Goal: Task Accomplishment & Management: Manage account settings

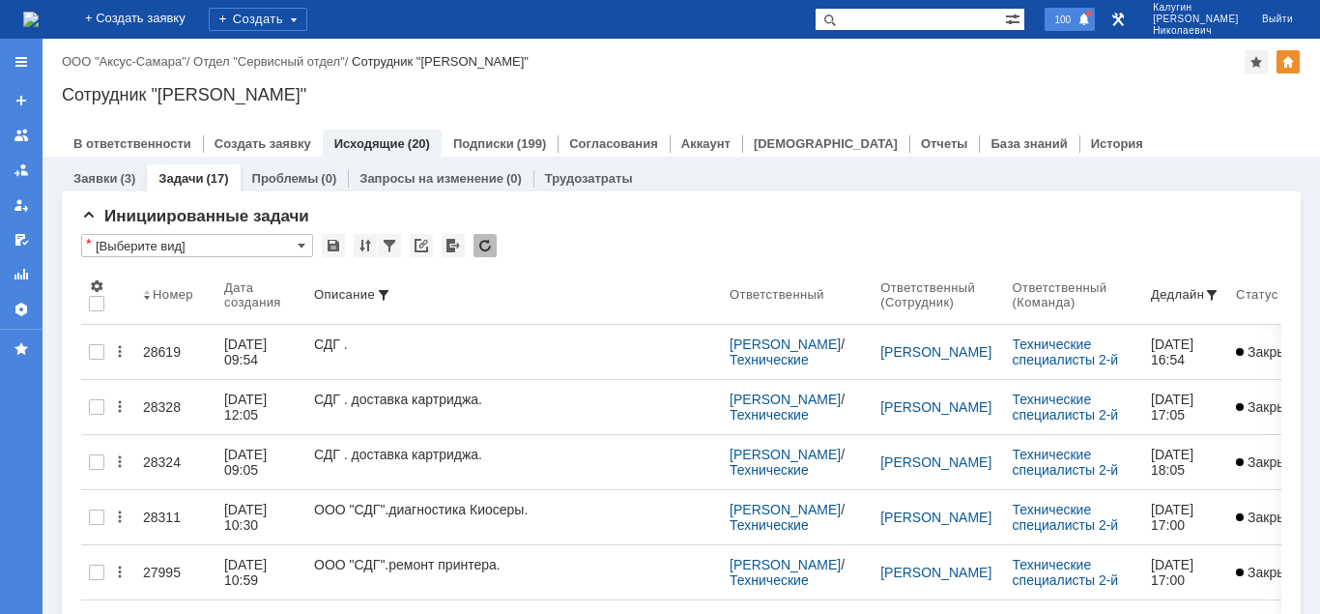
click at [1076, 24] on span "100" at bounding box center [1062, 20] width 28 height 14
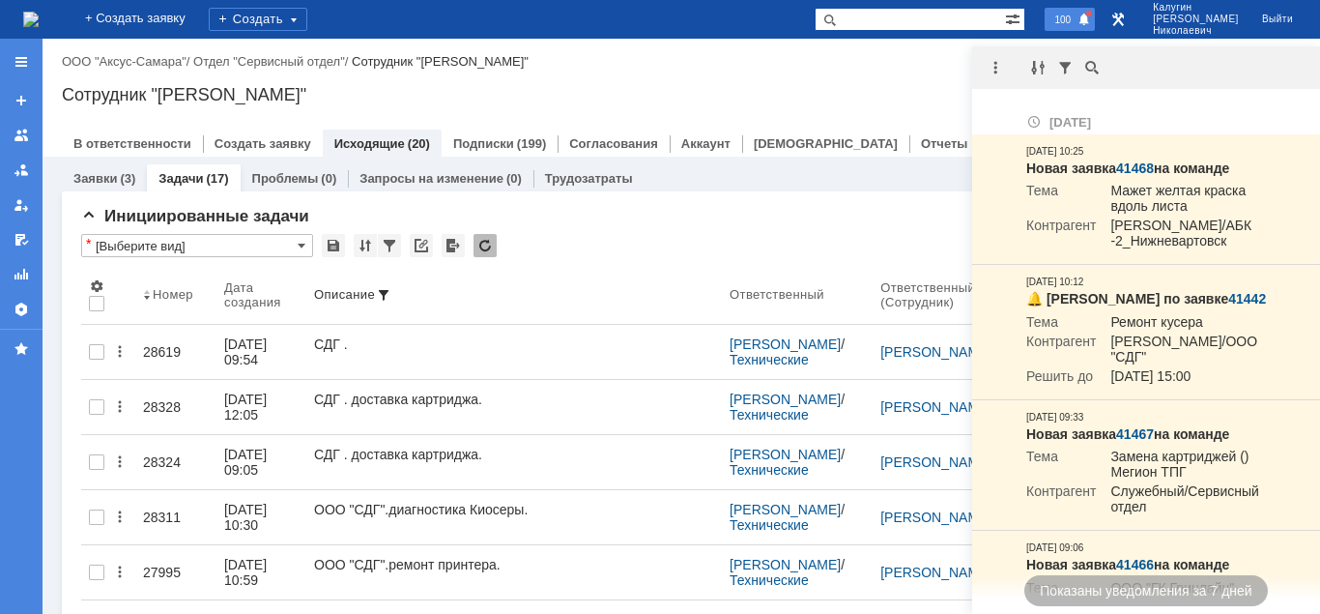
click at [1076, 16] on span "100" at bounding box center [1062, 20] width 28 height 14
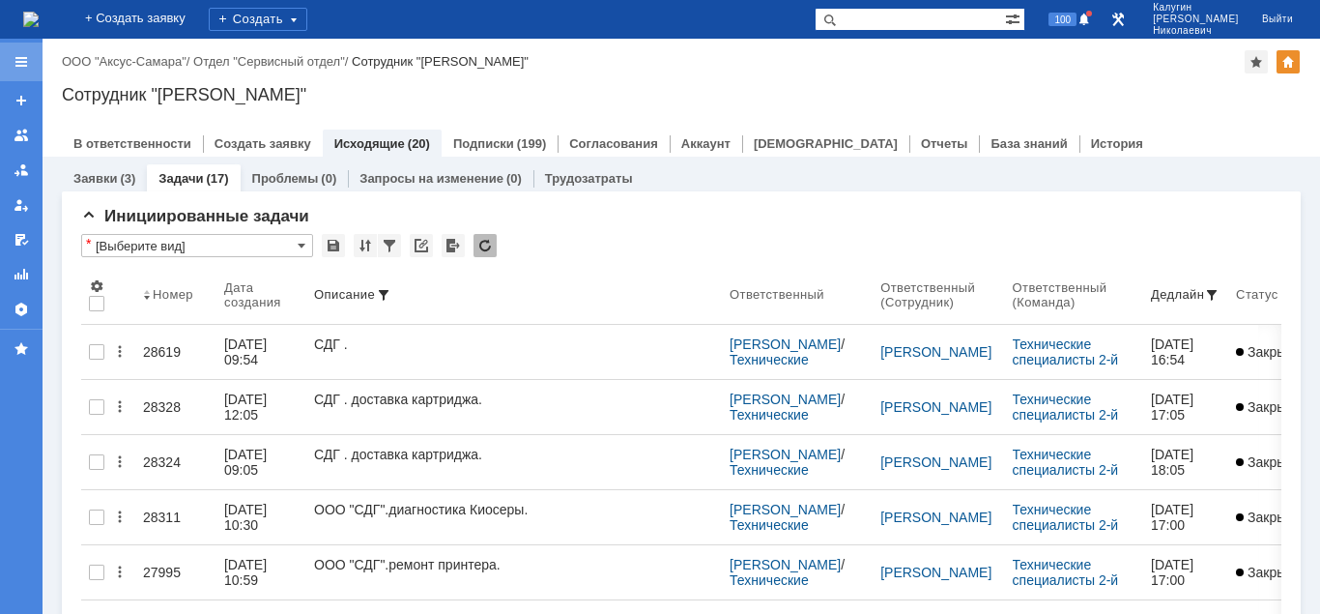
click at [18, 62] on div at bounding box center [21, 61] width 15 height 15
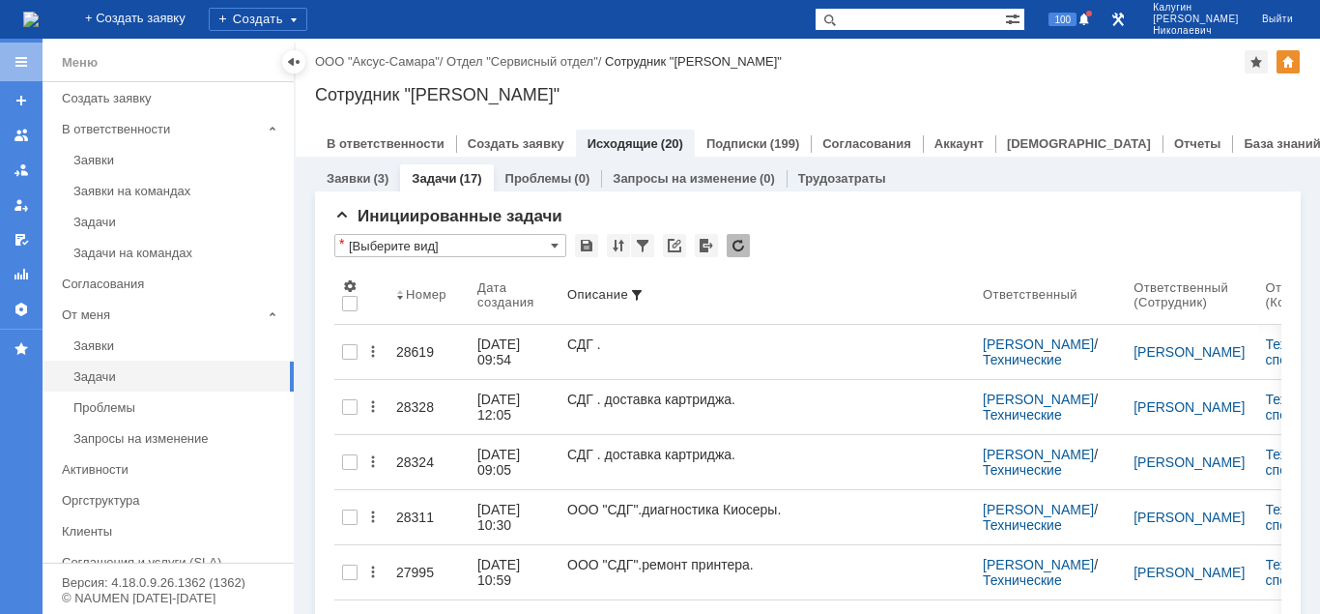
click at [18, 62] on div at bounding box center [21, 61] width 15 height 15
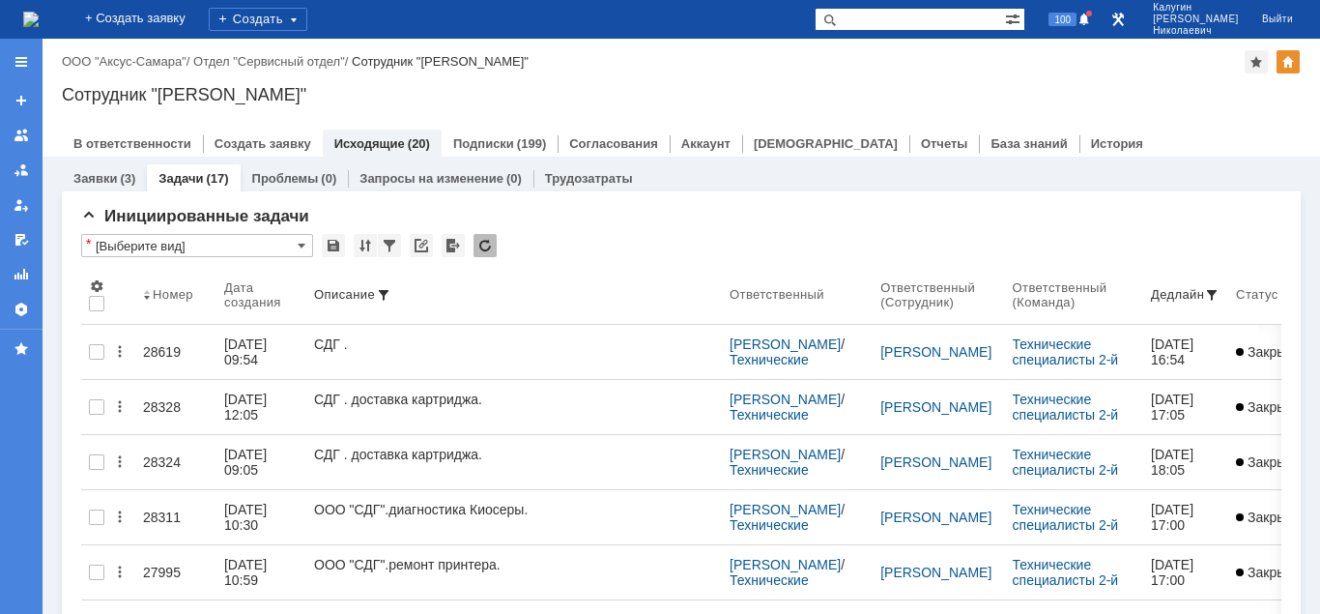
click at [886, 22] on input "text" at bounding box center [910, 19] width 190 height 23
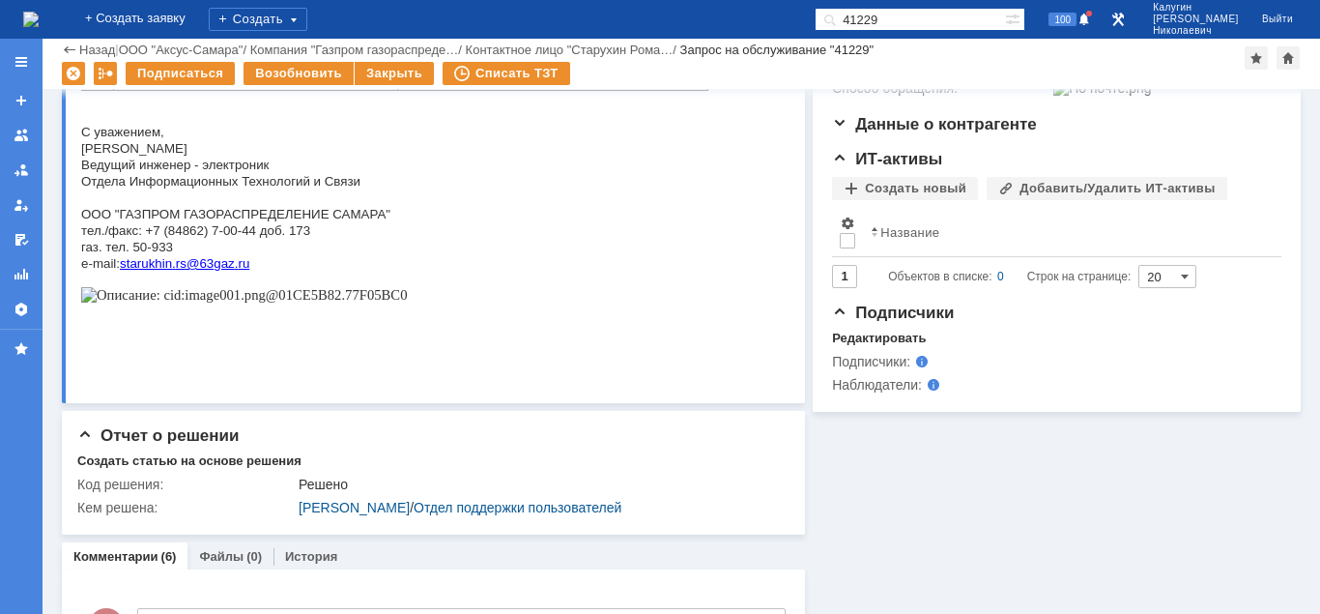
drag, startPoint x: 915, startPoint y: 15, endPoint x: 887, endPoint y: 24, distance: 29.3
click at [887, 24] on input "41229" at bounding box center [910, 19] width 190 height 23
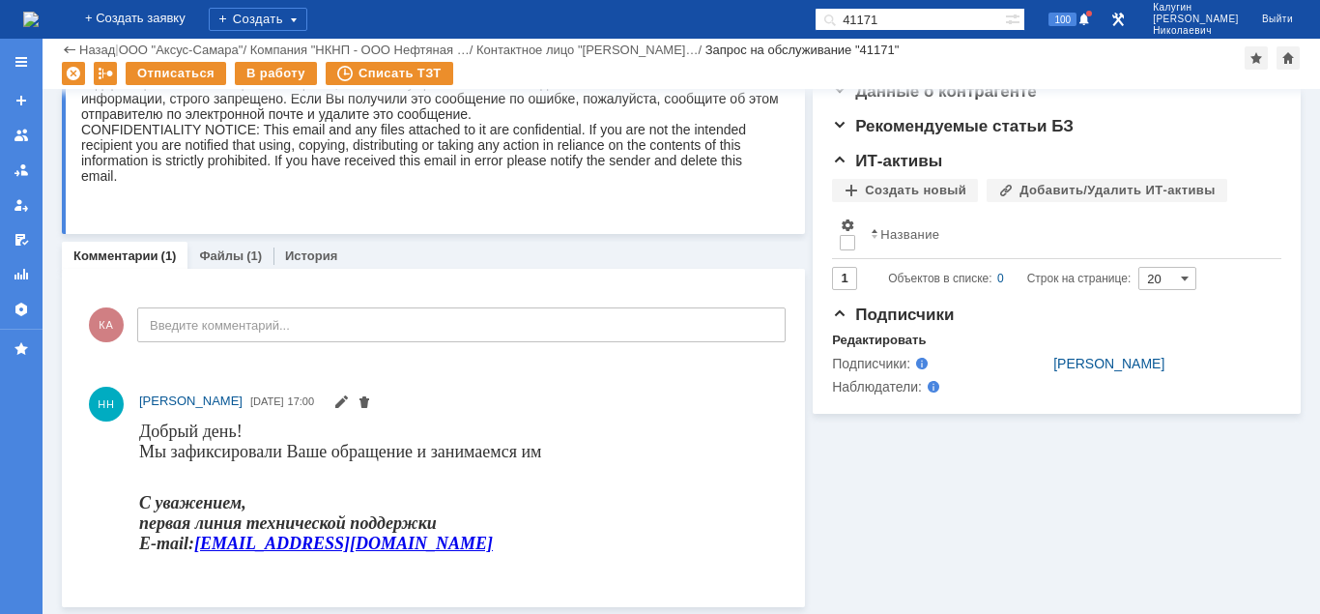
scroll to position [56, 0]
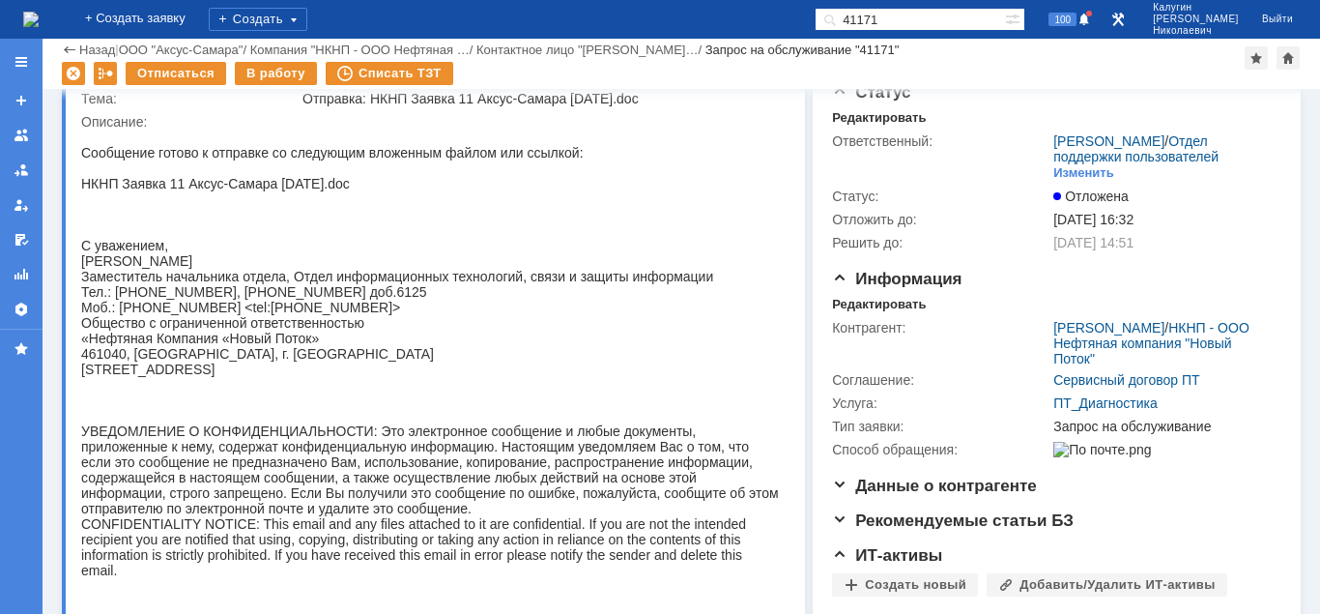
drag, startPoint x: 943, startPoint y: 19, endPoint x: 807, endPoint y: 34, distance: 137.0
click at [815, 31] on input "41171" at bounding box center [910, 19] width 190 height 23
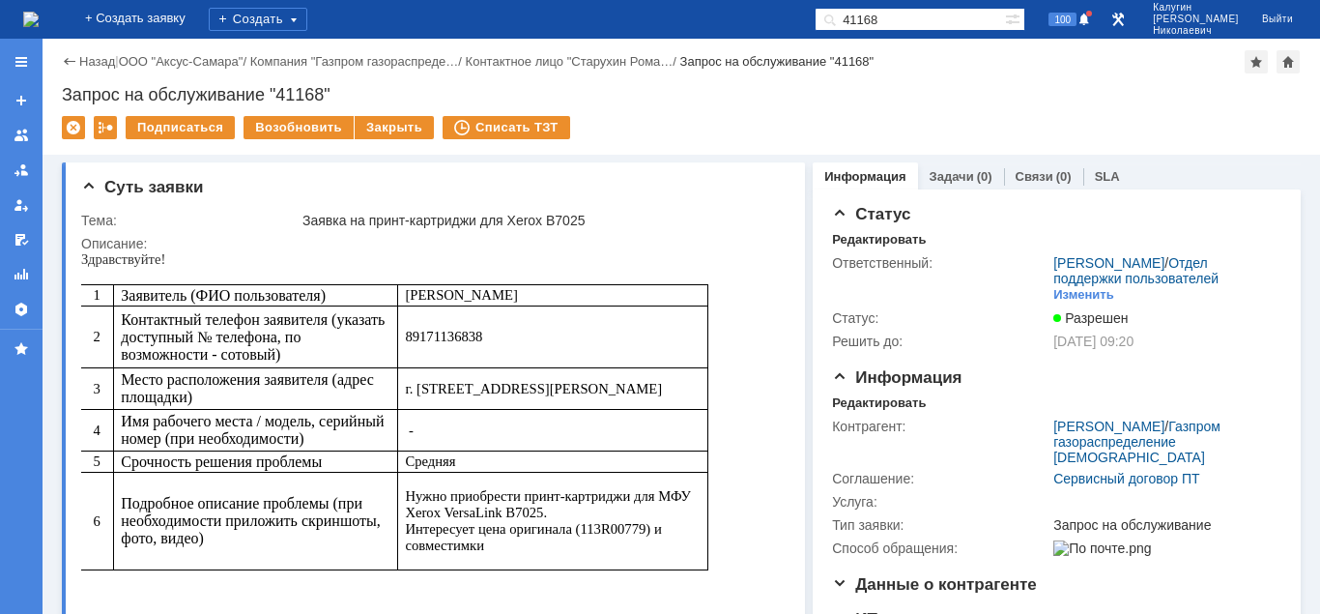
drag, startPoint x: 843, startPoint y: 24, endPoint x: 832, endPoint y: 25, distance: 11.6
click at [832, 25] on input "41168" at bounding box center [910, 19] width 190 height 23
type input "40097"
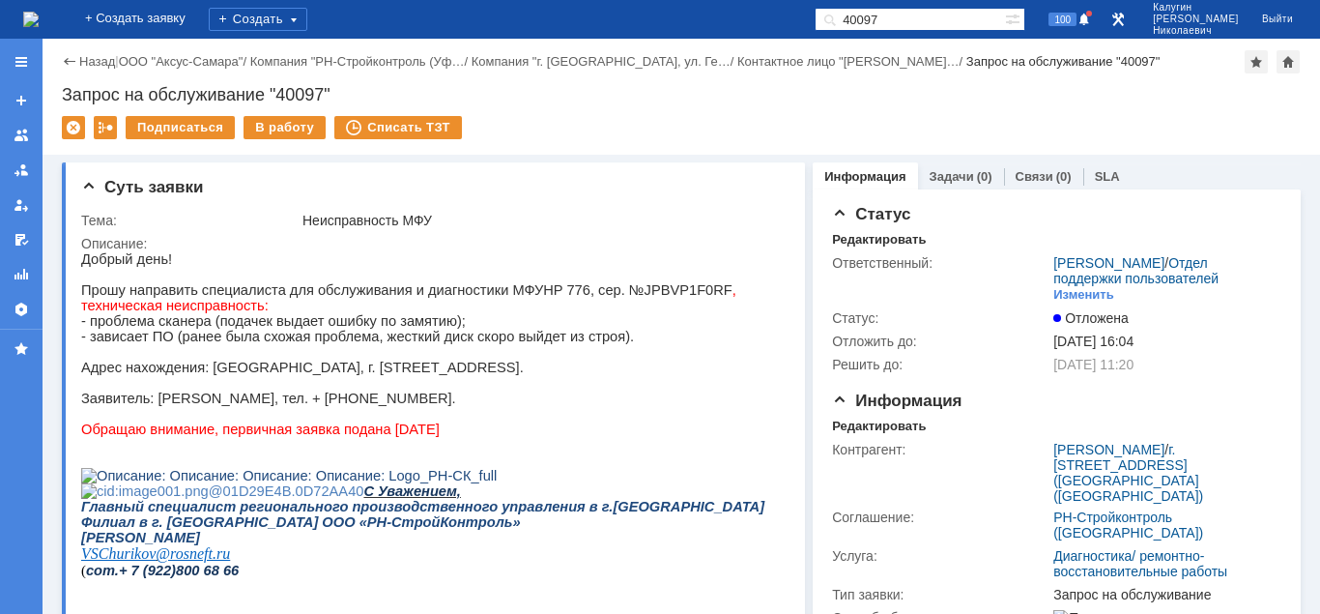
drag, startPoint x: 930, startPoint y: 18, endPoint x: 870, endPoint y: 18, distance: 60.9
click at [870, 18] on input "40097" at bounding box center [910, 19] width 190 height 23
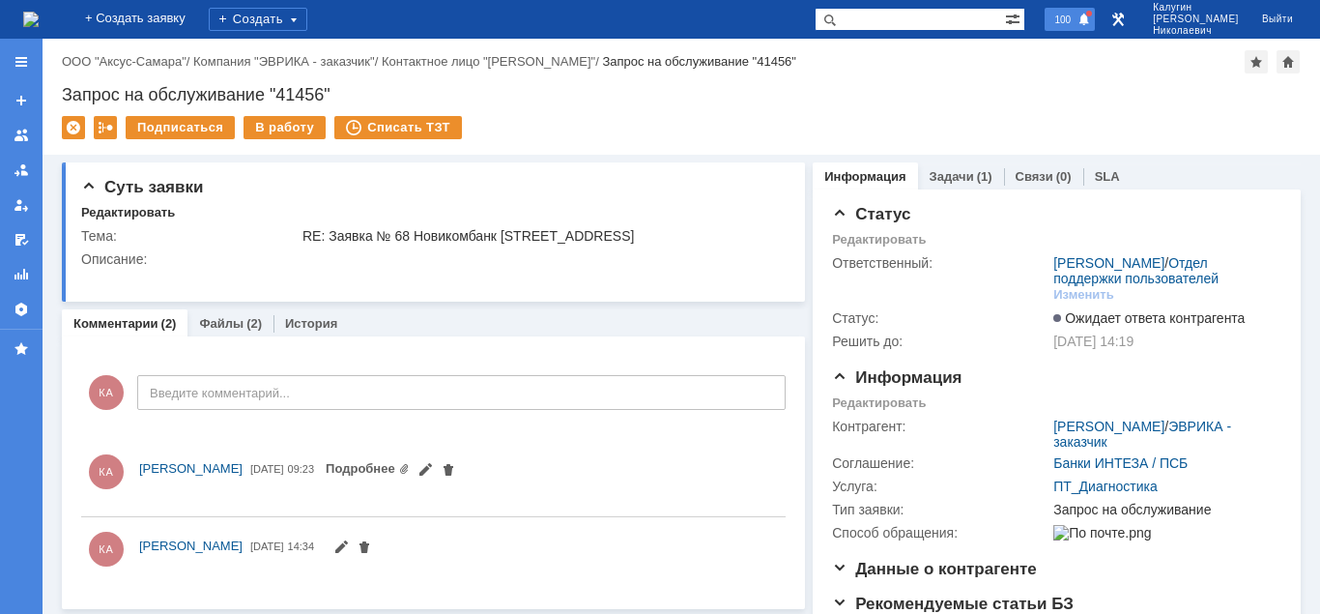
click at [1076, 17] on span "100" at bounding box center [1062, 20] width 28 height 14
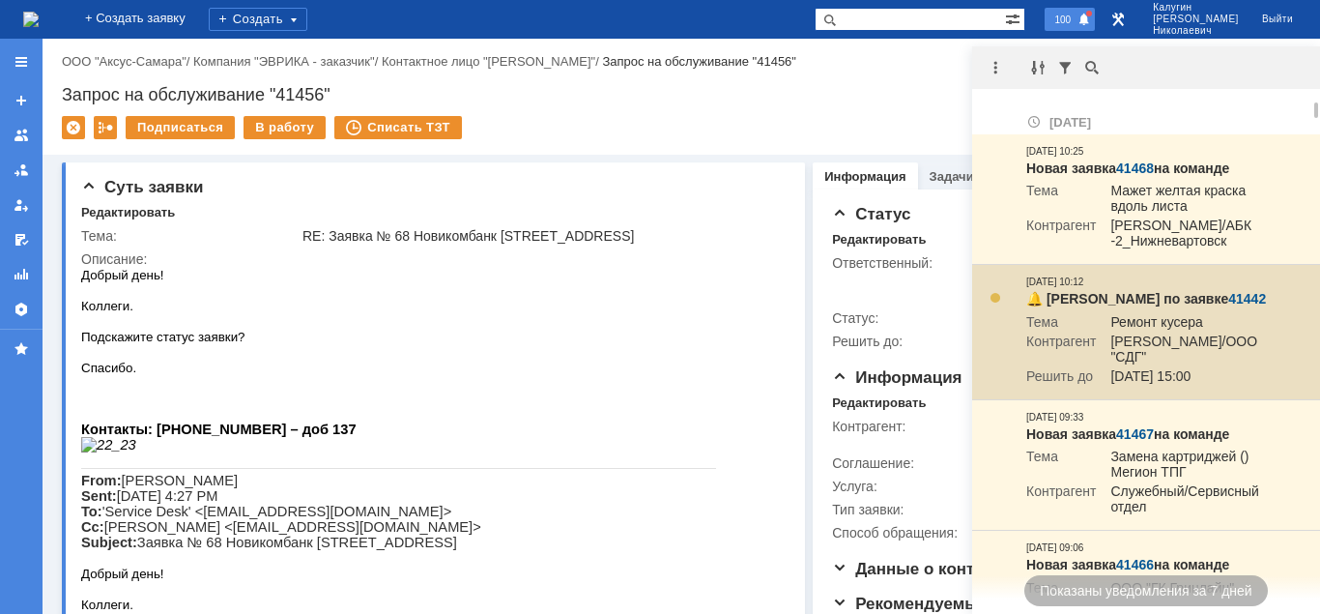
click at [1231, 306] on link "41442" at bounding box center [1247, 298] width 38 height 15
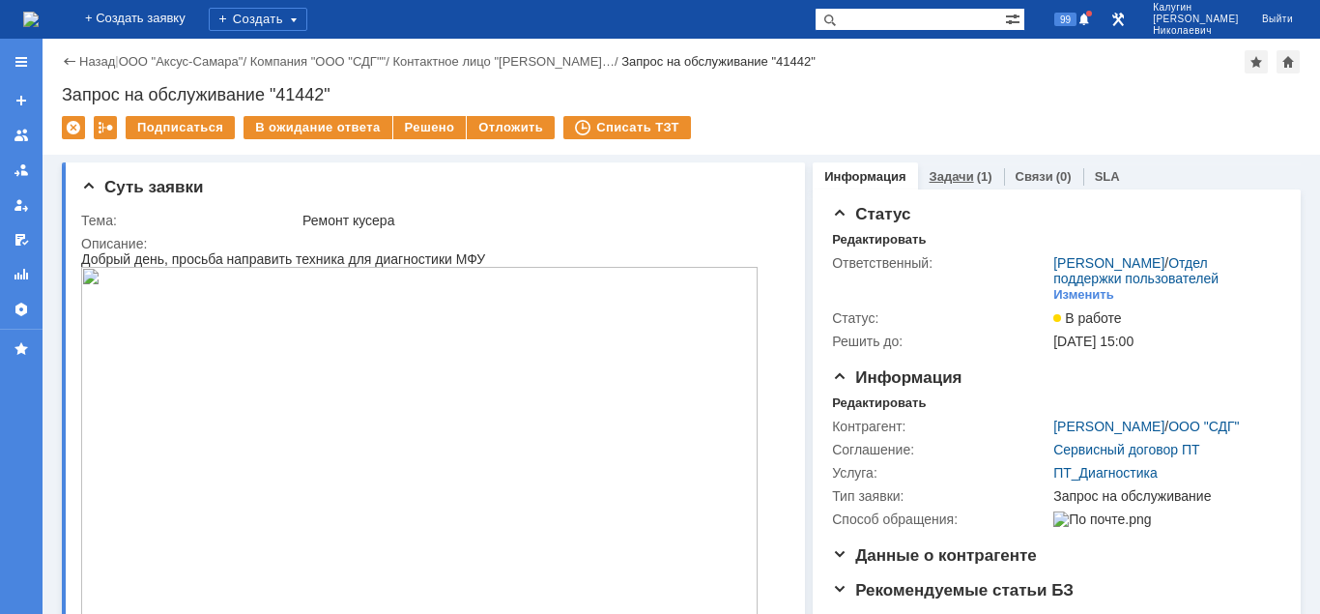
click at [961, 178] on link "Задачи" at bounding box center [951, 176] width 44 height 14
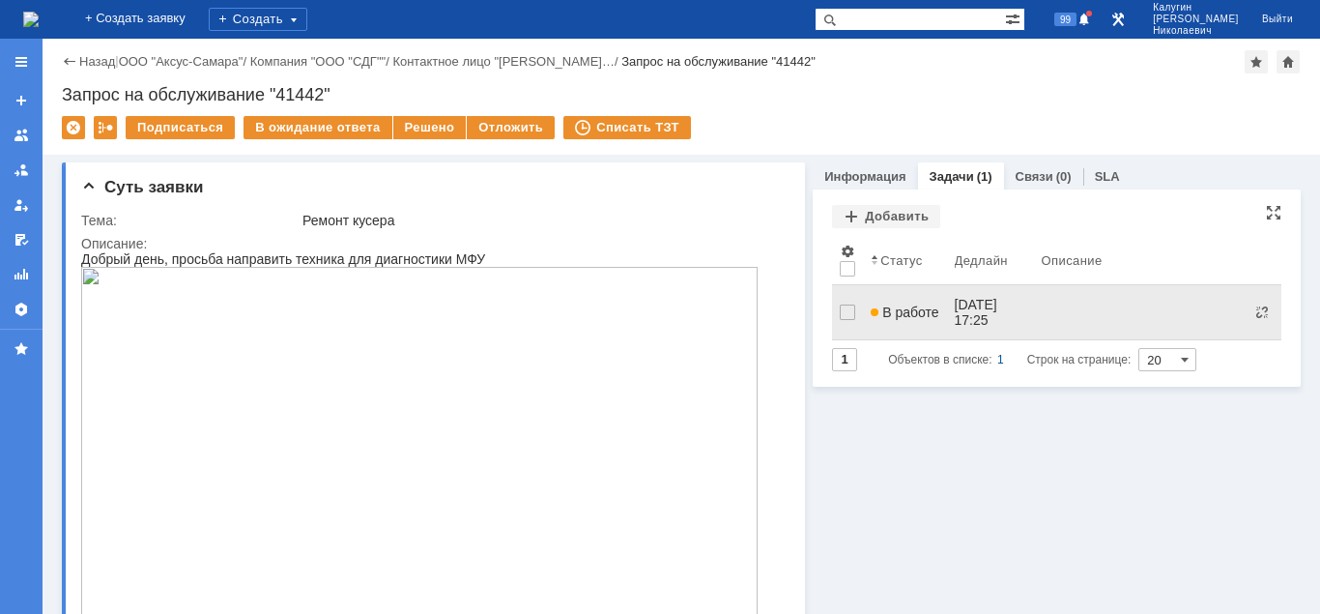
click at [909, 309] on span "В работе" at bounding box center [905, 311] width 68 height 15
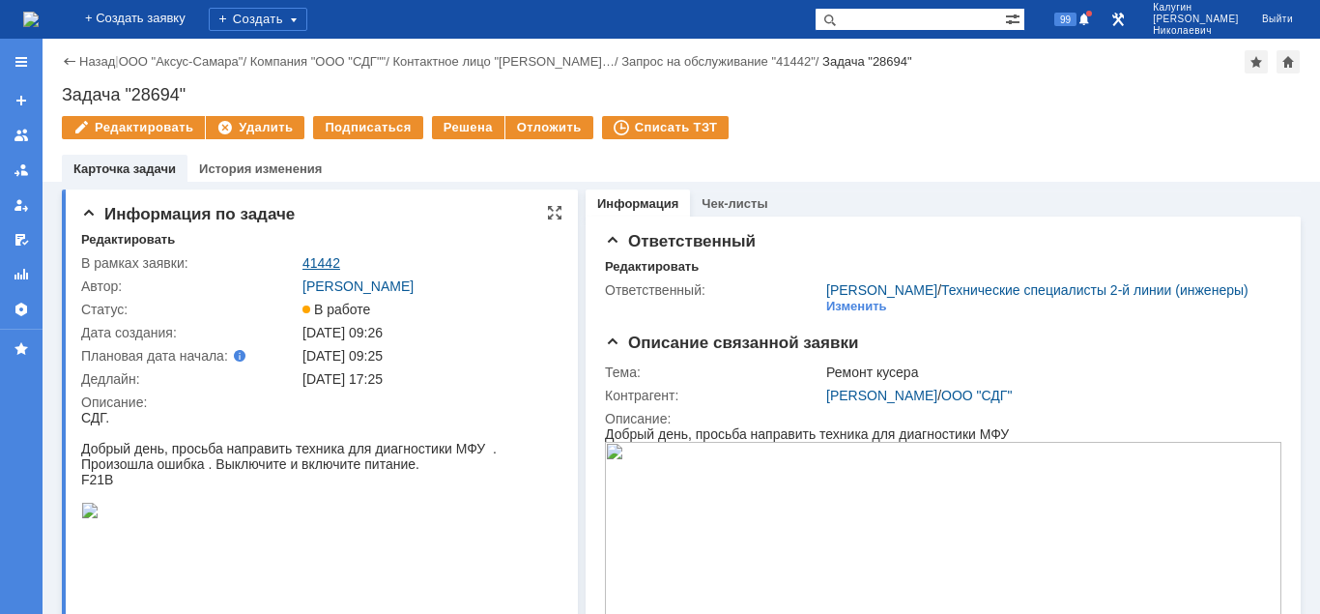
click at [313, 259] on link "41442" at bounding box center [321, 262] width 38 height 15
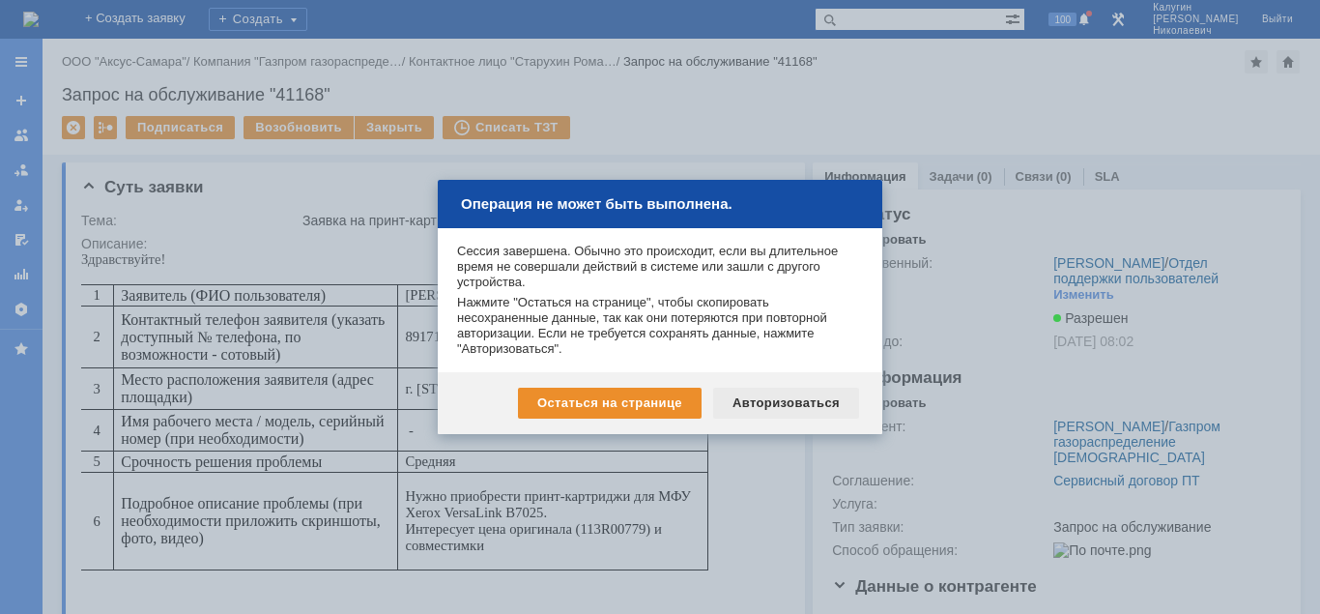
click at [809, 402] on div "Авторизоваться" at bounding box center [786, 402] width 146 height 31
click at [787, 405] on div "Авторизоваться" at bounding box center [786, 402] width 146 height 31
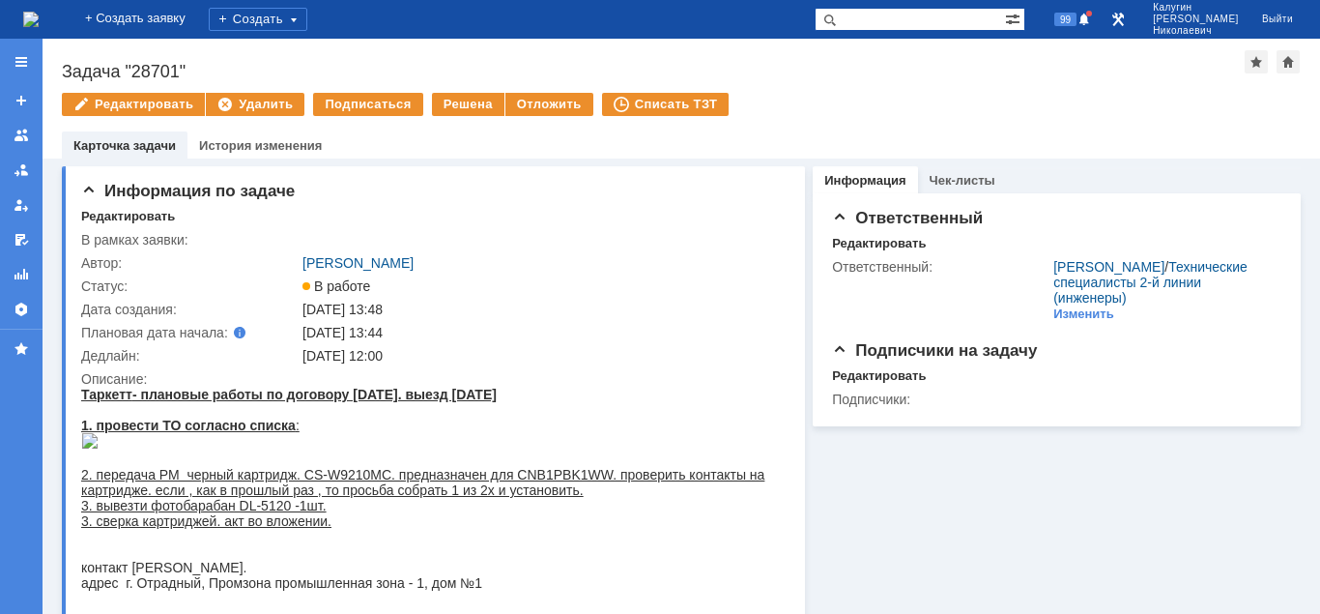
click at [887, 19] on input "text" at bounding box center [910, 19] width 190 height 23
type input "[PERSON_NAME]"
click at [838, 19] on span at bounding box center [826, 19] width 23 height 23
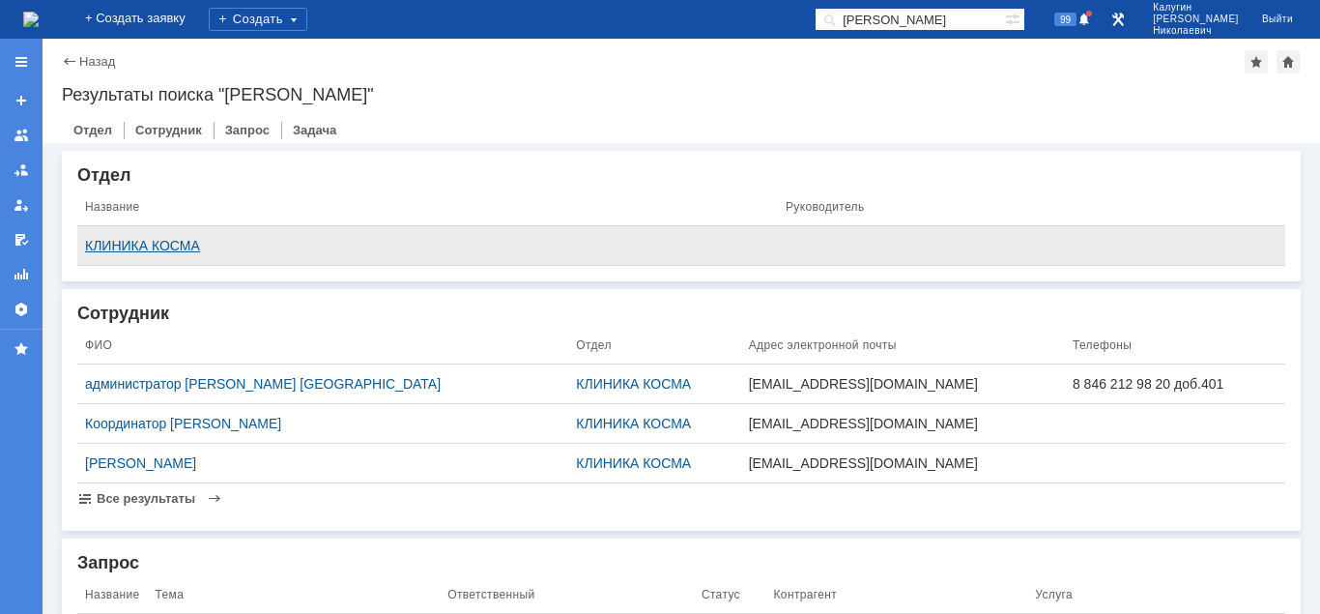
click at [162, 243] on div "КЛИНИКА КОСМА" at bounding box center [427, 245] width 685 height 15
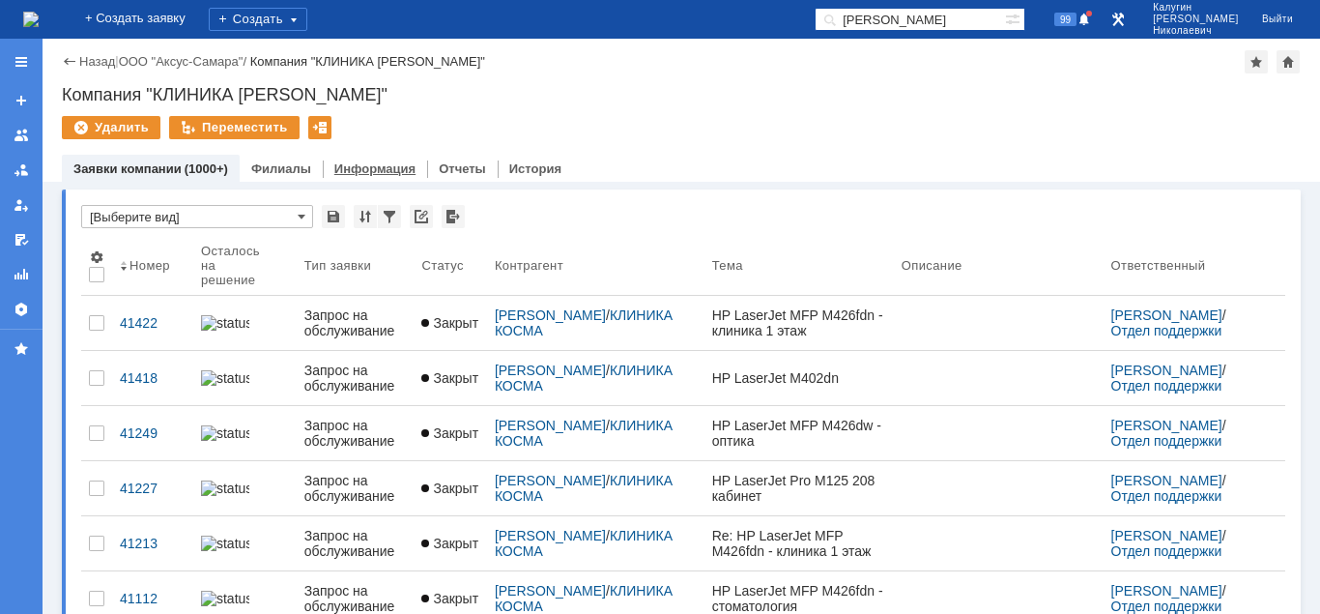
click at [386, 176] on div "Информация" at bounding box center [375, 169] width 104 height 28
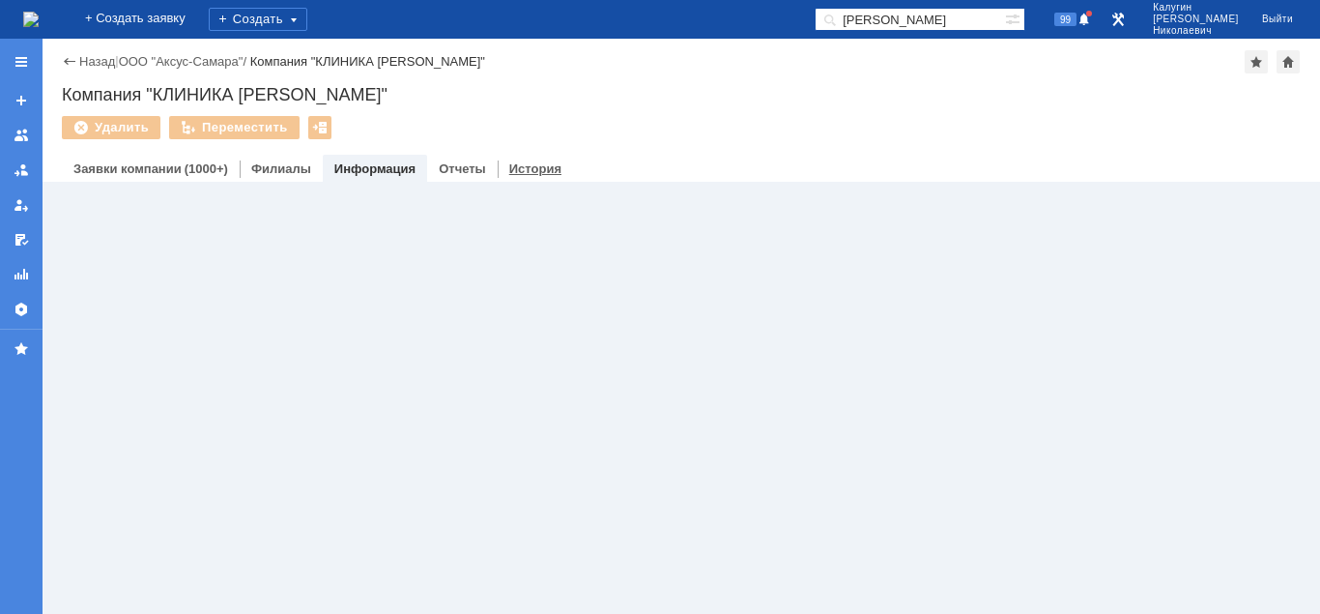
click at [509, 168] on link "История" at bounding box center [535, 168] width 52 height 14
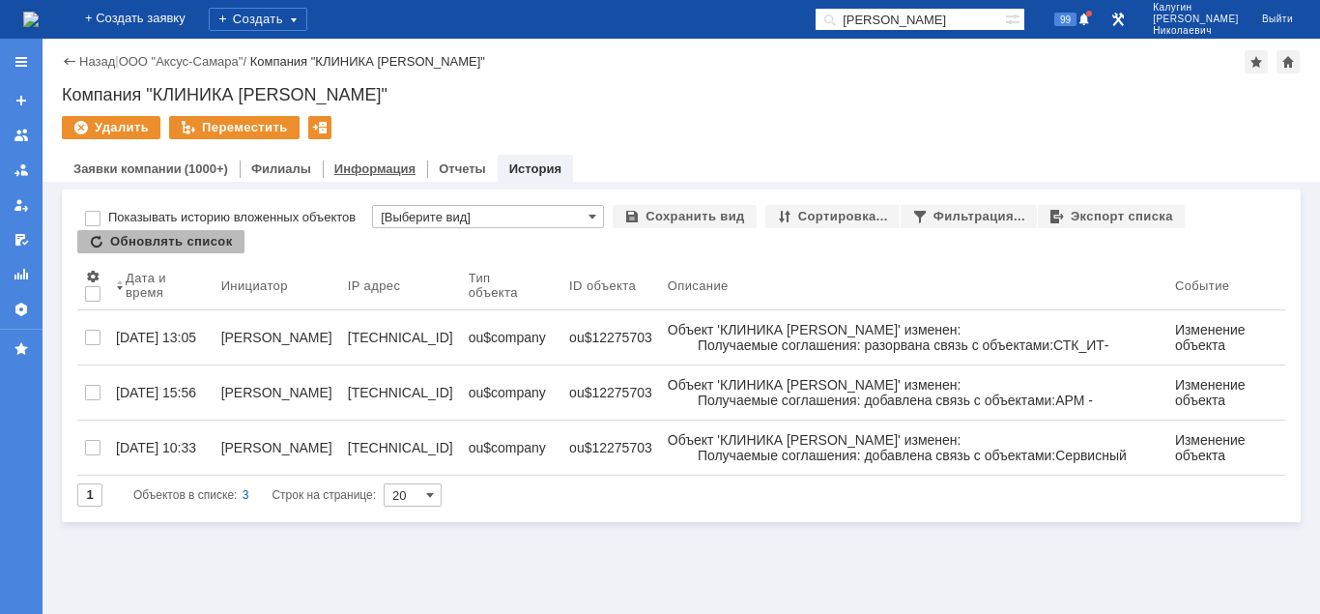
click at [334, 168] on link "Информация" at bounding box center [374, 168] width 81 height 14
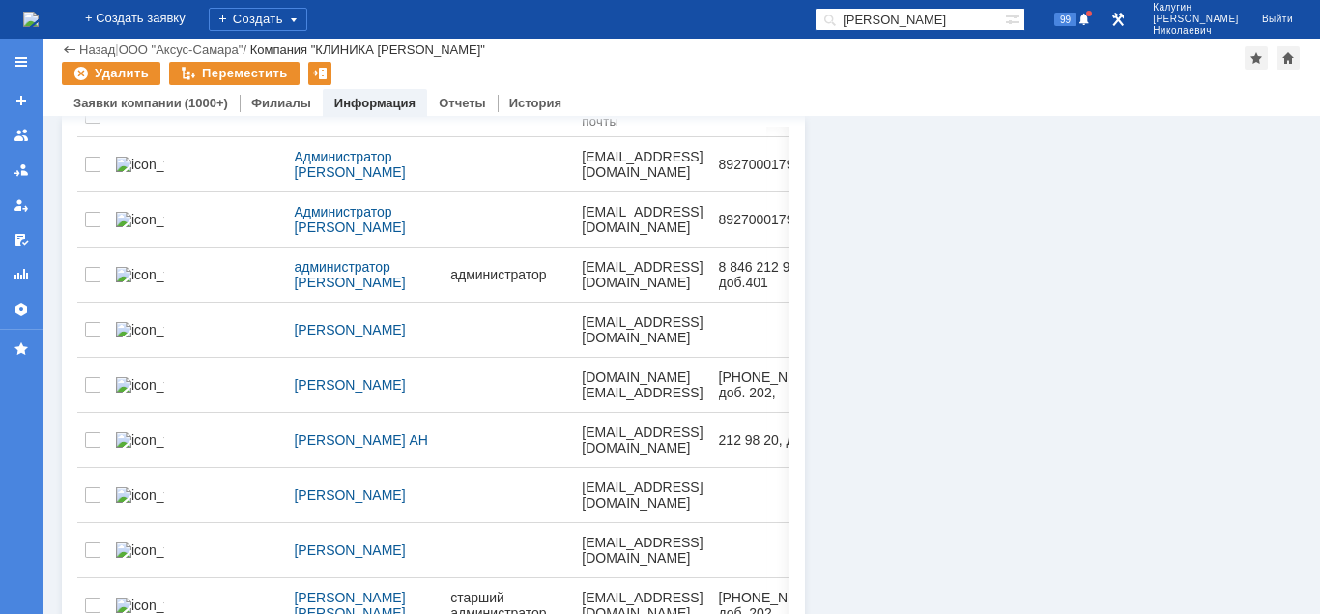
scroll to position [394, 0]
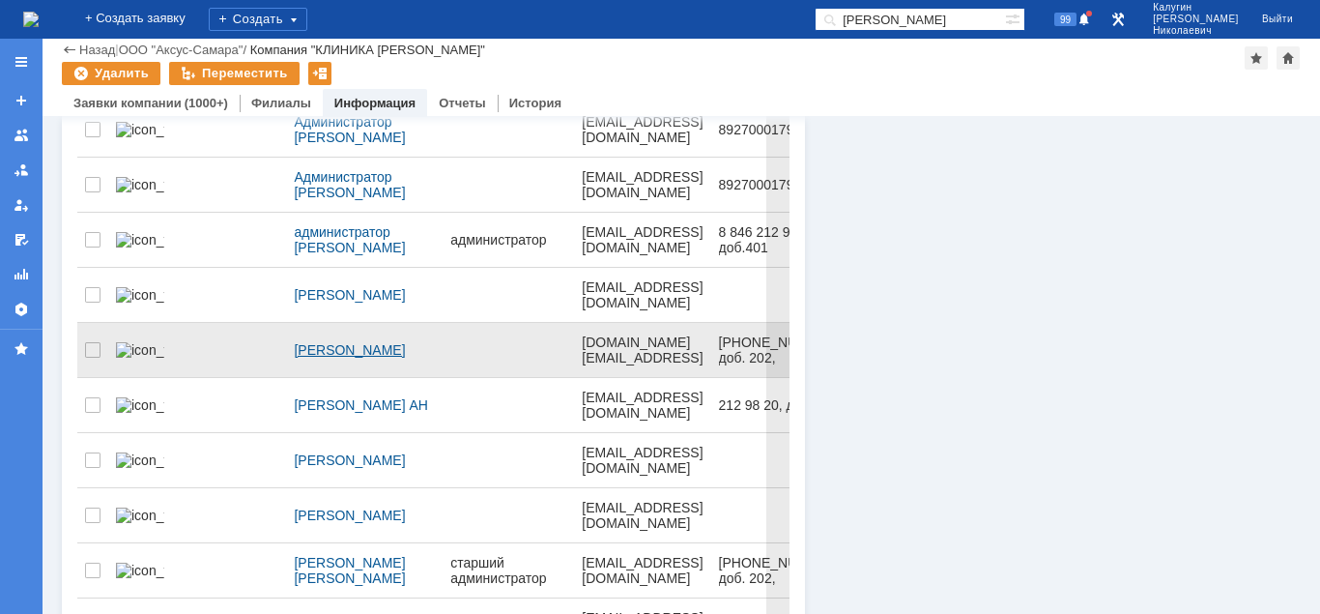
click at [294, 343] on div "Винокурова Алена Олеговна" at bounding box center [364, 349] width 141 height 15
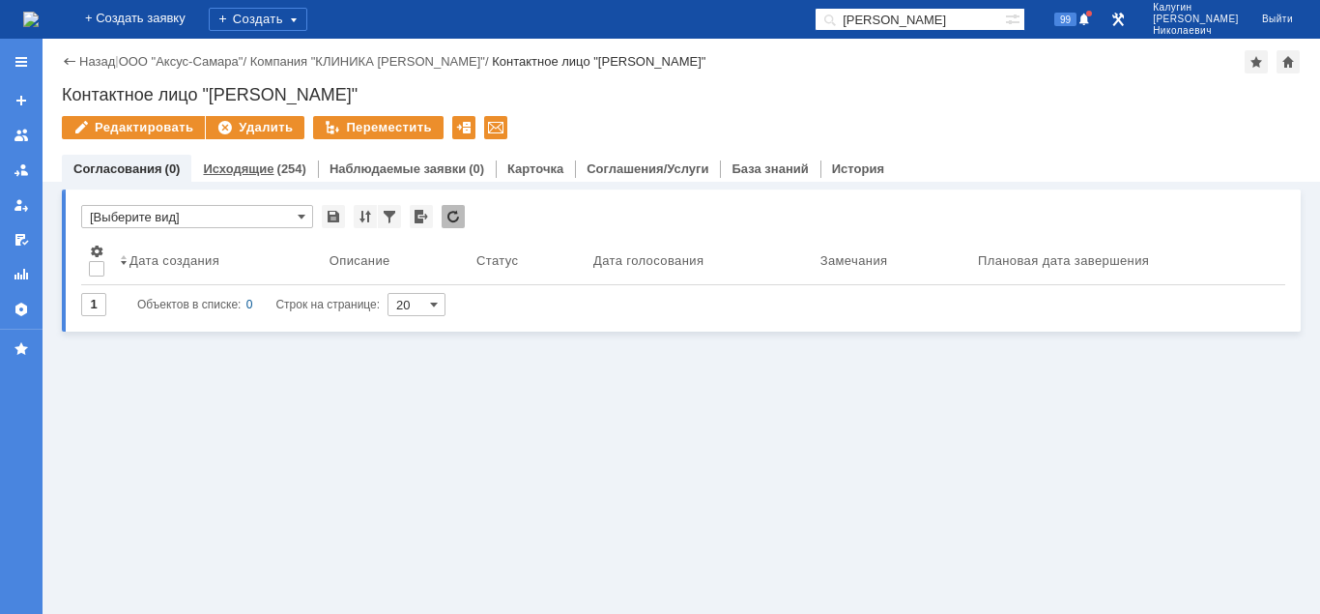
click at [251, 166] on link "Исходящие" at bounding box center [238, 168] width 71 height 14
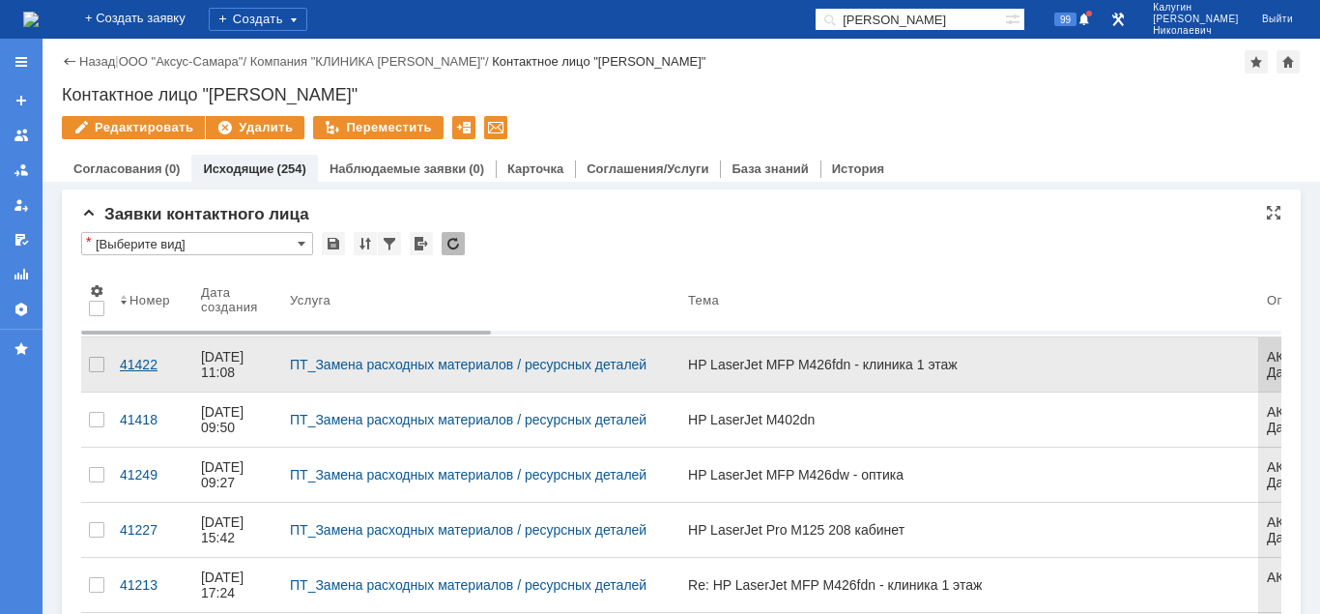
click at [131, 357] on div "41422" at bounding box center [153, 364] width 66 height 15
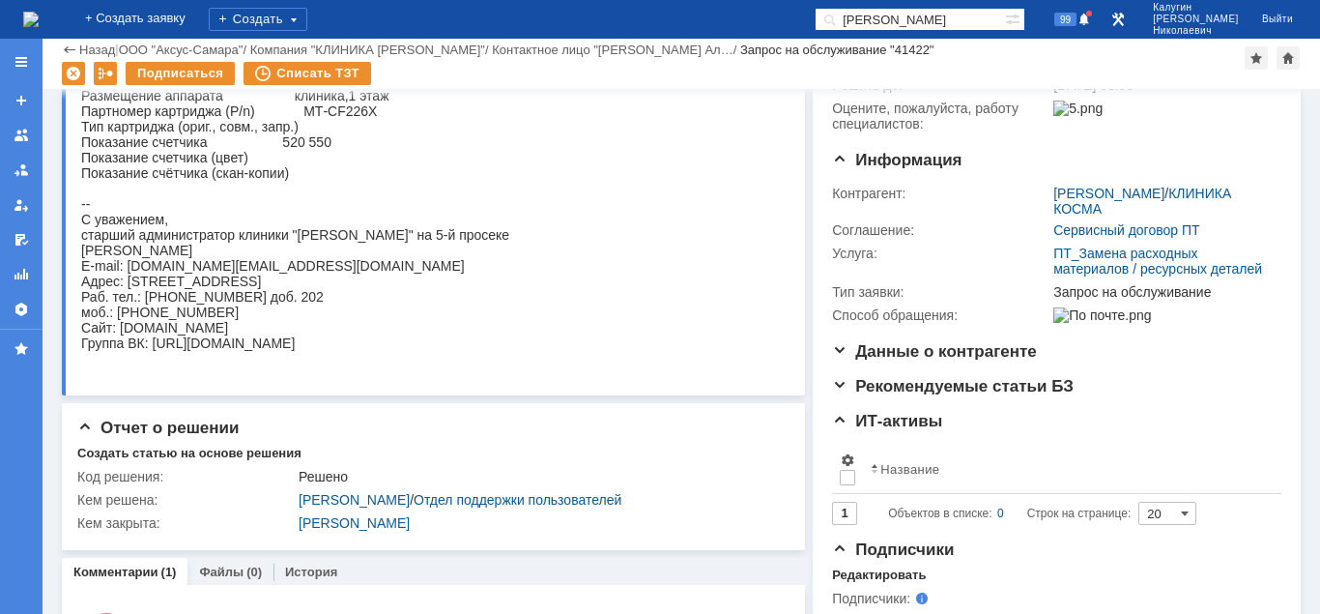
scroll to position [197, 0]
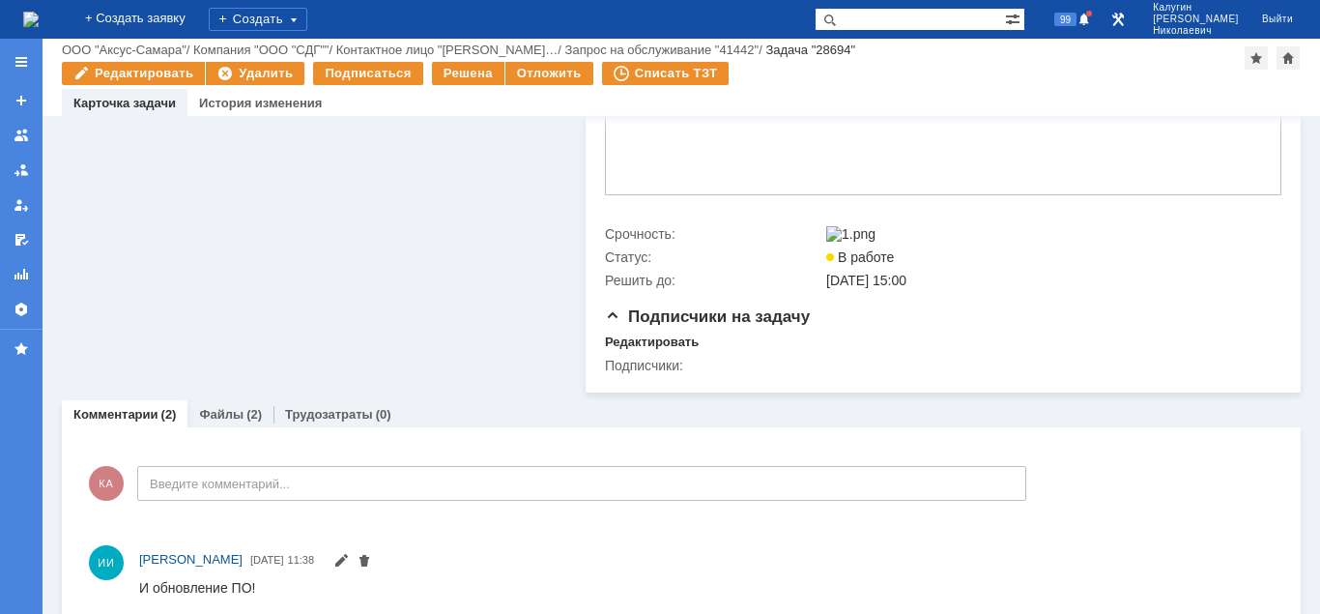
scroll to position [820, 0]
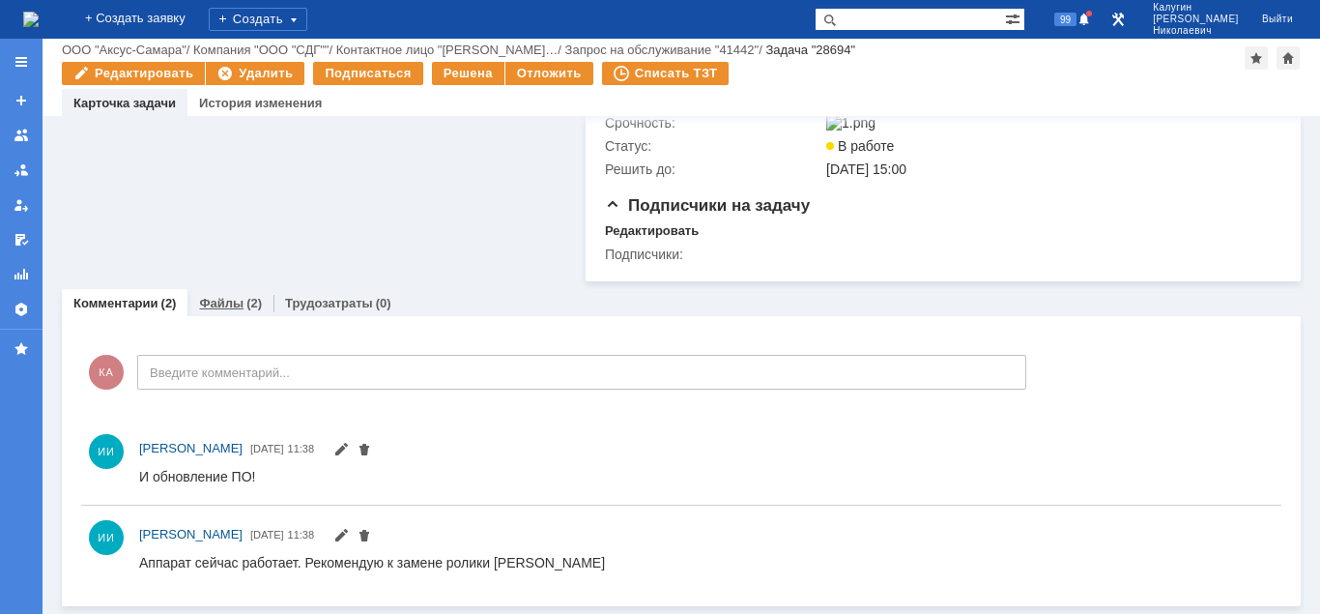
click at [227, 308] on link "Файлы" at bounding box center [221, 303] width 44 height 14
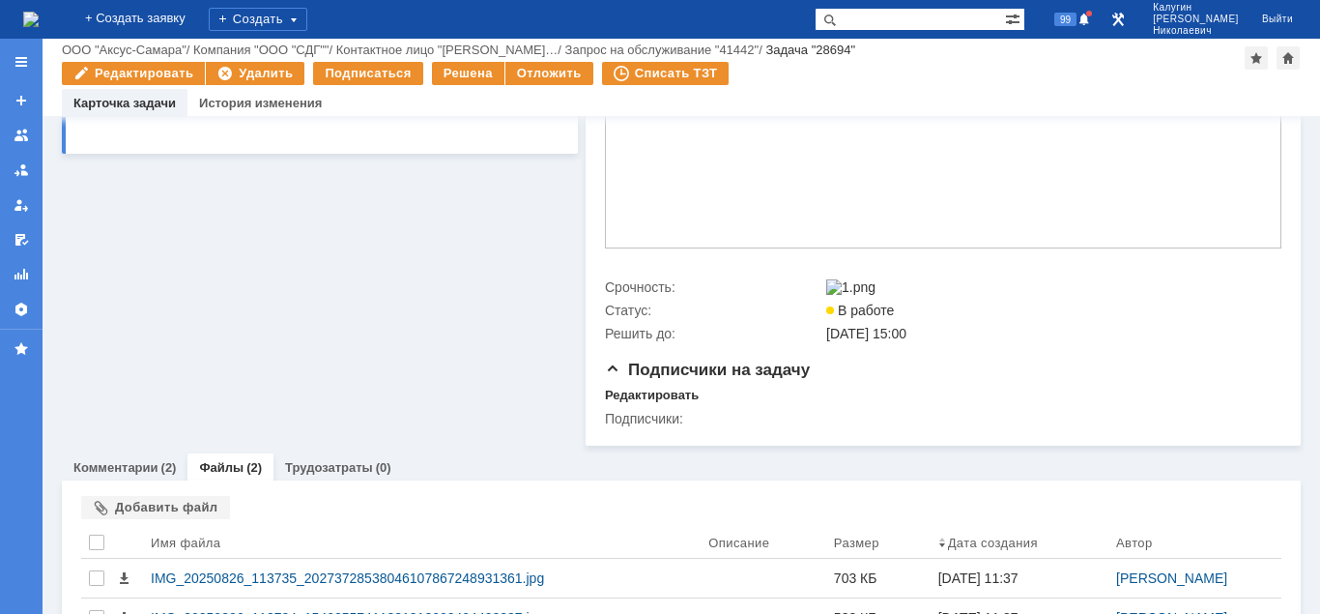
scroll to position [738, 0]
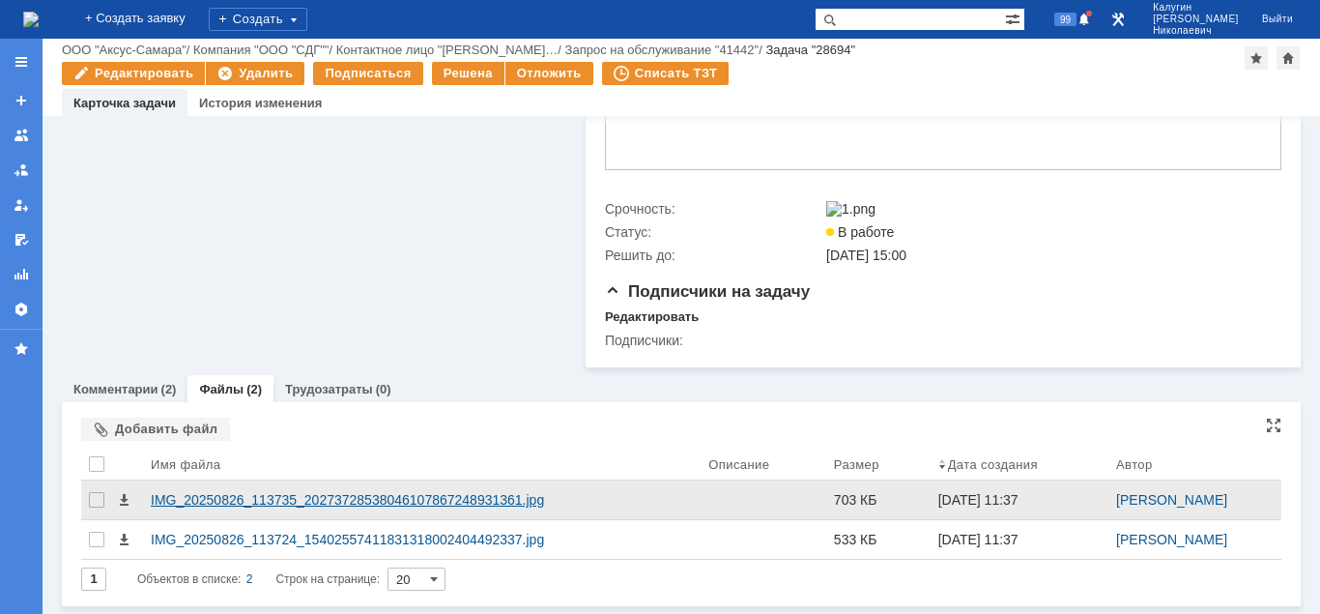
click at [214, 499] on div "IMG_20250826_113735_20273728538046107867248931361.jpg" at bounding box center [422, 499] width 542 height 15
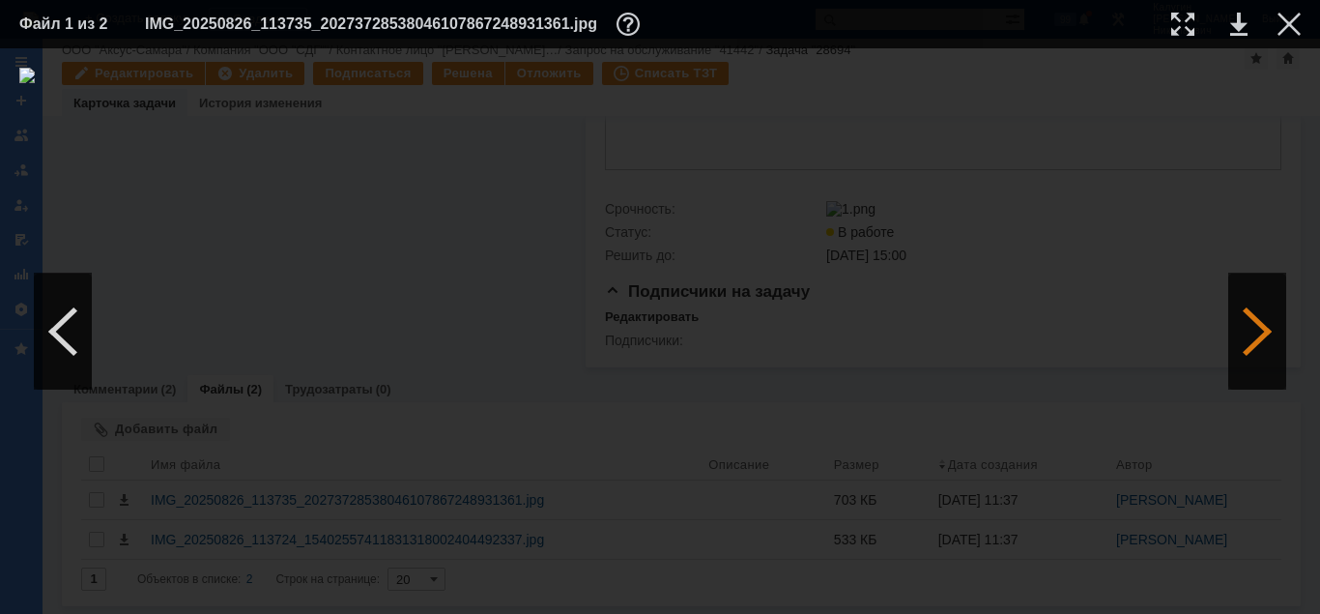
click at [1269, 345] on div at bounding box center [1257, 331] width 58 height 116
click at [73, 348] on div at bounding box center [63, 331] width 58 height 116
click at [1176, 24] on div at bounding box center [1182, 24] width 23 height 23
drag, startPoint x: 654, startPoint y: 607, endPoint x: 513, endPoint y: 531, distance: 159.9
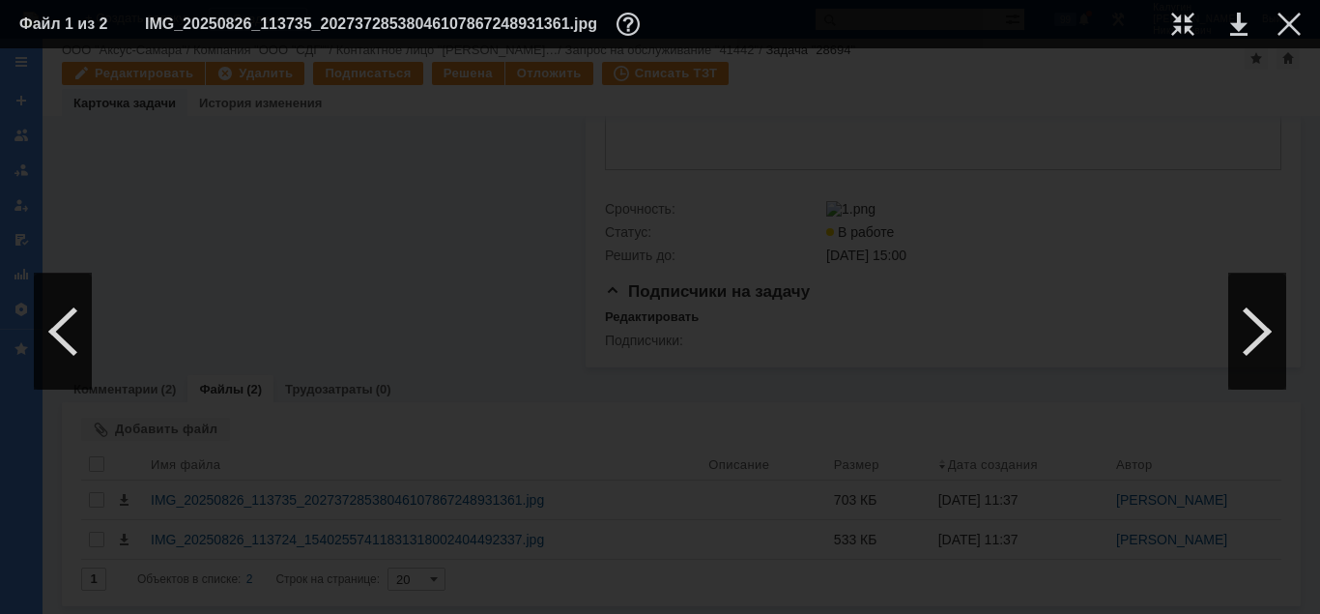
click at [475, 606] on div at bounding box center [660, 330] width 1320 height 565
drag, startPoint x: 512, startPoint y: 610, endPoint x: 490, endPoint y: 615, distance: 22.7
drag, startPoint x: 495, startPoint y: 607, endPoint x: 450, endPoint y: 610, distance: 44.5
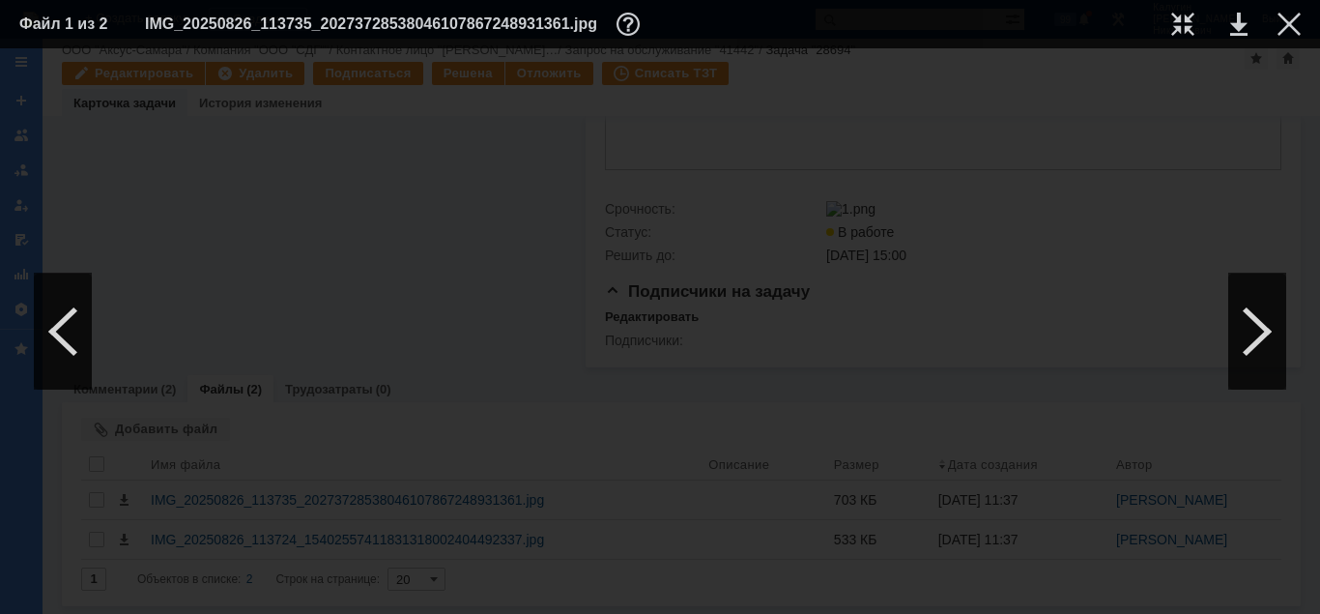
click at [450, 610] on div at bounding box center [660, 330] width 1320 height 565
drag, startPoint x: 611, startPoint y: 606, endPoint x: 841, endPoint y: 600, distance: 230.0
click at [843, 601] on div at bounding box center [660, 330] width 1320 height 565
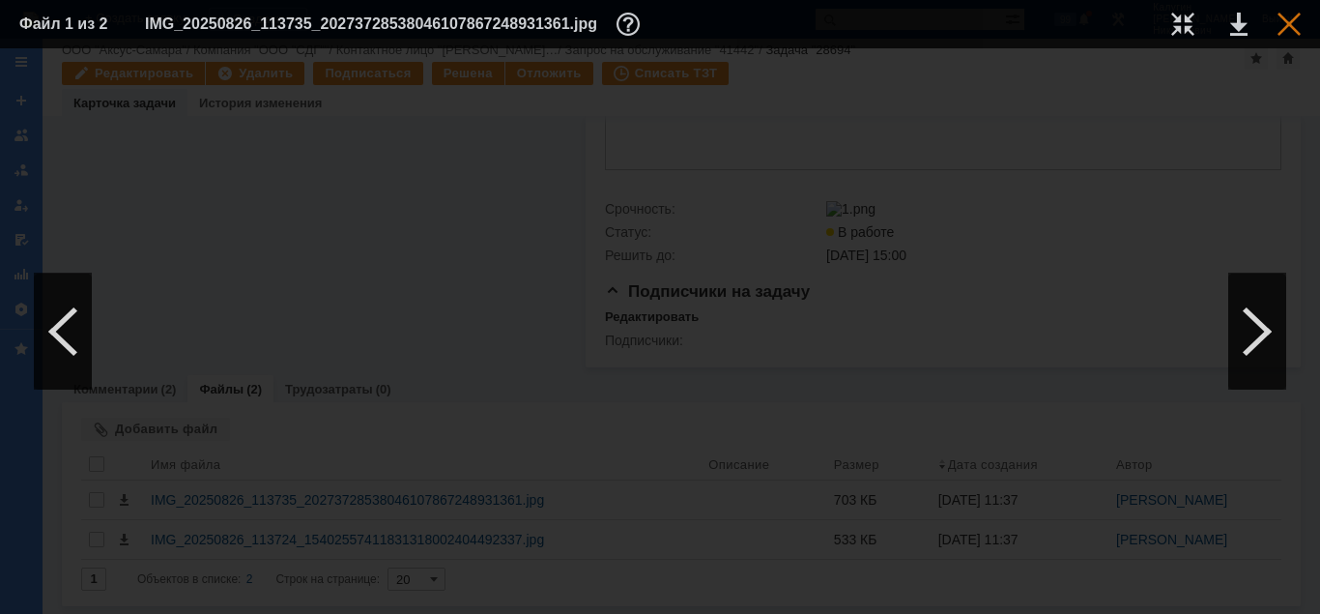
click at [1290, 25] on div at bounding box center [1288, 24] width 23 height 23
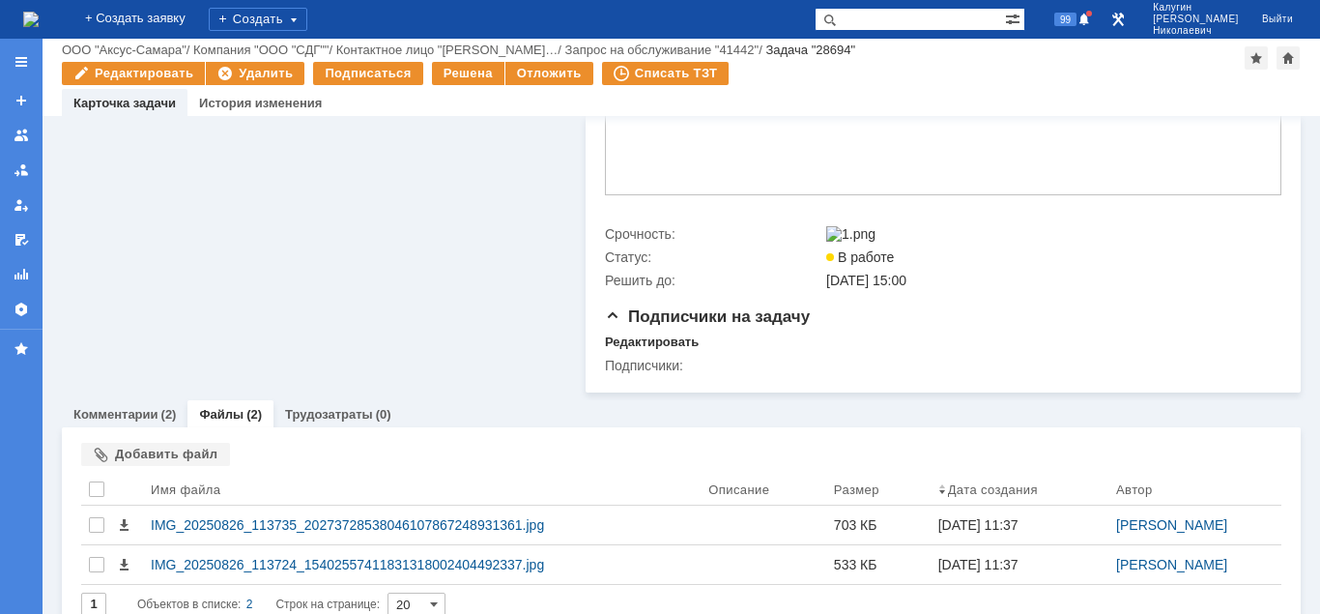
scroll to position [738, 0]
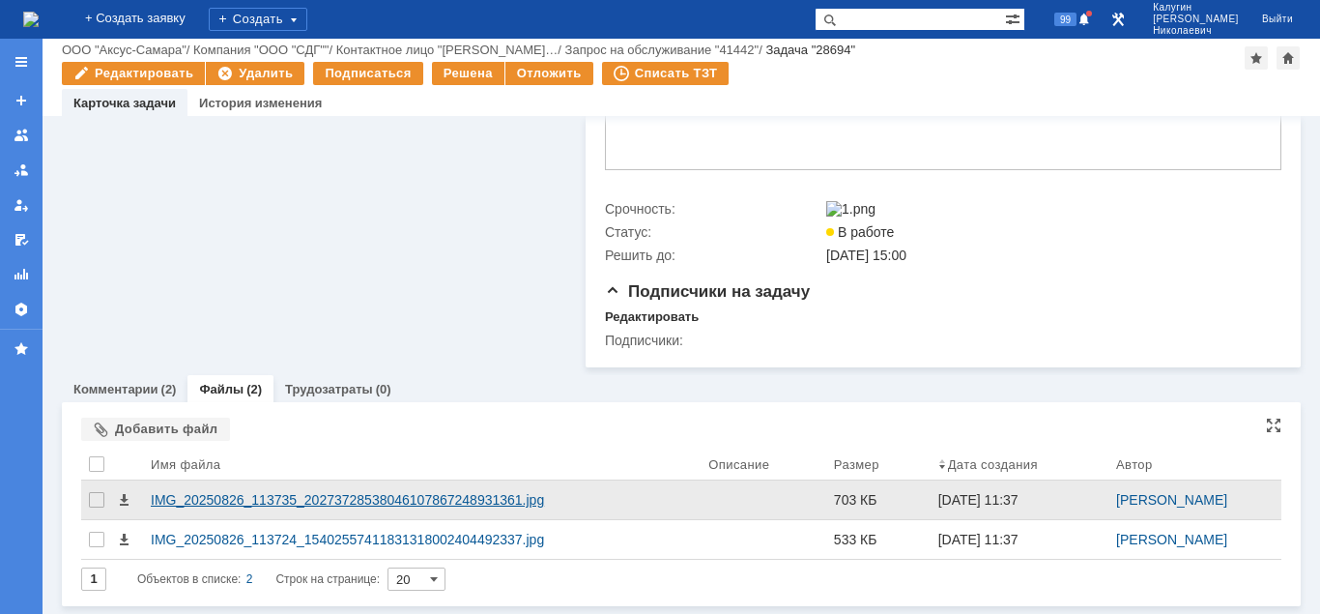
click at [315, 500] on div "IMG_20250826_113735_20273728538046107867248931361.jpg" at bounding box center [422, 499] width 542 height 15
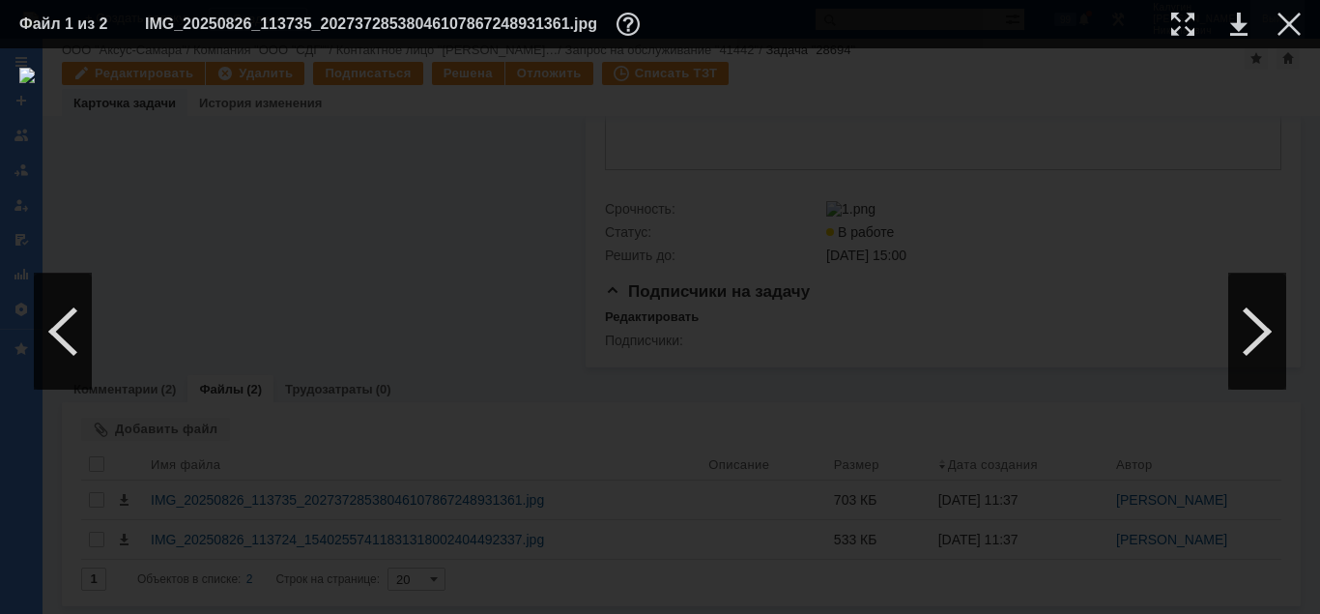
click at [1286, 23] on div at bounding box center [1288, 24] width 23 height 23
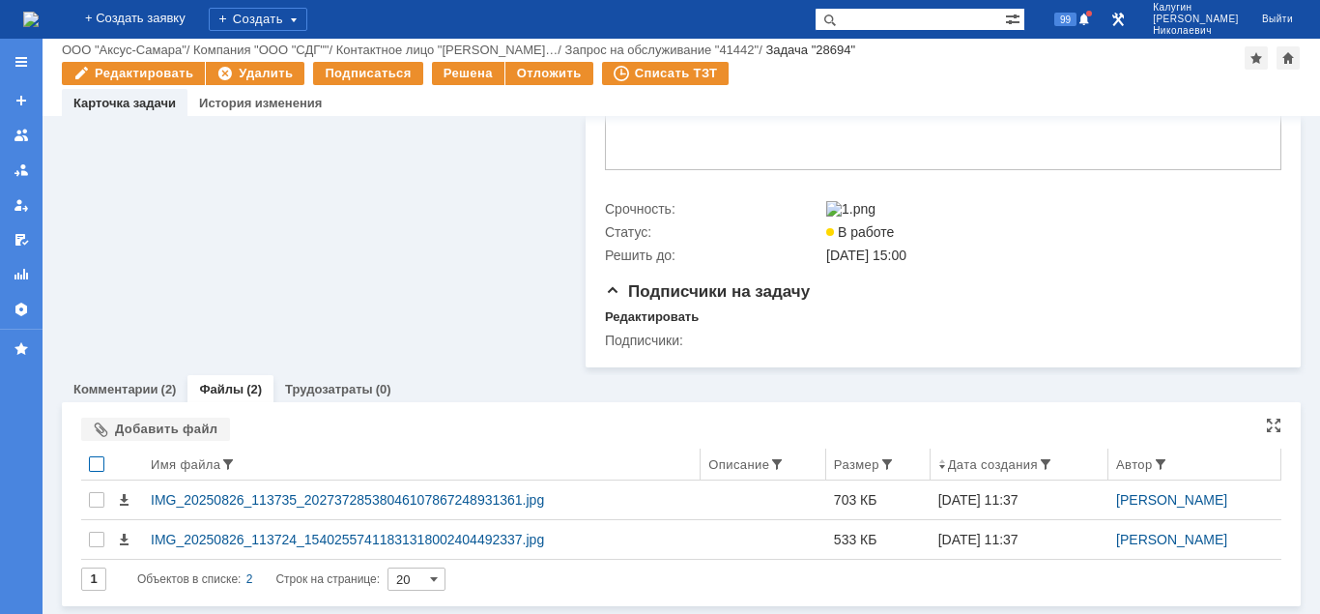
click at [103, 463] on div at bounding box center [96, 463] width 15 height 15
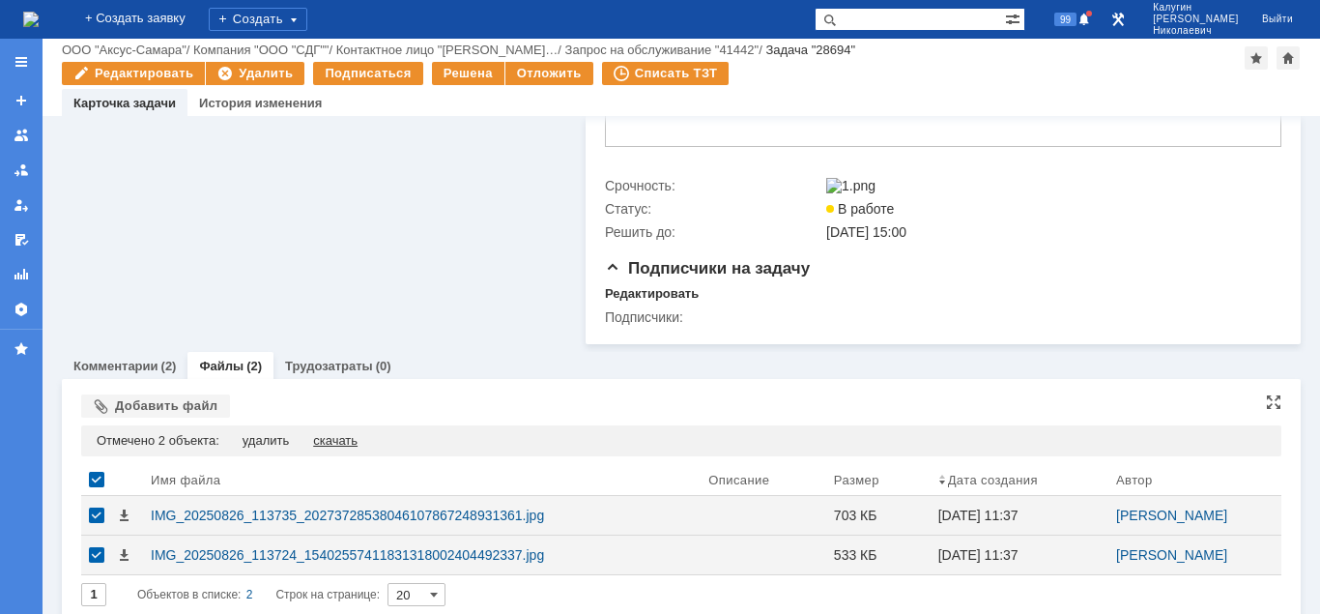
click at [347, 448] on div "скачать" at bounding box center [335, 440] width 44 height 15
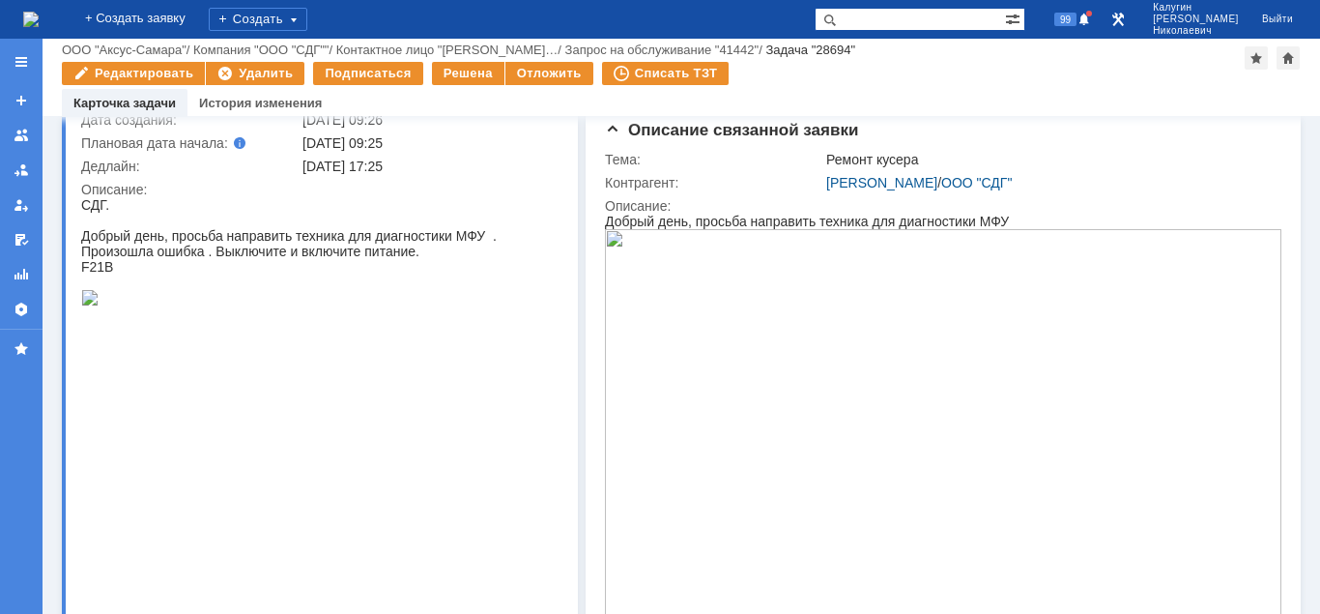
scroll to position [0, 0]
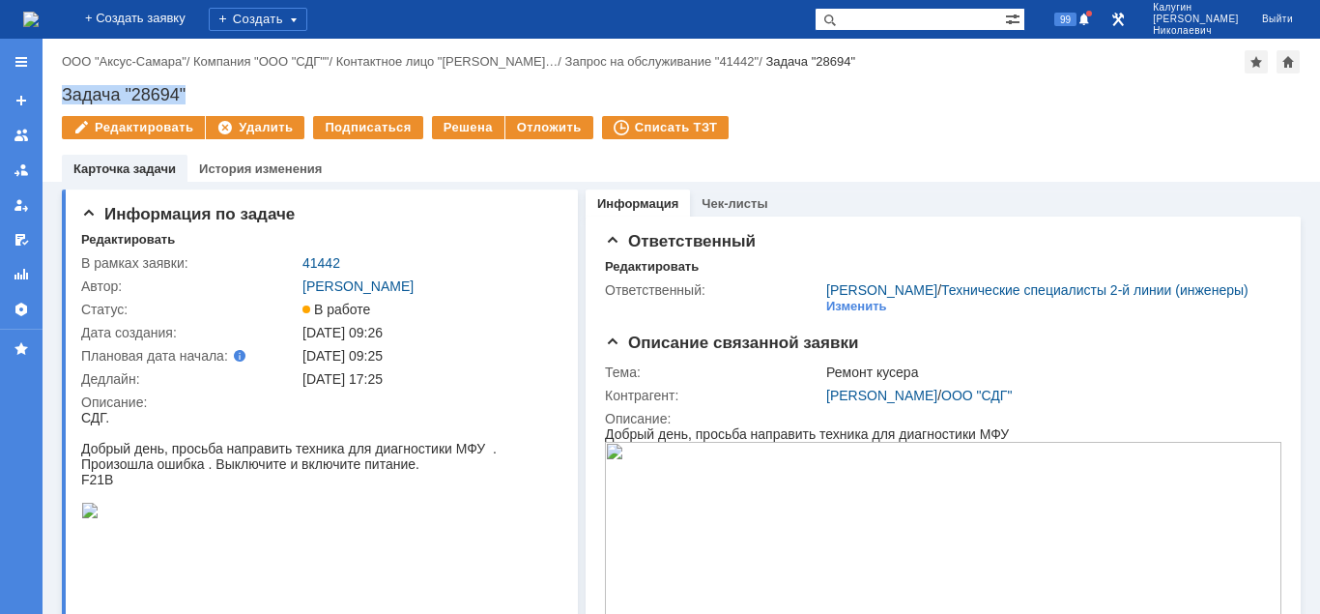
drag, startPoint x: 62, startPoint y: 90, endPoint x: 193, endPoint y: 90, distance: 131.4
click at [193, 90] on div "Задача "28694"" at bounding box center [681, 94] width 1239 height 19
copy div "Задача "28694""
click at [132, 241] on div "Редактировать" at bounding box center [128, 239] width 94 height 15
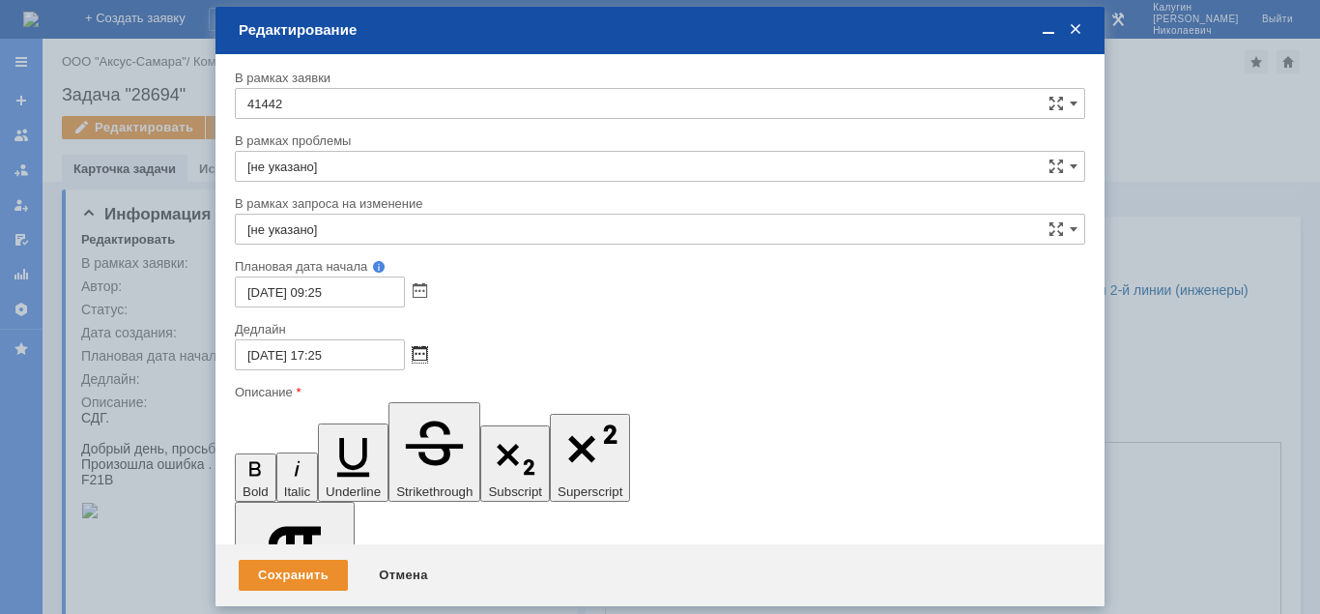
click at [419, 349] on span at bounding box center [420, 354] width 14 height 15
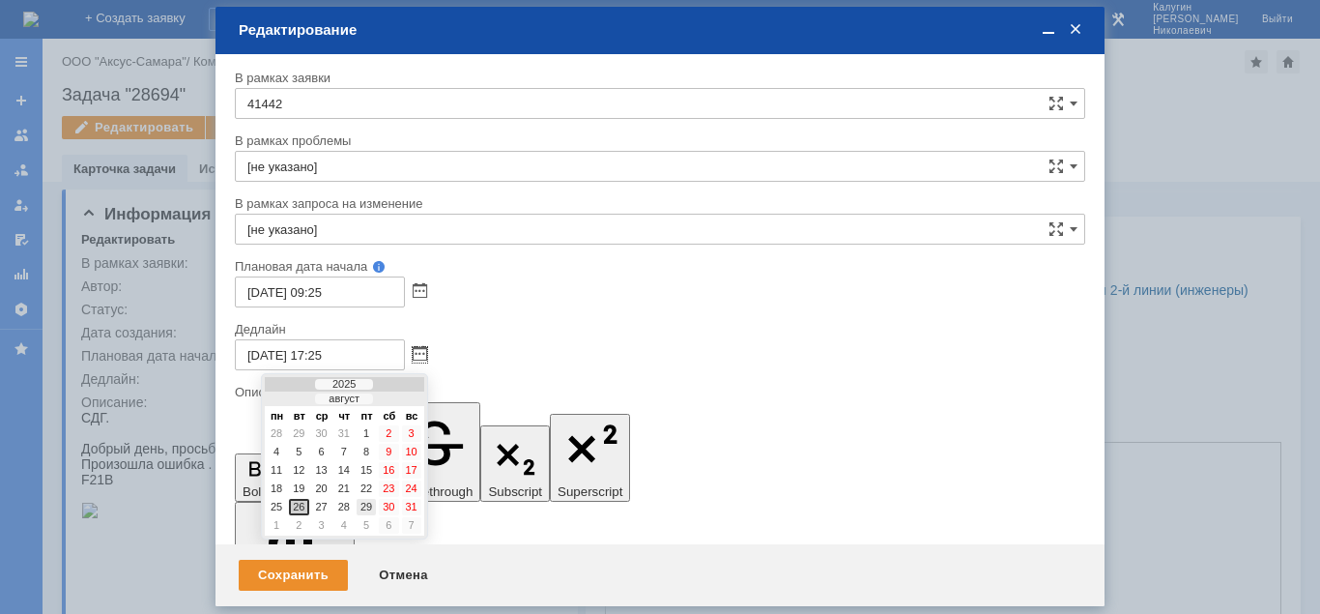
click at [370, 504] on div "29" at bounding box center [366, 507] width 19 height 16
type input "29.08.2025 17:25"
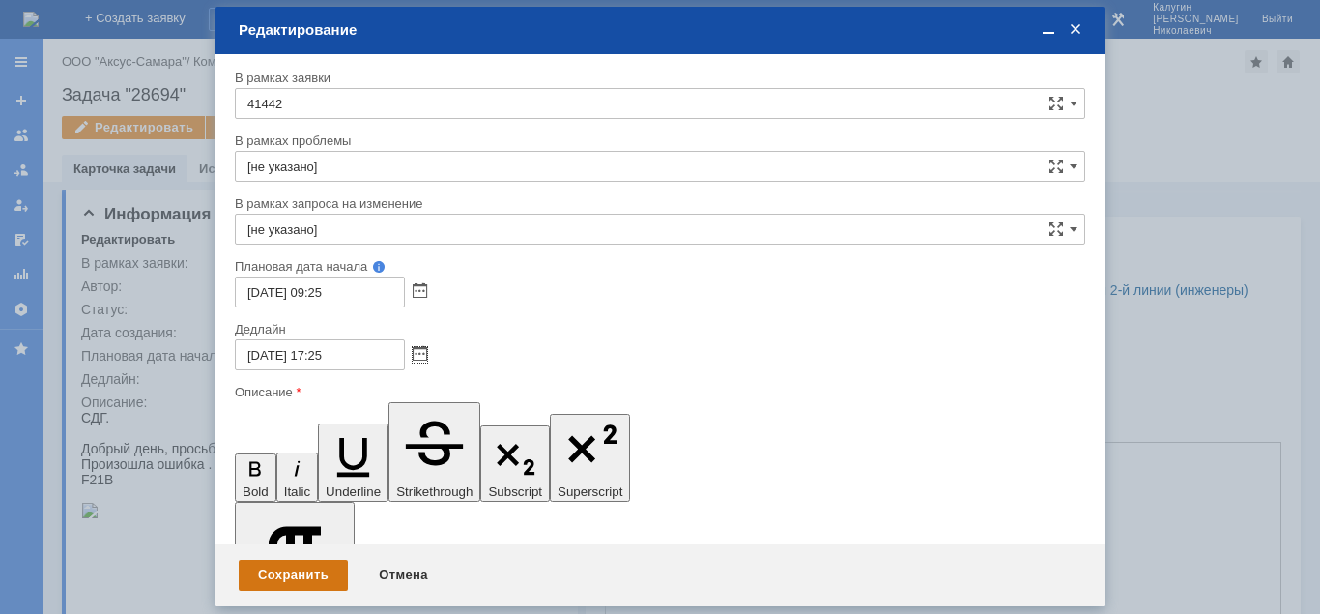
click at [324, 569] on div "Сохранить" at bounding box center [293, 574] width 109 height 31
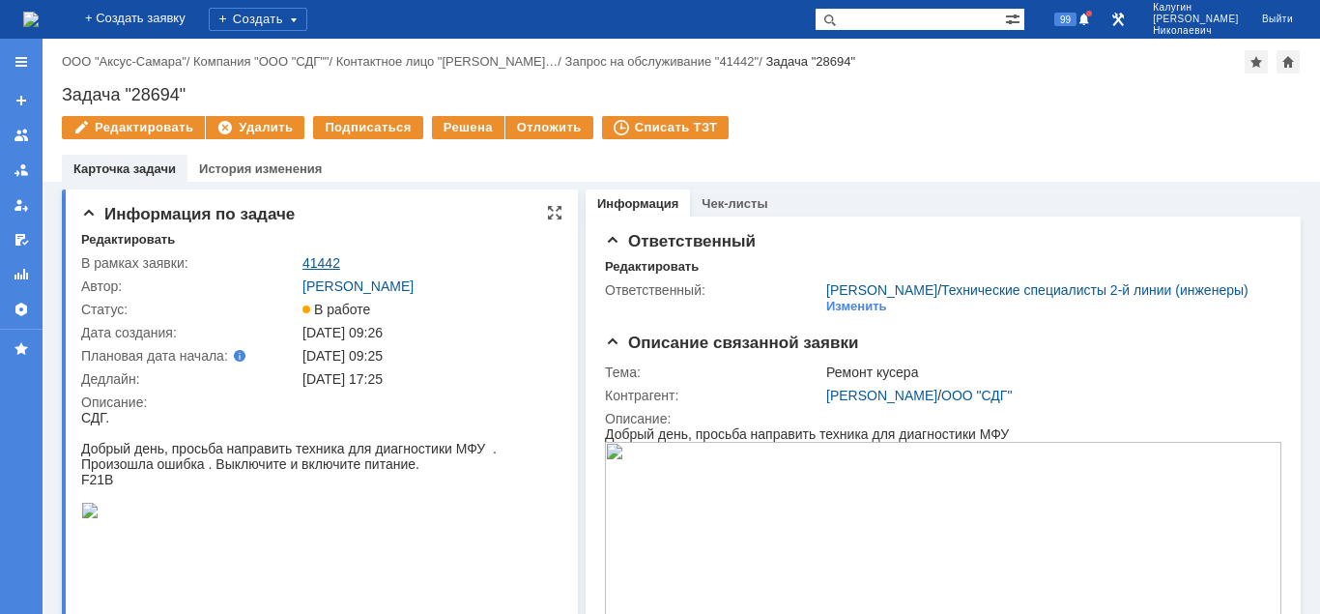
click at [323, 256] on link "41442" at bounding box center [321, 262] width 38 height 15
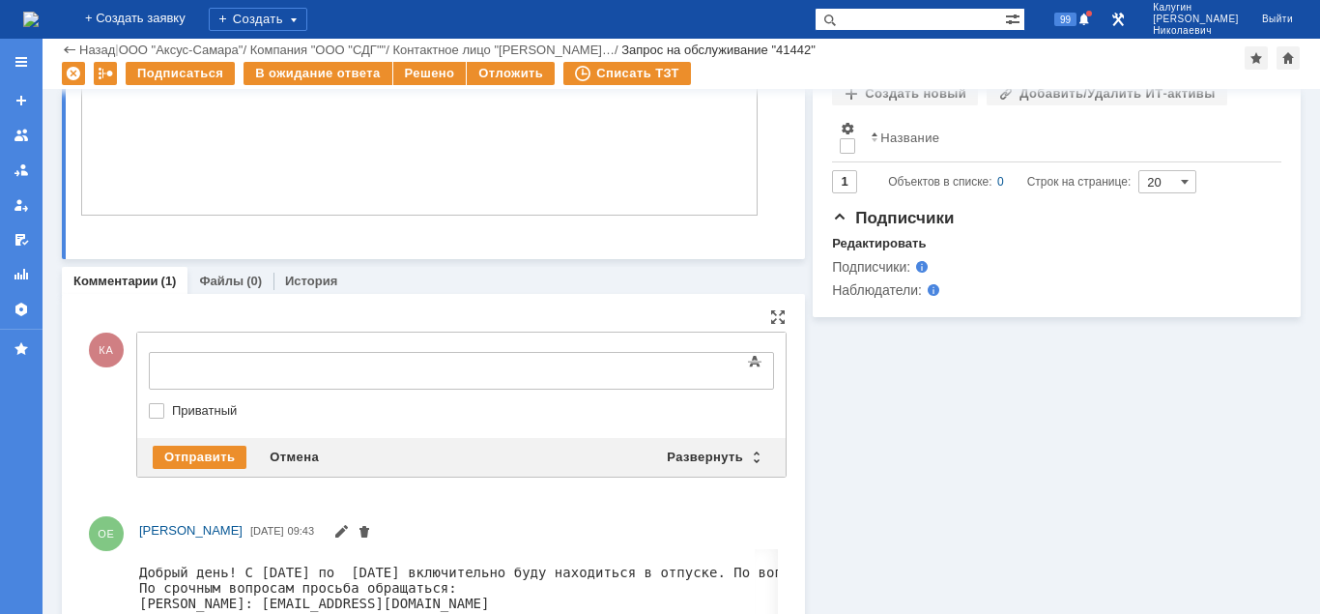
click at [207, 361] on body at bounding box center [306, 369] width 290 height 33
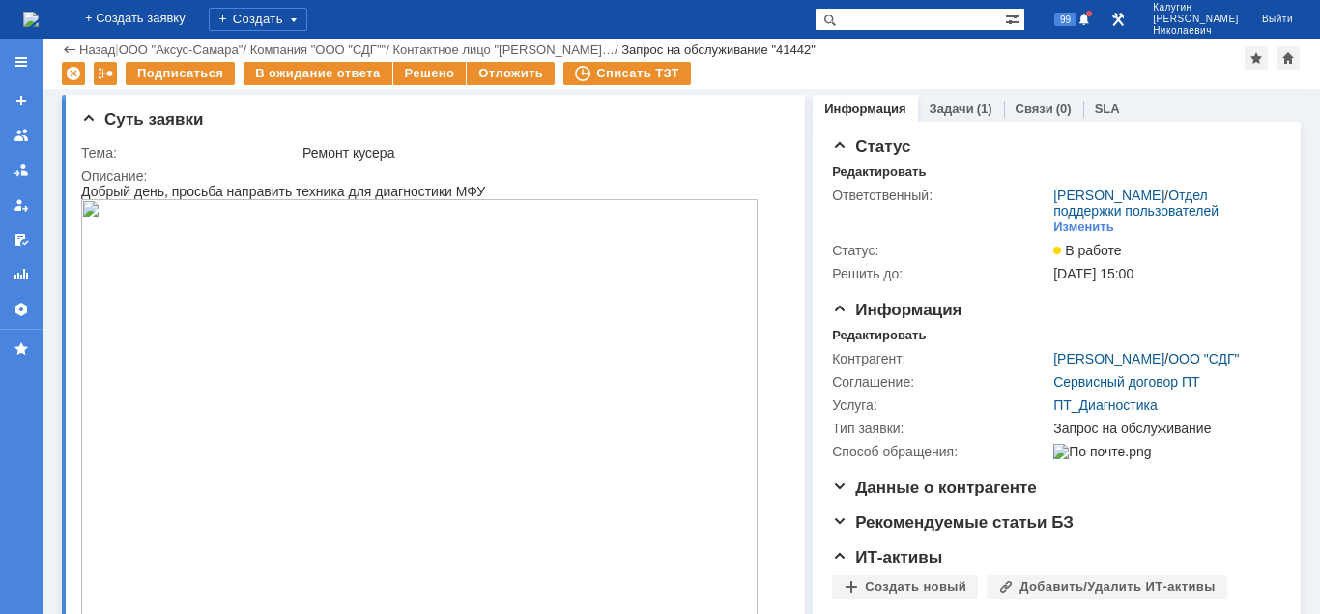
scroll to position [593, 0]
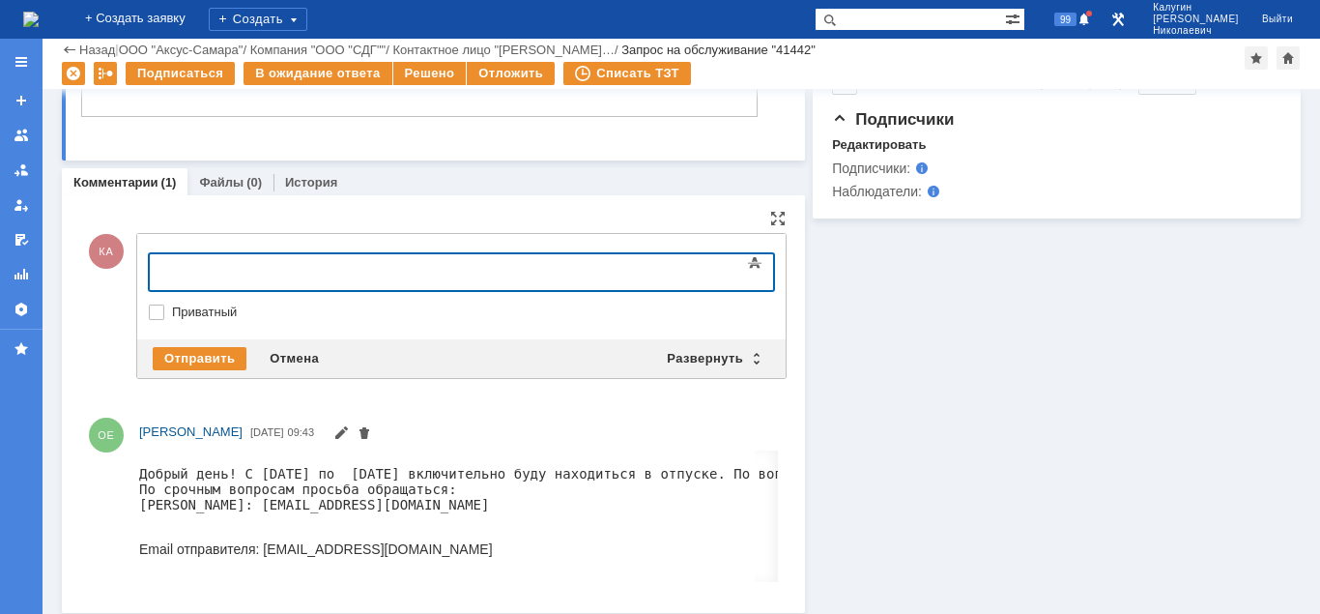
drag, startPoint x: 172, startPoint y: 261, endPoint x: 195, endPoint y: 270, distance: 24.8
click at [174, 261] on body at bounding box center [306, 270] width 290 height 33
click at [195, 270] on div at bounding box center [306, 269] width 274 height 15
click at [451, 280] on body "По итогу выезда инжеенра - проведена диагностика ." at bounding box center [306, 277] width 290 height 46
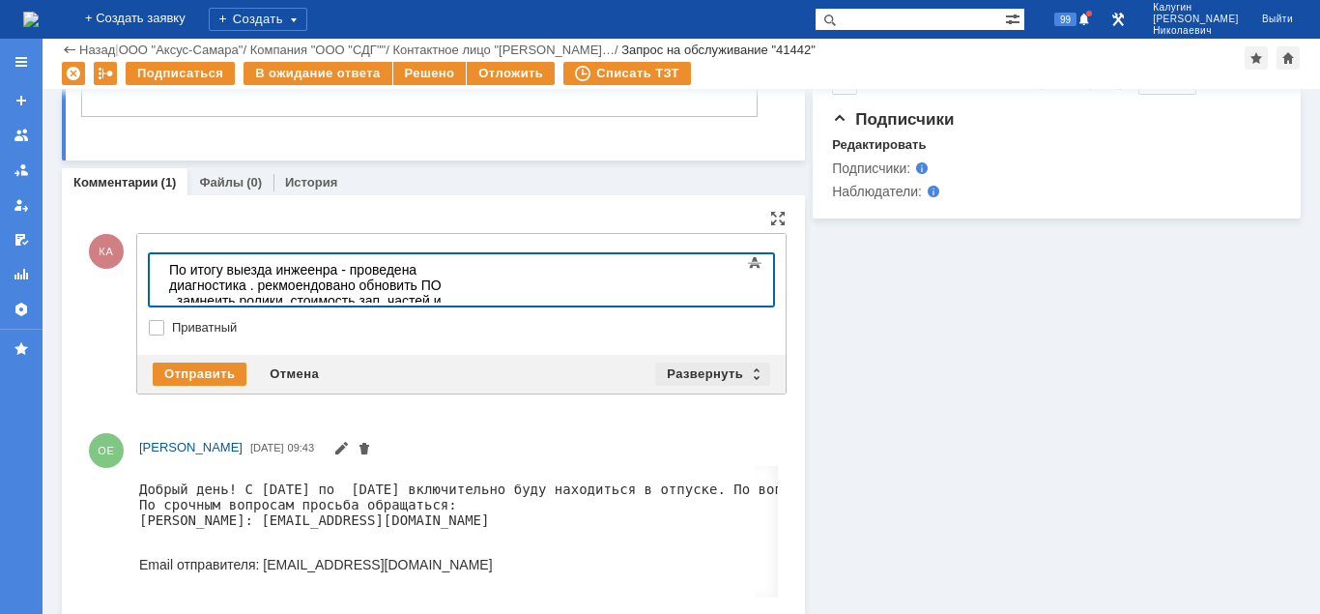
click at [688, 372] on div "Развернуть" at bounding box center [712, 373] width 115 height 23
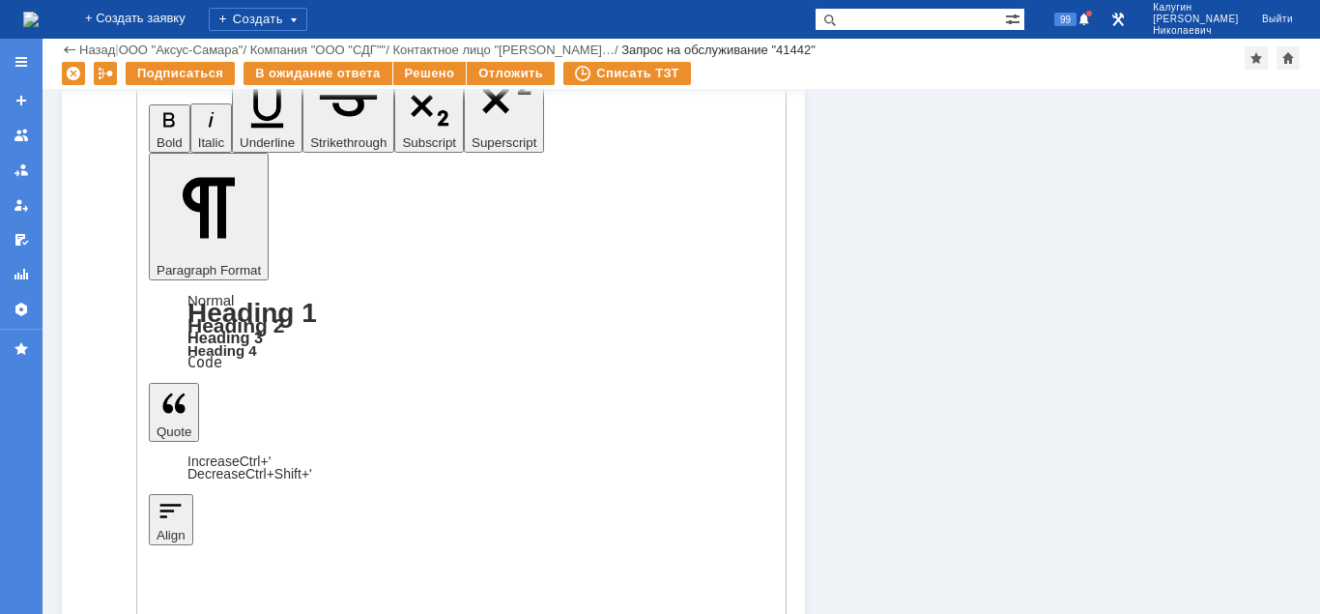
scroll to position [889, 0]
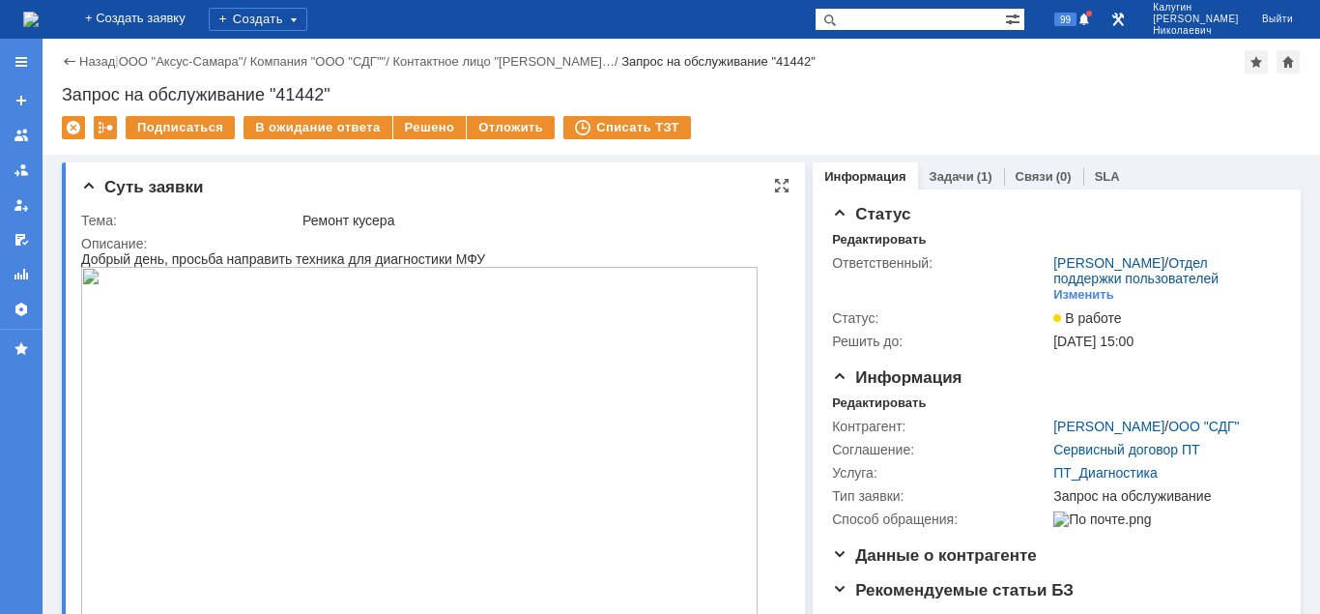
scroll to position [0, 0]
click at [505, 130] on div "Отложить" at bounding box center [511, 127] width 88 height 23
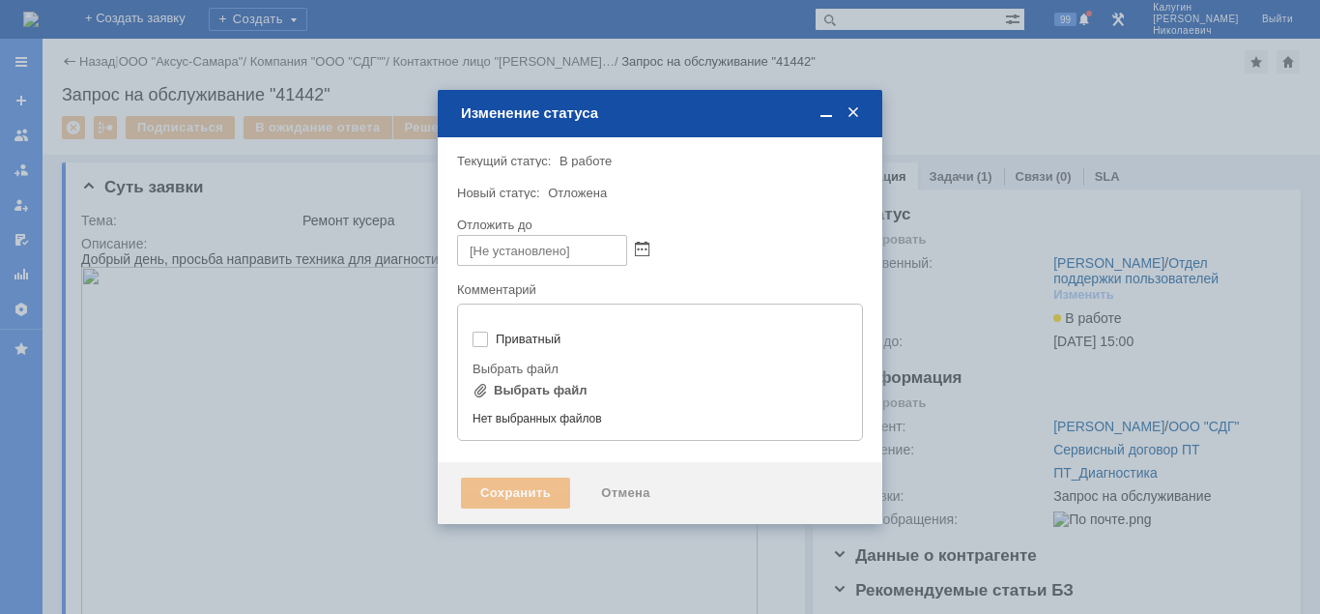
type input "[не указано]"
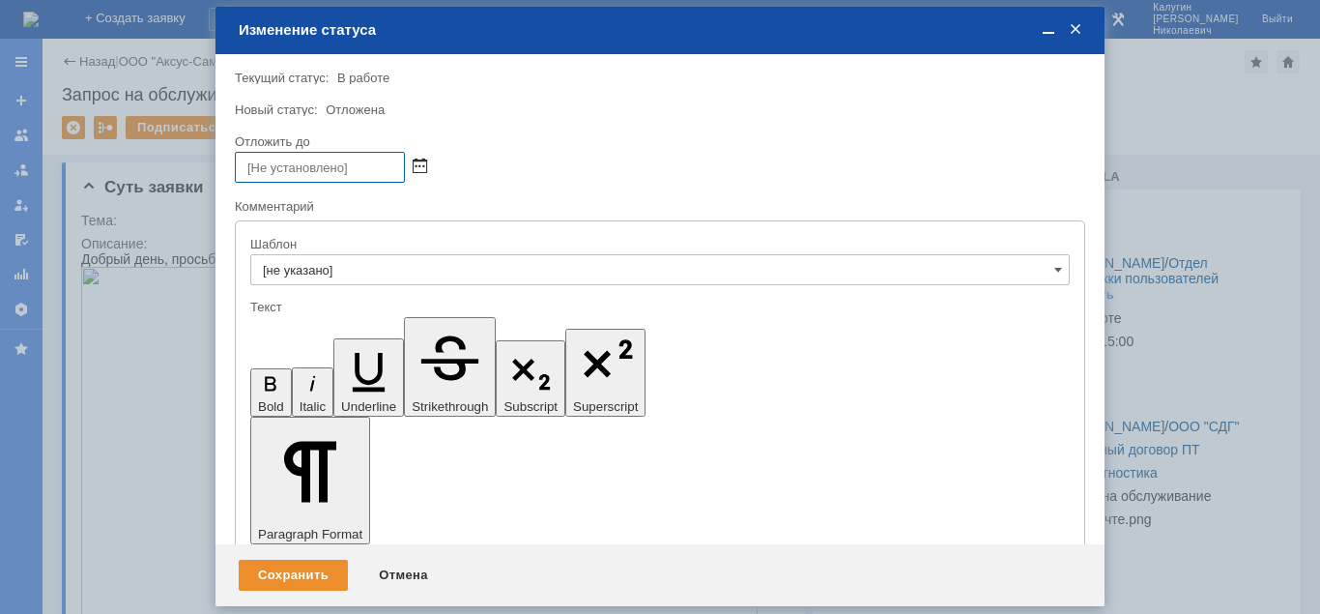
click at [420, 168] on span at bounding box center [420, 166] width 14 height 15
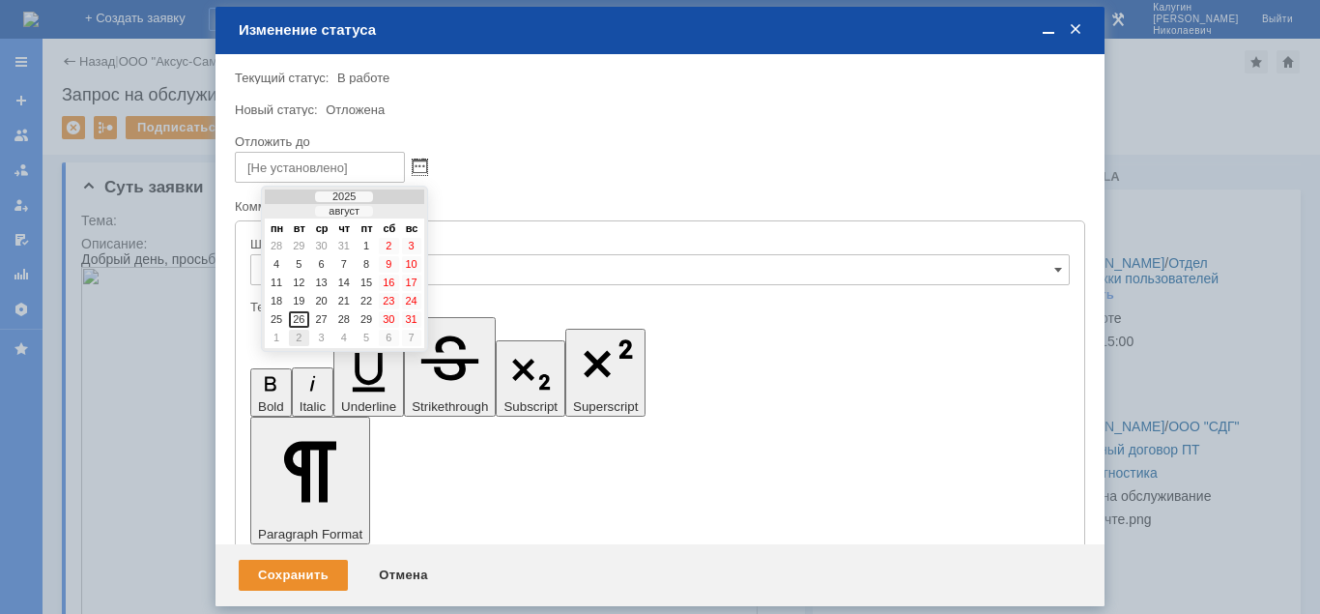
click at [297, 339] on div "2" at bounding box center [298, 337] width 19 height 16
type input "02.09.2025 12:05"
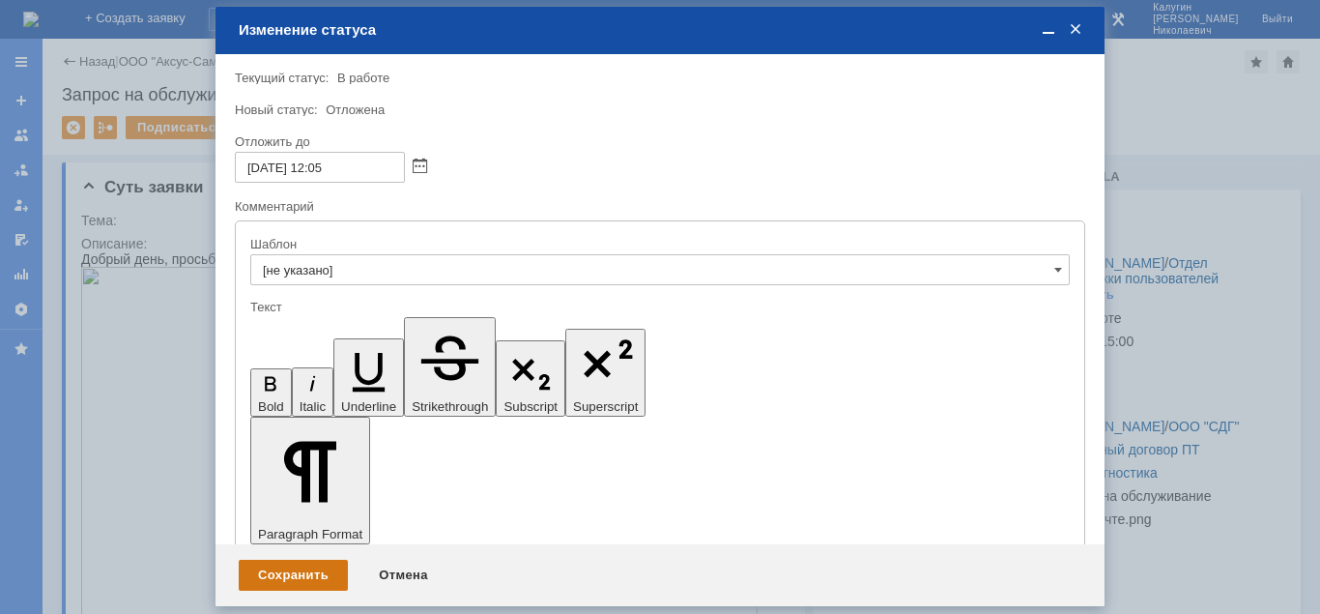
click at [314, 579] on div "Сохранить" at bounding box center [293, 574] width 109 height 31
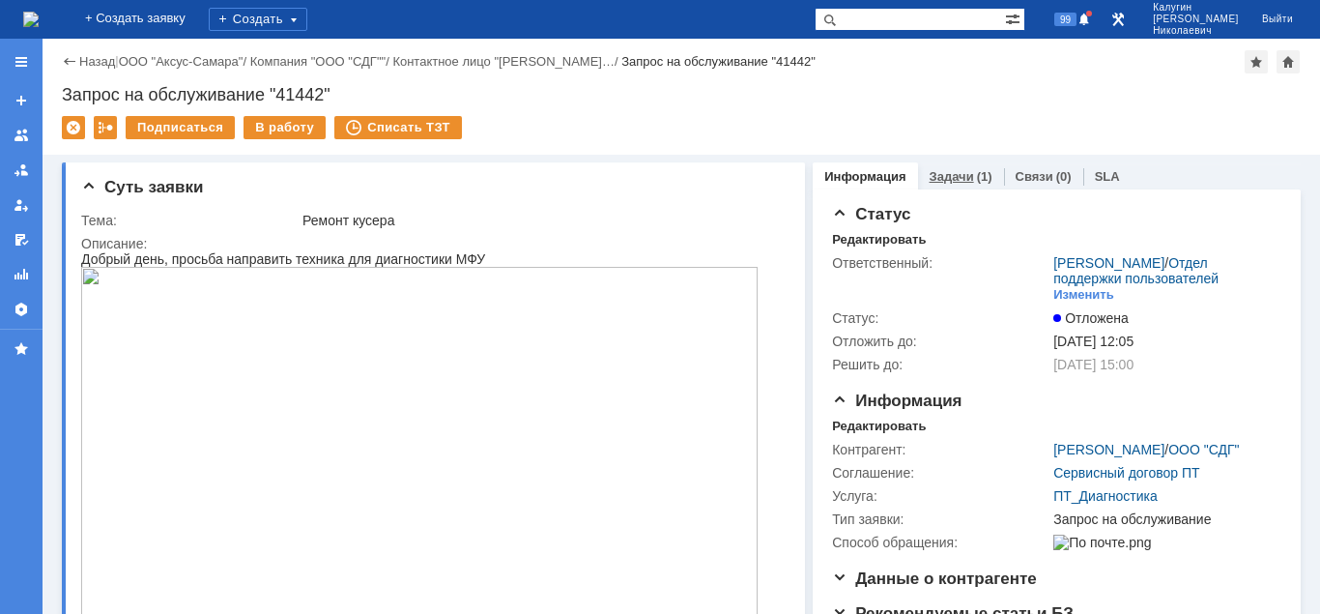
click at [949, 180] on link "Задачи" at bounding box center [951, 176] width 44 height 14
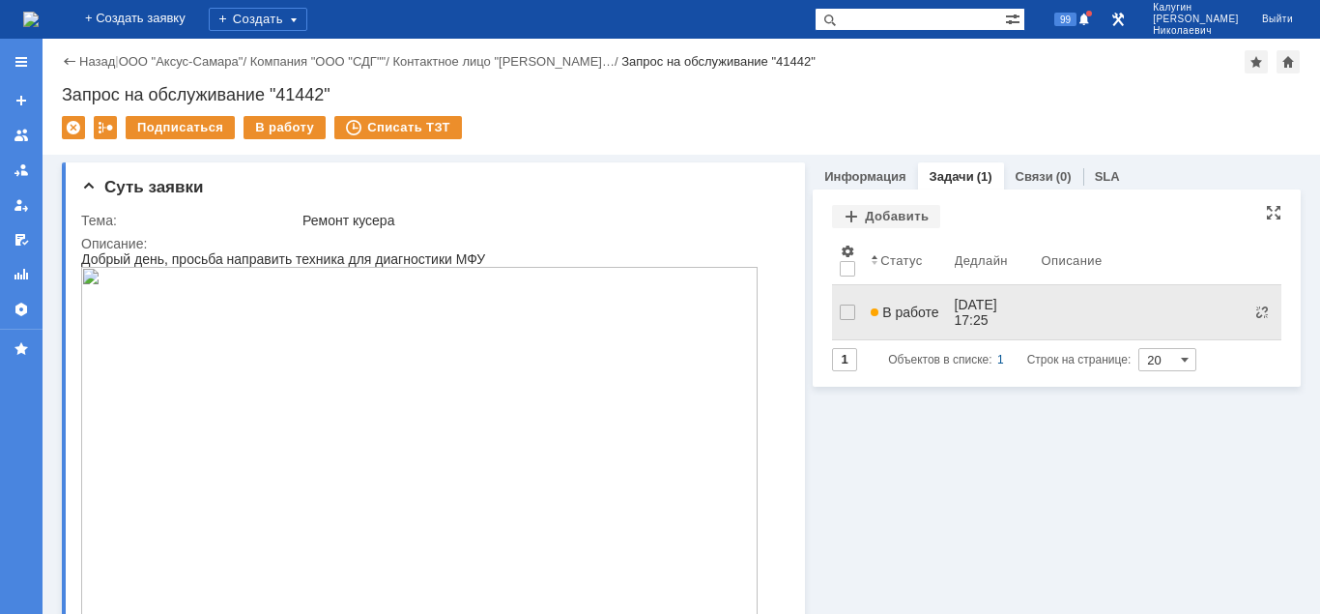
click at [896, 304] on span "В работе" at bounding box center [905, 311] width 68 height 15
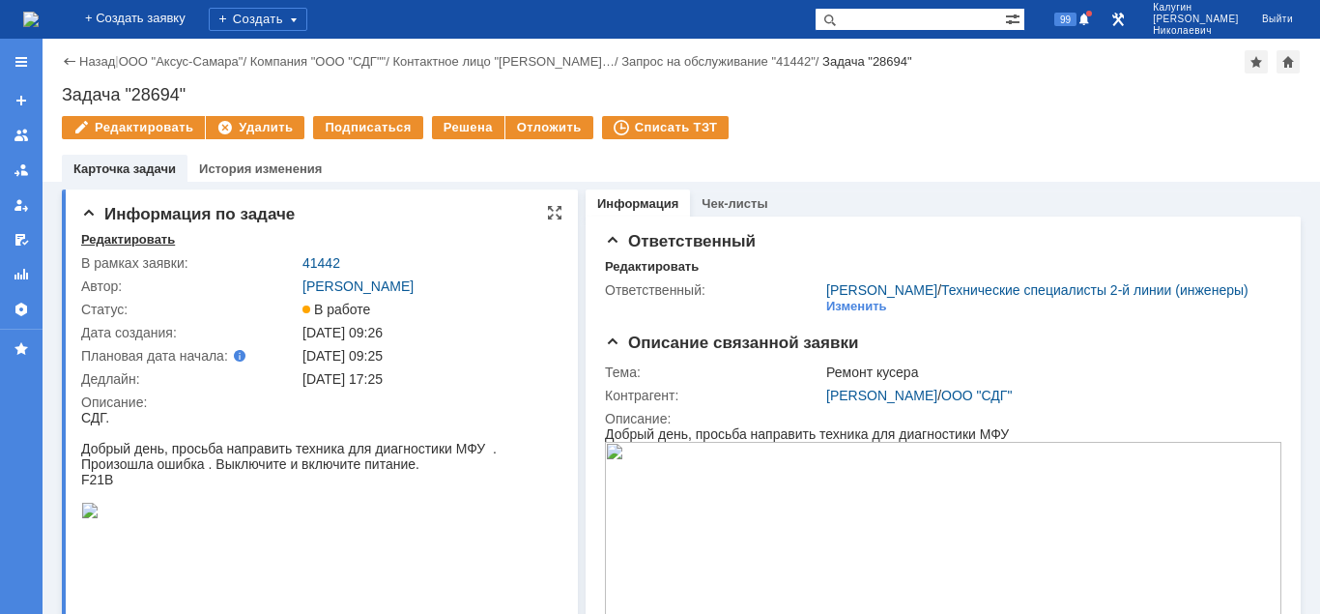
click at [111, 243] on div "Редактировать" at bounding box center [128, 239] width 94 height 15
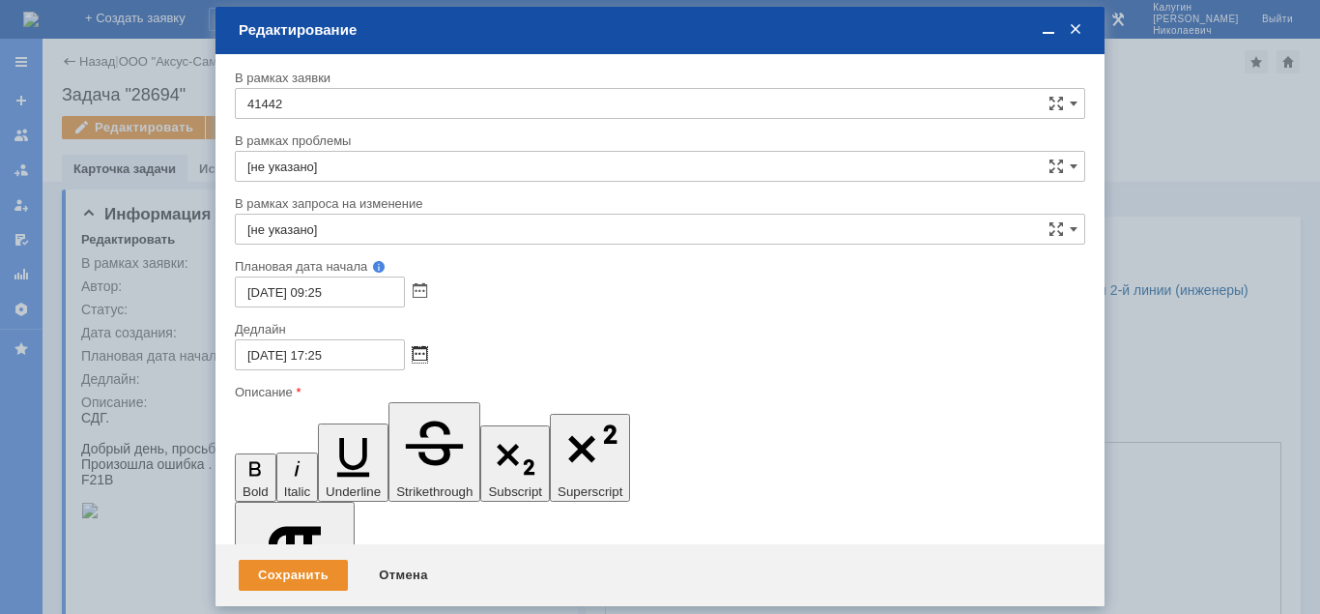
click at [421, 351] on span at bounding box center [420, 354] width 14 height 15
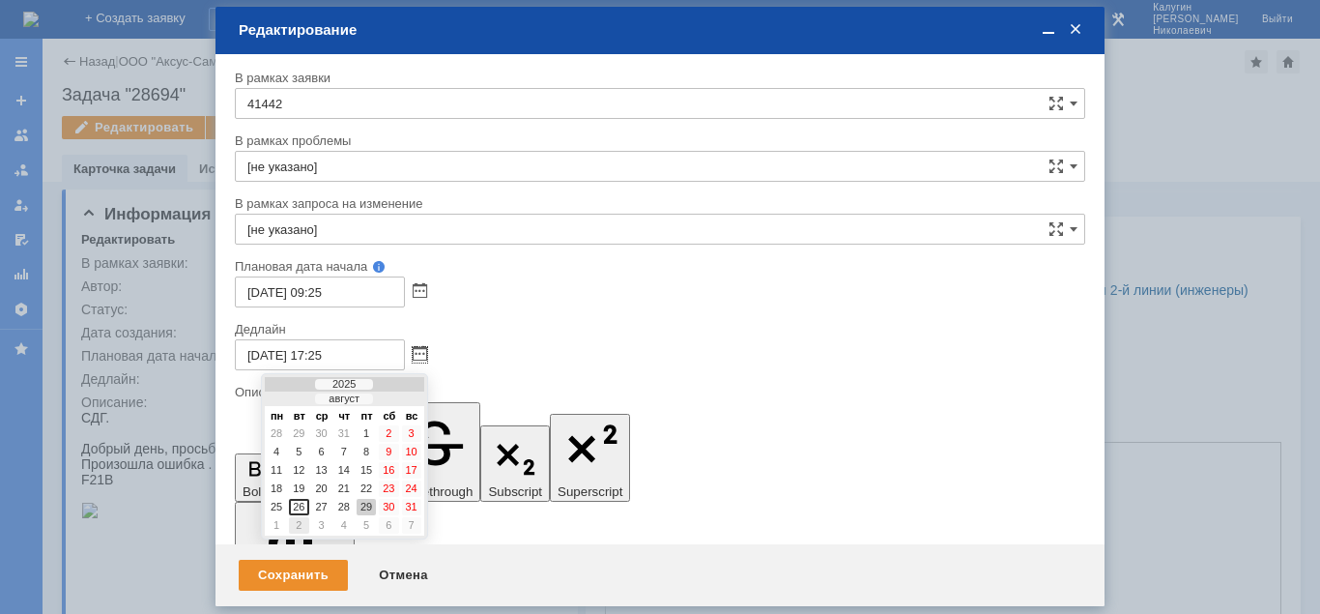
click at [302, 522] on div "2" at bounding box center [298, 525] width 19 height 16
type input "02.09.2025 17:25"
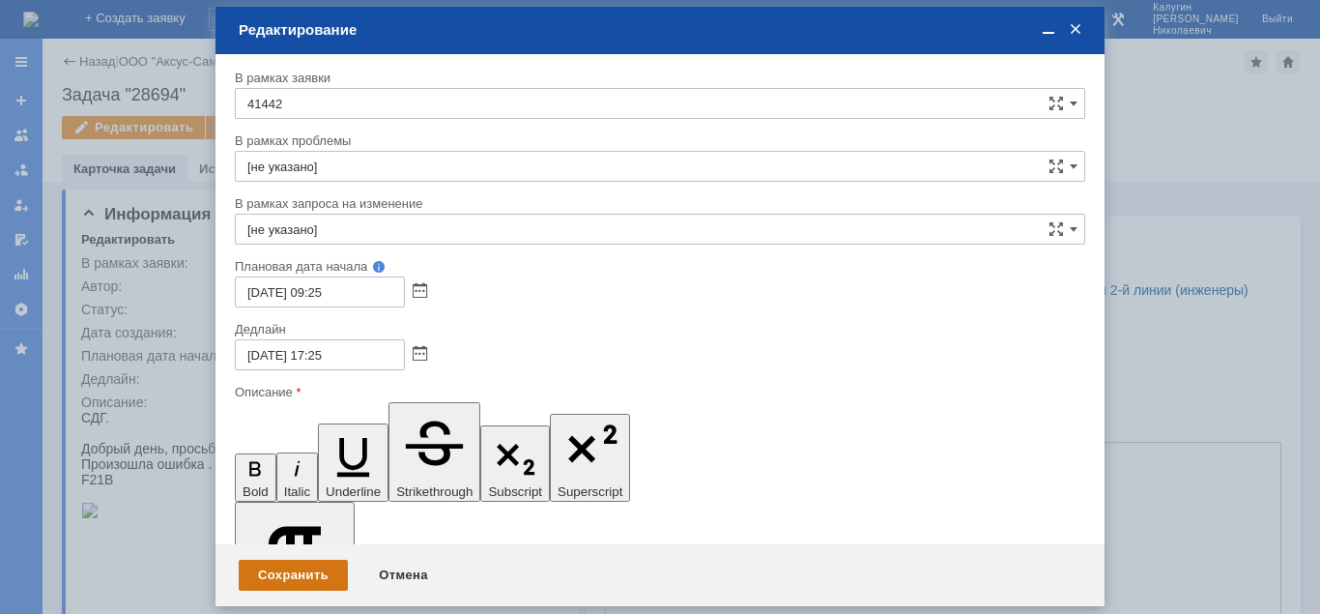
click at [298, 574] on div "Сохранить" at bounding box center [293, 574] width 109 height 31
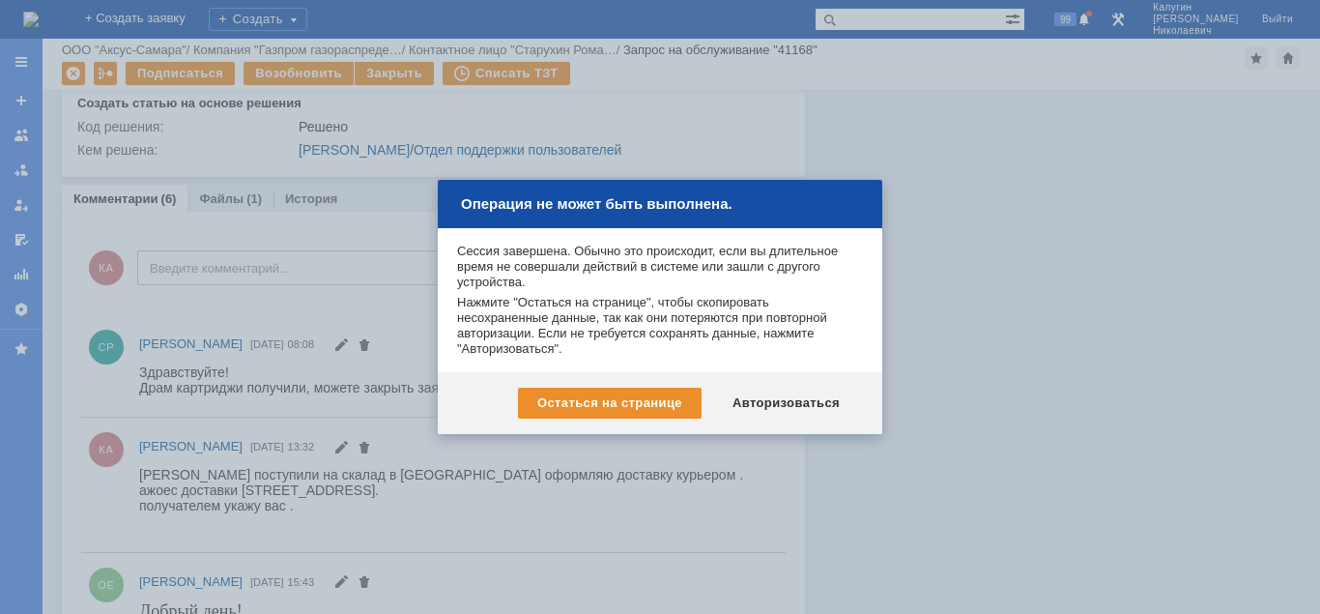
drag, startPoint x: 815, startPoint y: 404, endPoint x: 976, endPoint y: 167, distance: 286.5
click at [815, 402] on div "Авторизоваться" at bounding box center [786, 402] width 146 height 31
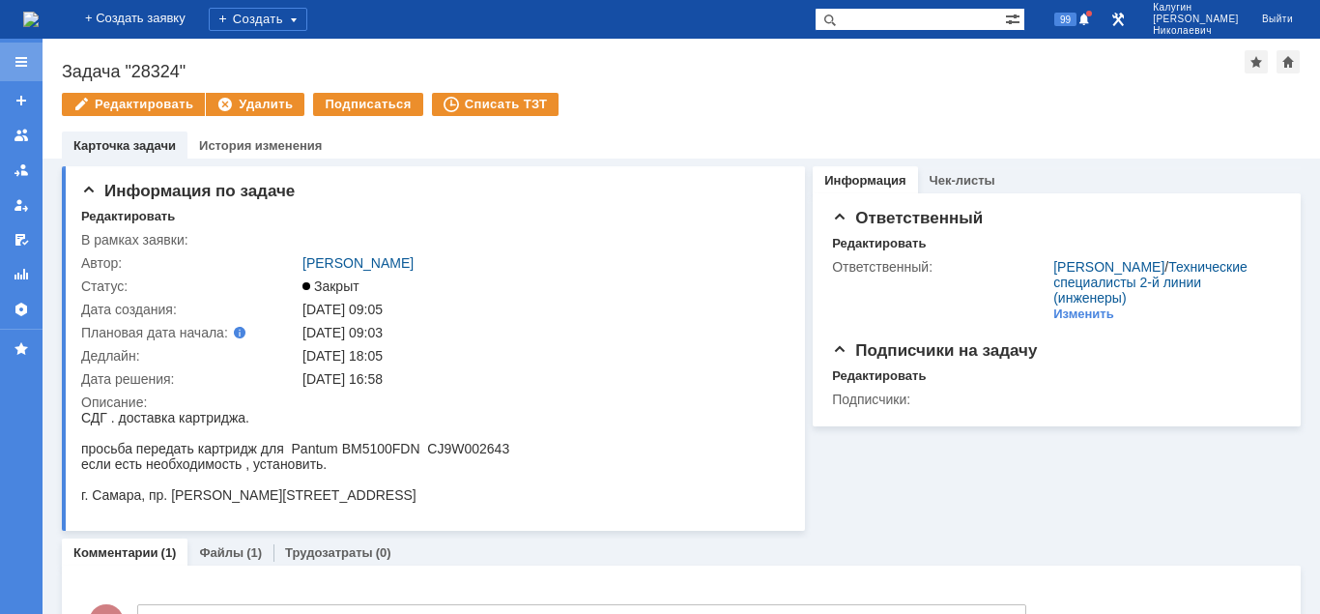
click at [17, 66] on div at bounding box center [21, 61] width 15 height 15
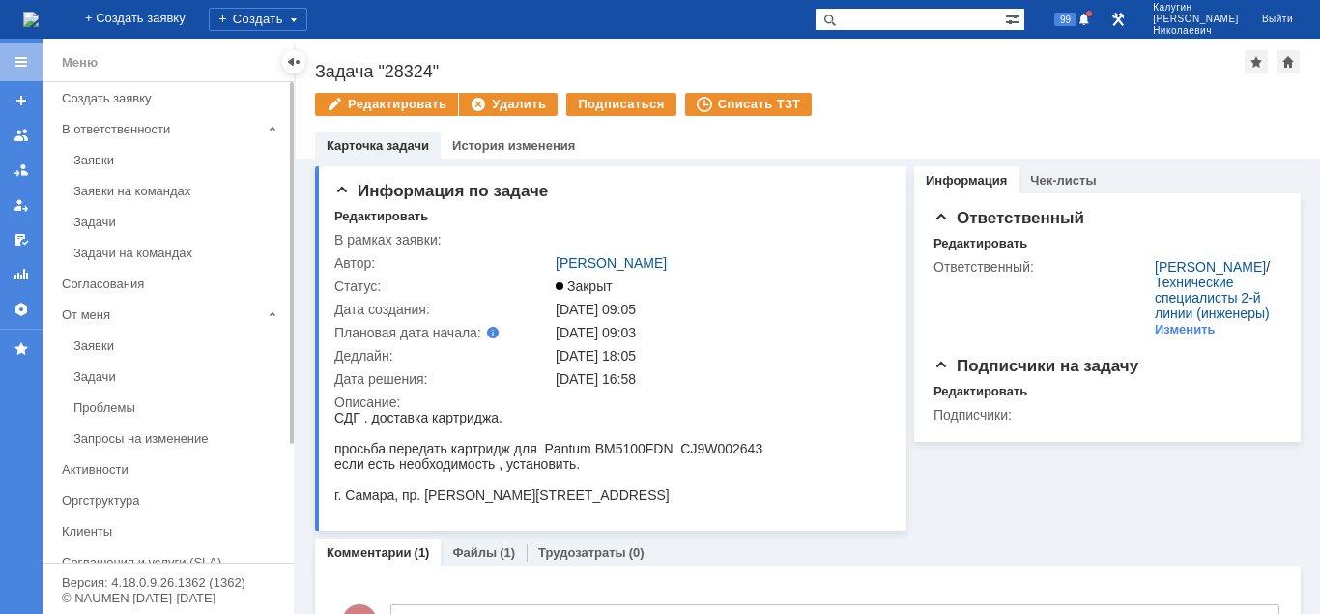
click at [88, 157] on div "Заявки" at bounding box center [177, 160] width 209 height 14
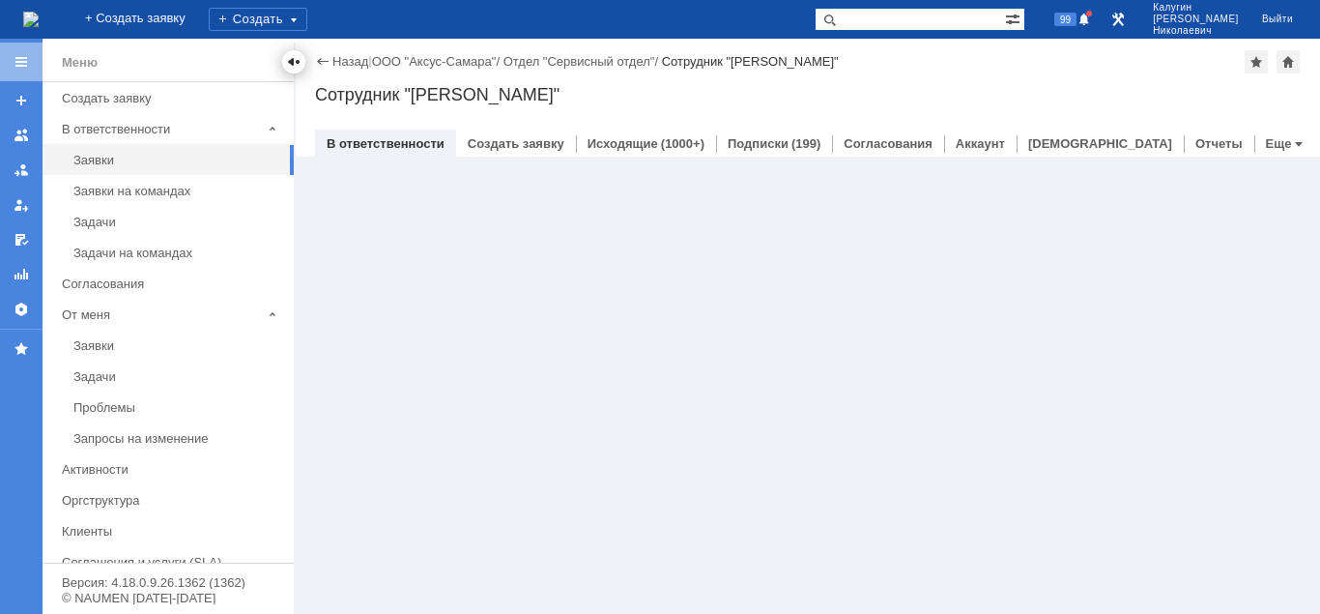
click at [286, 62] on div at bounding box center [293, 61] width 15 height 15
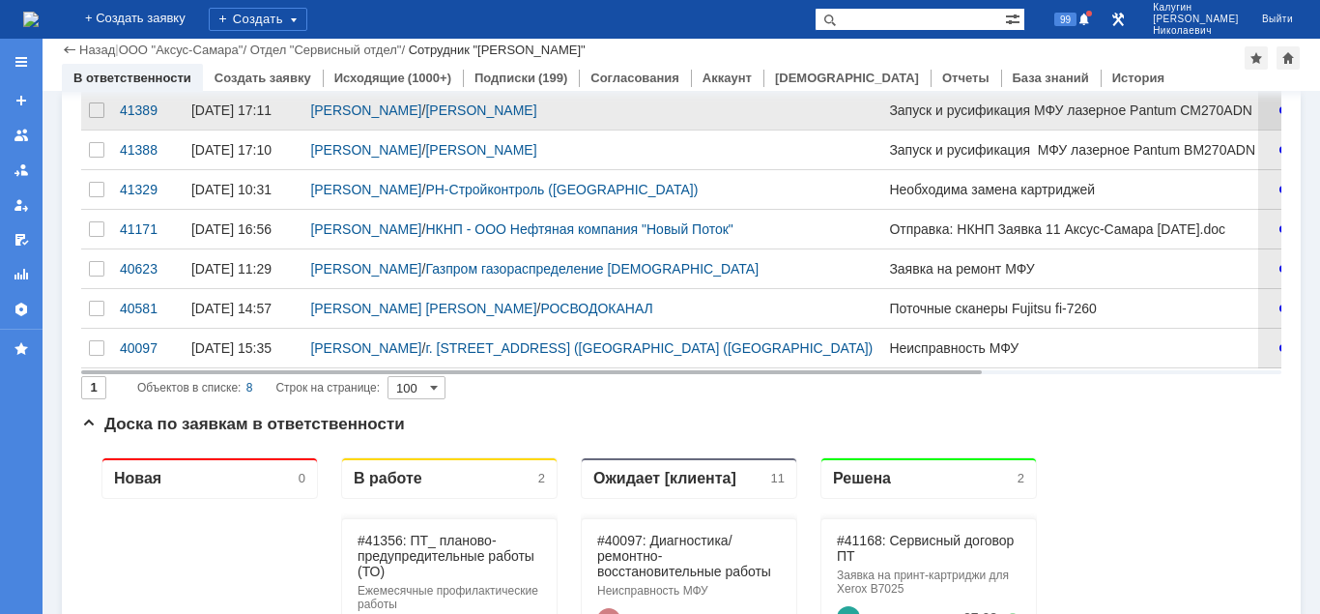
scroll to position [99, 0]
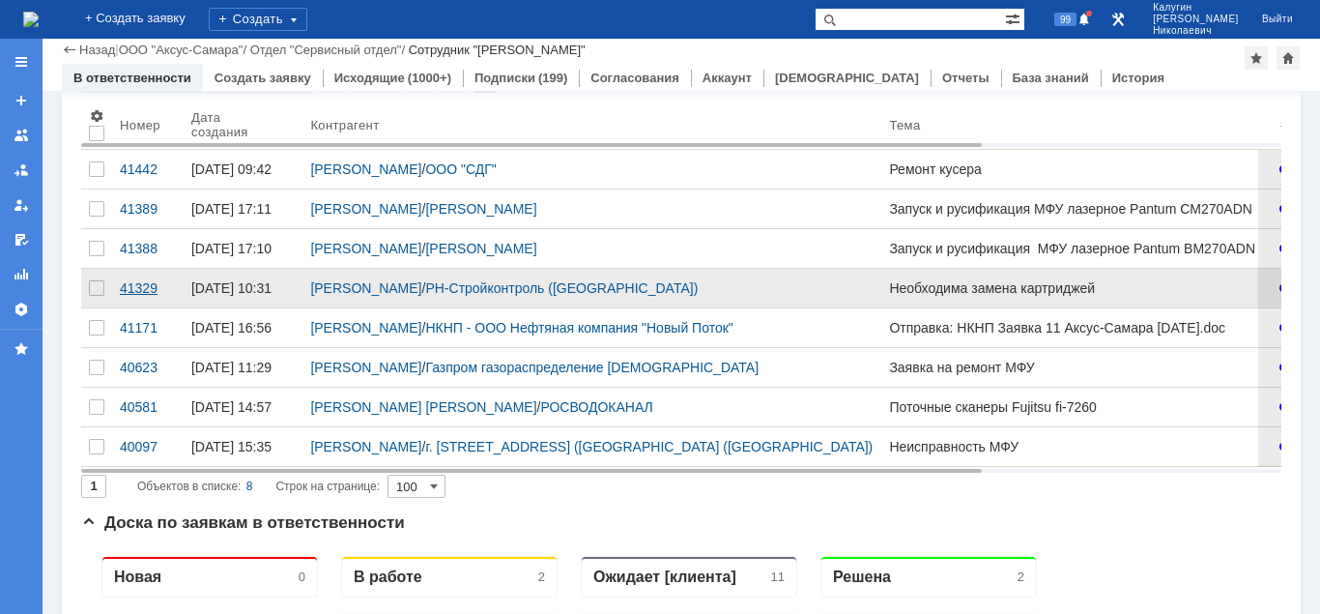
click at [130, 296] on div "41329" at bounding box center [148, 287] width 56 height 15
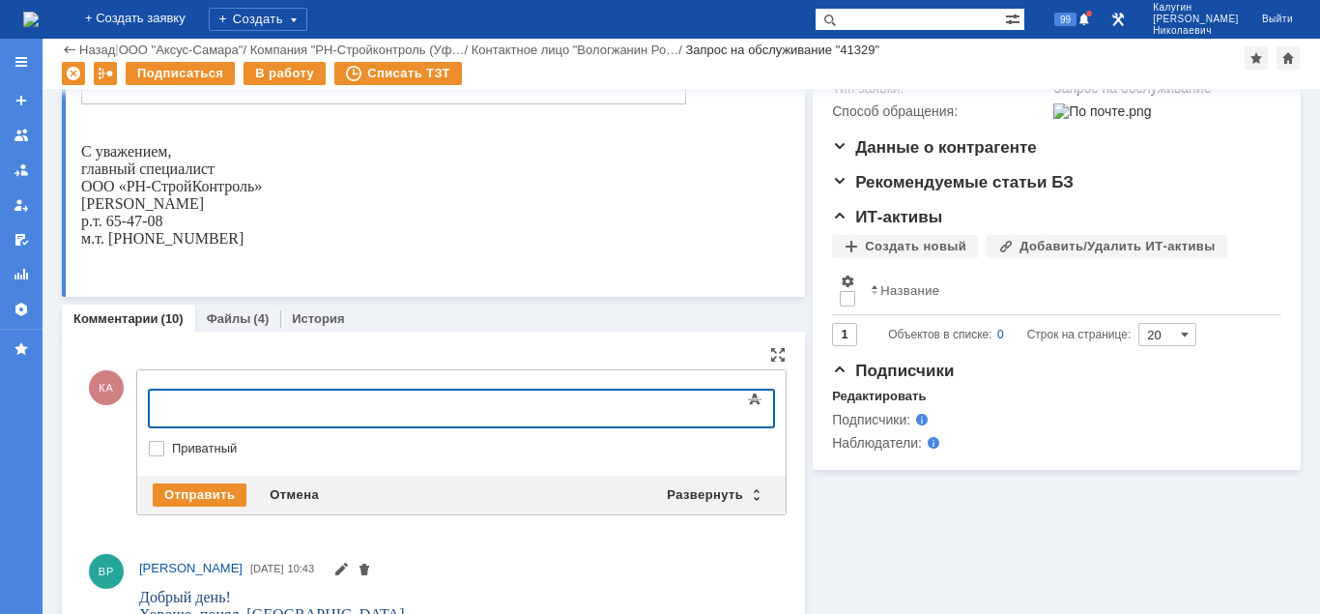
click at [176, 400] on div at bounding box center [306, 405] width 274 height 15
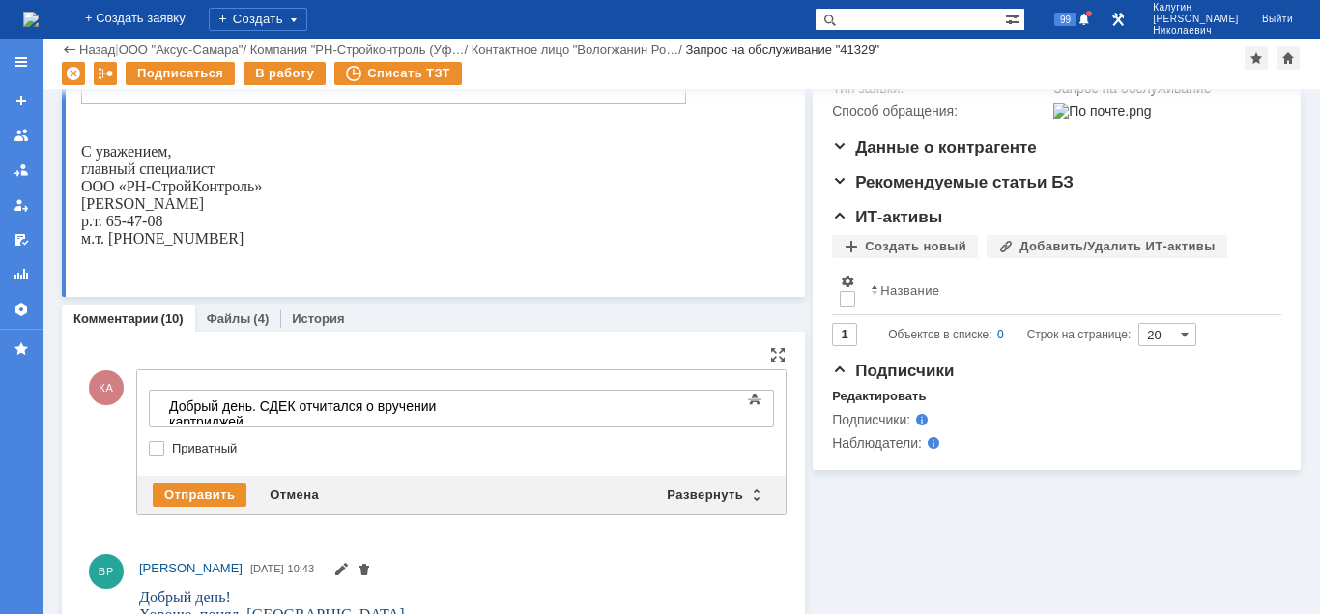
click at [451, 416] on body "Добрый день. СДЕК отчитался о вручении картриджей." at bounding box center [306, 413] width 290 height 46
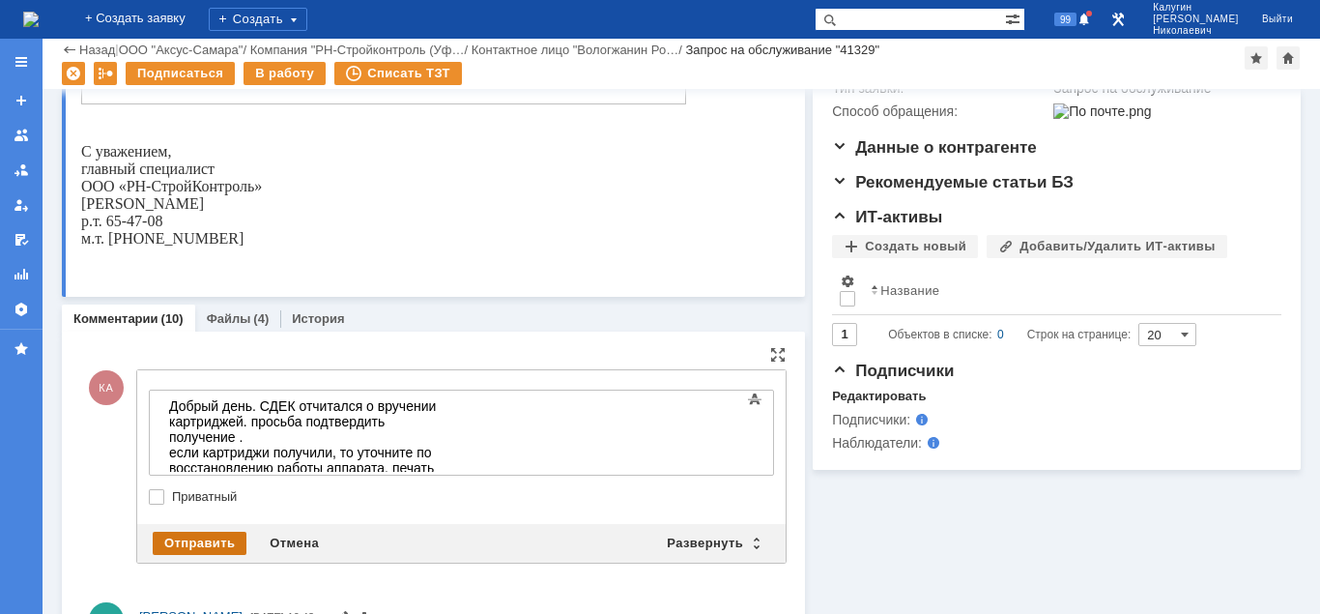
click at [225, 544] on div "Отправить" at bounding box center [200, 542] width 94 height 23
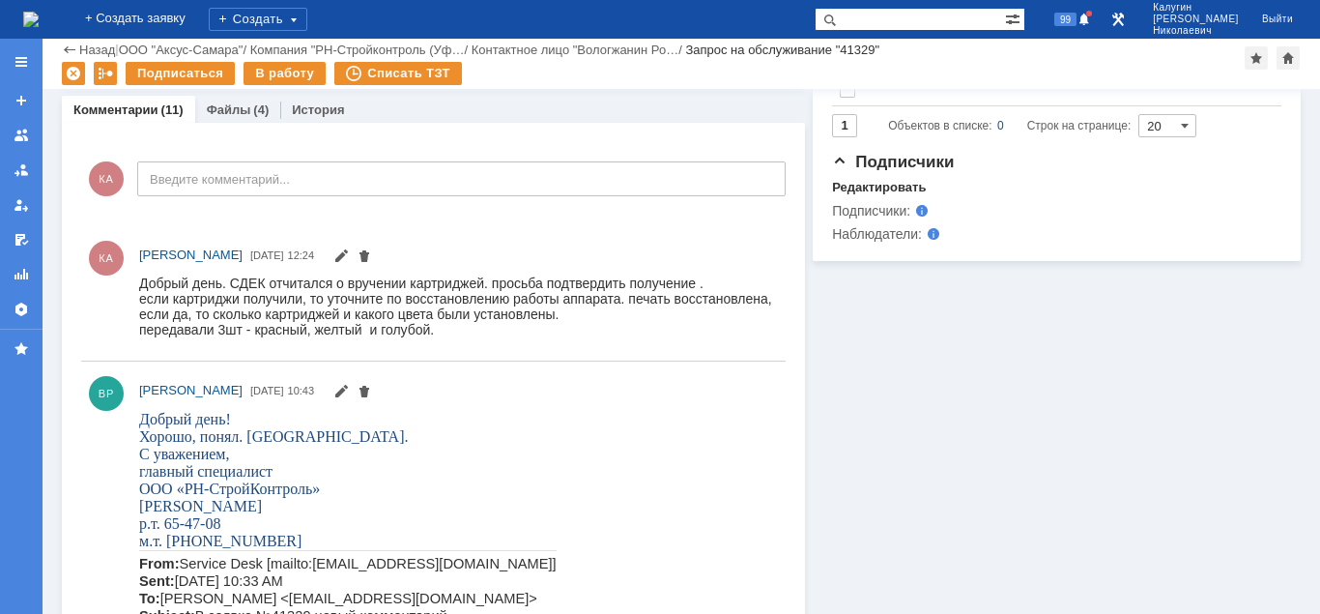
scroll to position [296, 0]
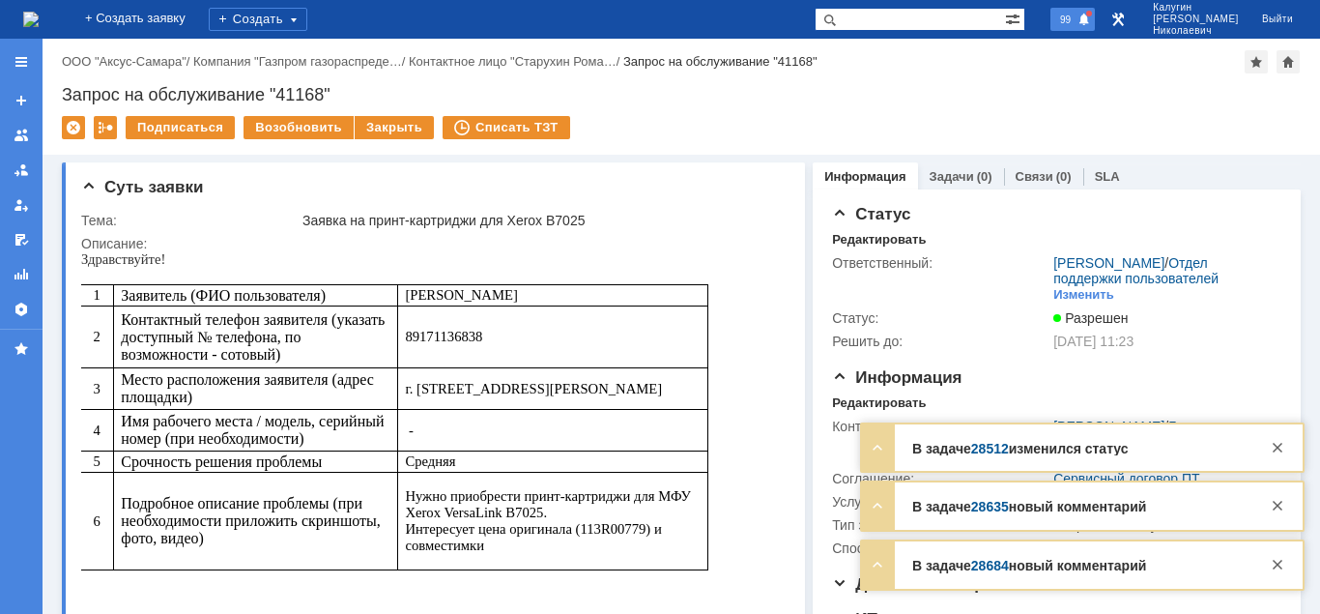
click at [1091, 19] on span at bounding box center [1084, 20] width 14 height 15
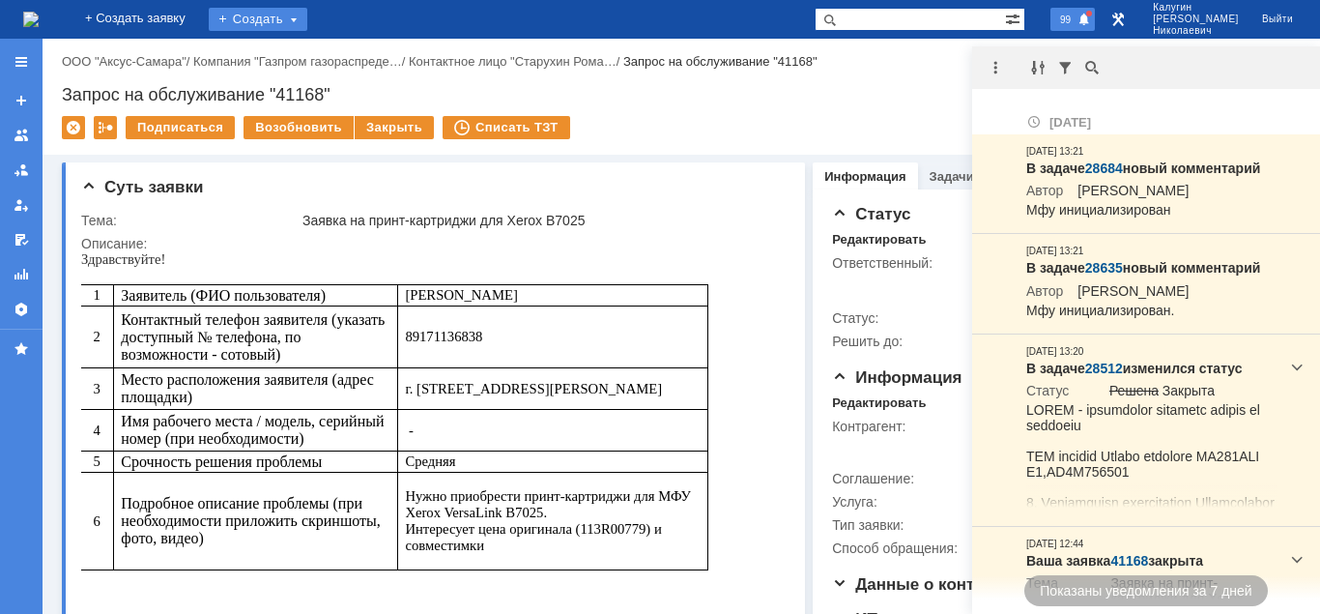
click at [307, 15] on div "Создать" at bounding box center [258, 19] width 99 height 23
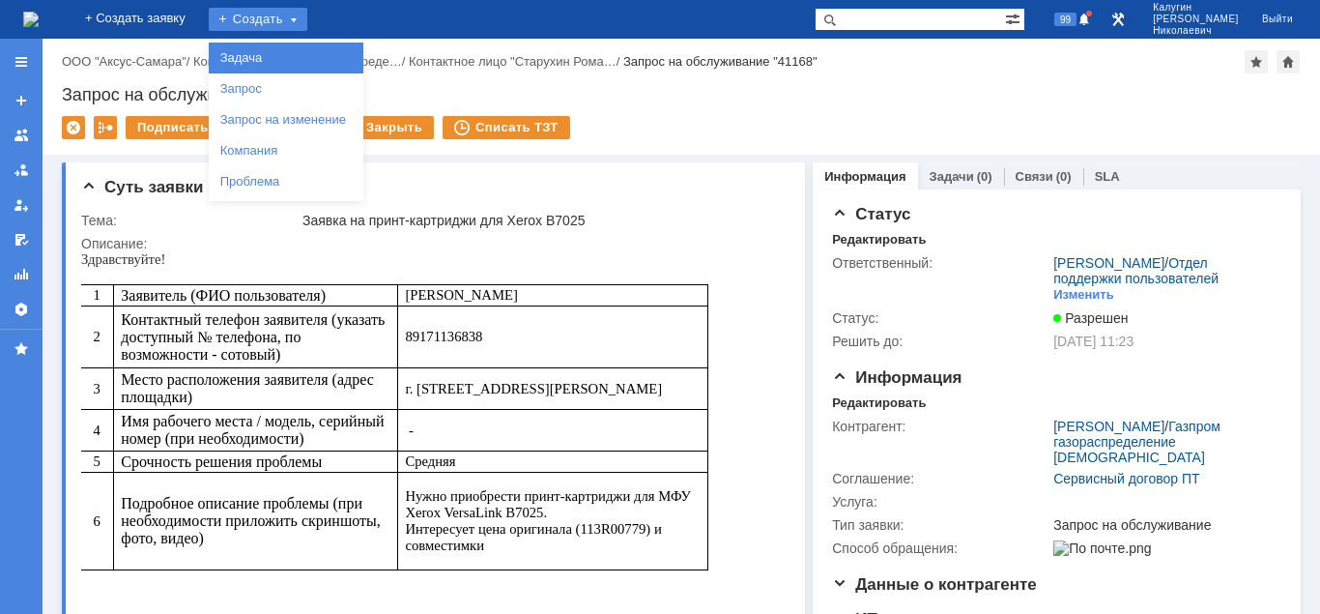
click at [324, 50] on link "Задача" at bounding box center [286, 57] width 147 height 23
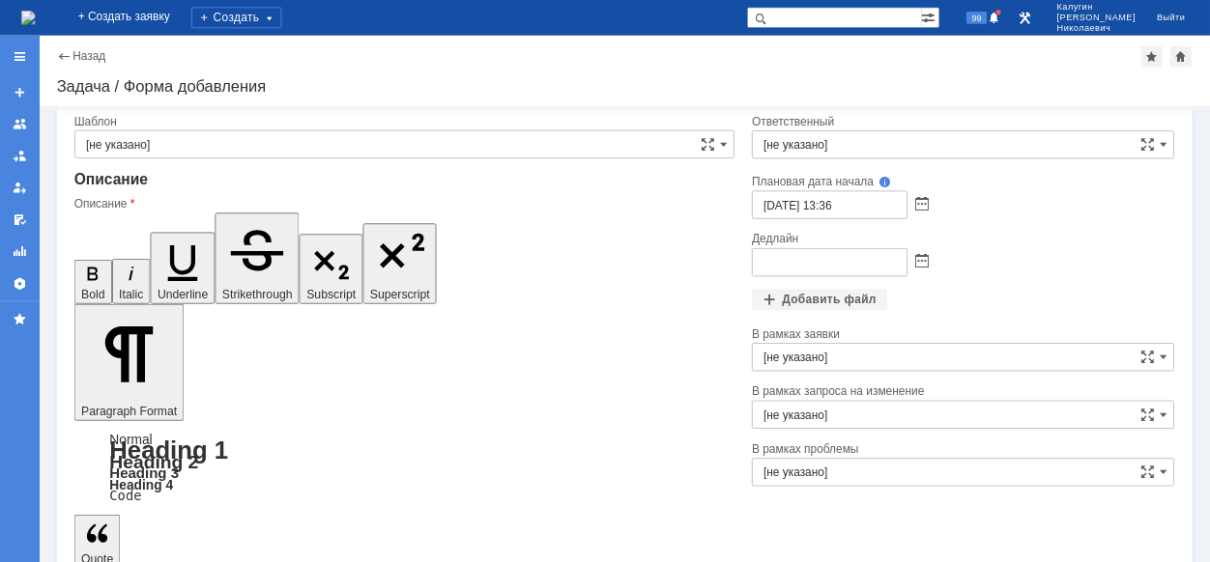
scroll to position [831, 11]
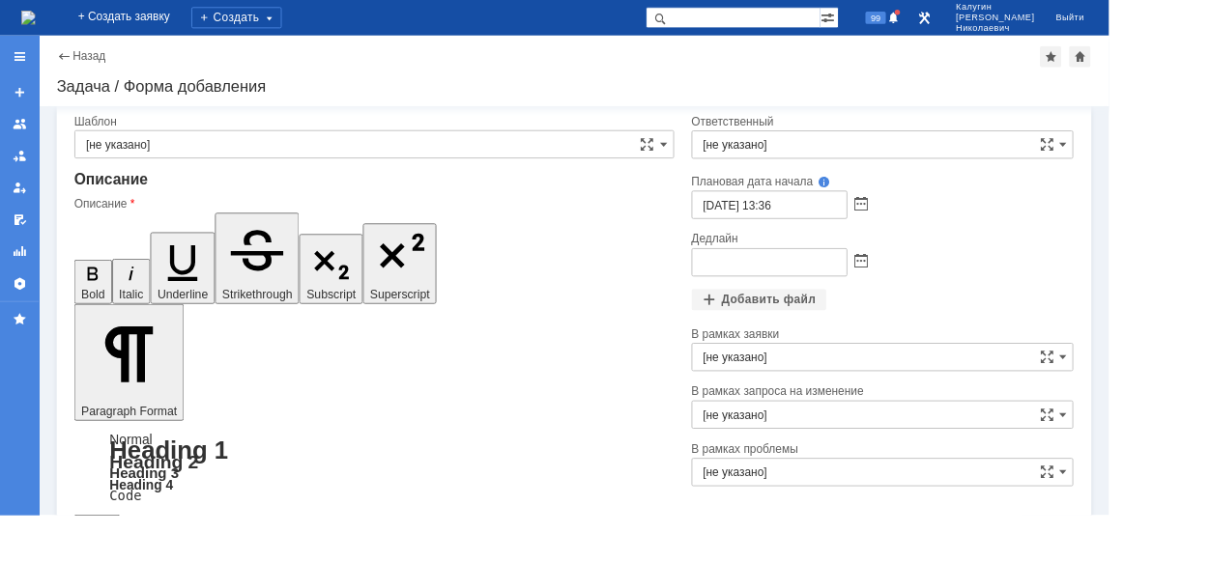
scroll to position [376, 11]
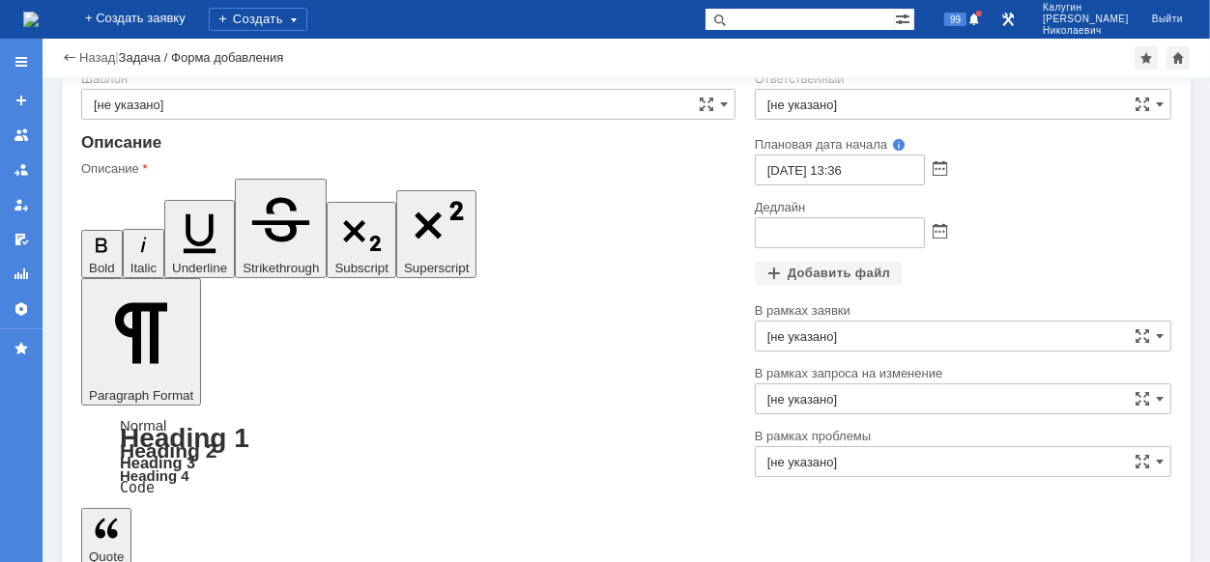
scroll to position [54, 0]
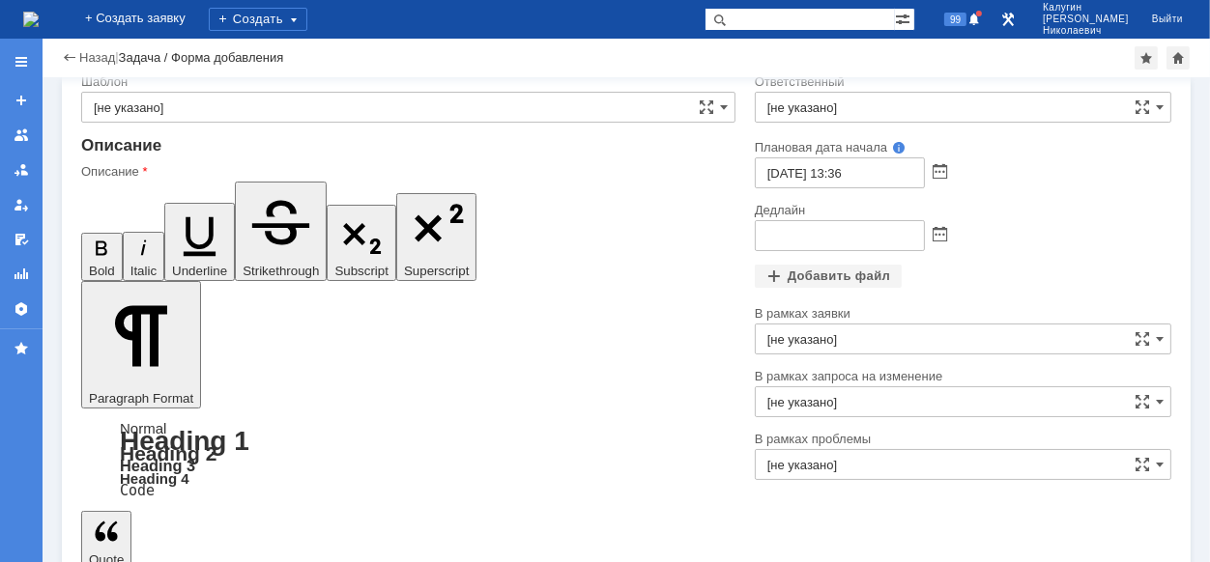
drag, startPoint x: 297, startPoint y: 4327, endPoint x: 83, endPoint y: 4325, distance: 213.5
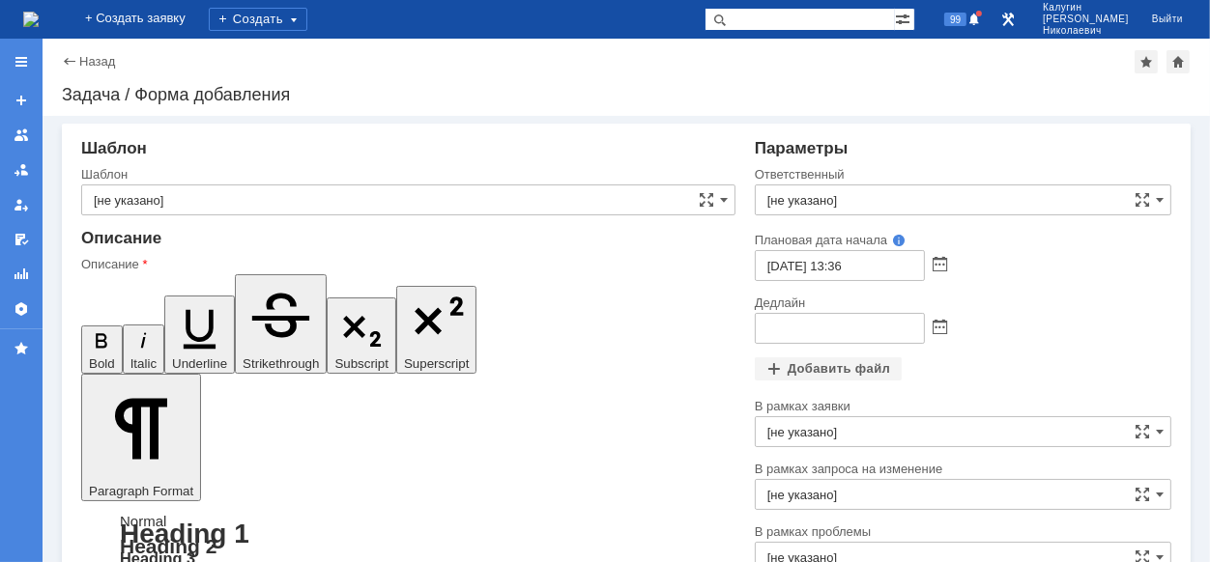
click at [818, 208] on input "[не указано]" at bounding box center [963, 200] width 416 height 31
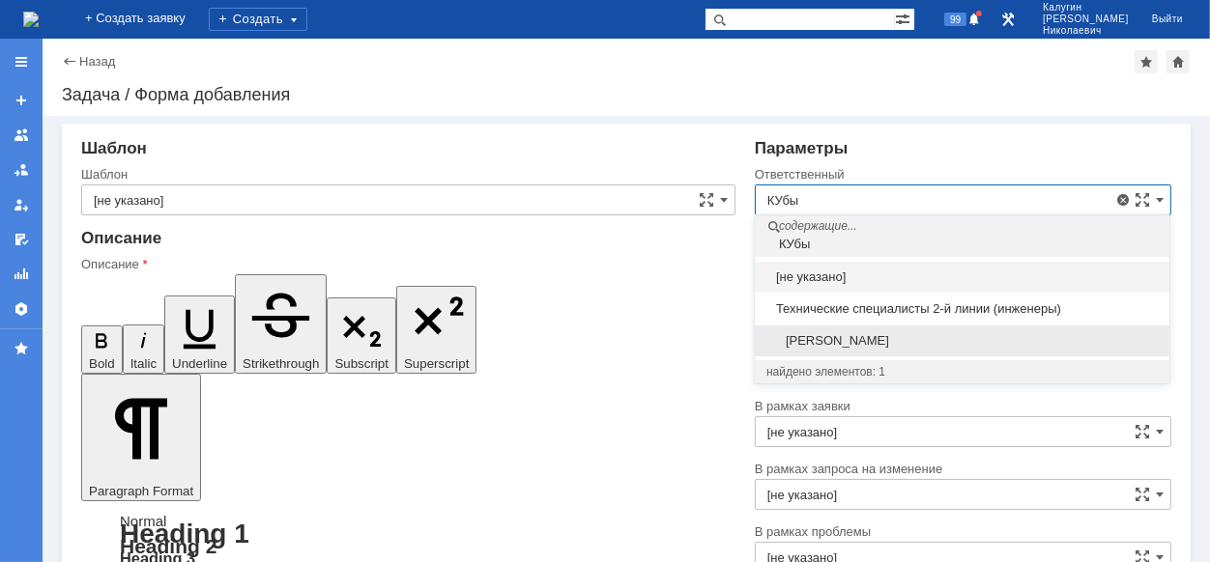
click at [886, 343] on span "[PERSON_NAME]" at bounding box center [961, 340] width 391 height 15
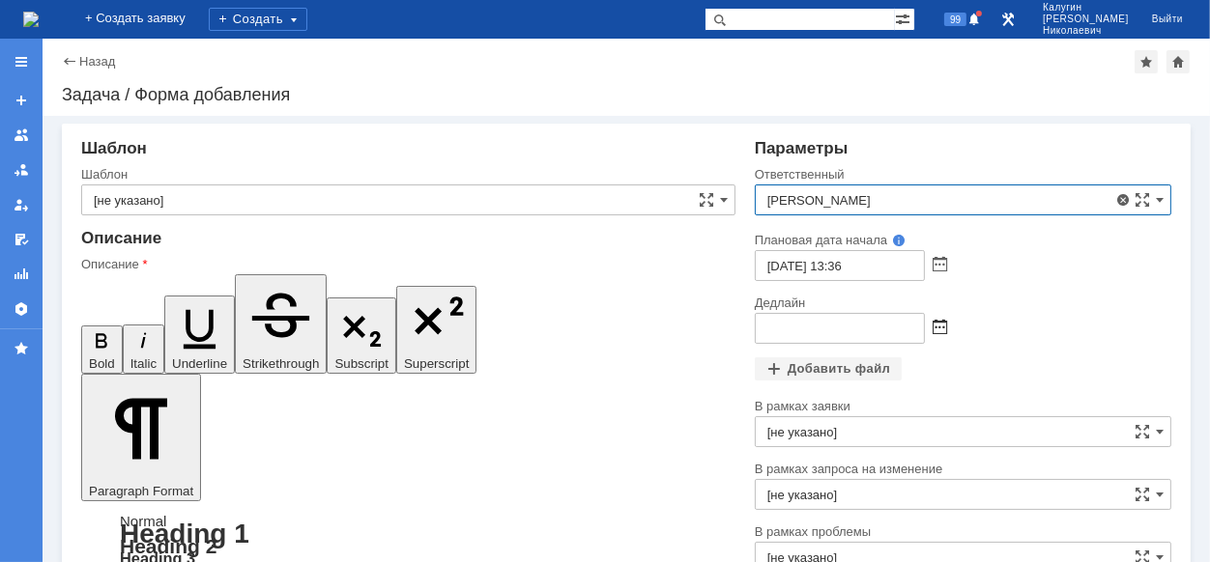
type input "[PERSON_NAME]"
click at [941, 328] on span at bounding box center [939, 328] width 14 height 15
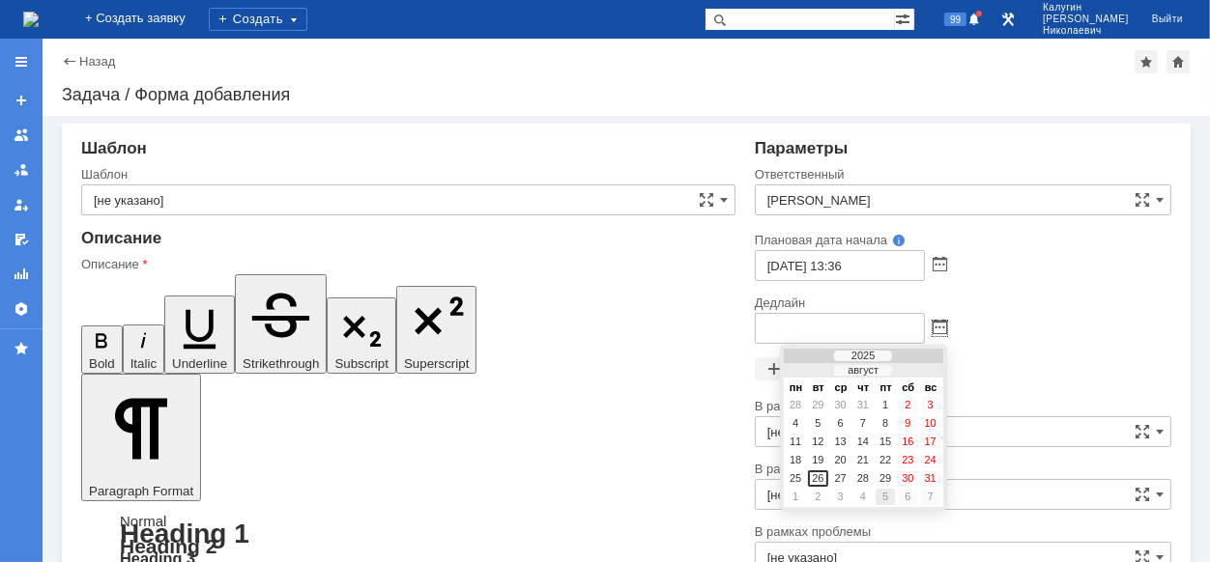
click at [888, 500] on div "5" at bounding box center [884, 497] width 19 height 16
type input "05.09.2025 13:42"
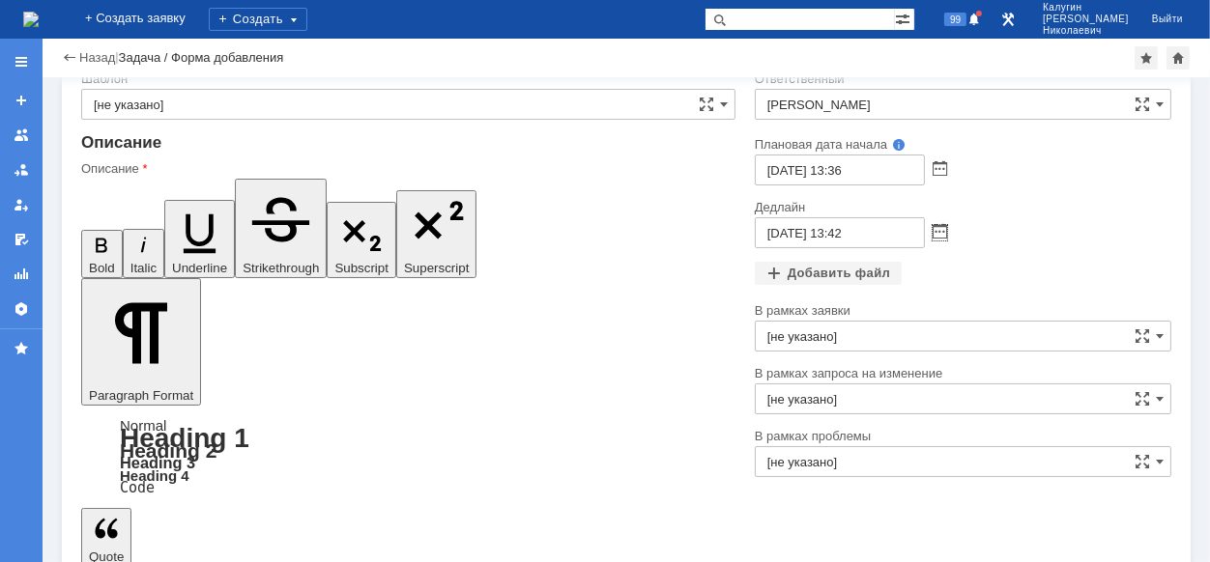
scroll to position [54, 0]
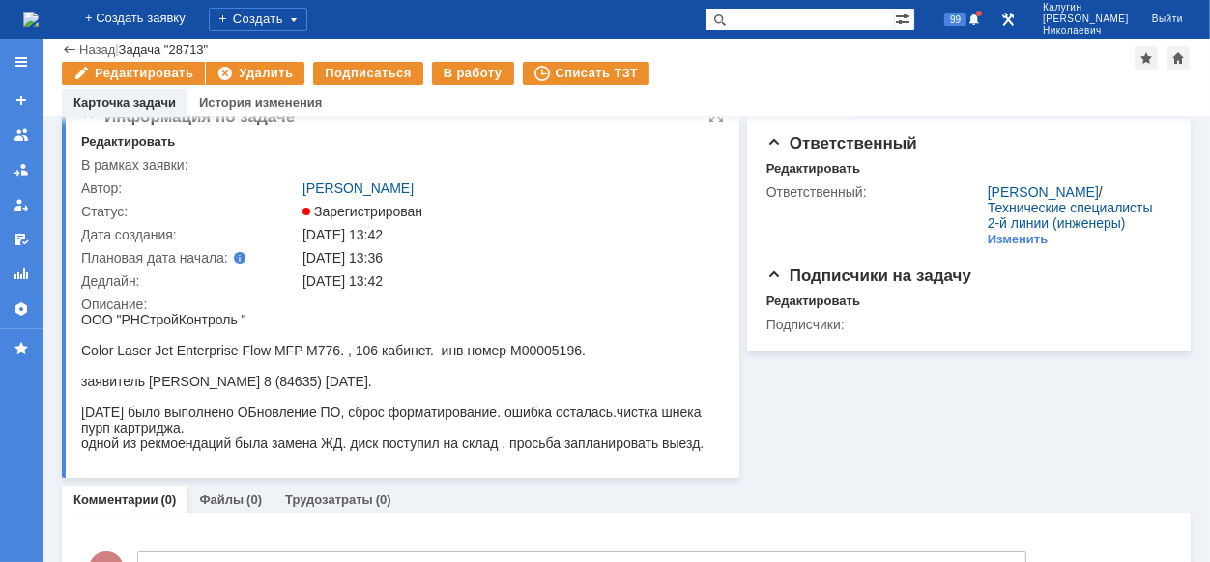
scroll to position [8, 0]
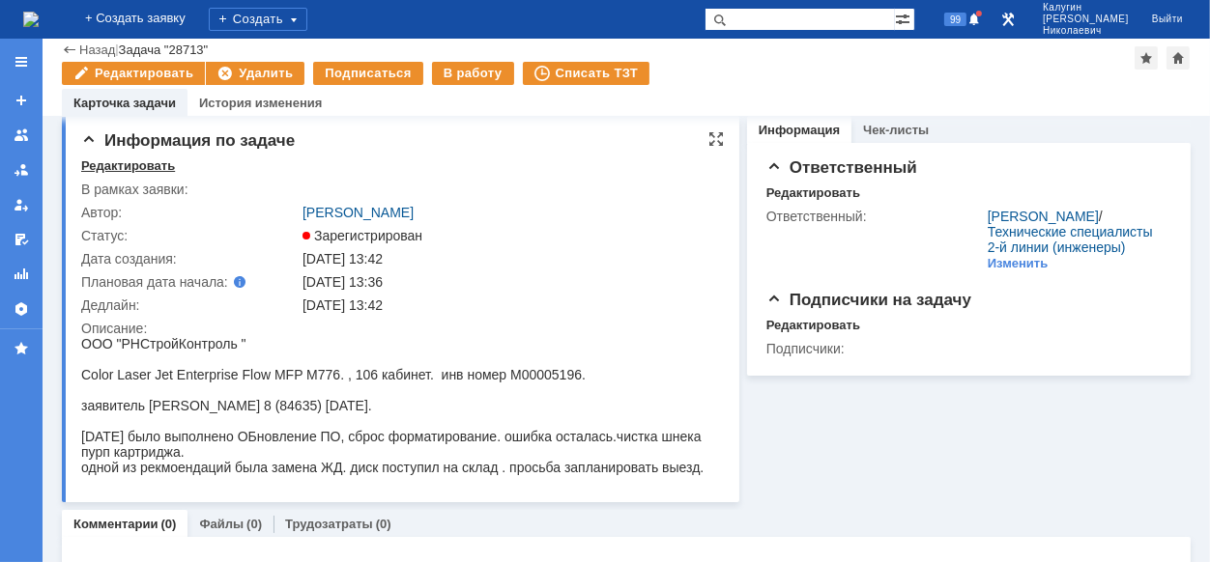
click at [100, 167] on div "Редактировать" at bounding box center [128, 165] width 94 height 15
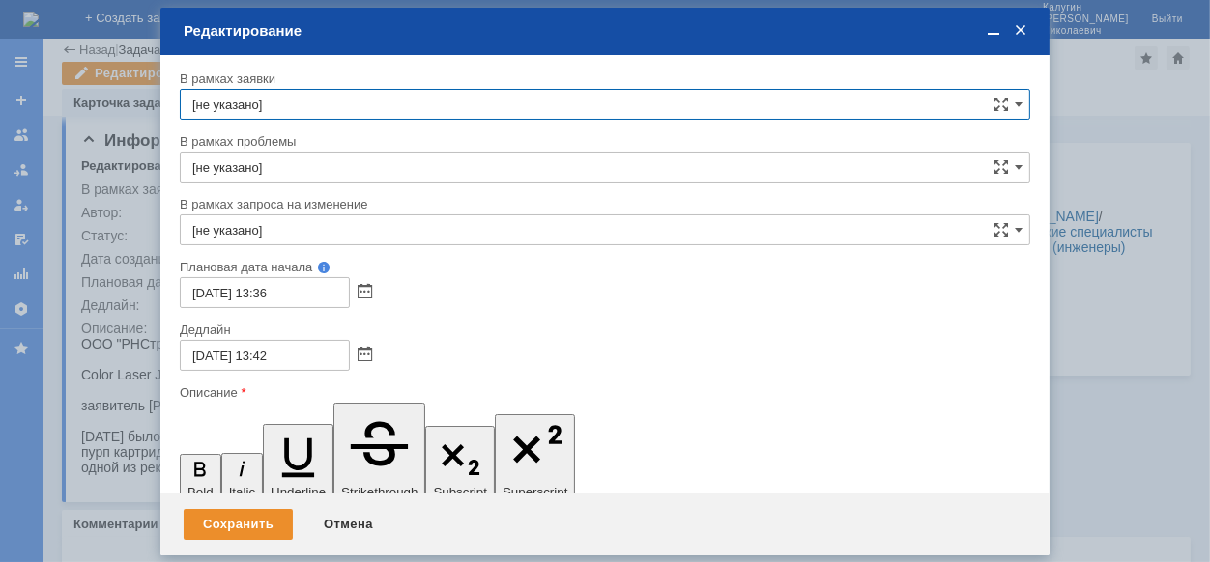
scroll to position [0, 0]
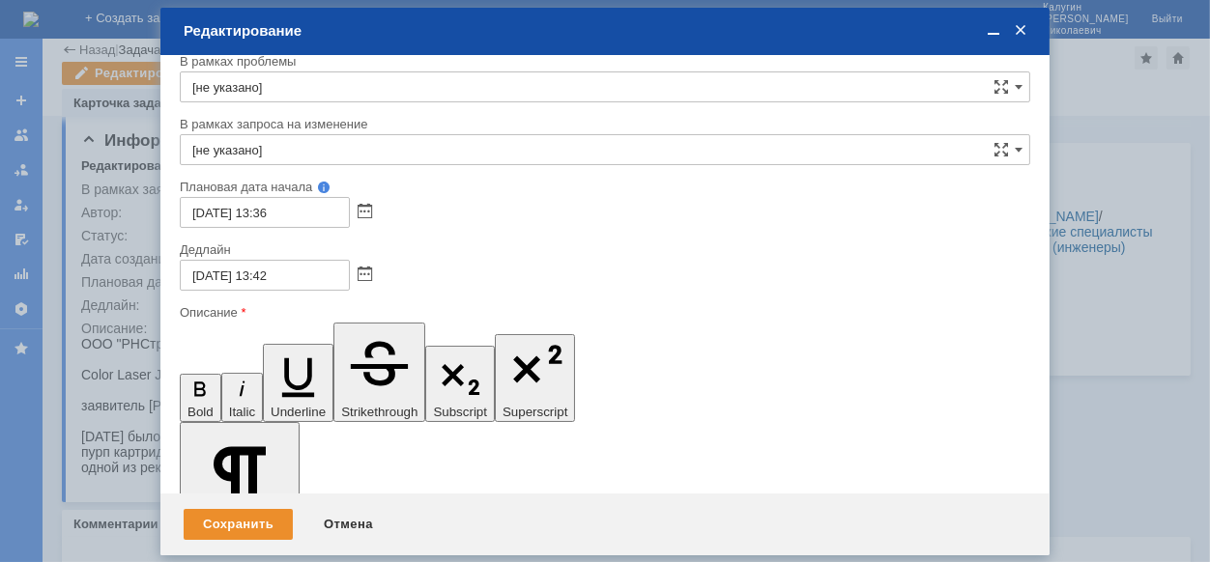
scroll to position [105, 0]
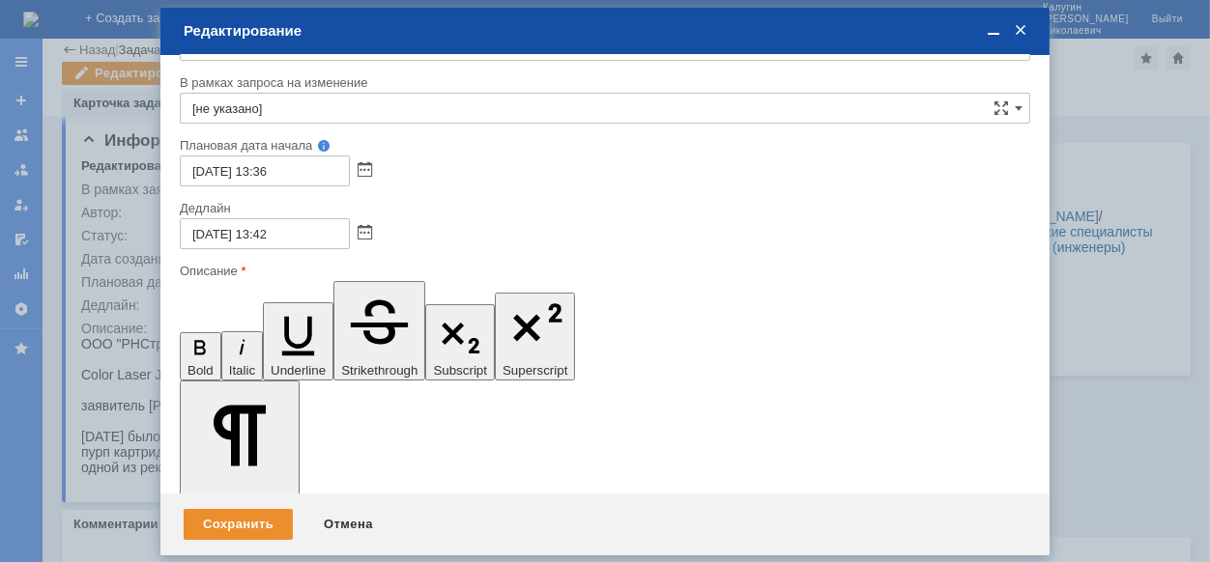
scroll to position [925, 20]
drag, startPoint x: 326, startPoint y: 5215, endPoint x: 153, endPoint y: 5215, distance: 173.0
click at [208, 529] on div "Сохранить" at bounding box center [238, 524] width 109 height 31
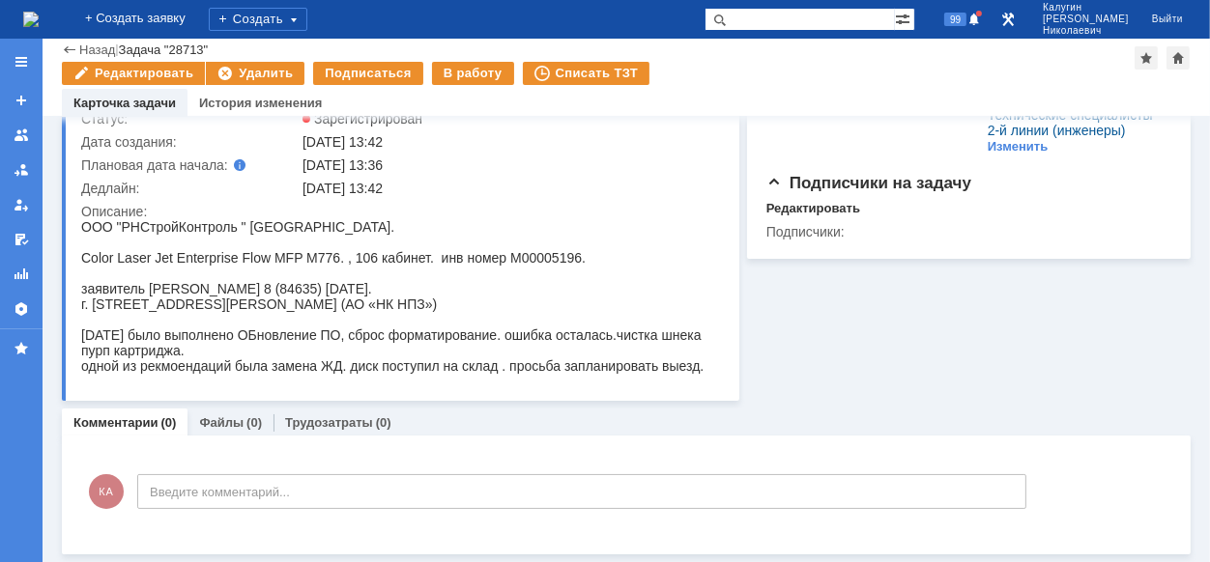
scroll to position [0, 0]
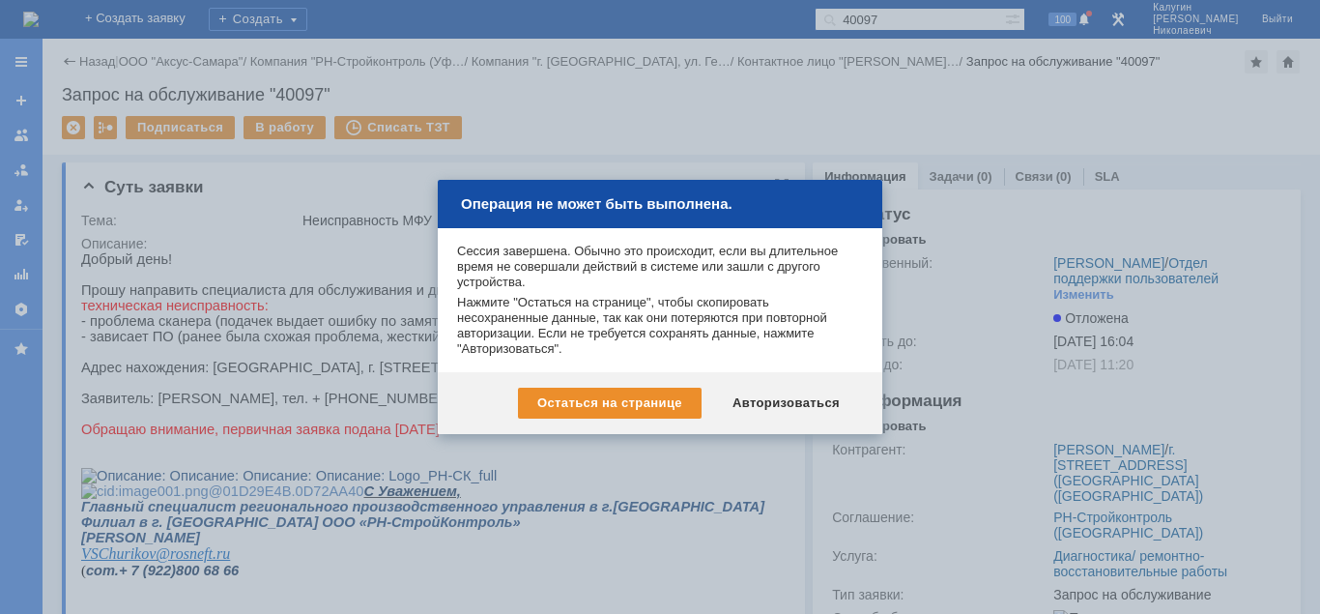
click at [801, 401] on div "Авторизоваться" at bounding box center [786, 402] width 146 height 31
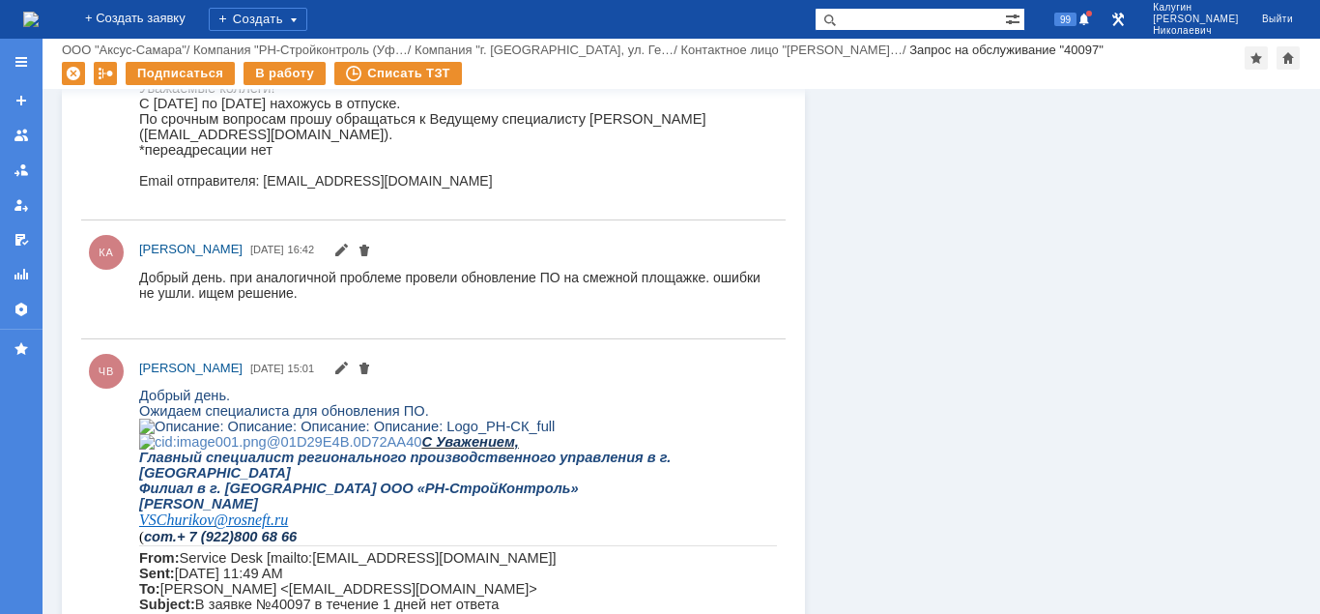
scroll to position [621, 0]
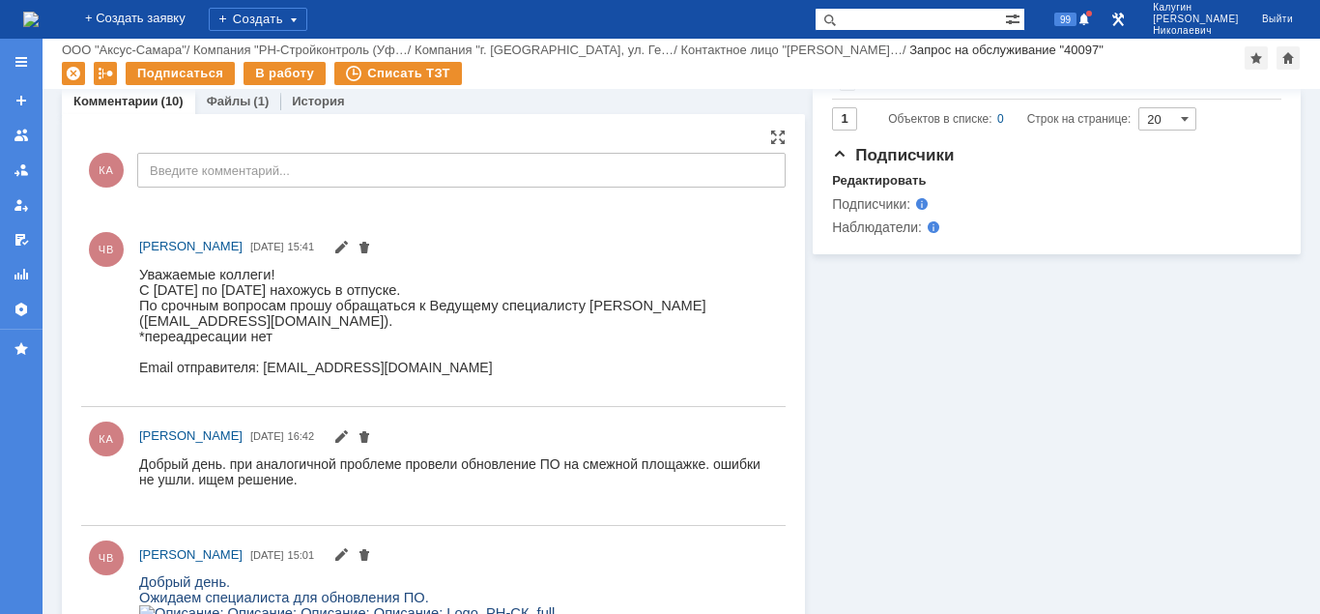
drag, startPoint x: 245, startPoint y: 324, endPoint x: 411, endPoint y: 331, distance: 165.4
click at [411, 328] on p "По срочным вопросам прошу обращаться к Ведущему специалисту [PERSON_NAME] ([EMA…" at bounding box center [458, 312] width 638 height 31
copy p "[EMAIL_ADDRESS][DOMAIN_NAME]"
drag, startPoint x: 551, startPoint y: 308, endPoint x: 231, endPoint y: 329, distance: 320.5
click at [231, 328] on p "По срочным вопросам прошу обращаться к Ведущему специалисту Шляхину Александру …" at bounding box center [458, 312] width 638 height 31
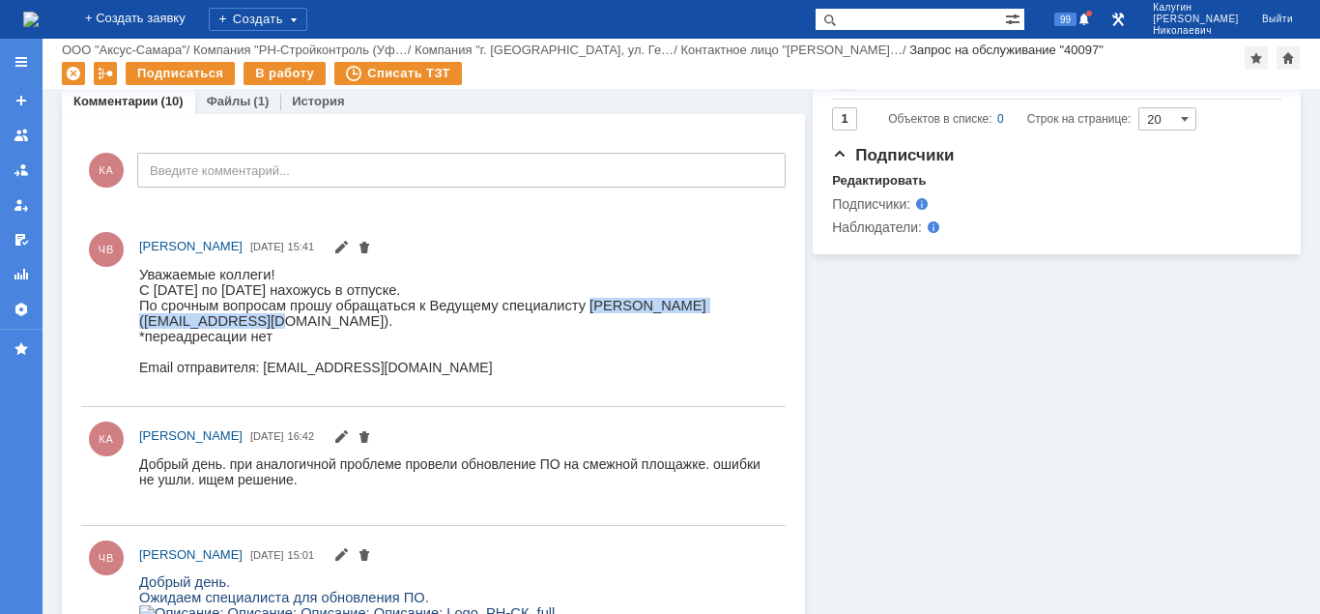
copy p "Шляхину Александру Александрович"
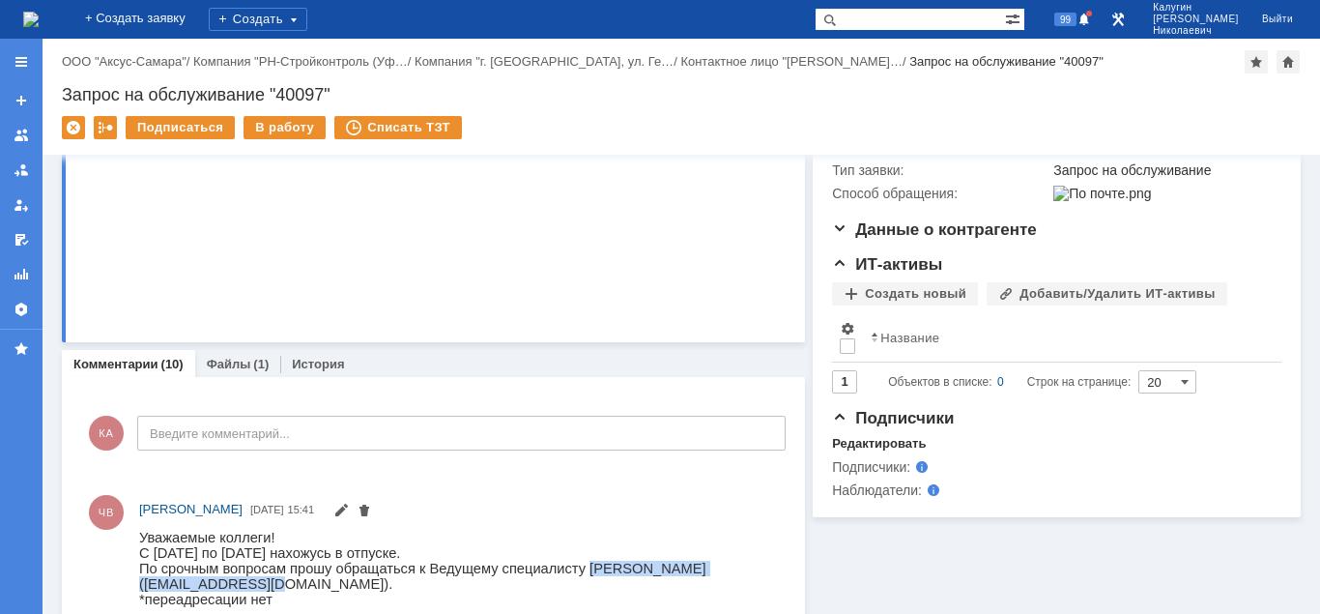
scroll to position [0, 0]
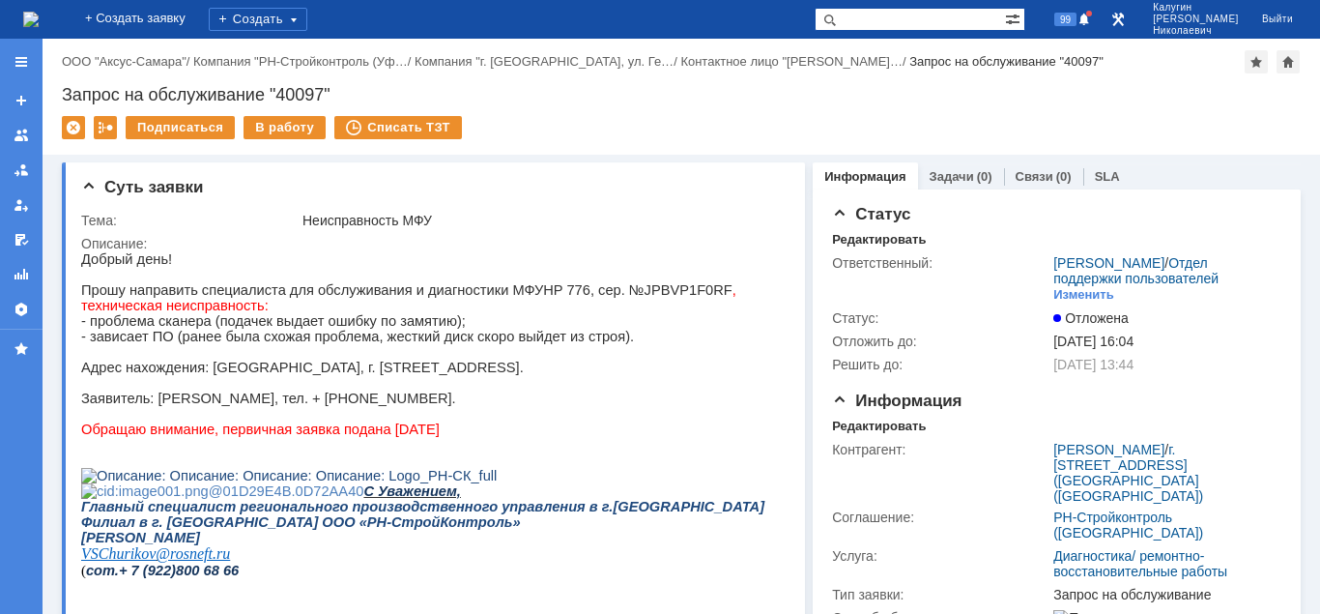
click at [883, 29] on input "text" at bounding box center [910, 19] width 190 height 23
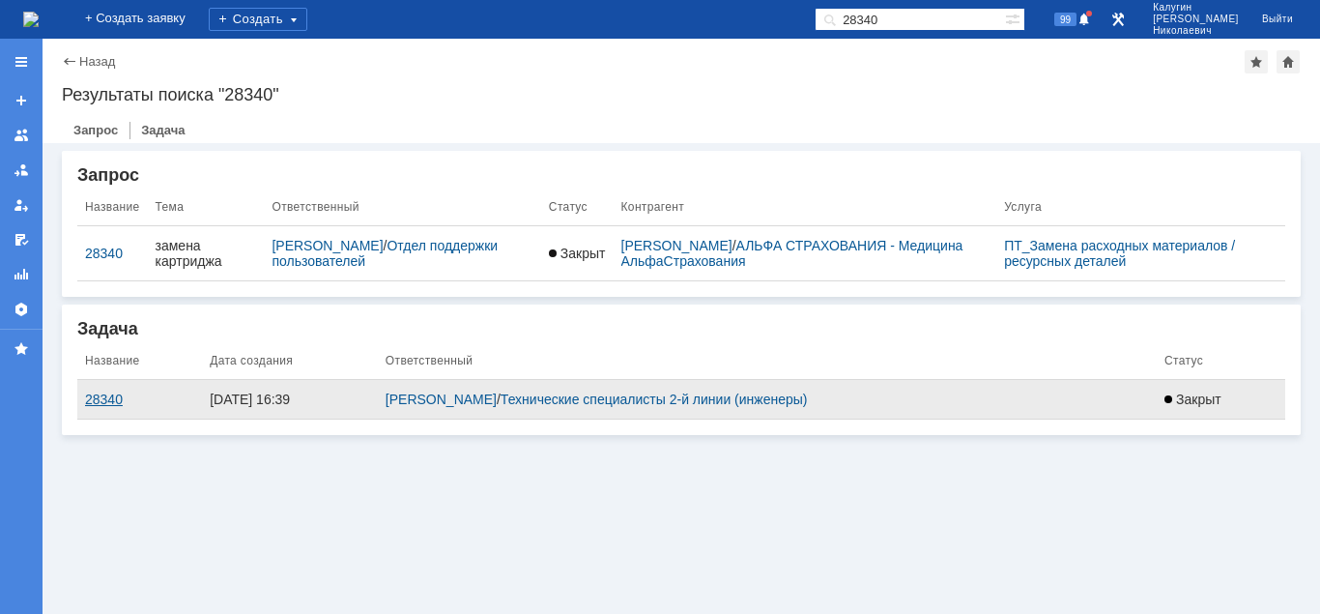
click at [90, 395] on div "28340" at bounding box center [139, 398] width 109 height 15
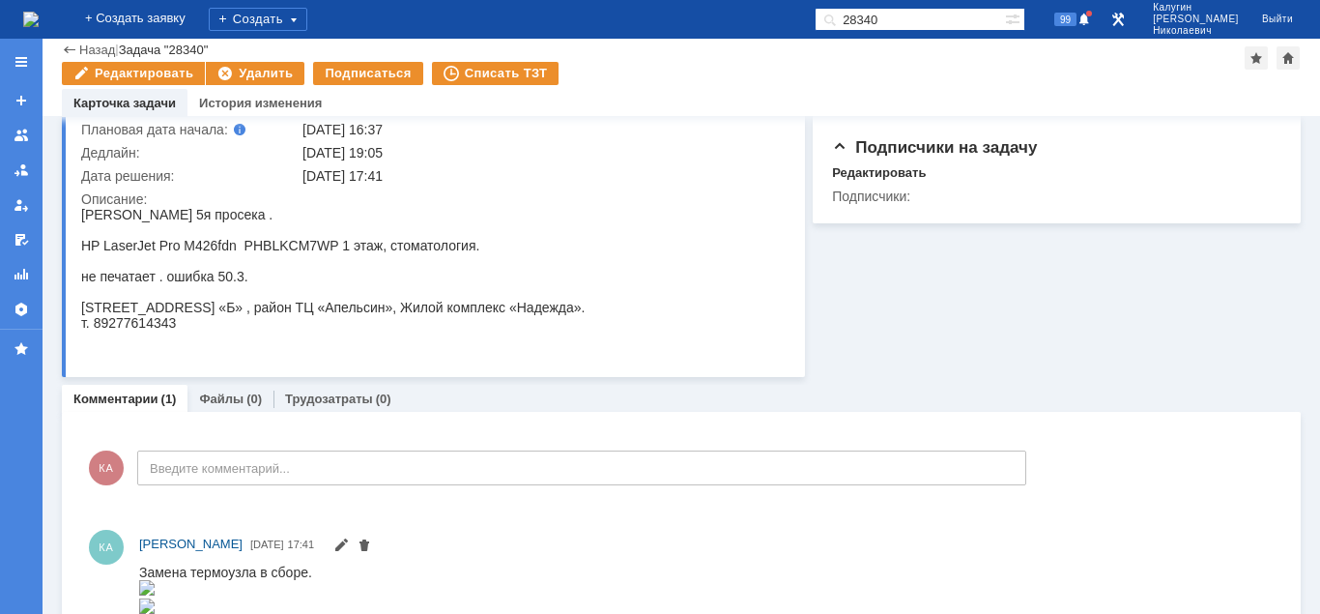
drag, startPoint x: 952, startPoint y: 14, endPoint x: 816, endPoint y: 35, distance: 136.8
click at [815, 20] on input "28340" at bounding box center [910, 19] width 190 height 23
type input "28293"
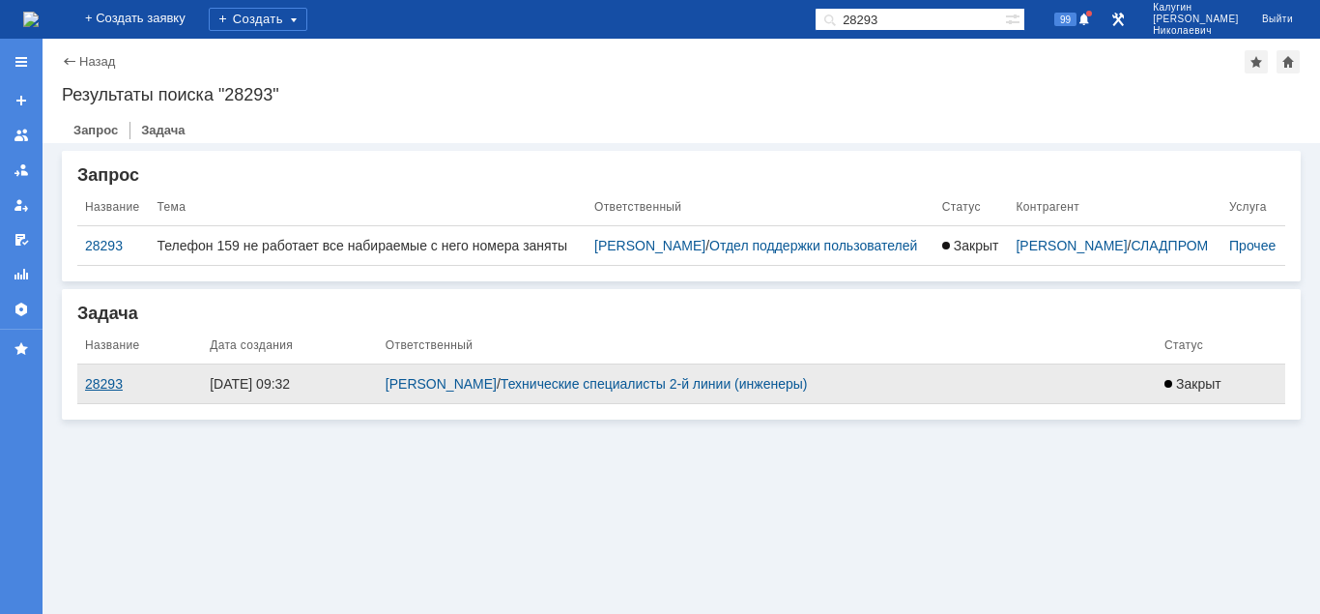
click at [103, 391] on div "28293" at bounding box center [139, 383] width 109 height 15
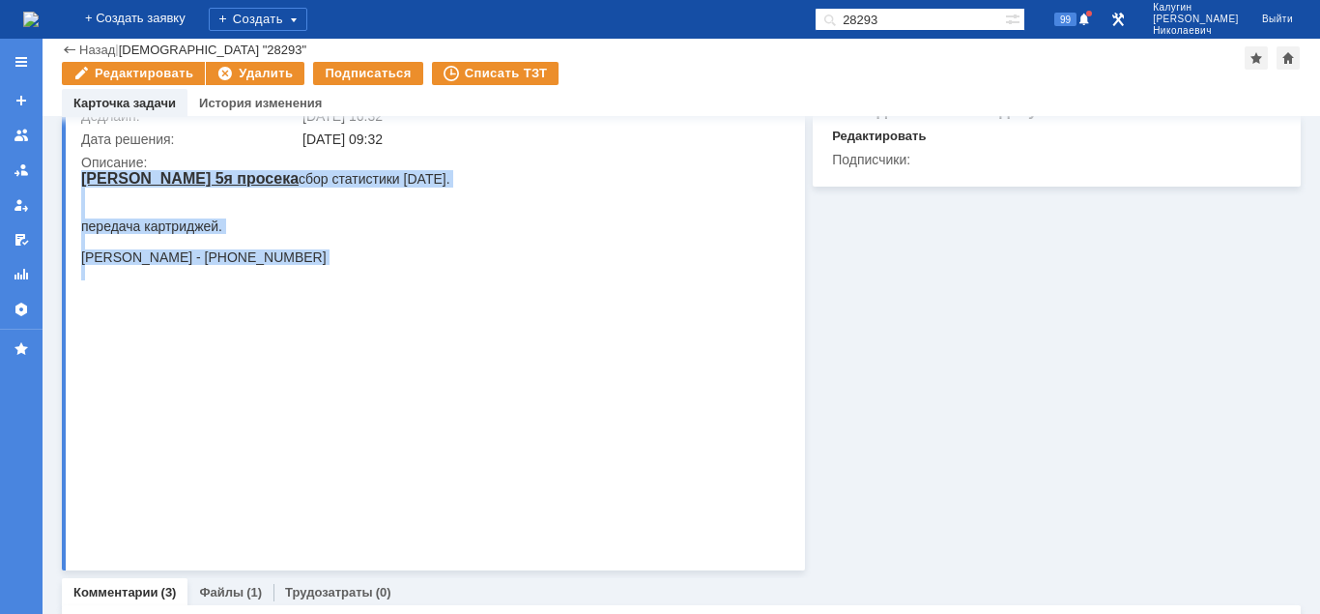
drag, startPoint x: 81, startPoint y: 180, endPoint x: 603, endPoint y: 530, distance: 628.7
click at [450, 299] on body "Косма 5я просека сбор статистики июль 2025. передача картриджей. Винокурова Але…" at bounding box center [265, 234] width 369 height 129
copy body "Косма 5я просека сбор статистики июль 2025. передача картриджей. Винокурова Але…"
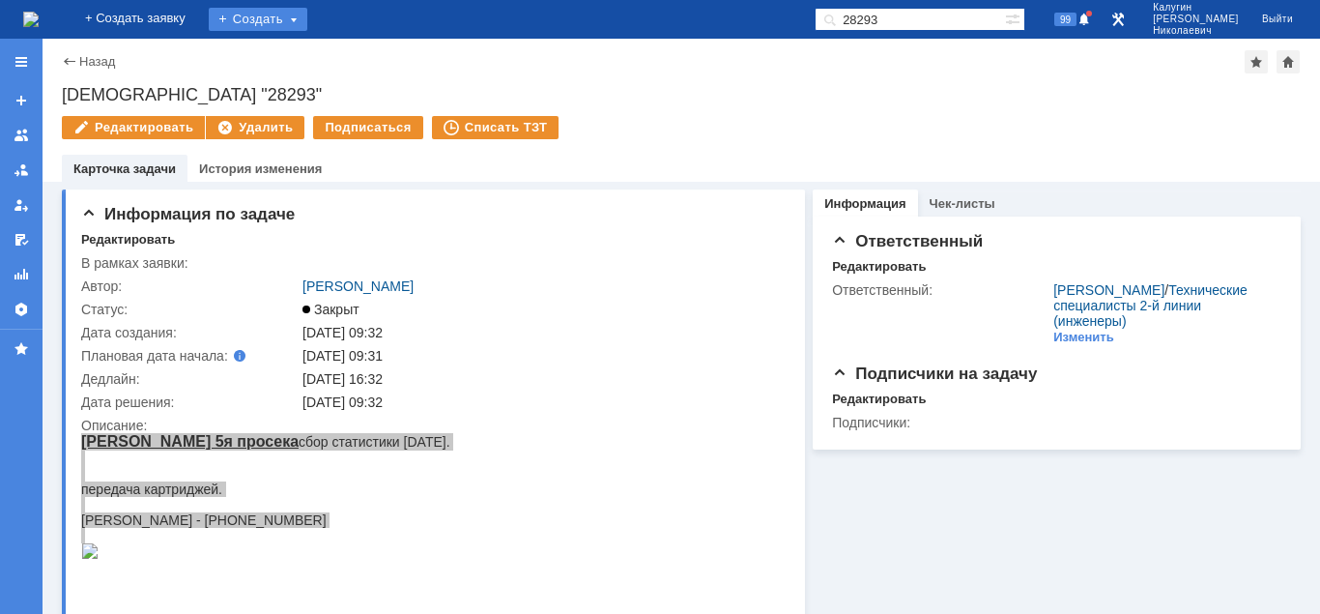
click at [276, 25] on div "Создать" at bounding box center [258, 19] width 99 height 23
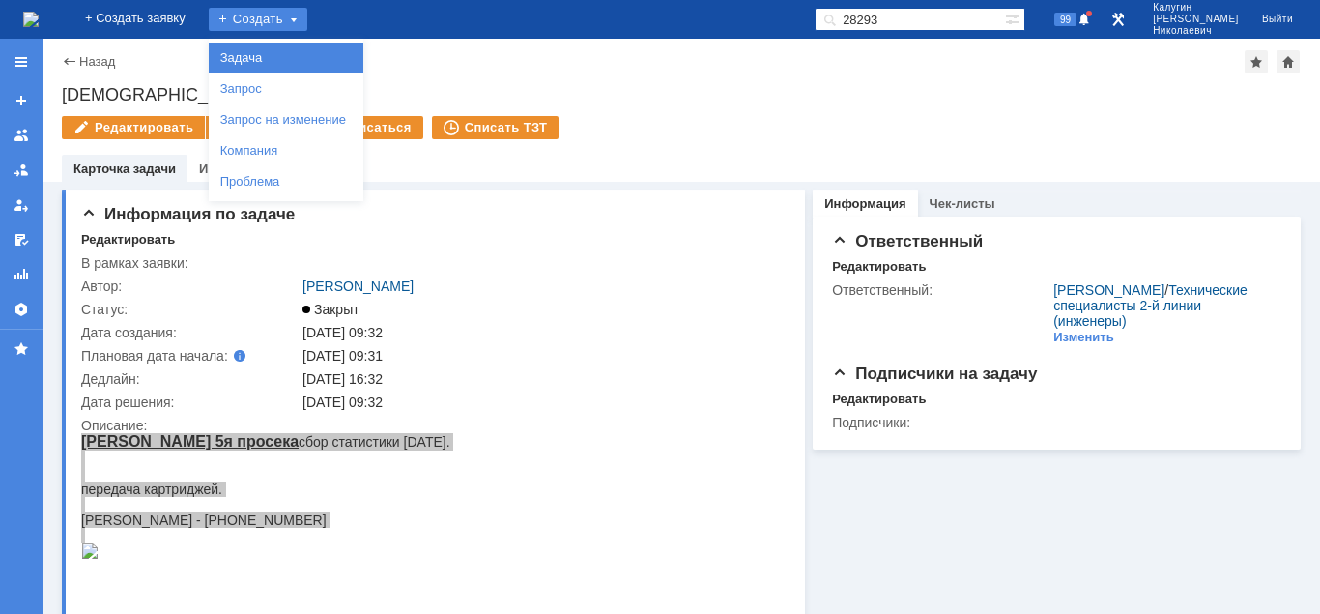
click at [283, 52] on link "Задача" at bounding box center [286, 57] width 147 height 23
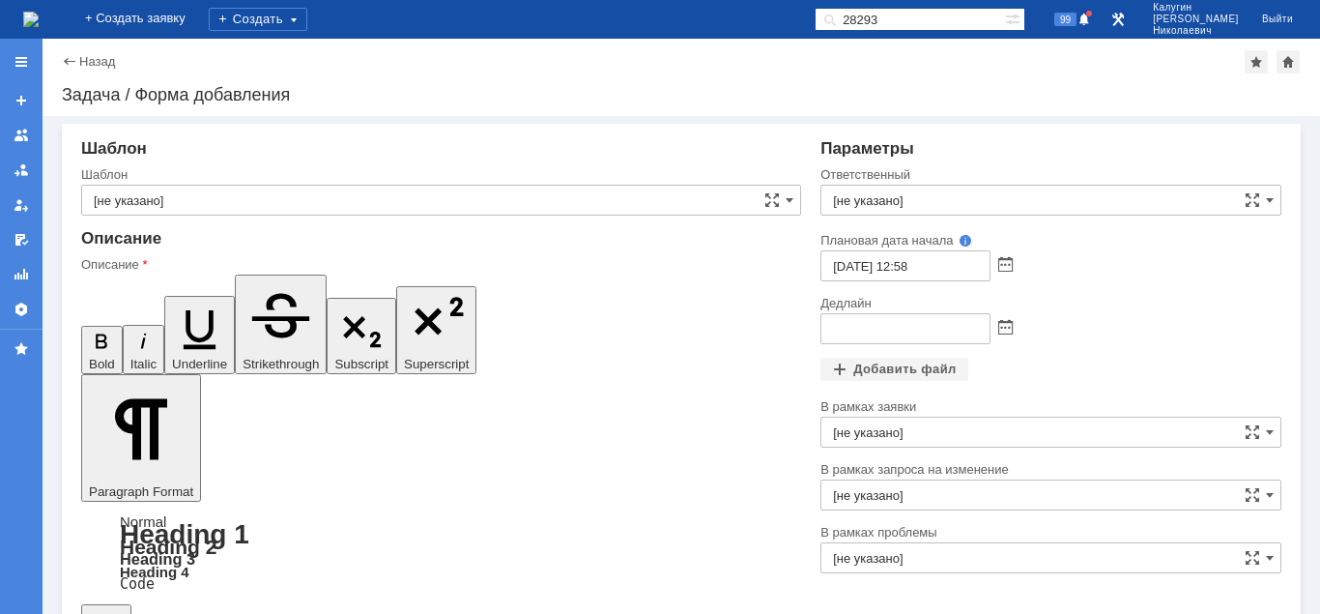
drag, startPoint x: 377, startPoint y: 4604, endPoint x: 349, endPoint y: 4608, distance: 28.3
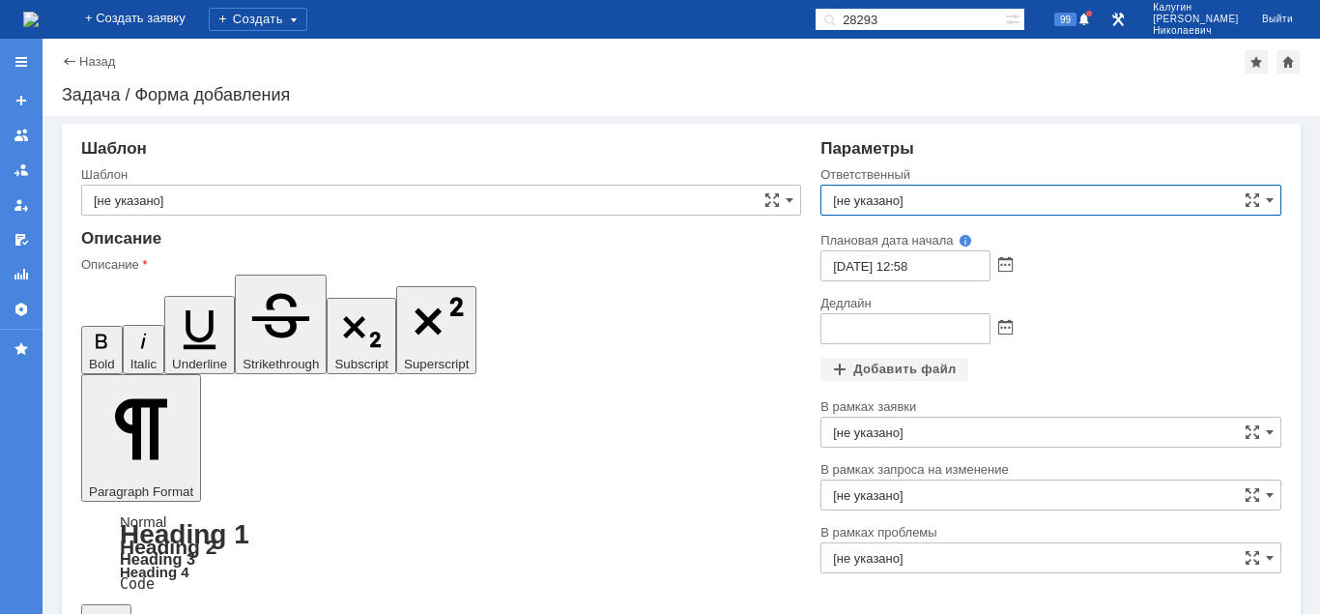
click at [896, 194] on input "[не указано]" at bounding box center [1050, 200] width 461 height 31
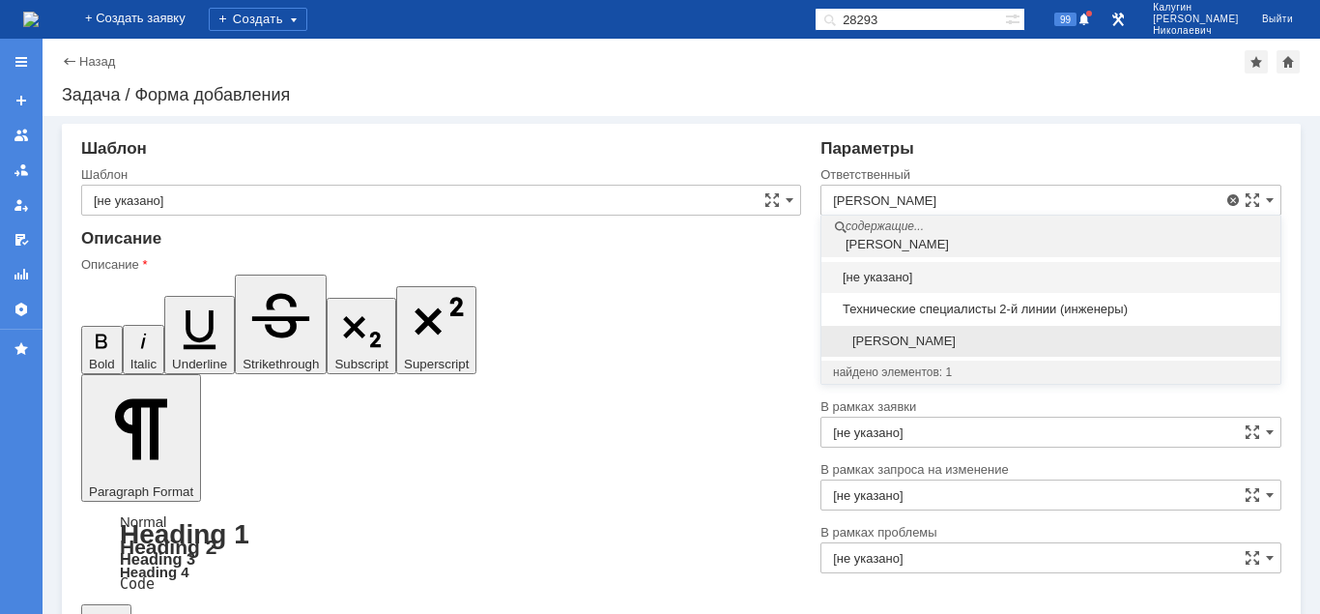
click at [956, 340] on span "[PERSON_NAME]" at bounding box center [1051, 340] width 436 height 15
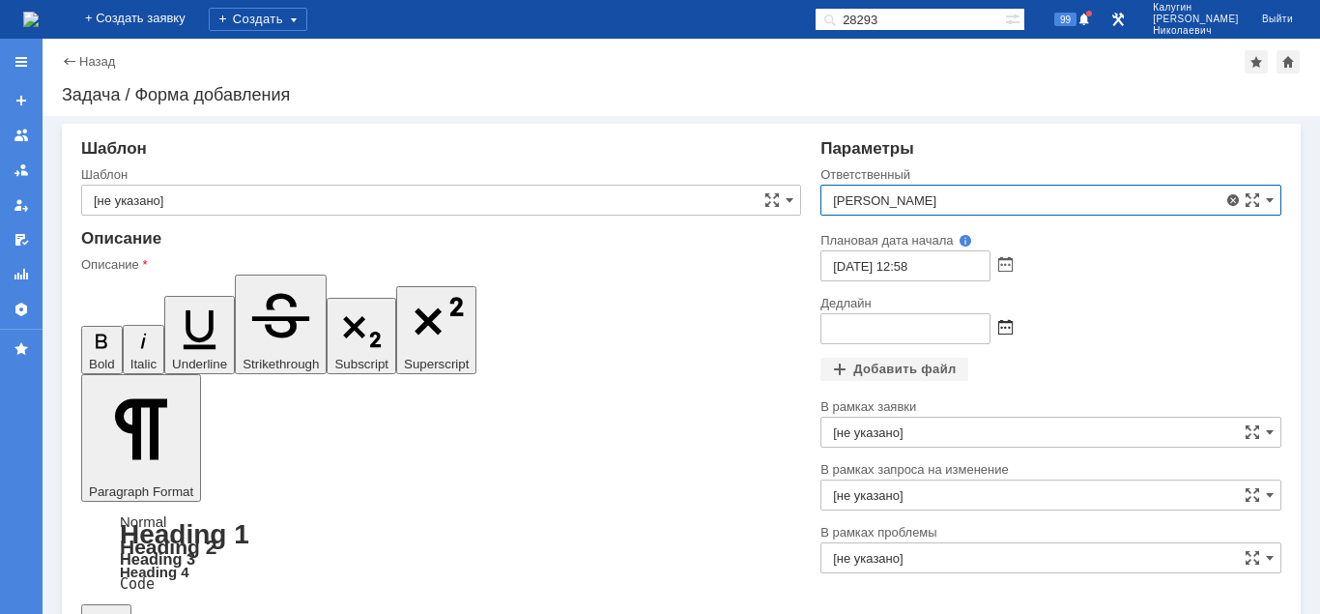
type input "[PERSON_NAME]"
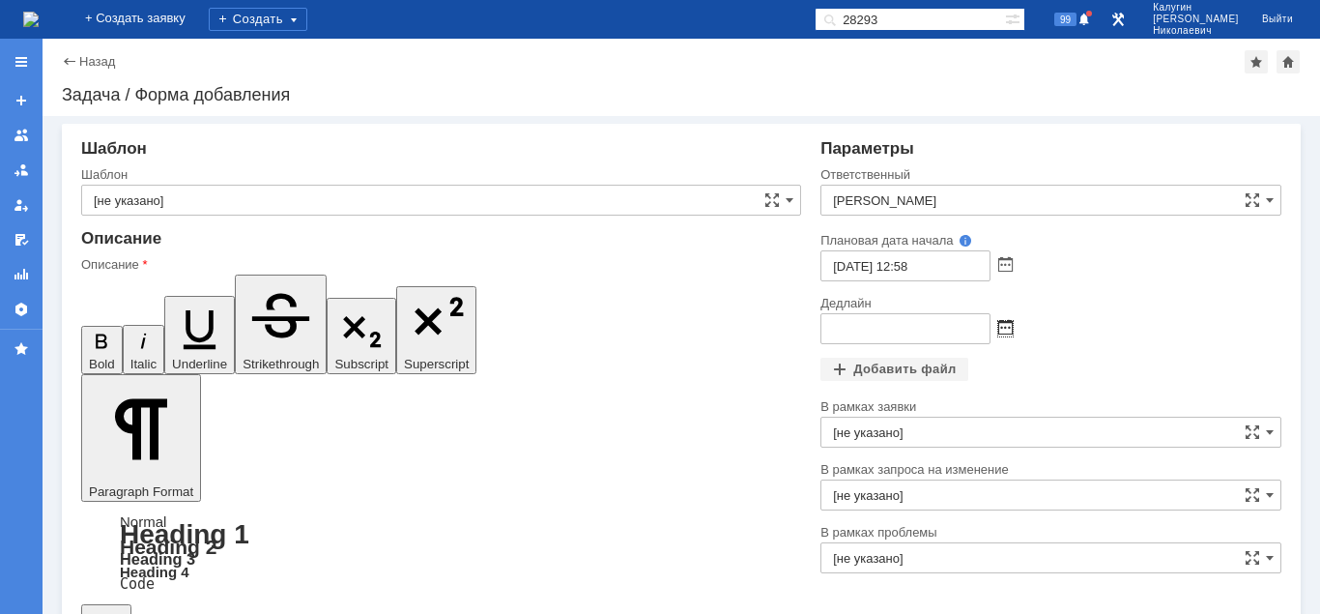
click at [1008, 331] on span at bounding box center [1005, 328] width 14 height 15
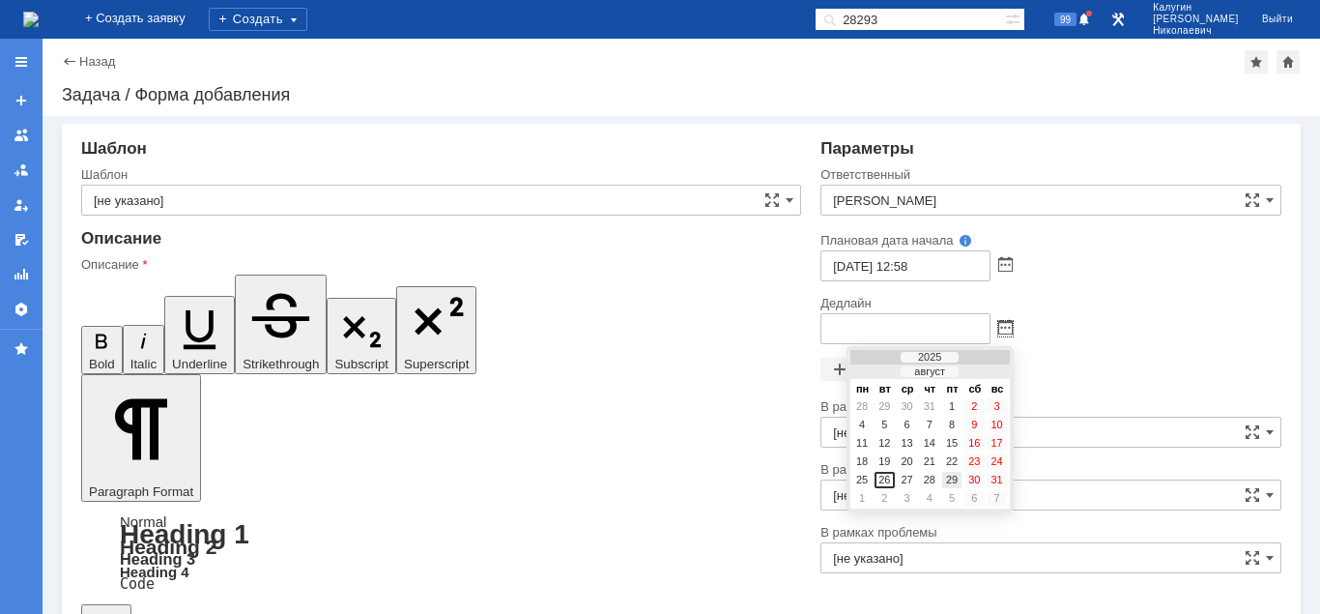
drag, startPoint x: 954, startPoint y: 481, endPoint x: 982, endPoint y: 472, distance: 29.6
click at [955, 480] on div "29" at bounding box center [951, 480] width 19 height 16
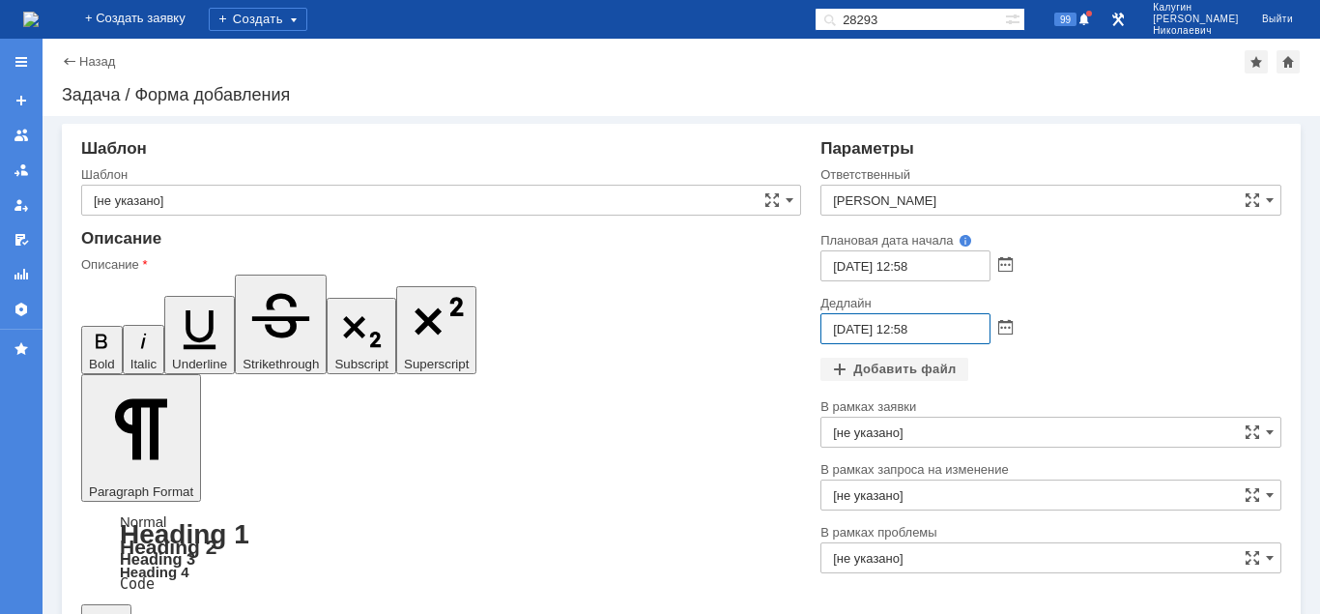
click at [907, 328] on input "29.08.2025 12:58" at bounding box center [905, 328] width 170 height 31
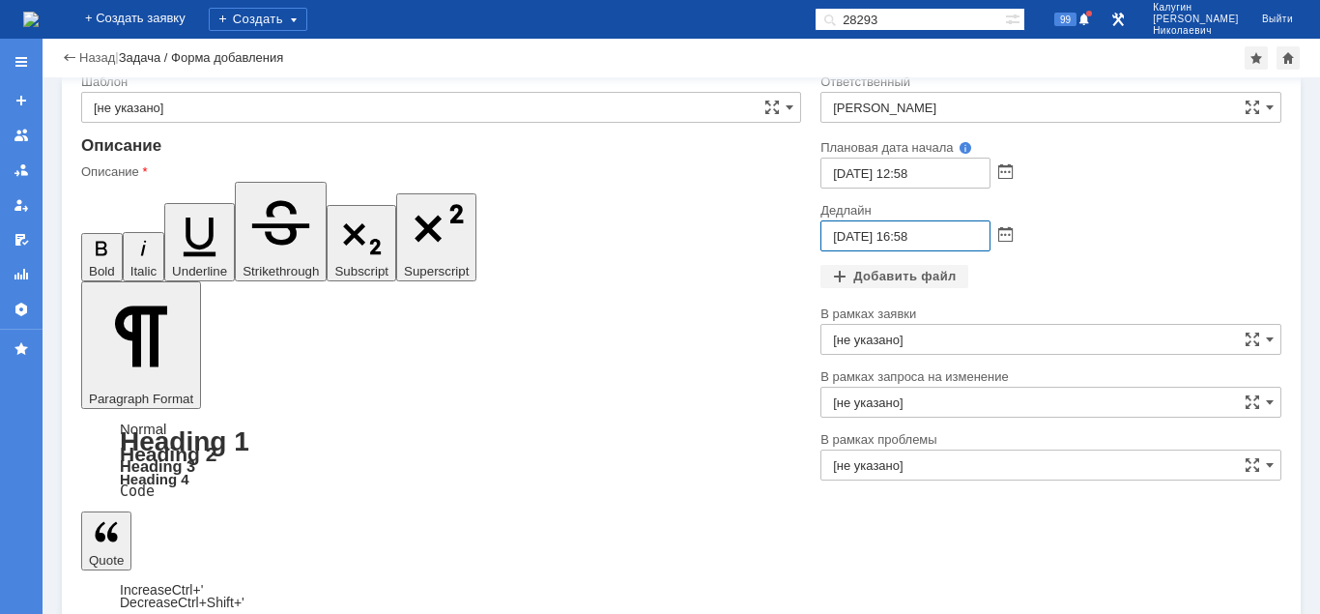
scroll to position [52, 0]
type input "29.08.2025 16:58"
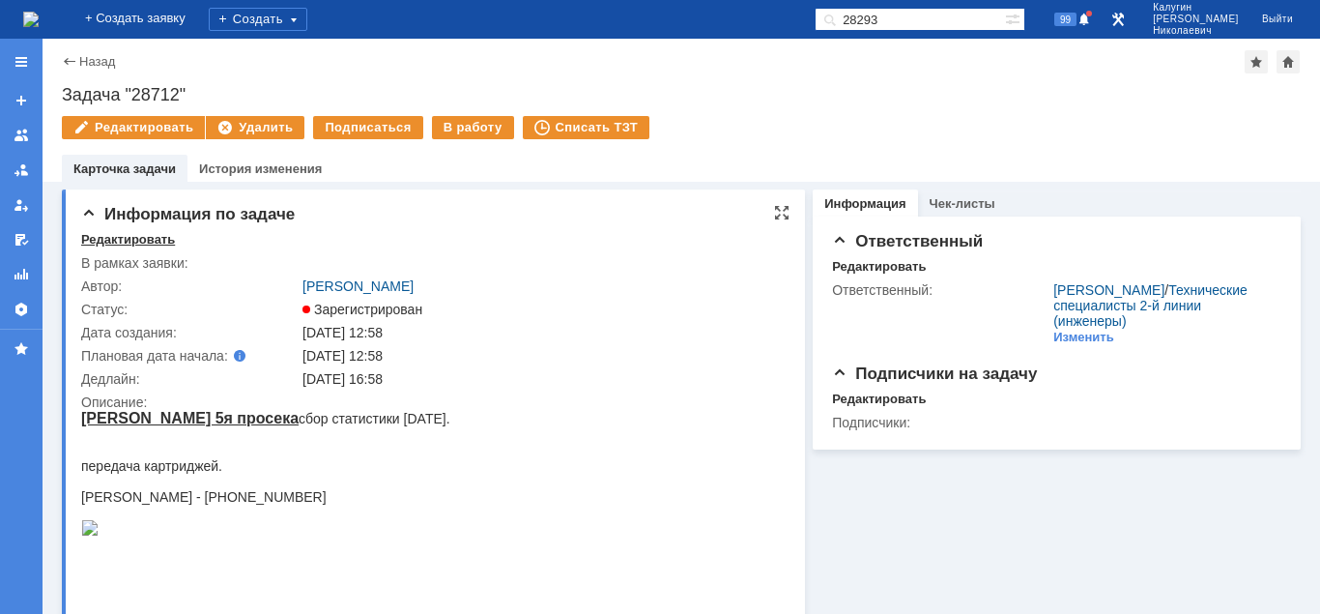
click at [97, 236] on div "Редактировать" at bounding box center [128, 239] width 94 height 15
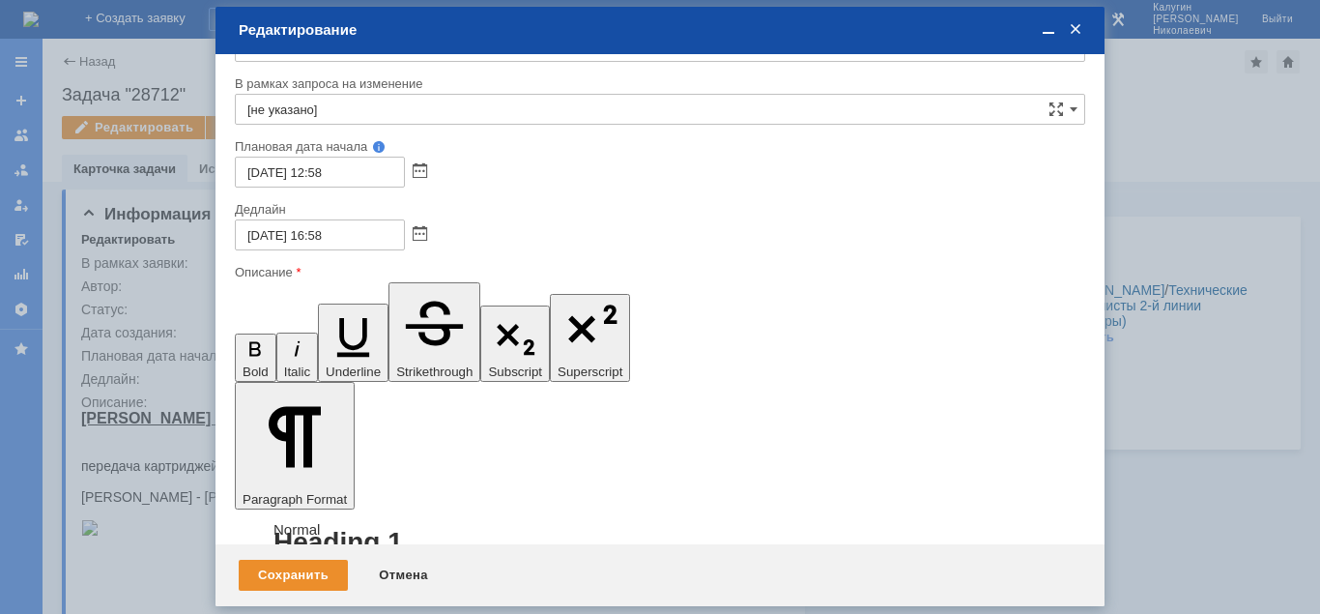
scroll to position [199, 0]
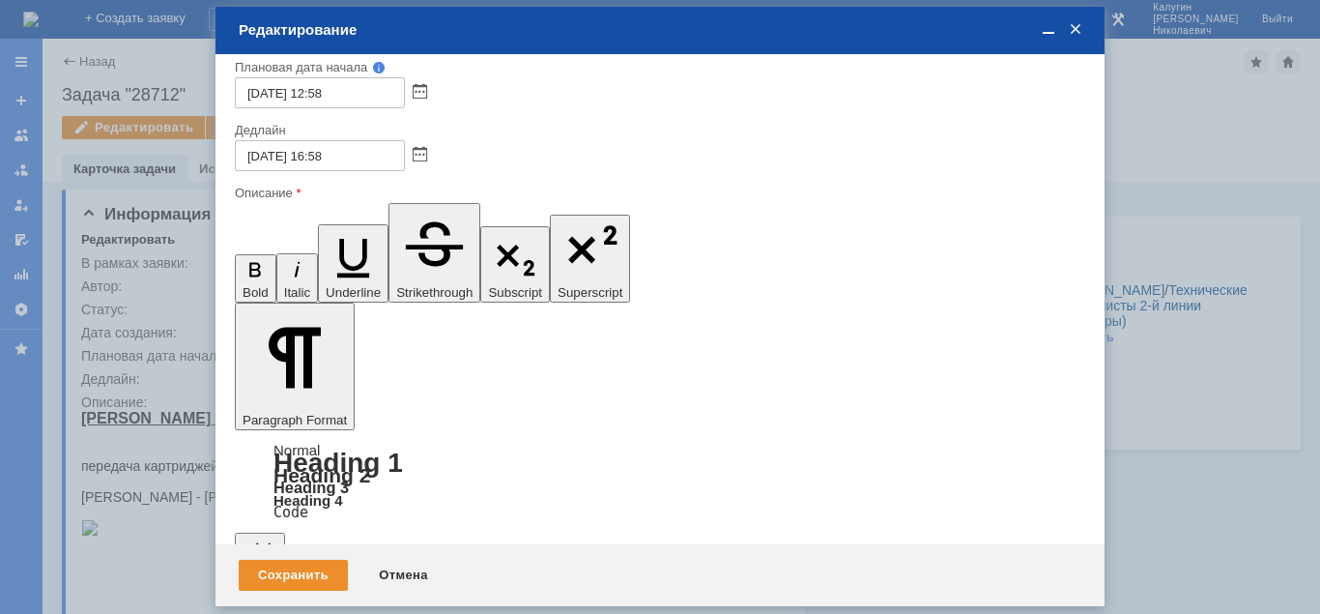
drag, startPoint x: 253, startPoint y: 5123, endPoint x: 253, endPoint y: 5234, distance: 111.1
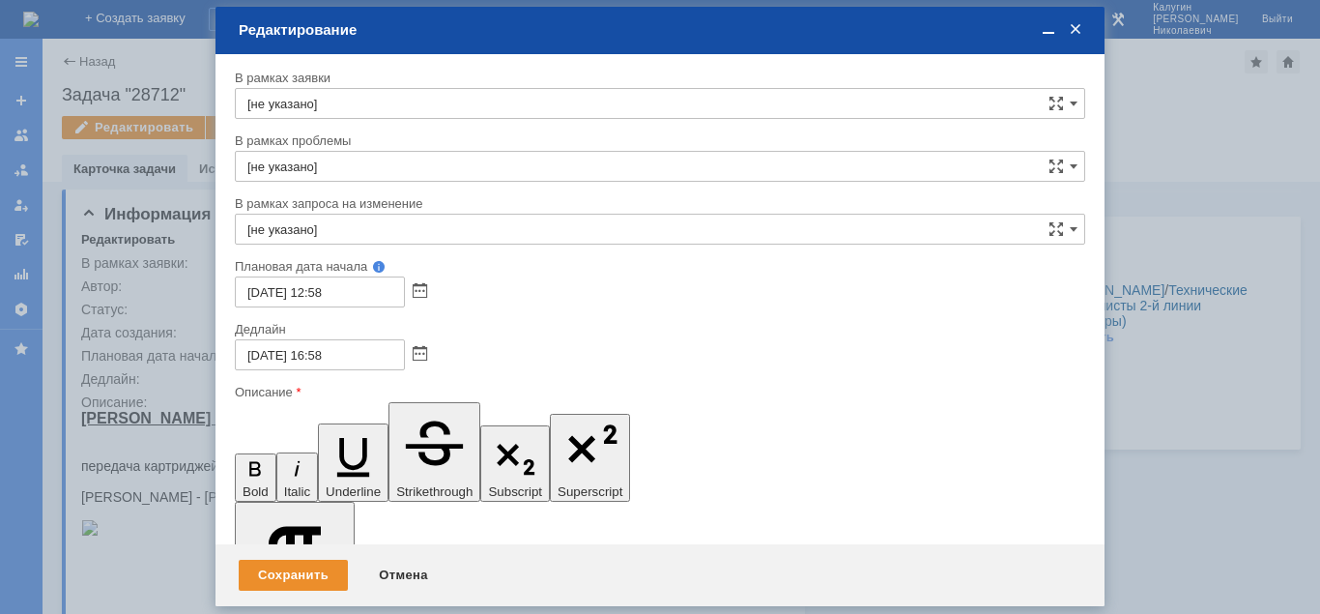
click at [284, 587] on div "Сохранить" at bounding box center [293, 574] width 109 height 31
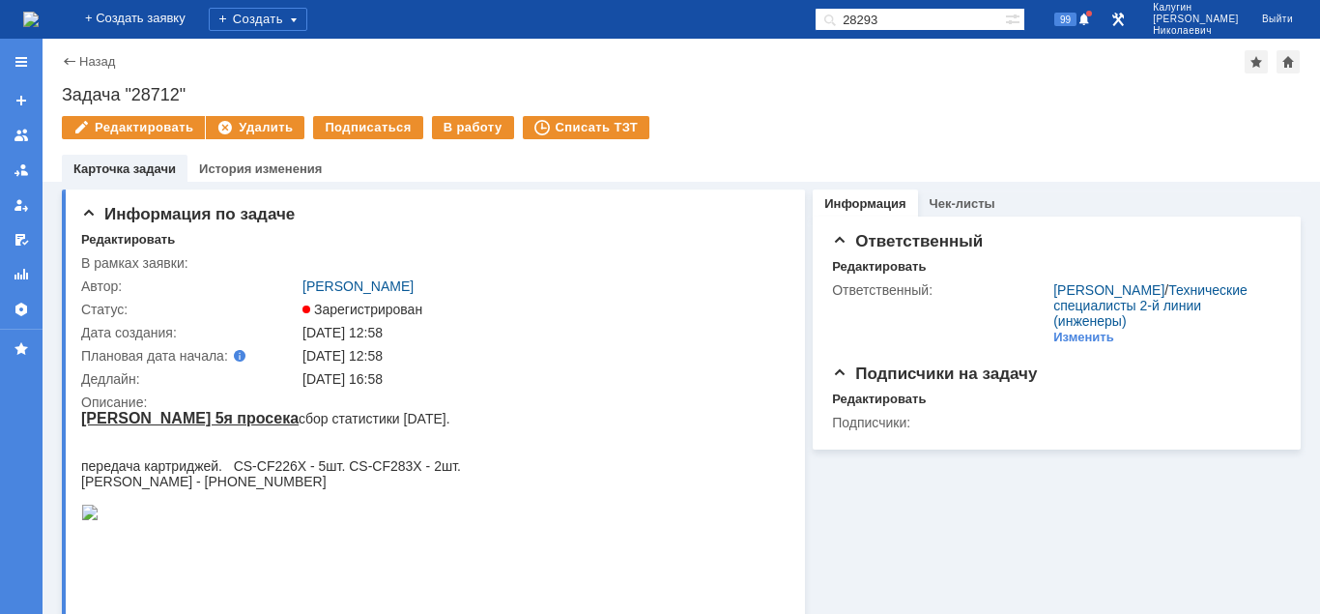
drag, startPoint x: 914, startPoint y: 18, endPoint x: 620, endPoint y: 13, distance: 293.8
click at [823, 16] on input "28293" at bounding box center [910, 19] width 190 height 23
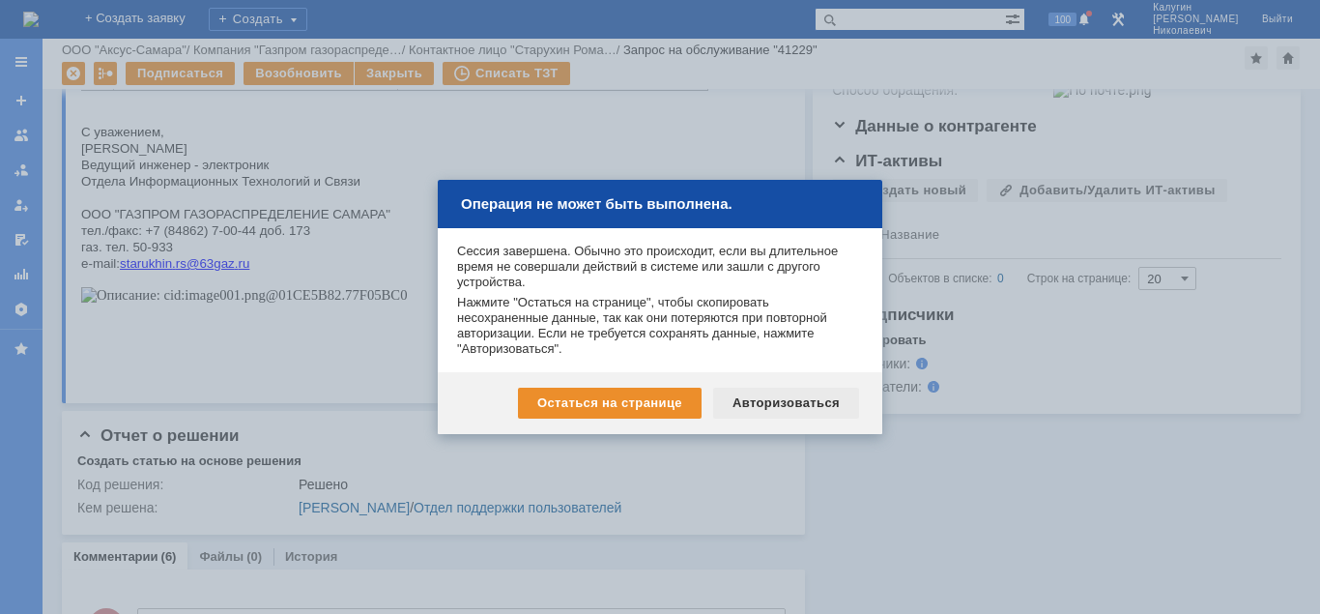
click at [808, 401] on div "Авторизоваться" at bounding box center [786, 402] width 146 height 31
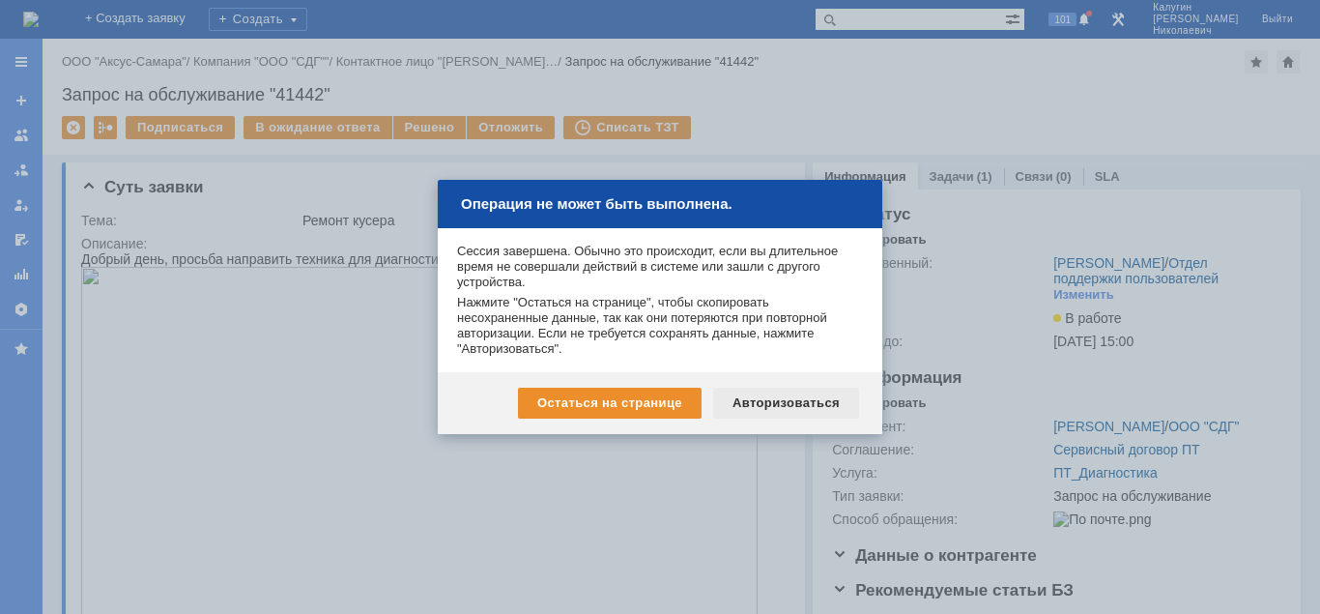
click at [785, 400] on div "Авторизоваться" at bounding box center [786, 402] width 146 height 31
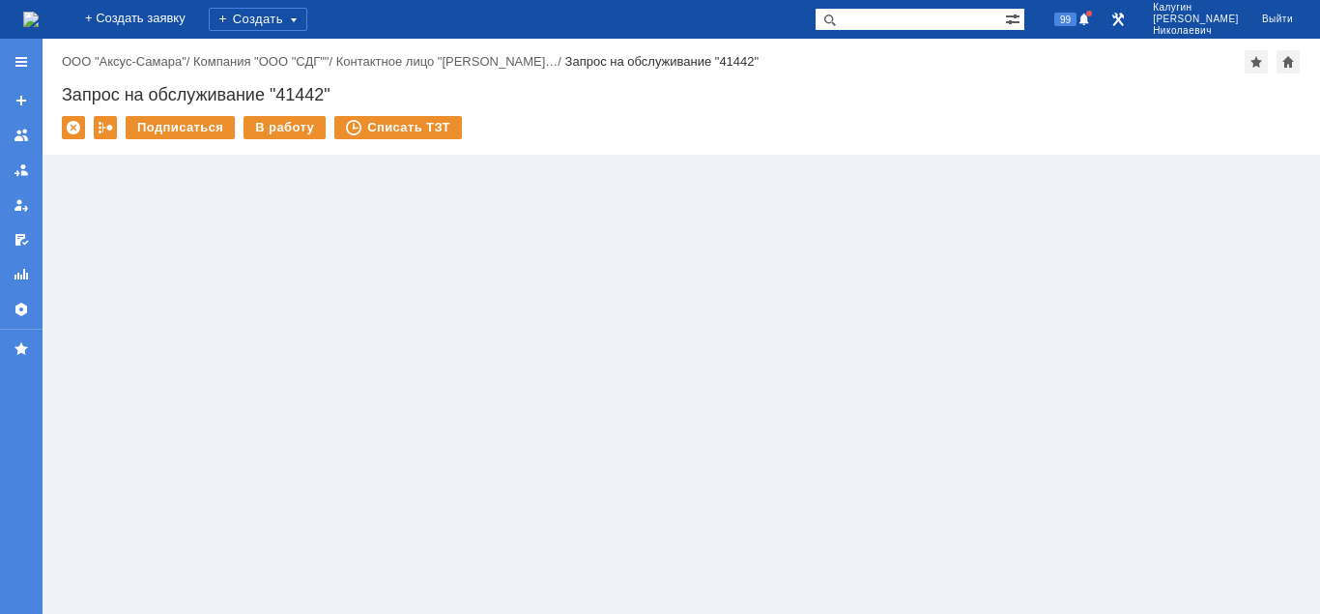
click at [885, 25] on input "text" at bounding box center [910, 19] width 190 height 23
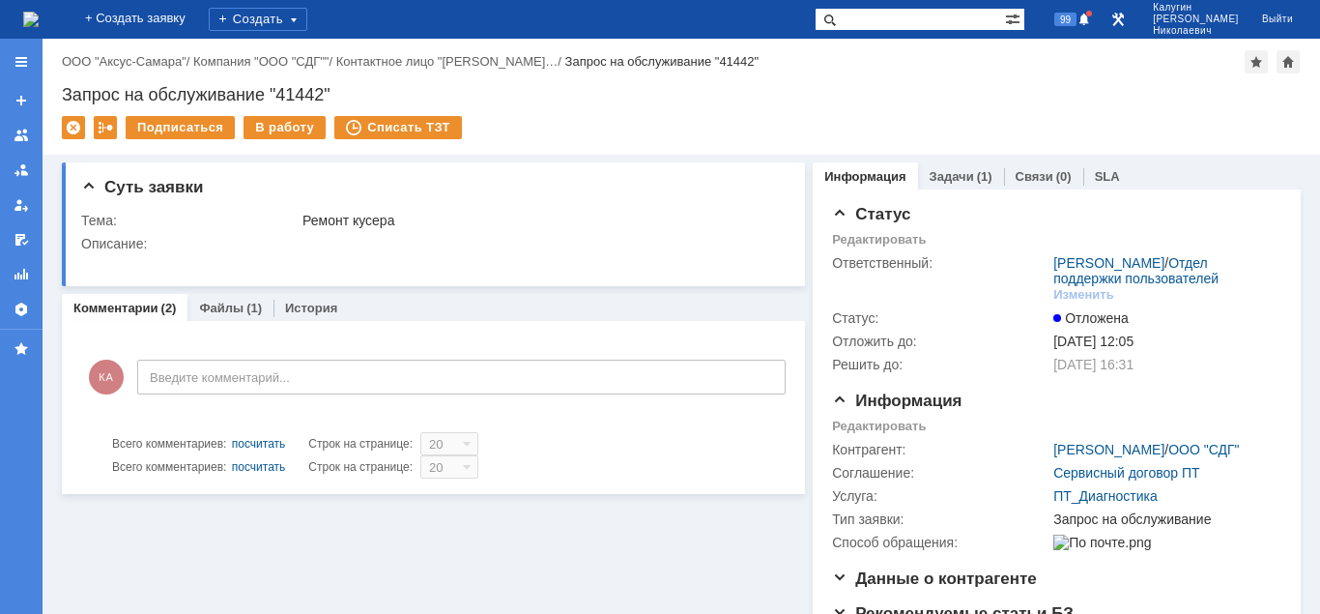
paste input "27885"
type input "27885"
click at [838, 23] on span at bounding box center [826, 19] width 23 height 23
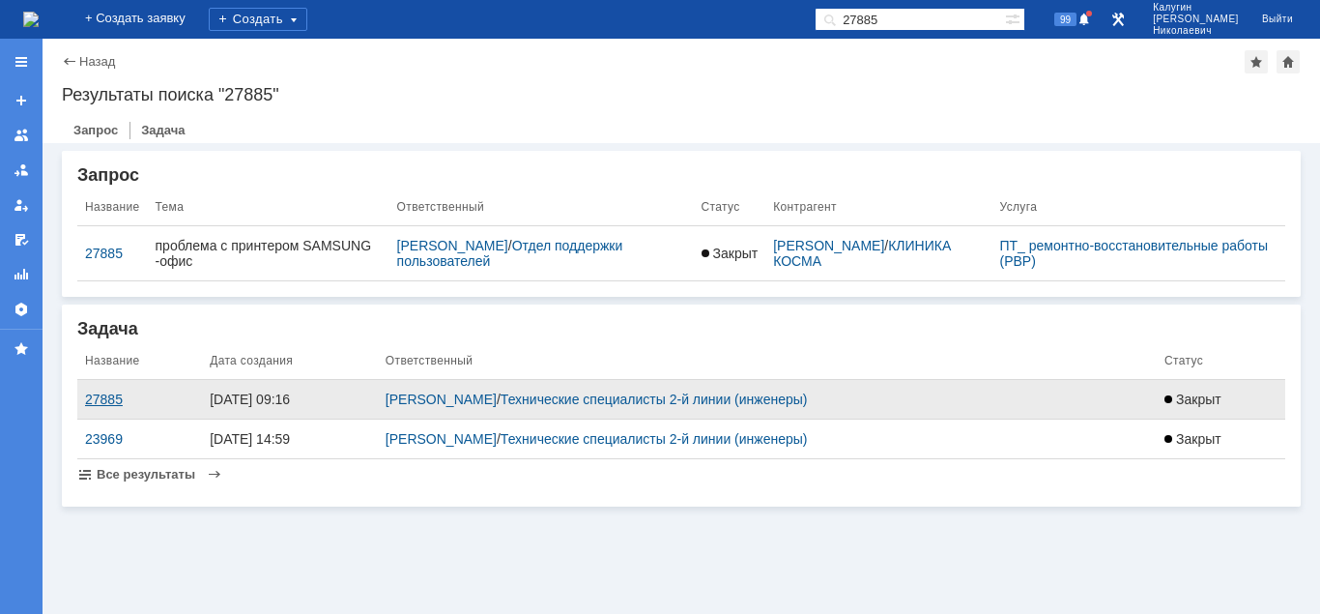
click at [110, 395] on div "27885" at bounding box center [139, 398] width 109 height 15
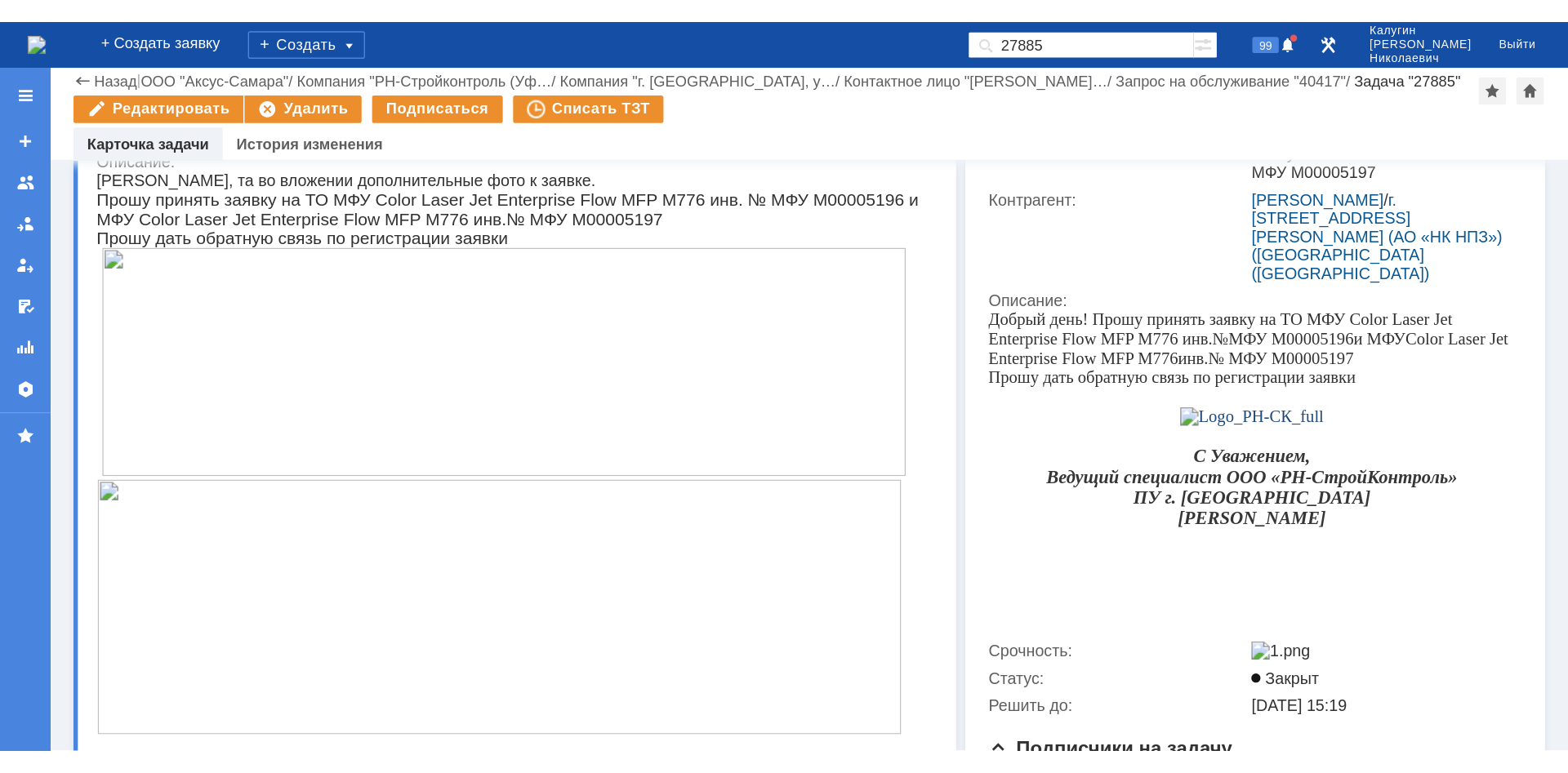
scroll to position [287, 0]
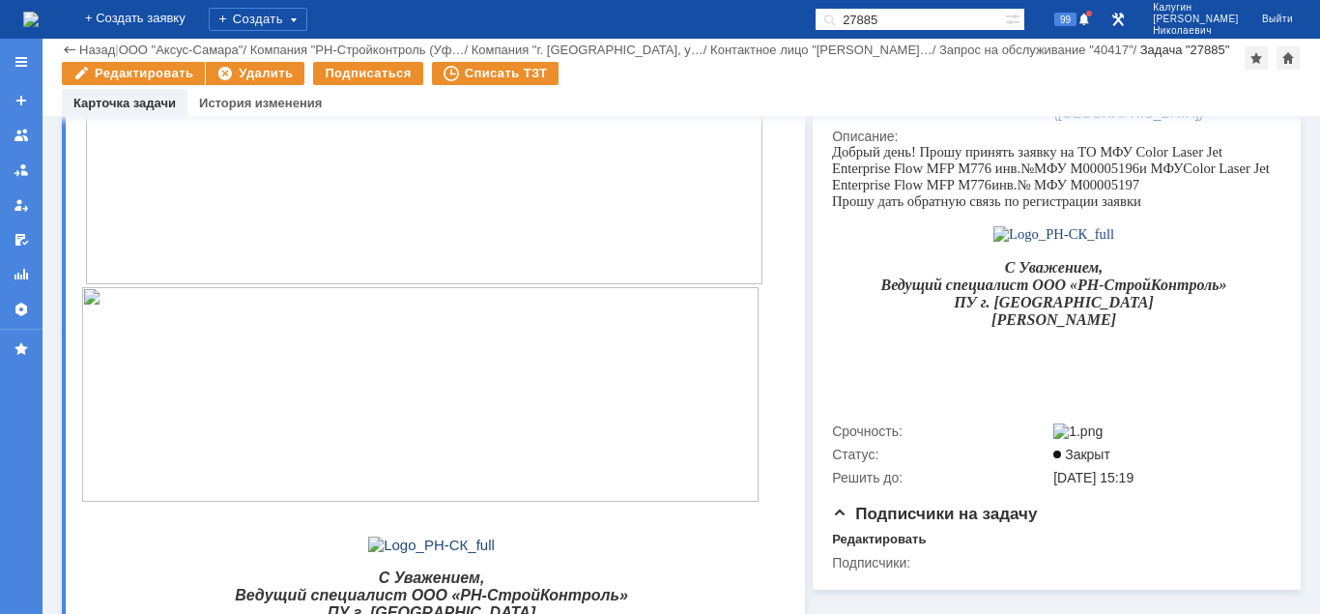
click at [373, 324] on img at bounding box center [420, 394] width 678 height 214
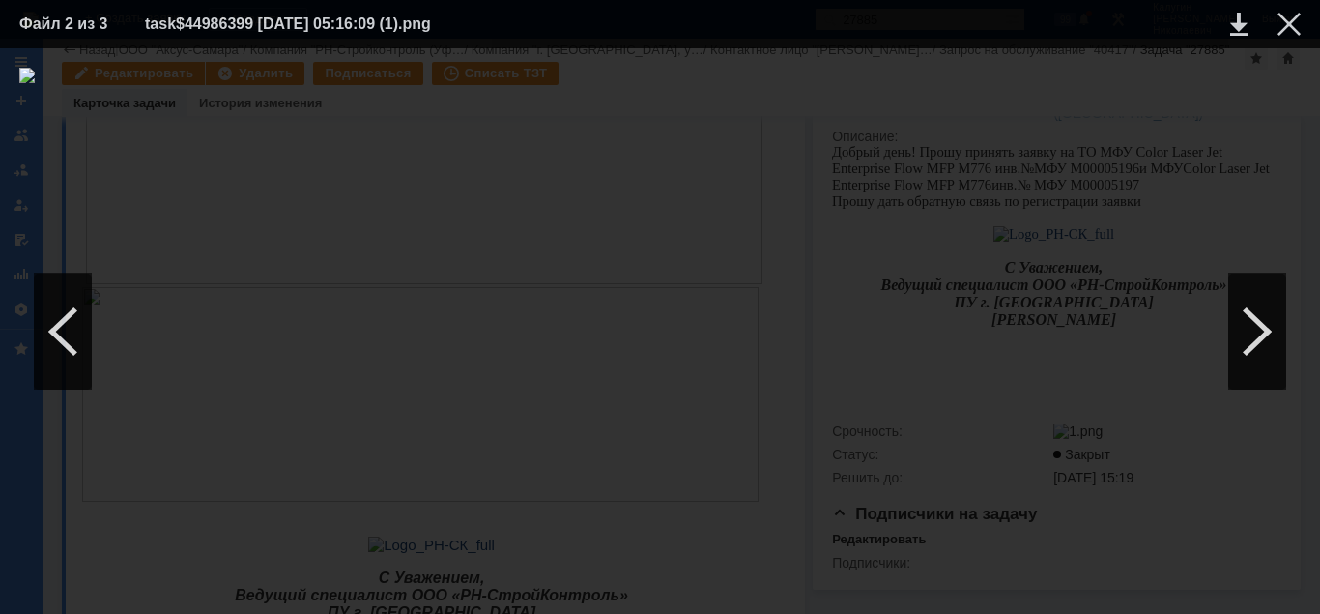
click at [413, 298] on img at bounding box center [659, 331] width 1281 height 527
click at [1290, 22] on div at bounding box center [1288, 24] width 23 height 23
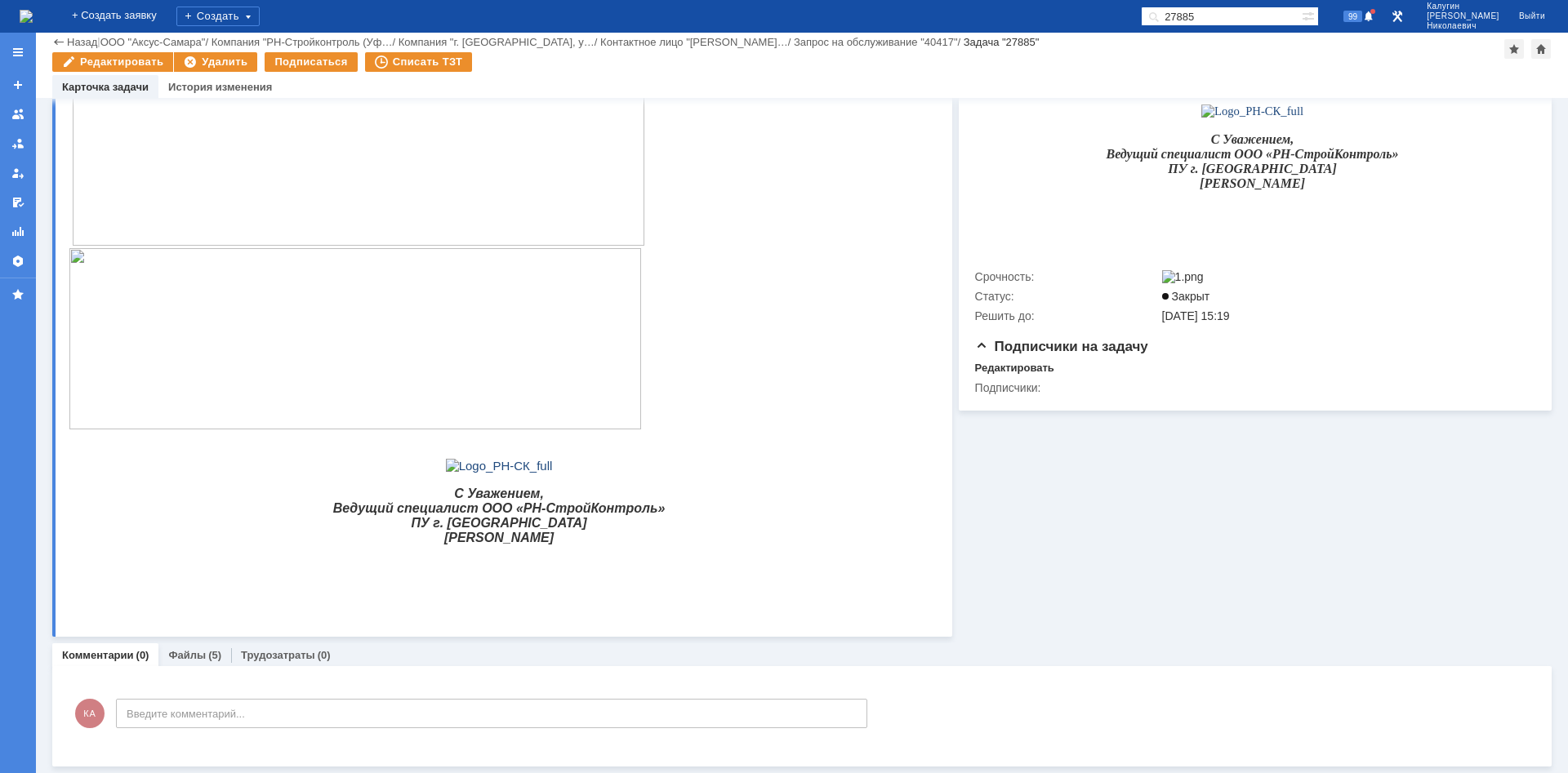
scroll to position [0, 0]
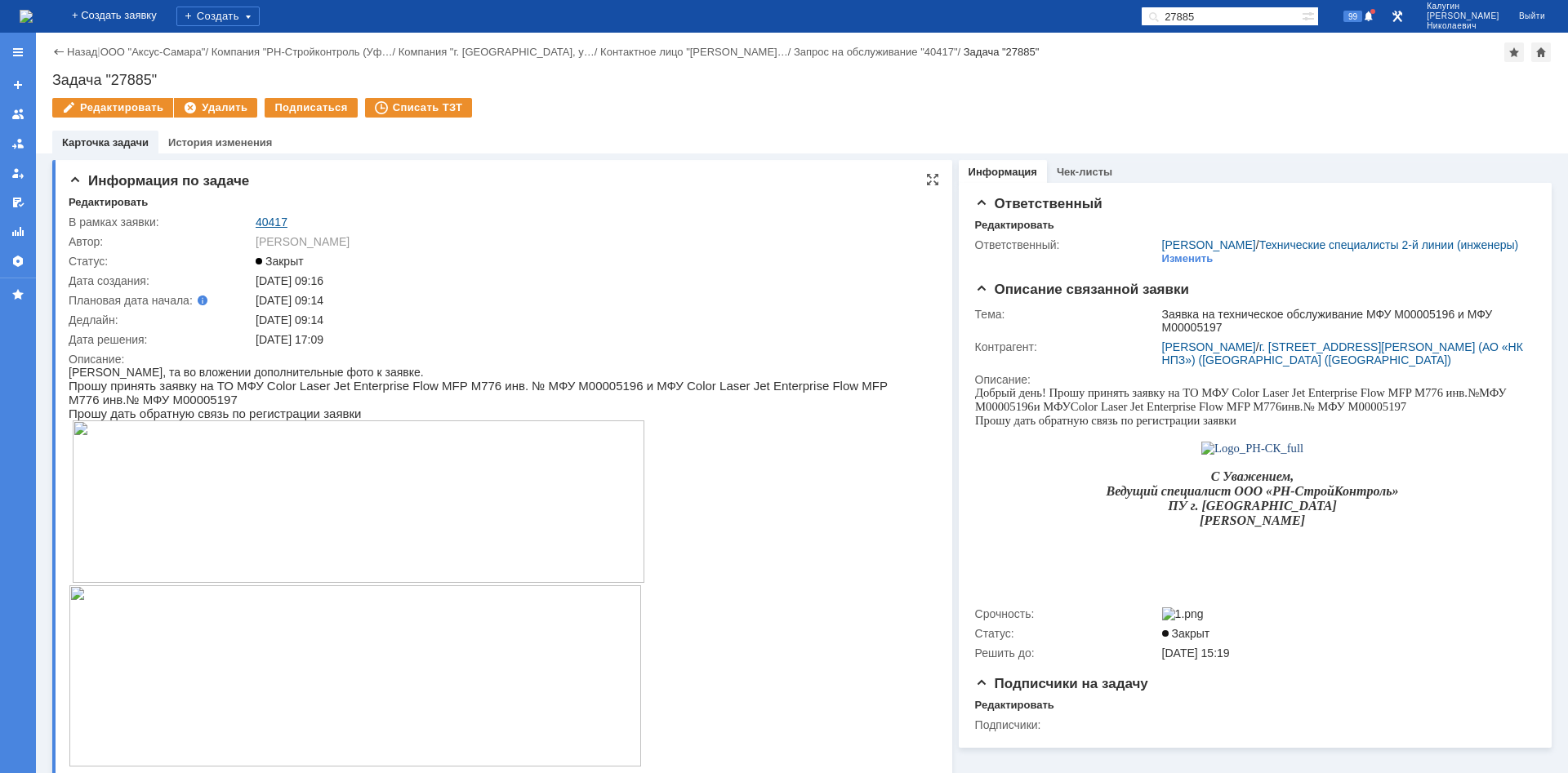
click at [264, 223] on link "40417" at bounding box center [271, 221] width 32 height 13
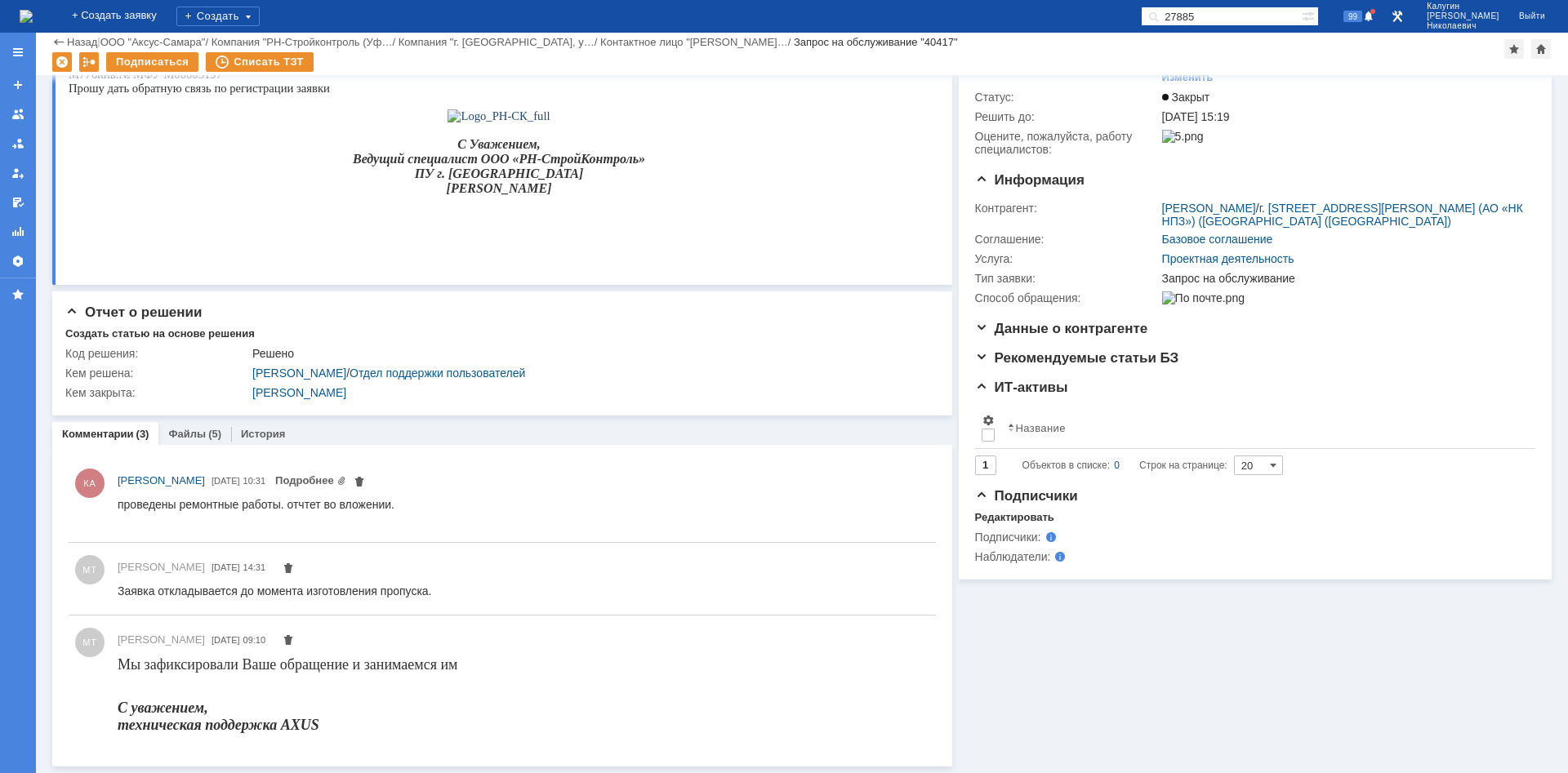
scroll to position [100, 0]
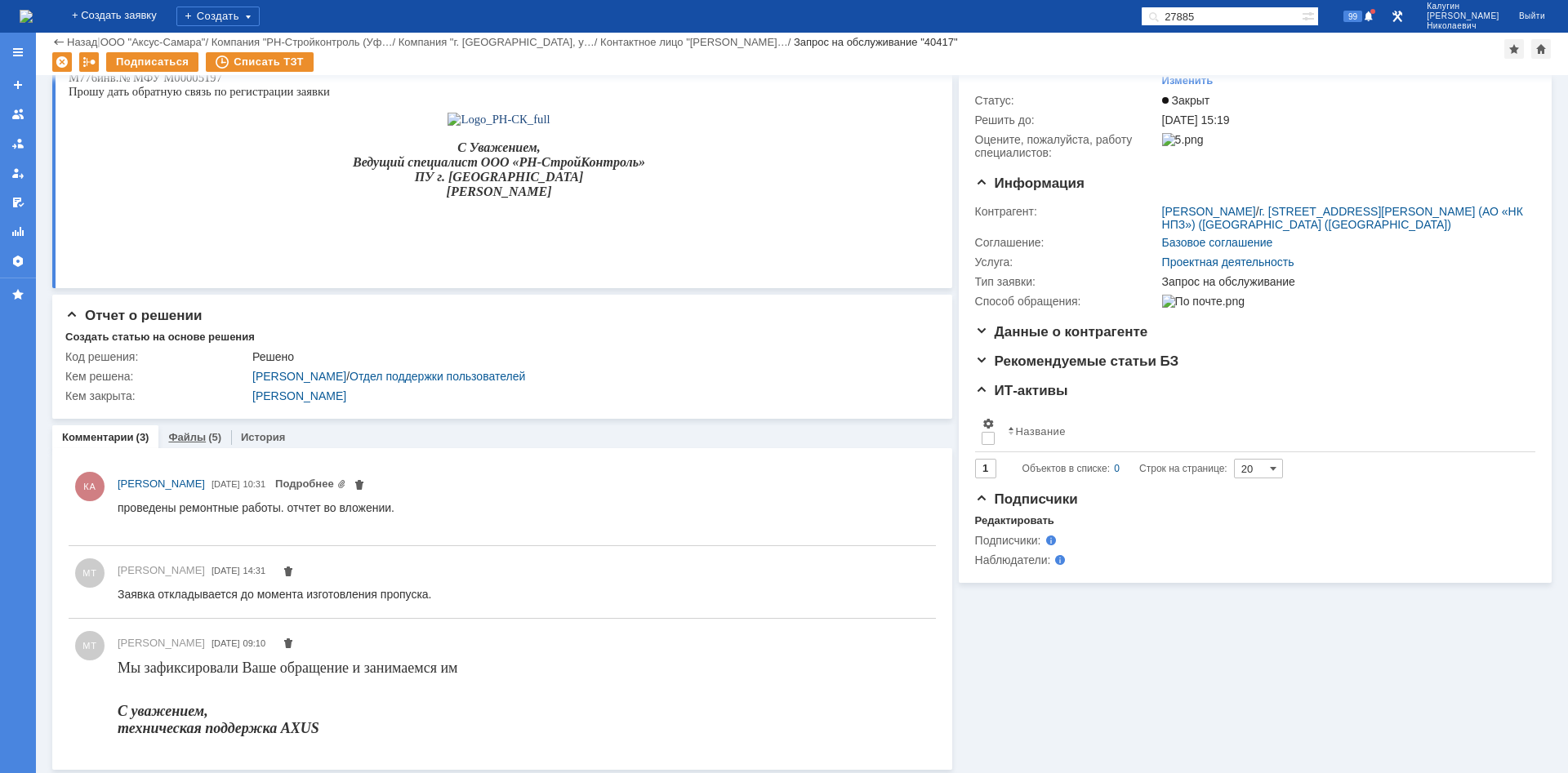
click at [190, 436] on link "Файлы" at bounding box center [187, 437] width 37 height 12
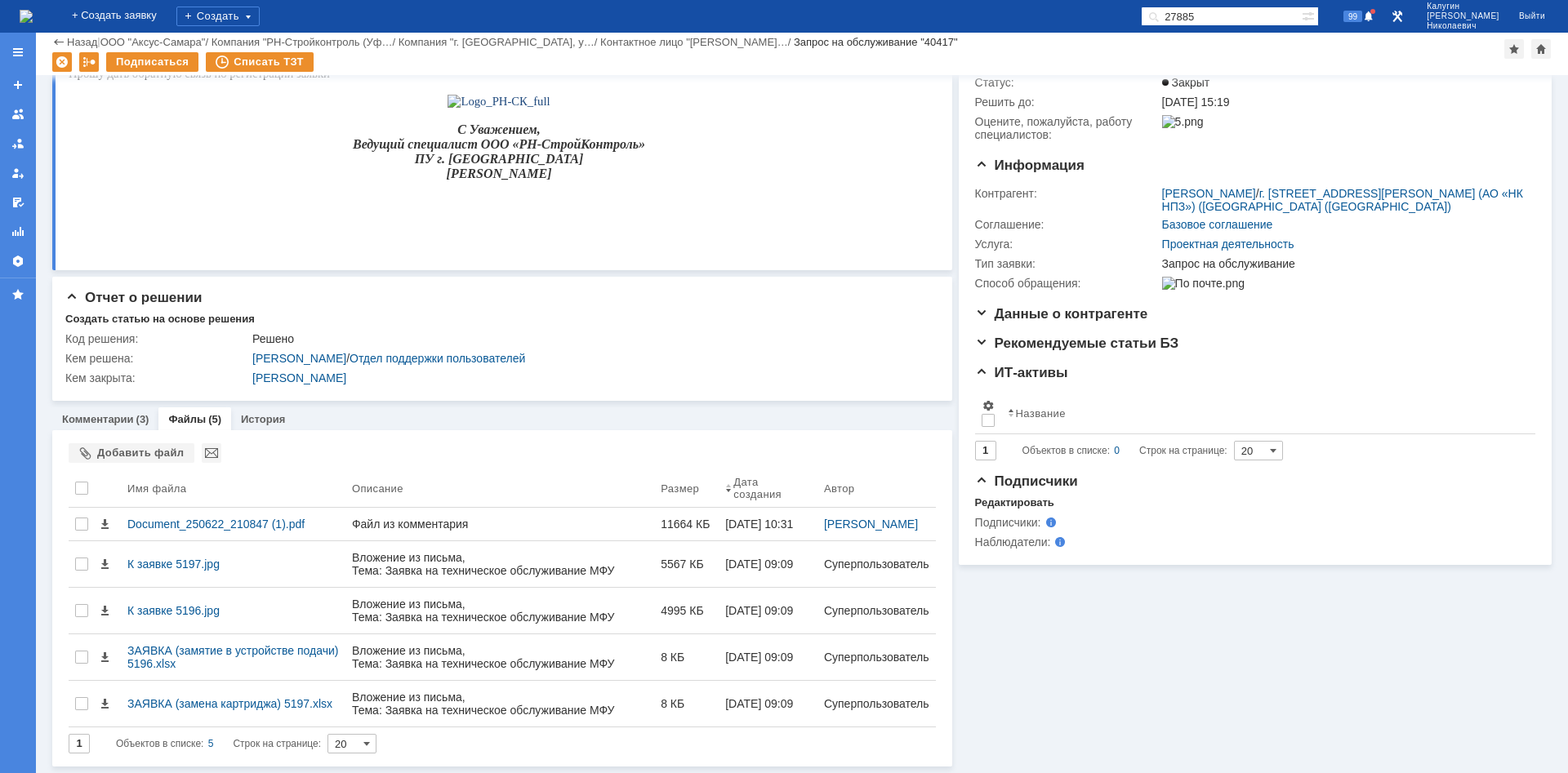
scroll to position [132, 0]
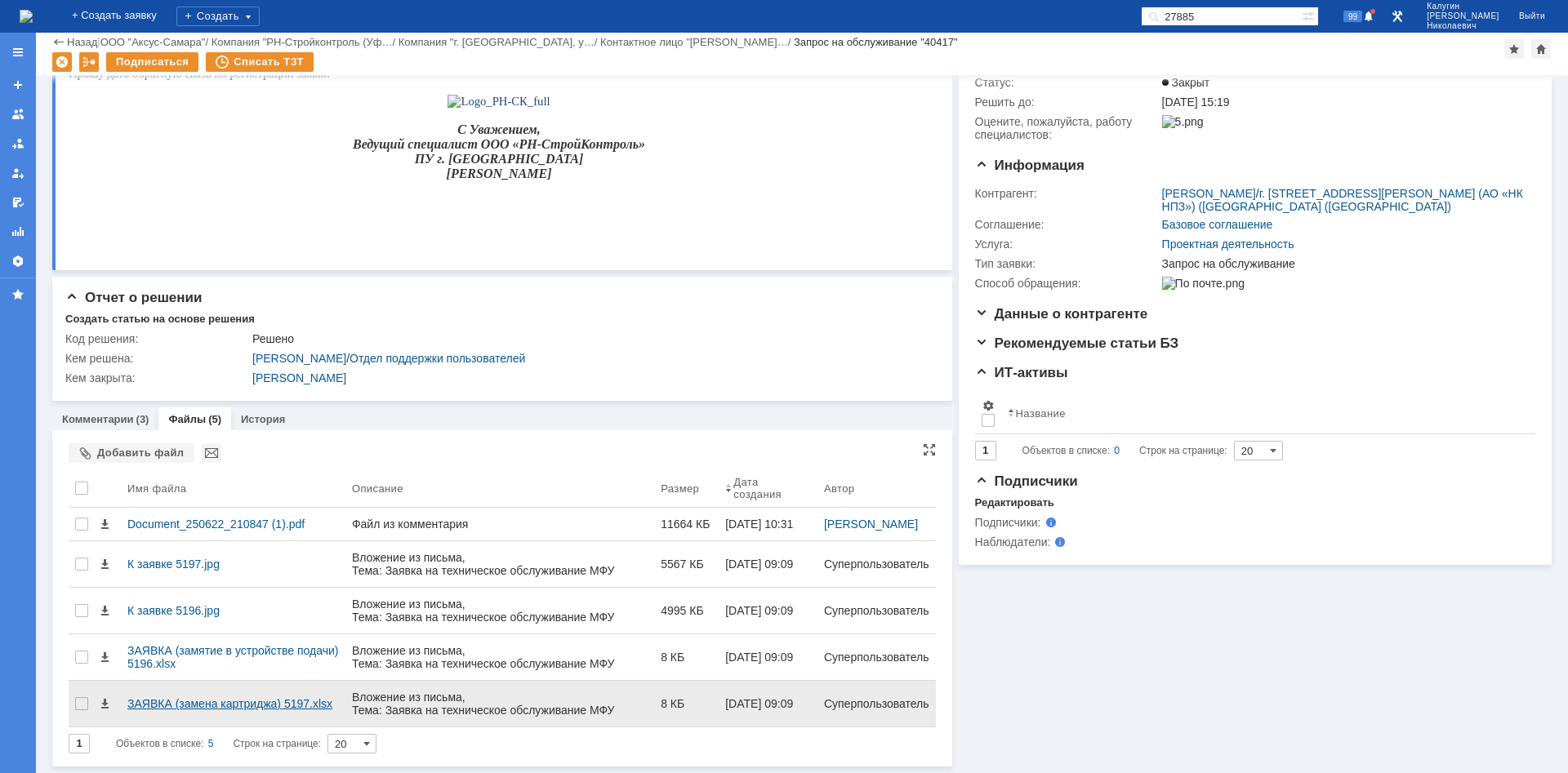
click at [139, 518] on div "ЗАЯВКА (замена картриджа) 5197.xlsx" at bounding box center [233, 703] width 211 height 13
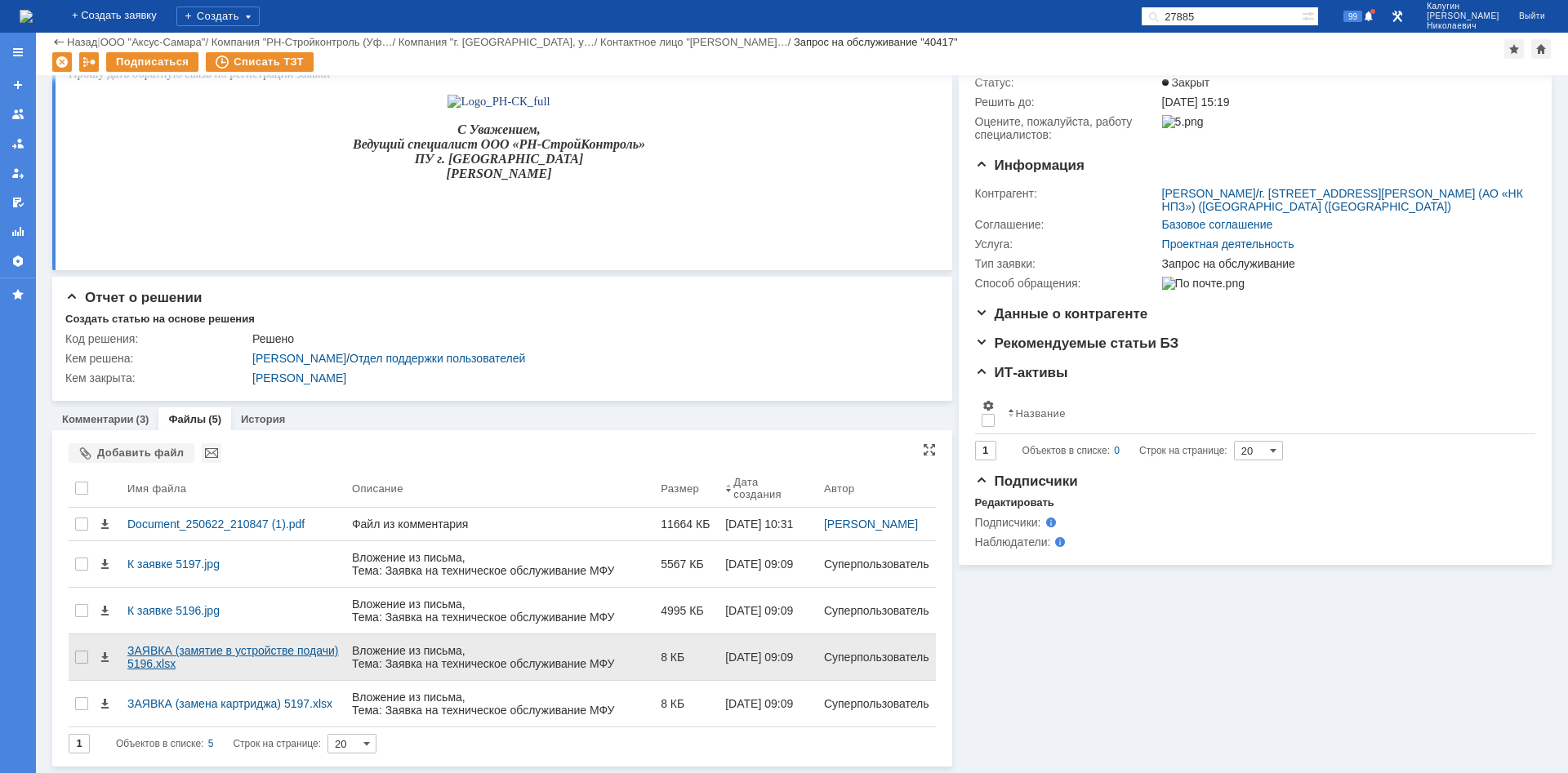
click at [164, 518] on div "ЗАЯВКА (замятие в устройстве подачи) 5196.xlsx" at bounding box center [233, 656] width 211 height 26
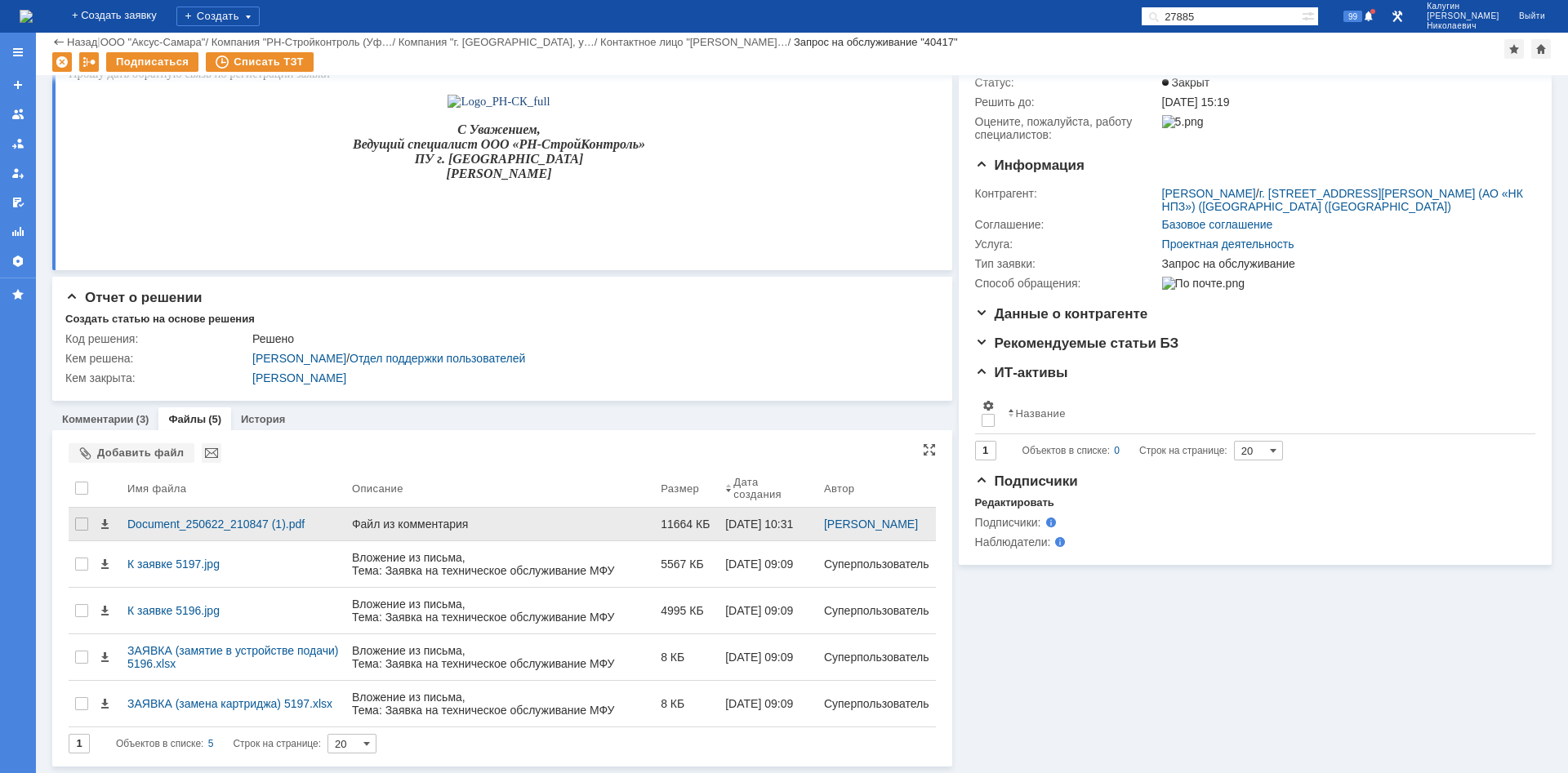
scroll to position [0, 0]
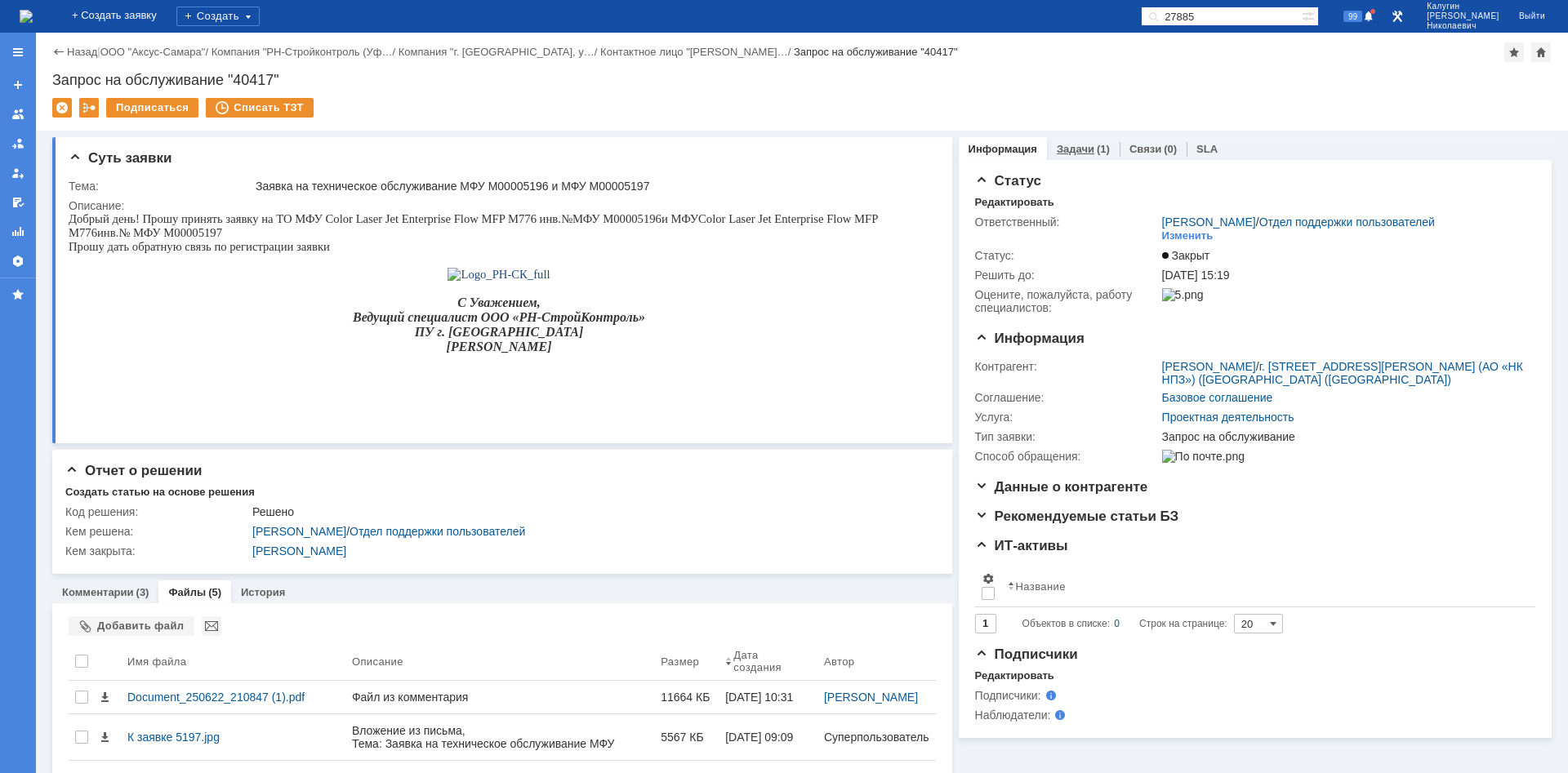
click at [1080, 149] on link "Задачи" at bounding box center [1075, 149] width 37 height 12
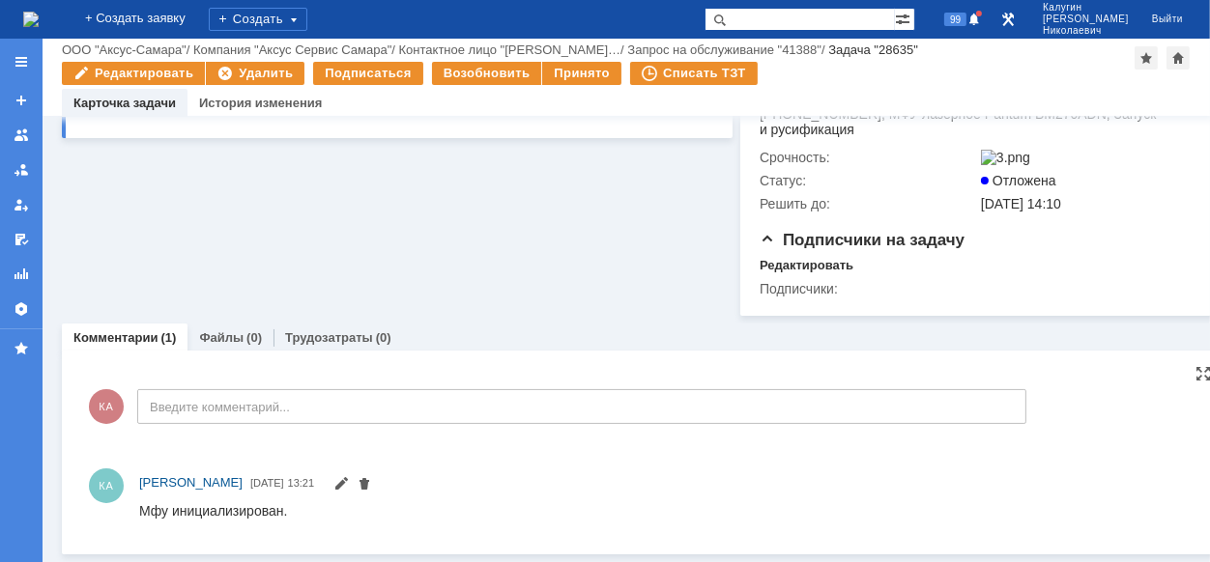
scroll to position [384, 0]
drag, startPoint x: 276, startPoint y: 1015, endPoint x: 304, endPoint y: 515, distance: 500.3
click at [205, 512] on div "Мфу инициализирован." at bounding box center [212, 509] width 148 height 15
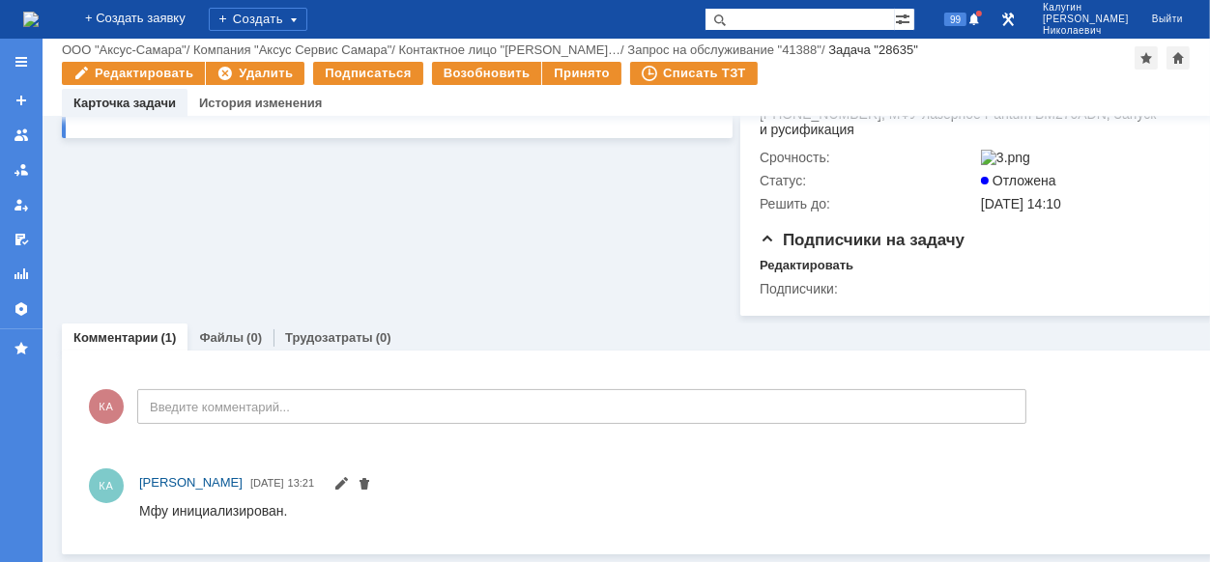
scroll to position [0, 0]
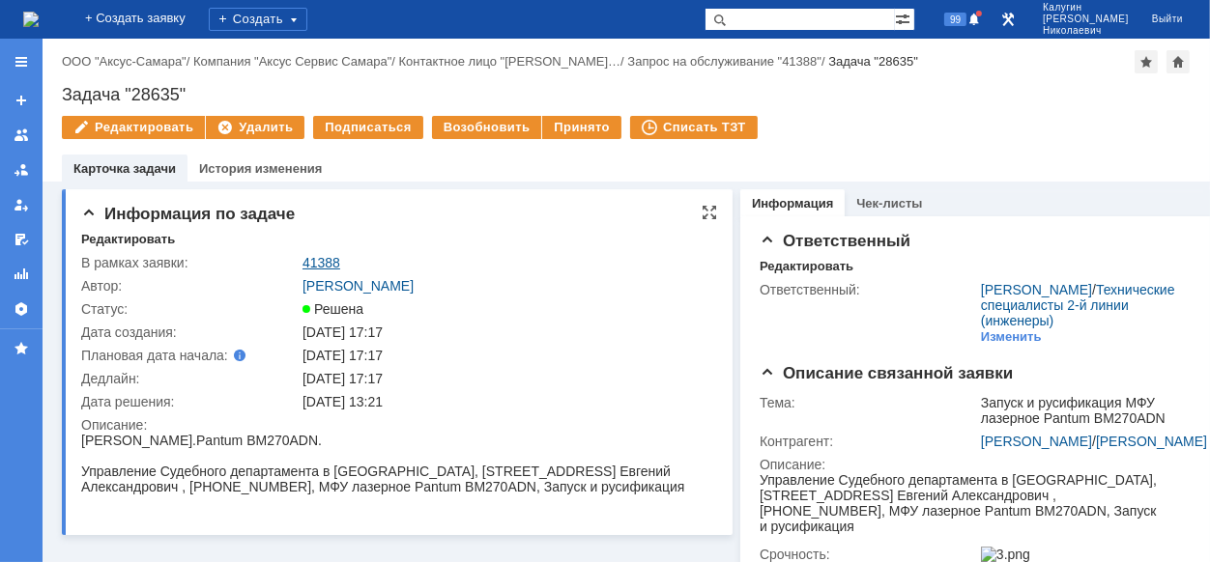
click at [314, 267] on link "41388" at bounding box center [321, 262] width 38 height 15
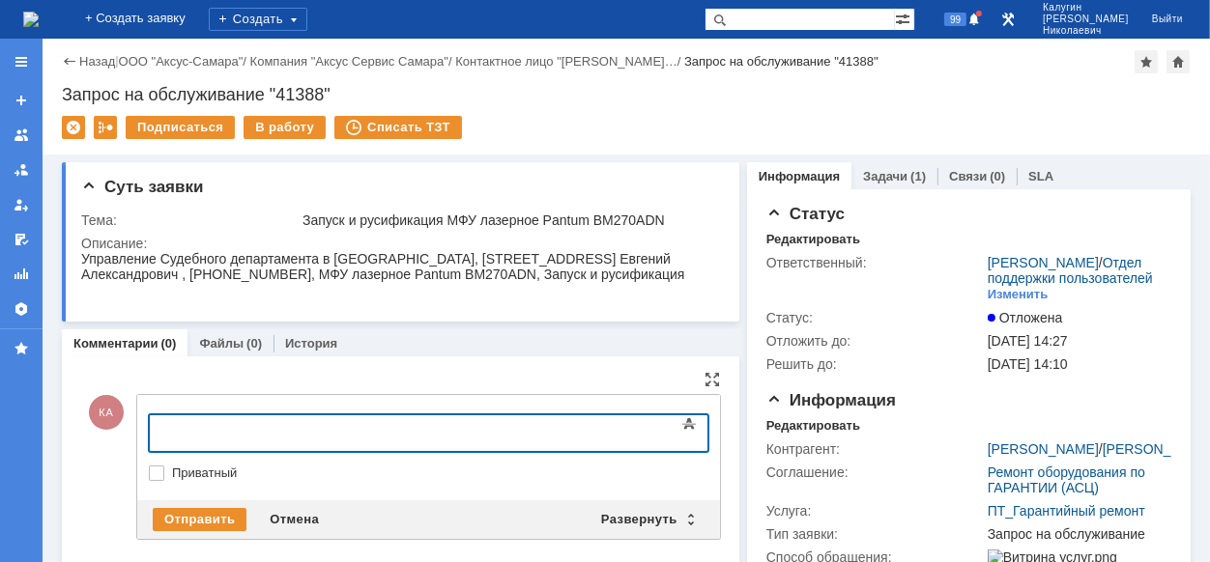
click at [187, 431] on div at bounding box center [305, 429] width 274 height 15
click at [223, 514] on div "Отправить" at bounding box center [200, 519] width 94 height 23
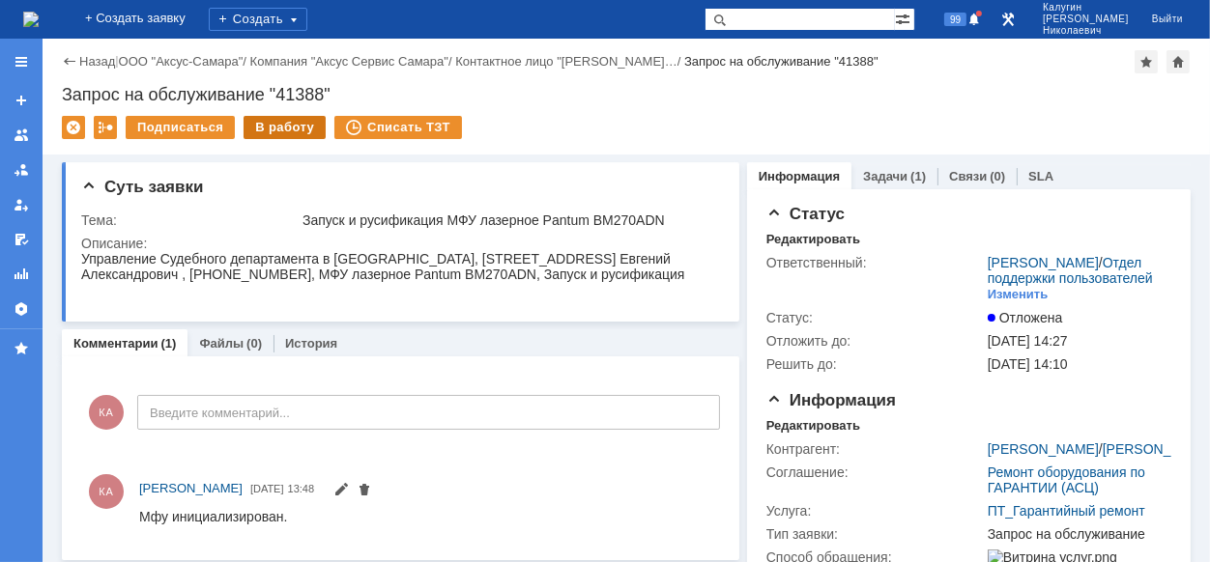
click at [285, 133] on div "В работу" at bounding box center [284, 127] width 82 height 23
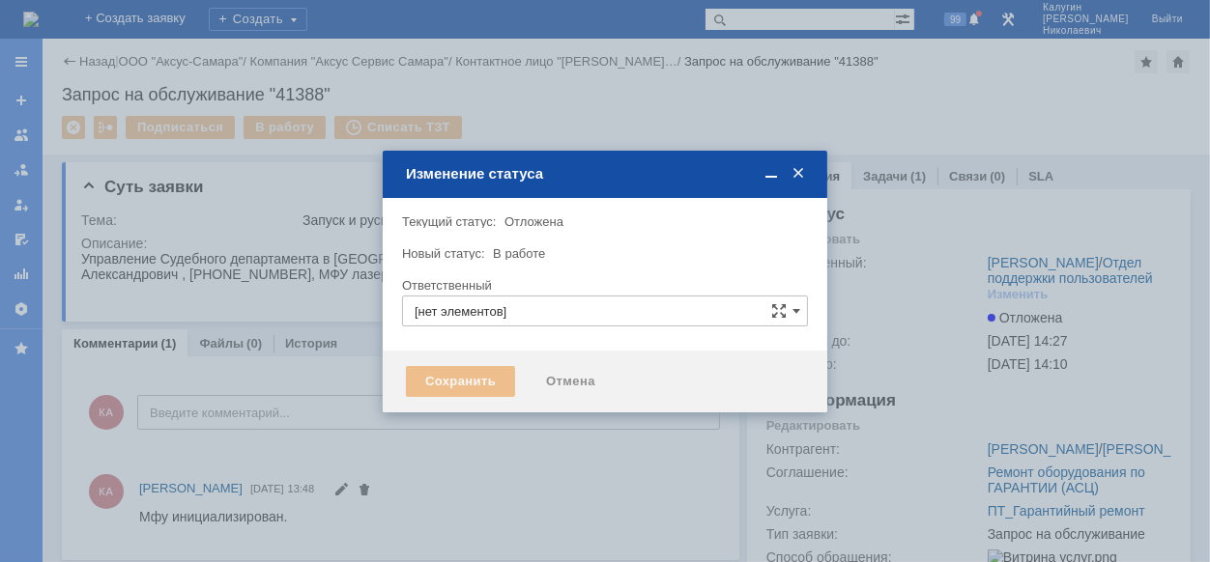
type input "[PERSON_NAME]"
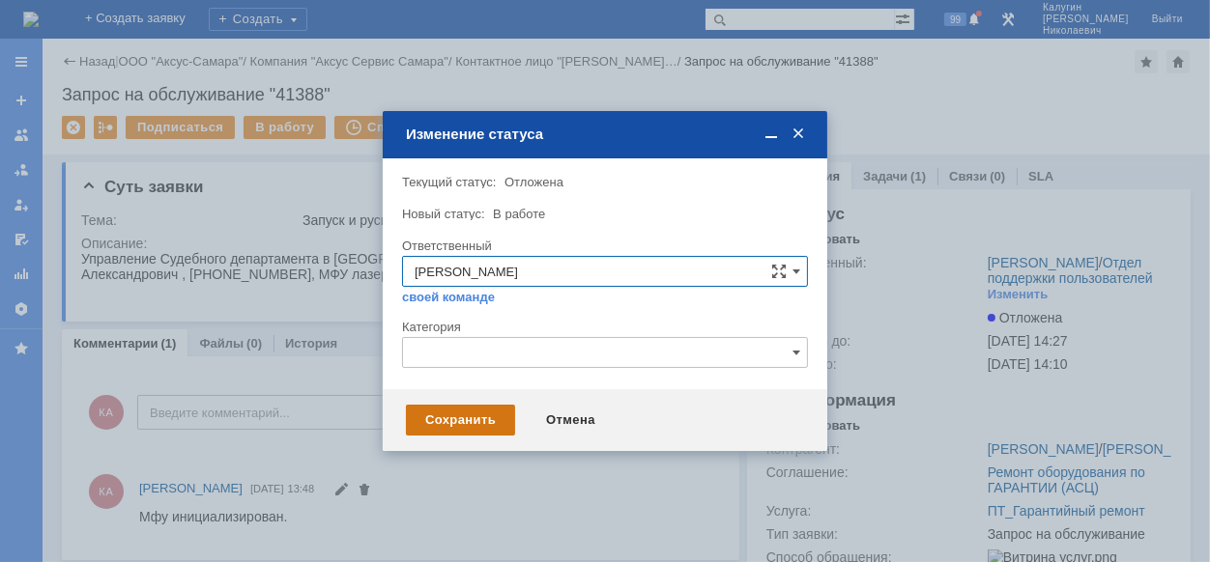
click at [439, 420] on div "Сохранить" at bounding box center [460, 420] width 109 height 31
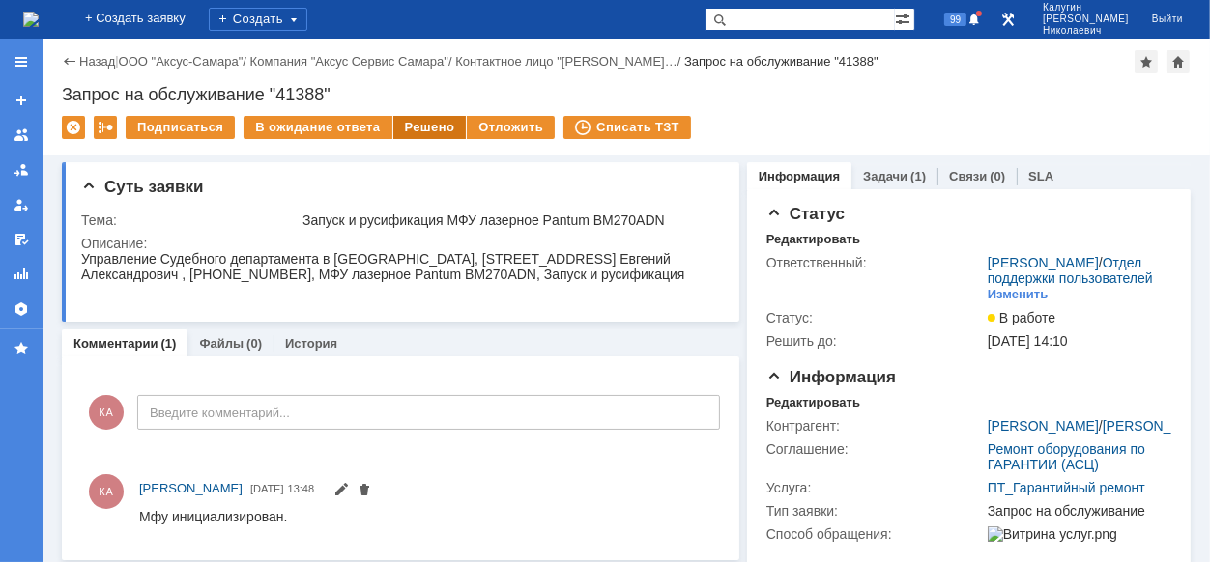
click at [421, 131] on div "Решено" at bounding box center [429, 127] width 73 height 23
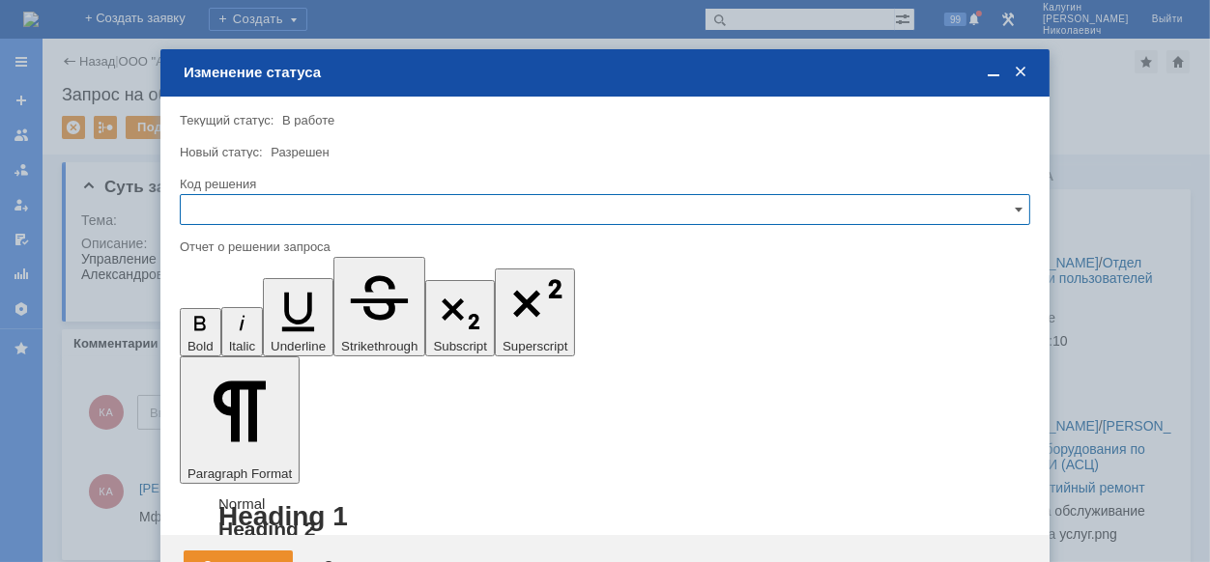
click at [305, 197] on input "text" at bounding box center [605, 209] width 850 height 31
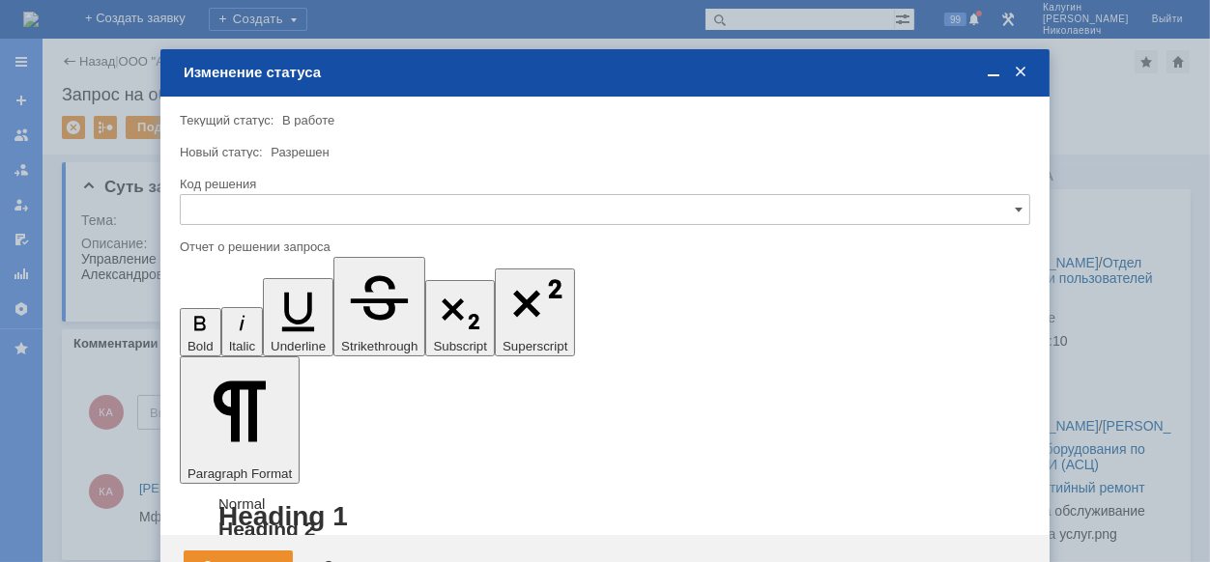
drag, startPoint x: 261, startPoint y: 336, endPoint x: 81, endPoint y: 60, distance: 329.6
click at [261, 336] on span "Решено" at bounding box center [604, 339] width 825 height 15
click at [272, 551] on div "Сохранить" at bounding box center [238, 566] width 109 height 31
type input "Решено"
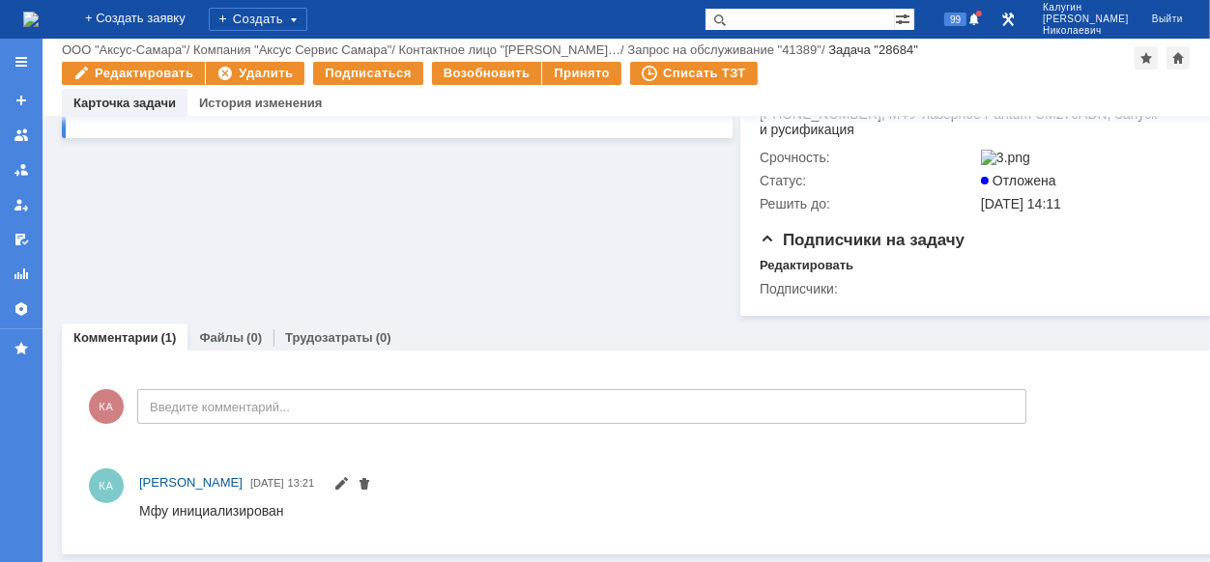
scroll to position [384, 0]
drag, startPoint x: 141, startPoint y: 507, endPoint x: 342, endPoint y: 511, distance: 201.0
click at [342, 511] on html "Мфу инициализирован" at bounding box center [649, 510] width 1023 height 17
copy div "Мфу инициализирован"
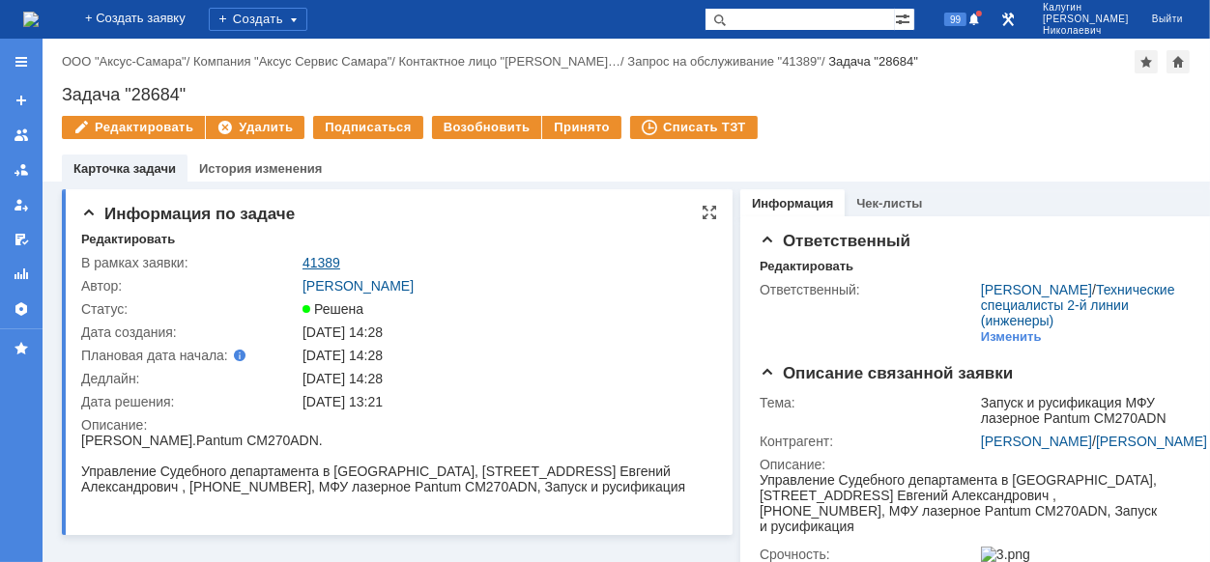
click at [316, 261] on link "41389" at bounding box center [321, 262] width 38 height 15
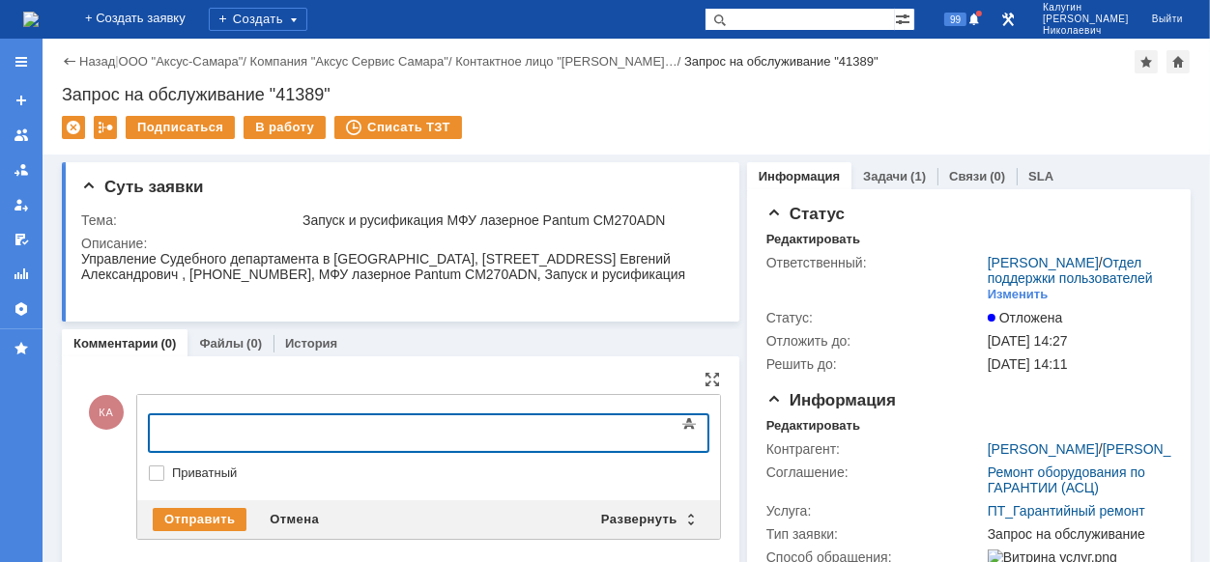
click at [182, 420] on body at bounding box center [305, 431] width 290 height 33
click at [234, 520] on div "Отправить" at bounding box center [200, 519] width 94 height 23
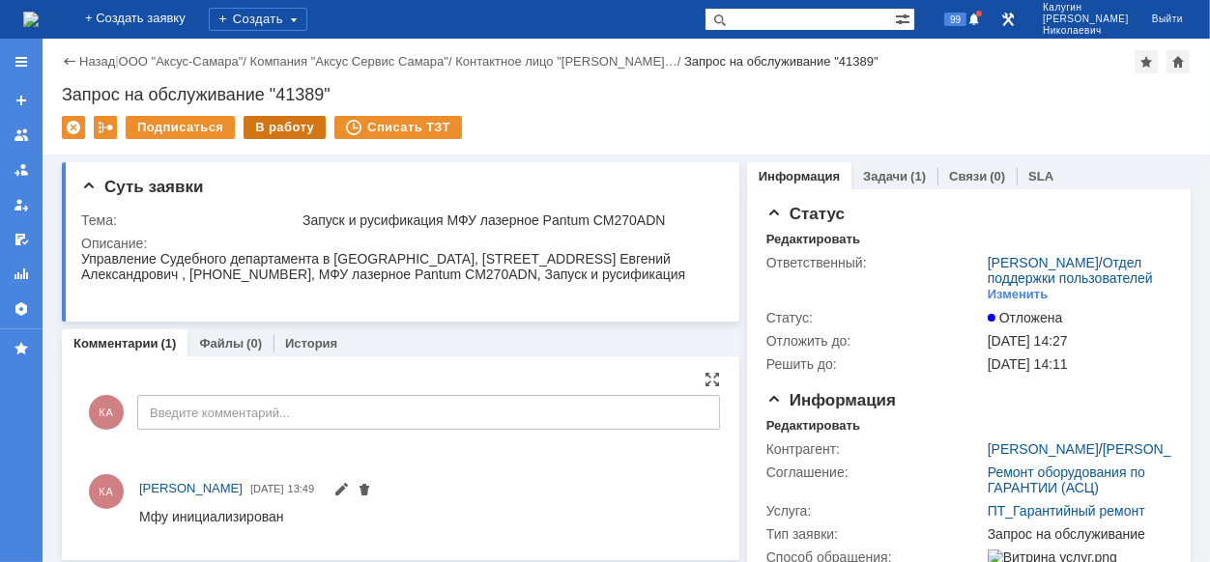
click at [243, 121] on div "В работу" at bounding box center [284, 127] width 82 height 23
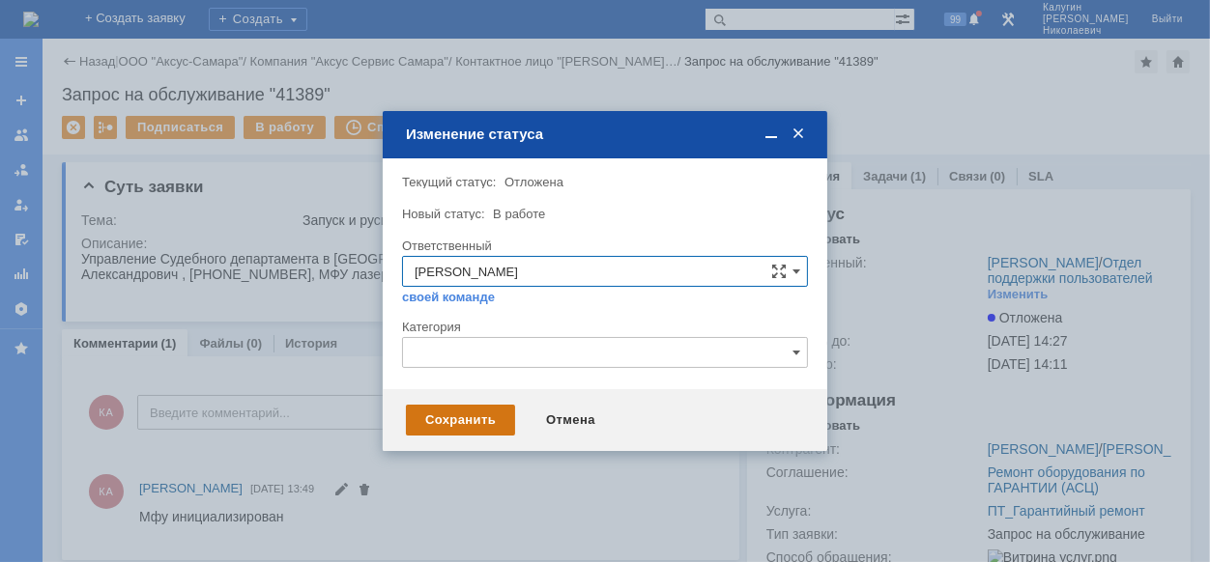
click at [464, 429] on div "Сохранить" at bounding box center [460, 420] width 109 height 31
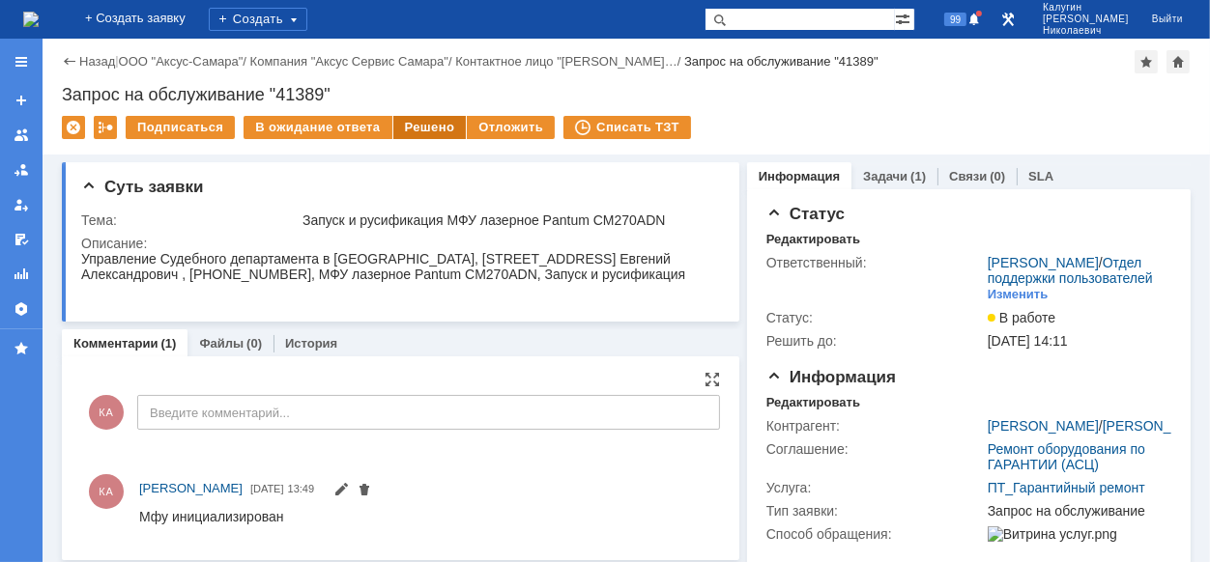
click at [427, 129] on div "Решено" at bounding box center [429, 127] width 73 height 23
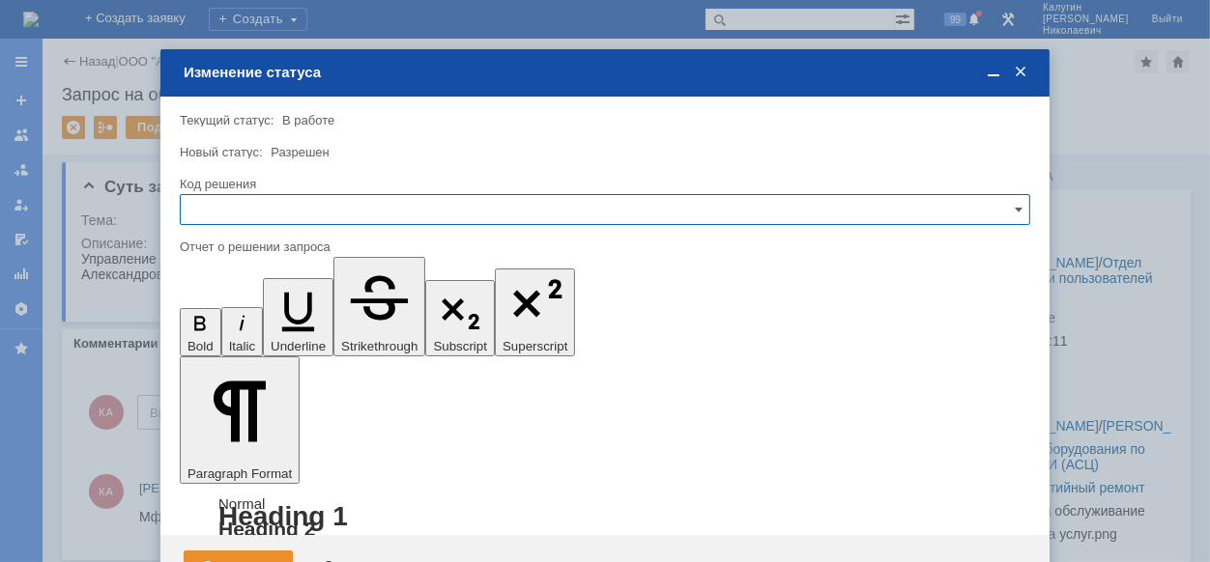
click at [345, 206] on input "text" at bounding box center [605, 209] width 850 height 31
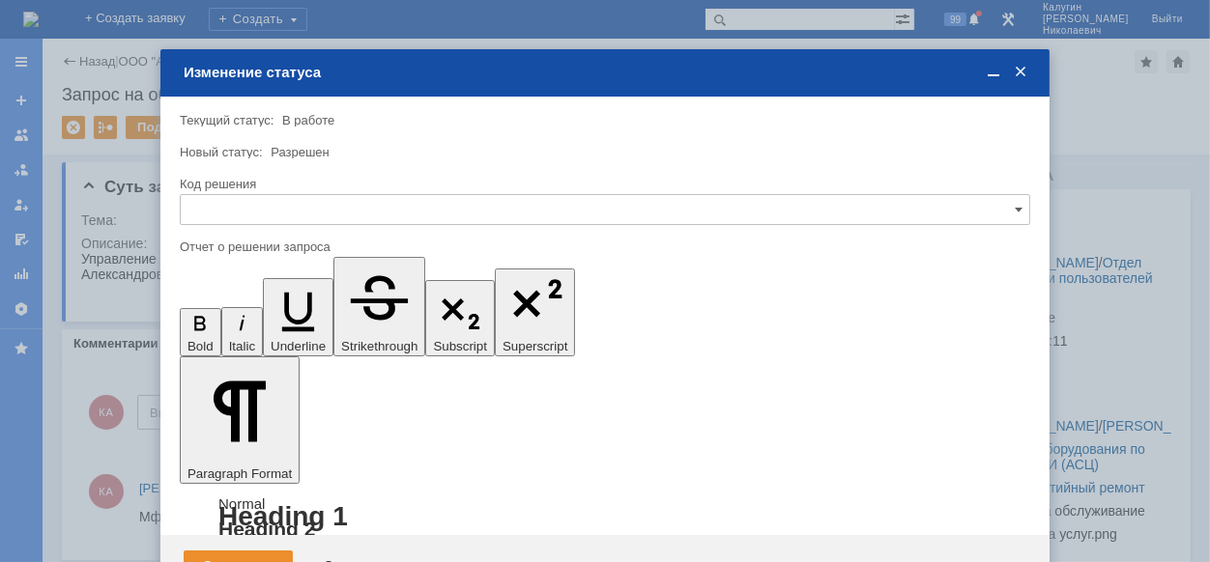
drag, startPoint x: 255, startPoint y: 344, endPoint x: 61, endPoint y: 128, distance: 290.8
click at [255, 344] on span "Решено" at bounding box center [604, 339] width 825 height 15
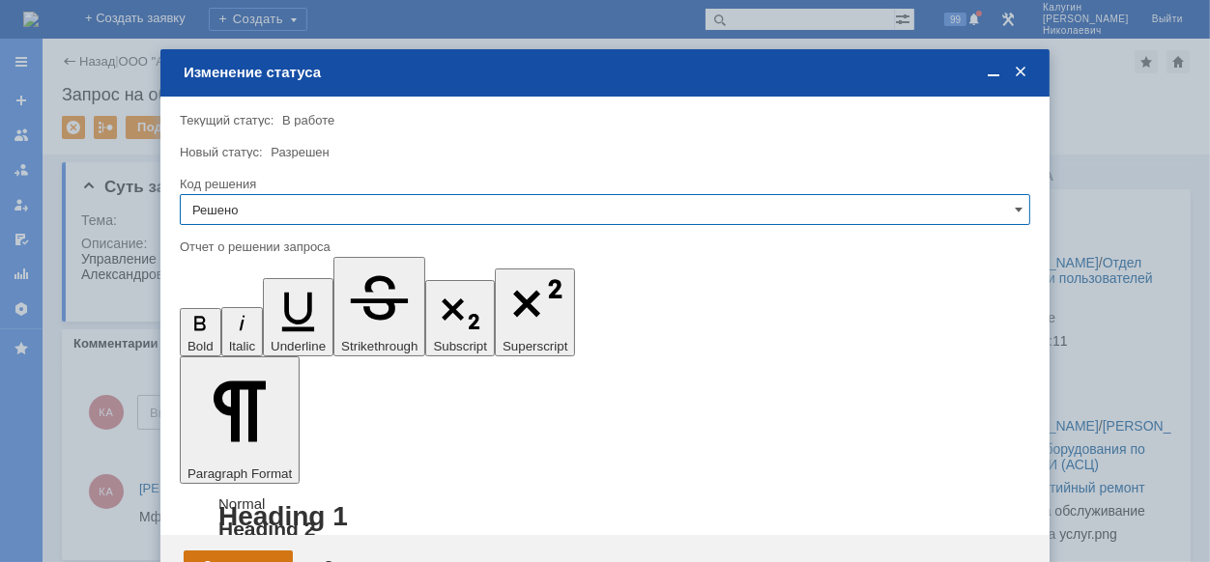
click at [227, 551] on div "Сохранить" at bounding box center [238, 566] width 109 height 31
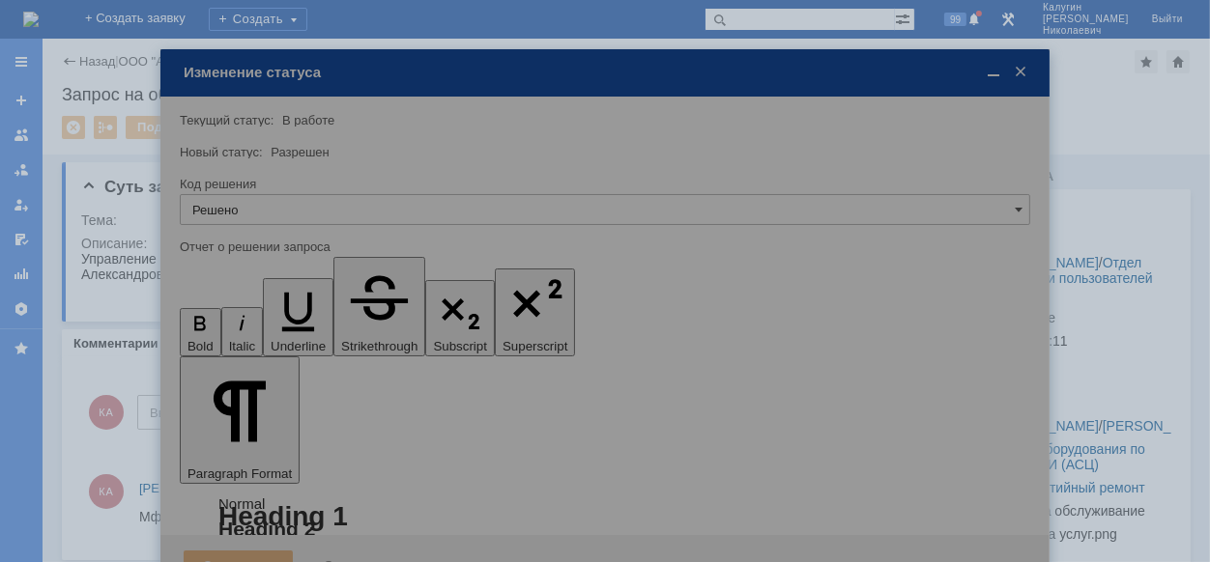
type input "Решено"
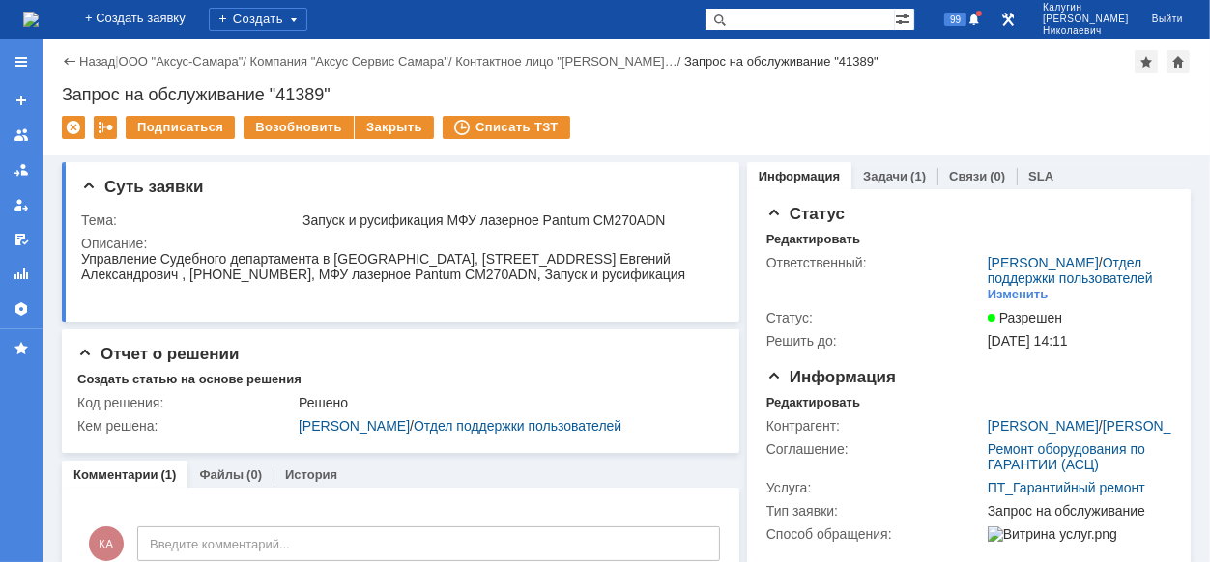
click at [780, 81] on div "Назад | ООО "Аксус-Самара" / Компания "Аксус Сервис Самара" / Контактное лицо "…" at bounding box center [626, 97] width 1167 height 116
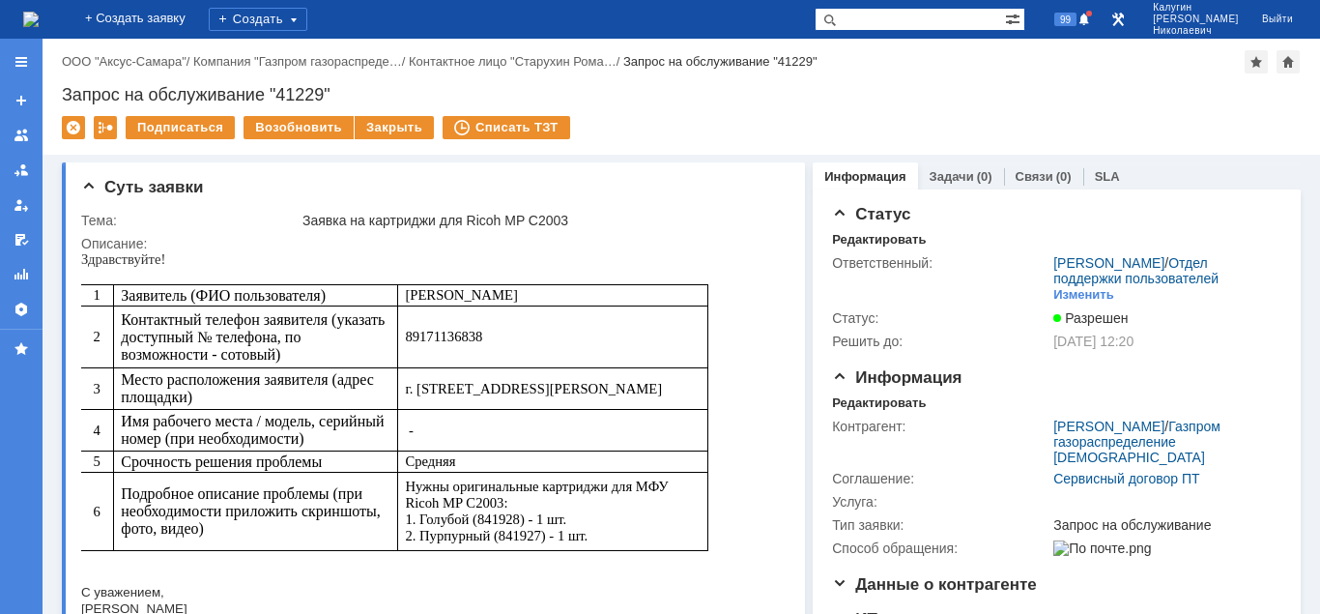
click at [898, 19] on input "text" at bounding box center [910, 19] width 190 height 23
paste input "28519"
type input "28519"
click at [838, 21] on span at bounding box center [826, 19] width 23 height 23
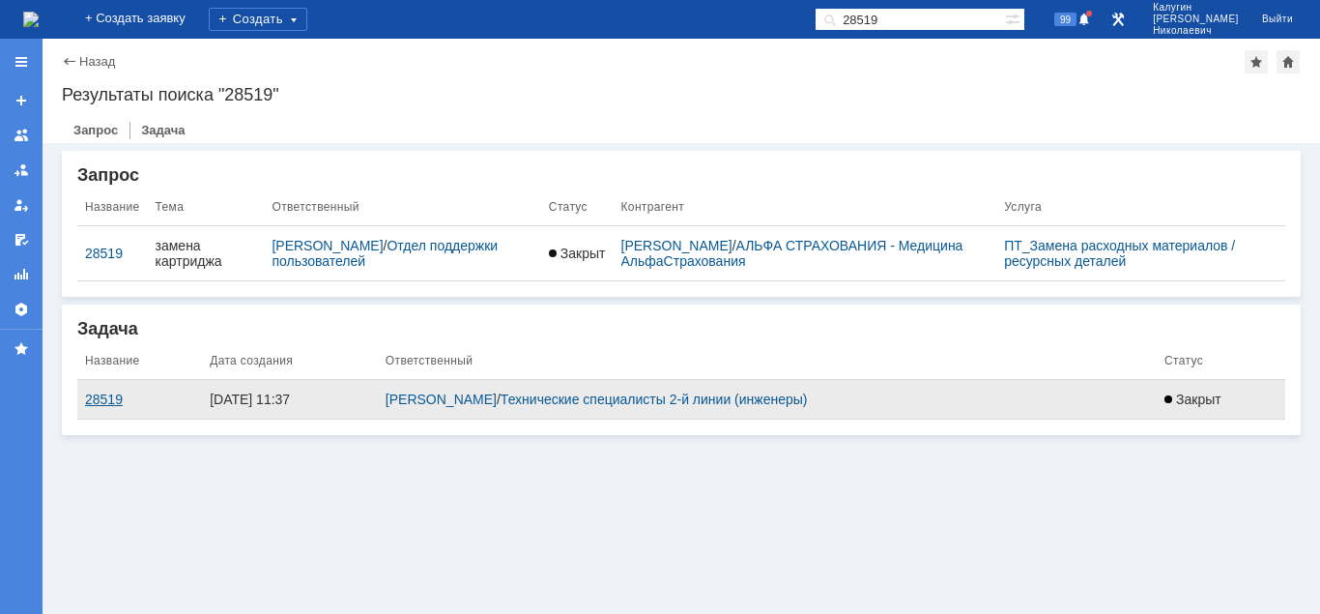
click at [95, 397] on div "28519" at bounding box center [139, 398] width 109 height 15
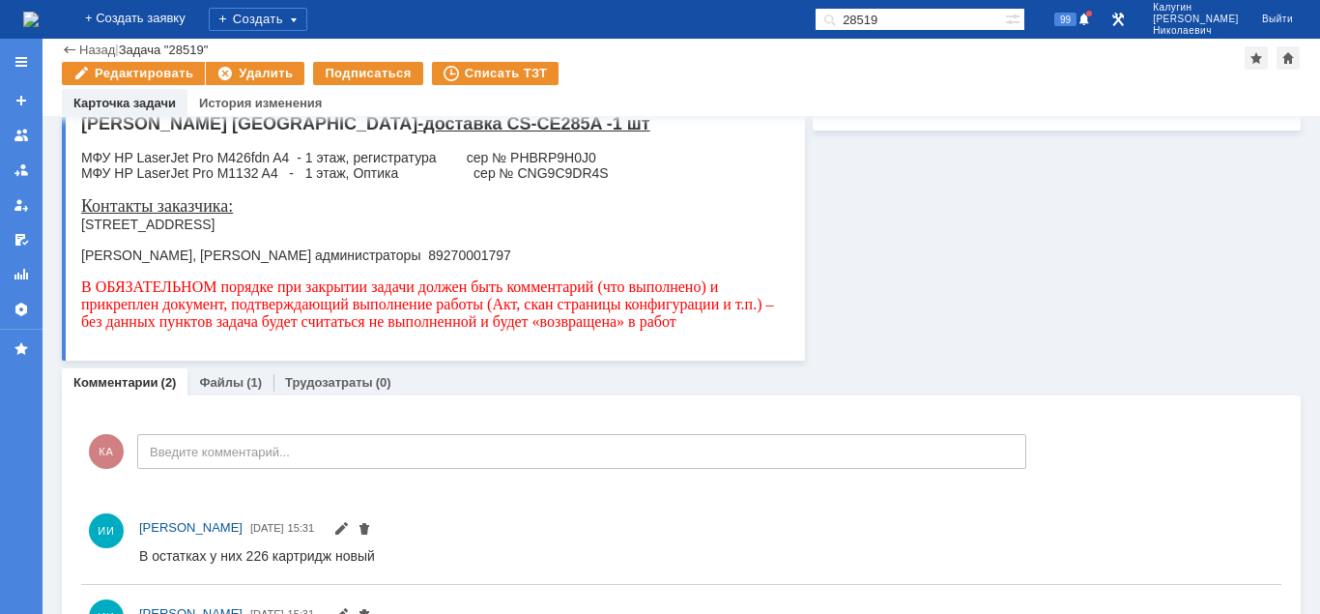
scroll to position [329, 0]
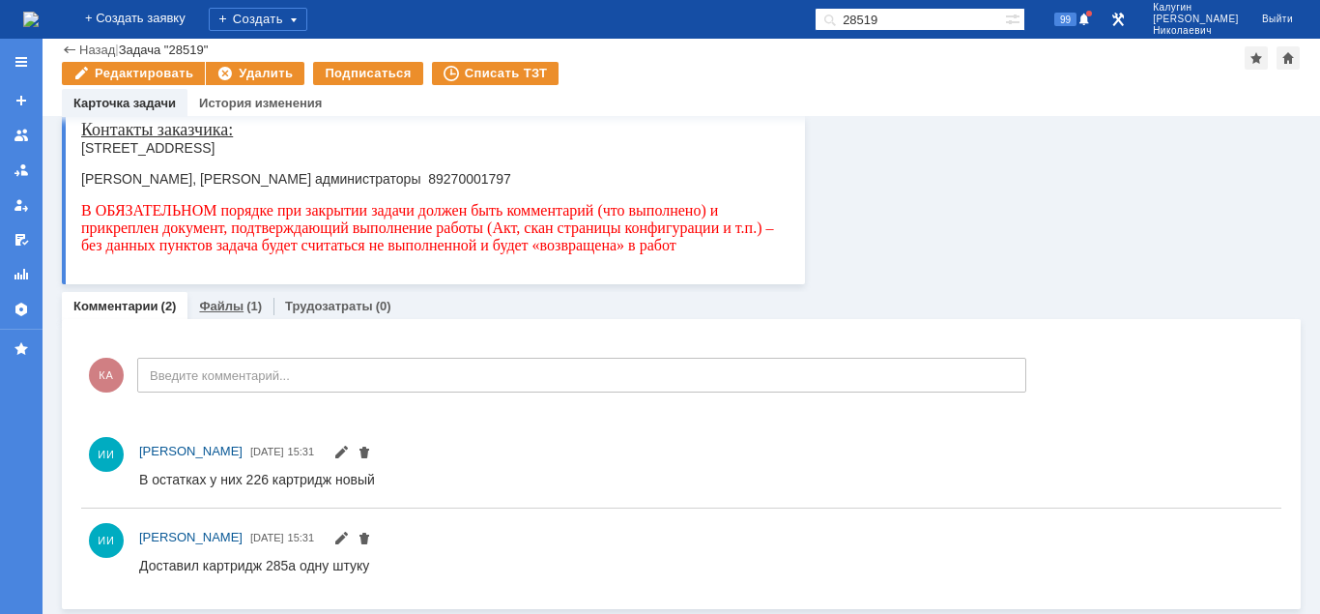
click at [218, 306] on link "Файлы" at bounding box center [221, 306] width 44 height 14
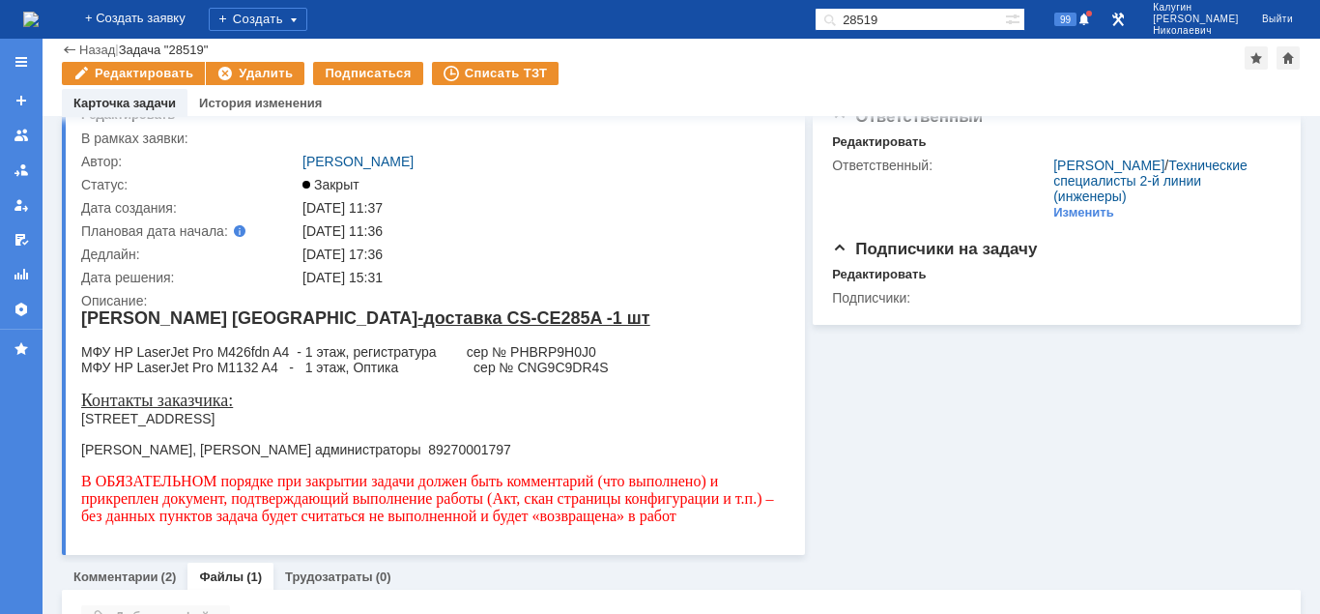
scroll to position [208, 0]
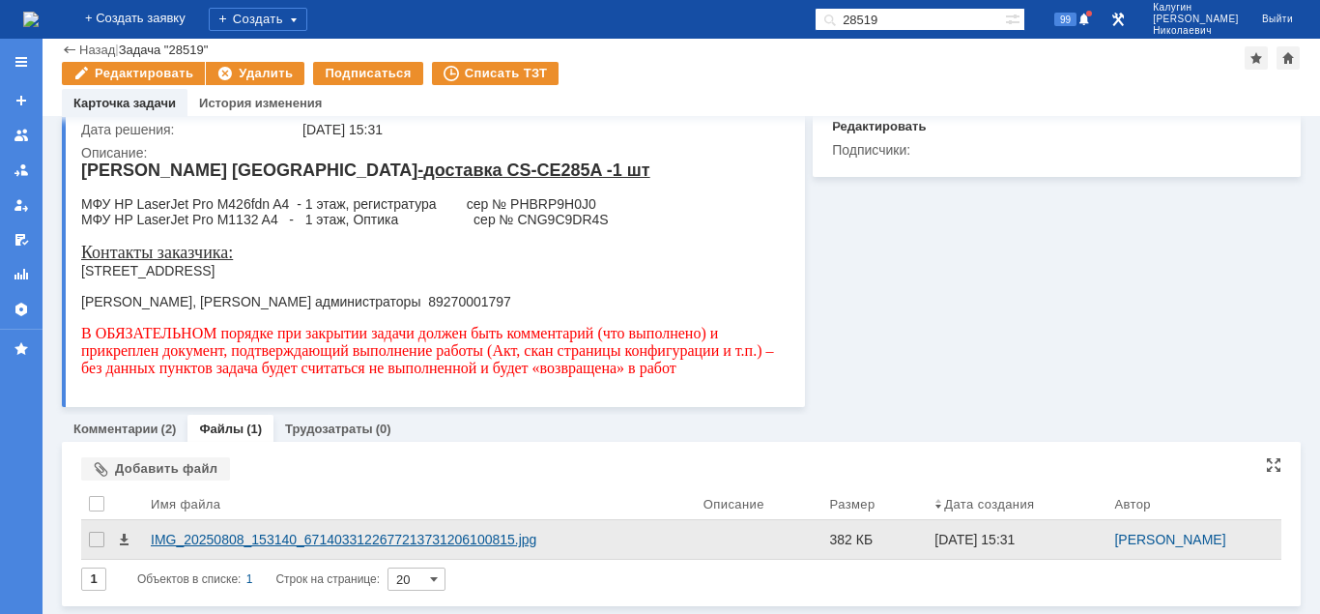
click at [173, 541] on div "IMG_20250808_153140_6714033122677213731206100815.jpg" at bounding box center [419, 538] width 537 height 15
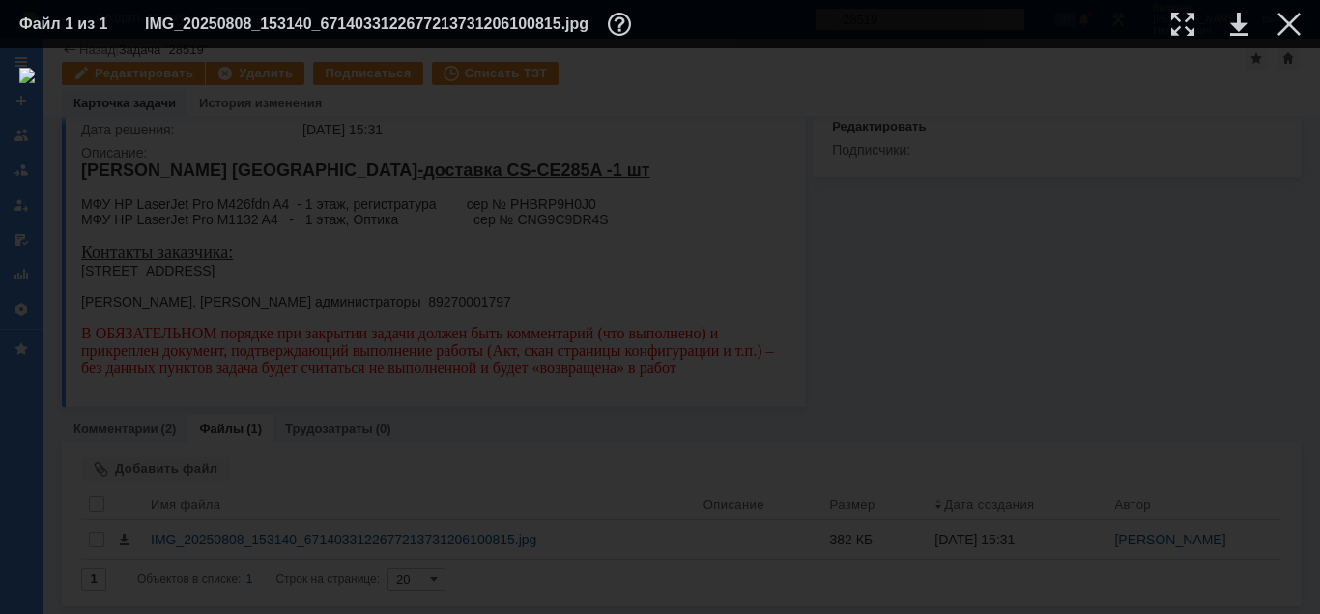
drag, startPoint x: 1295, startPoint y: 20, endPoint x: 1202, endPoint y: 105, distance: 125.8
click at [1294, 20] on div at bounding box center [1288, 24] width 23 height 23
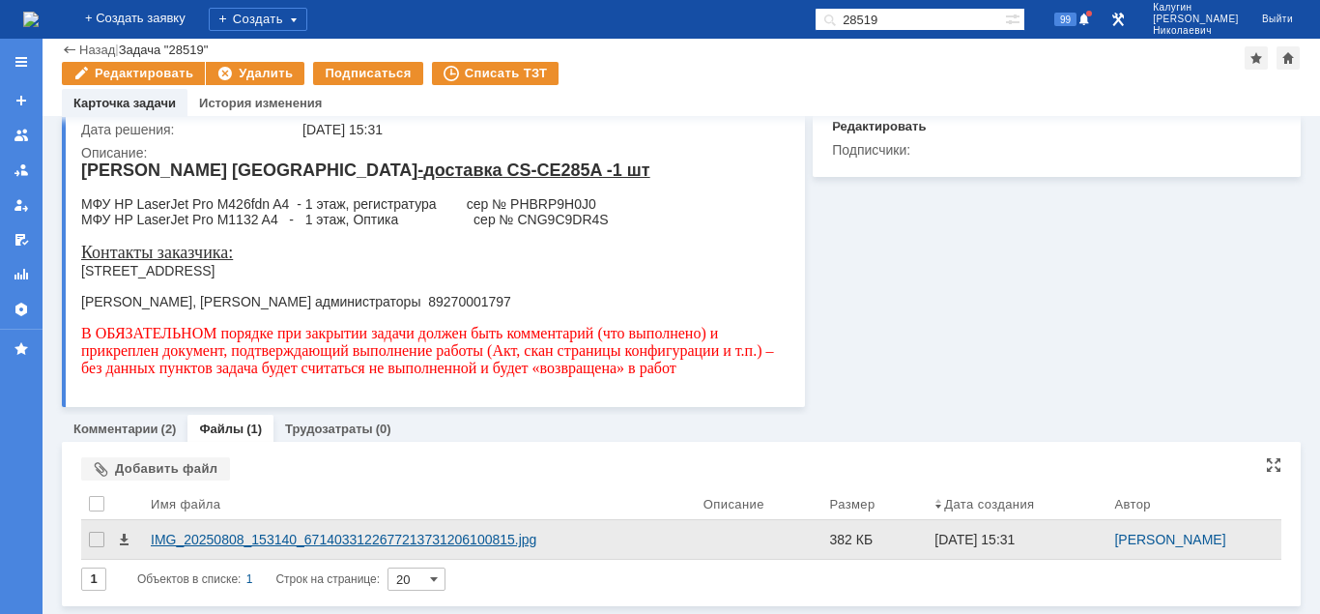
drag, startPoint x: 348, startPoint y: 542, endPoint x: 2293, endPoint y: 232, distance: 1969.5
click at [688, 531] on div "IMG_20250808_153140_6714033122677213731206100815.jpg" at bounding box center [419, 538] width 537 height 15
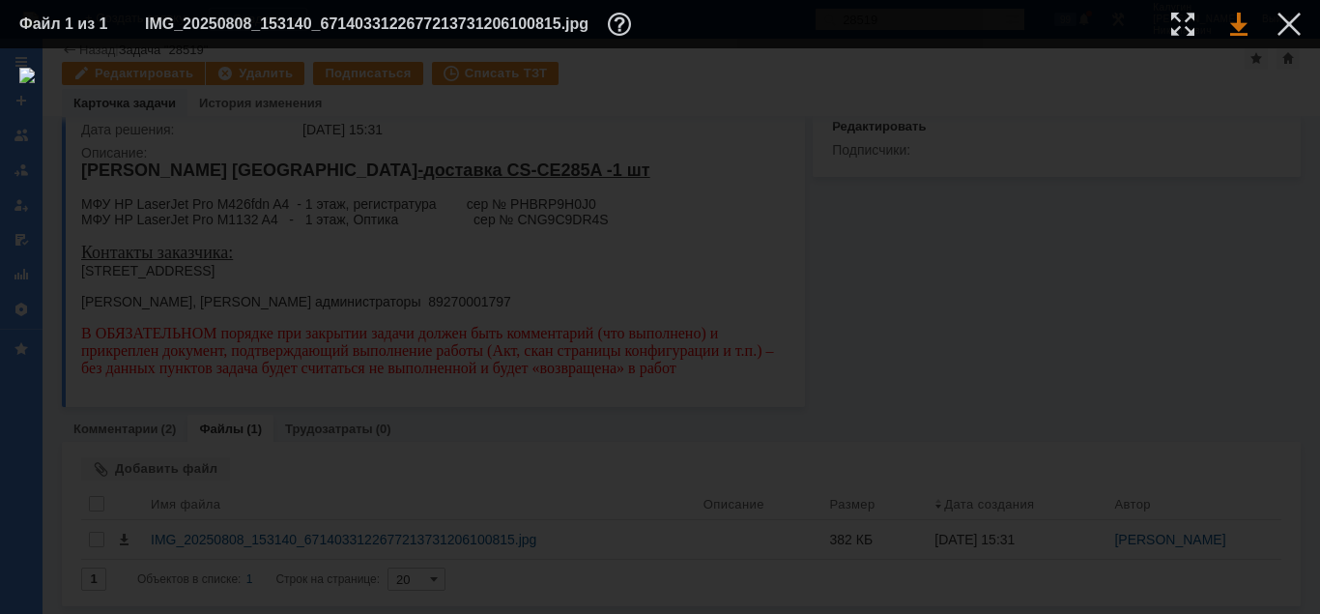
click at [1242, 29] on link at bounding box center [1238, 24] width 17 height 23
click at [1283, 28] on div at bounding box center [1288, 24] width 23 height 23
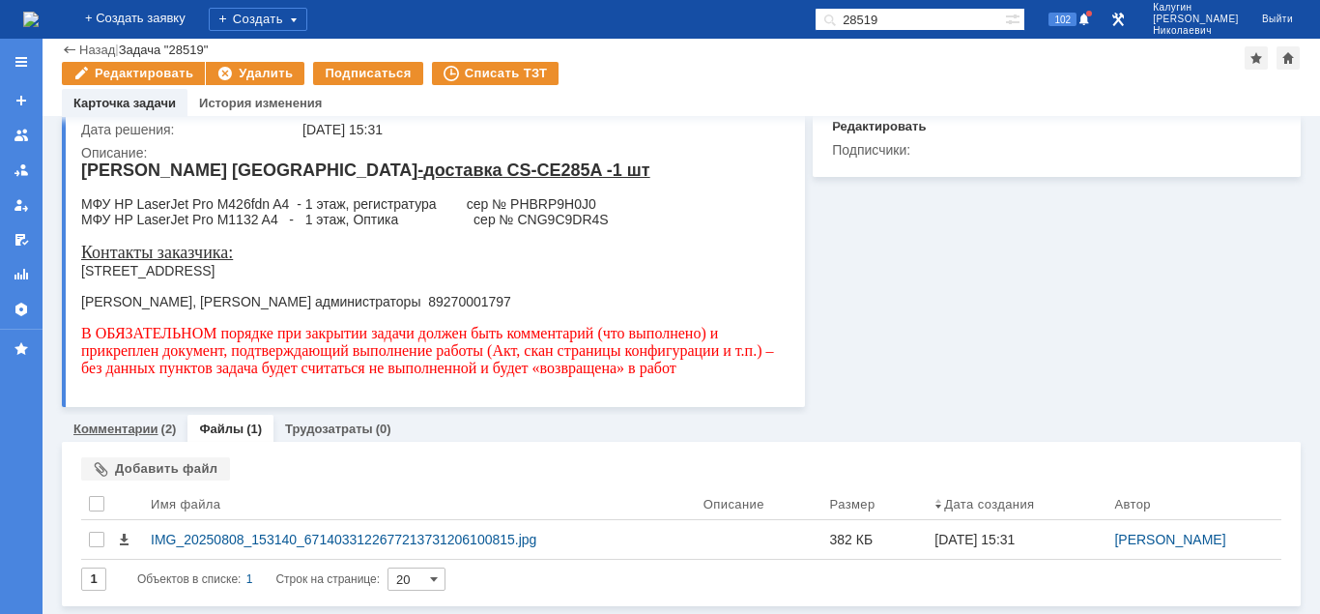
click at [100, 436] on div "Комментарии (2)" at bounding box center [125, 429] width 126 height 28
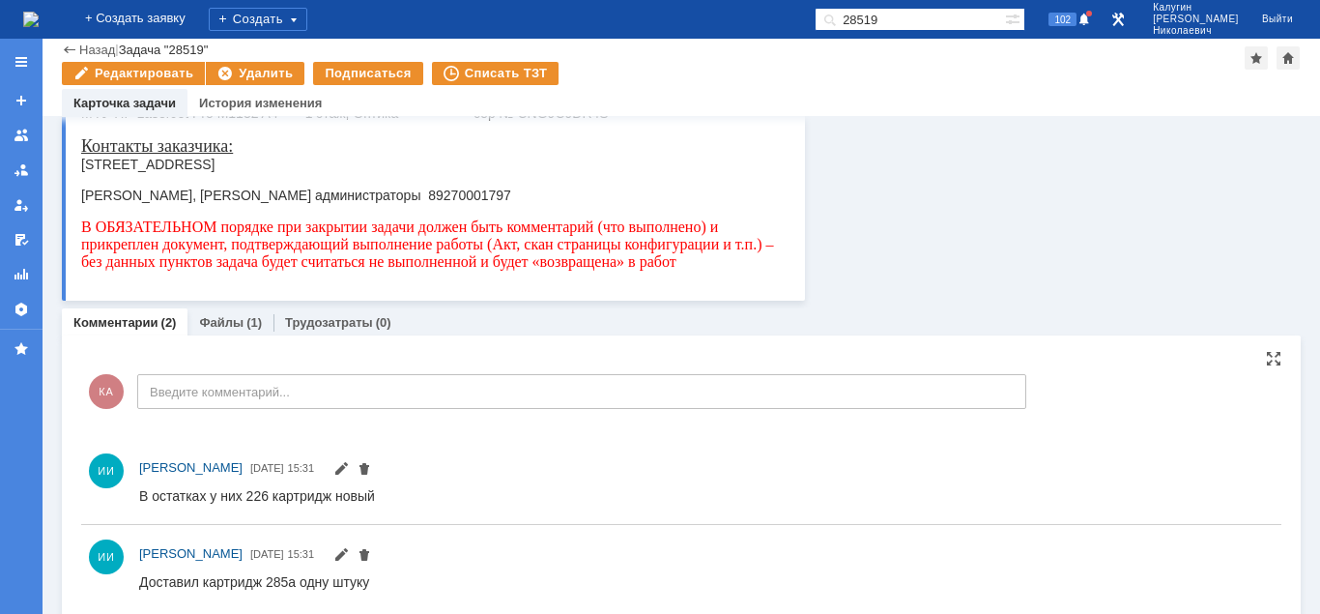
scroll to position [214, 0]
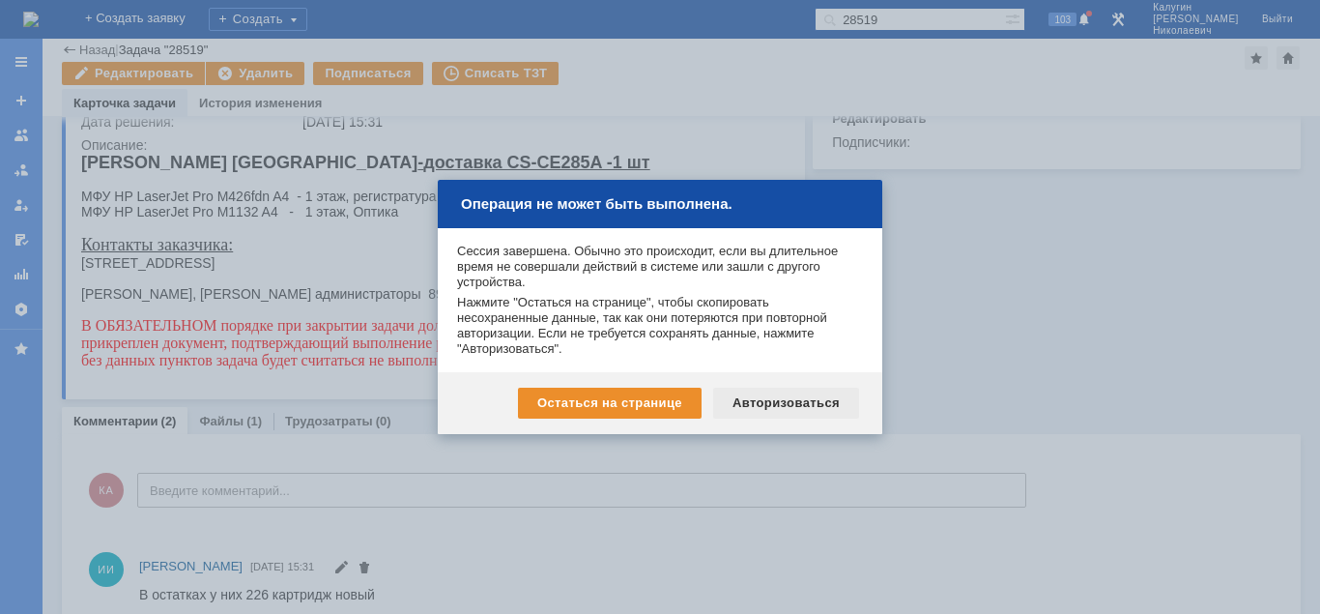
click at [777, 399] on div "Авторизоваться" at bounding box center [786, 402] width 146 height 31
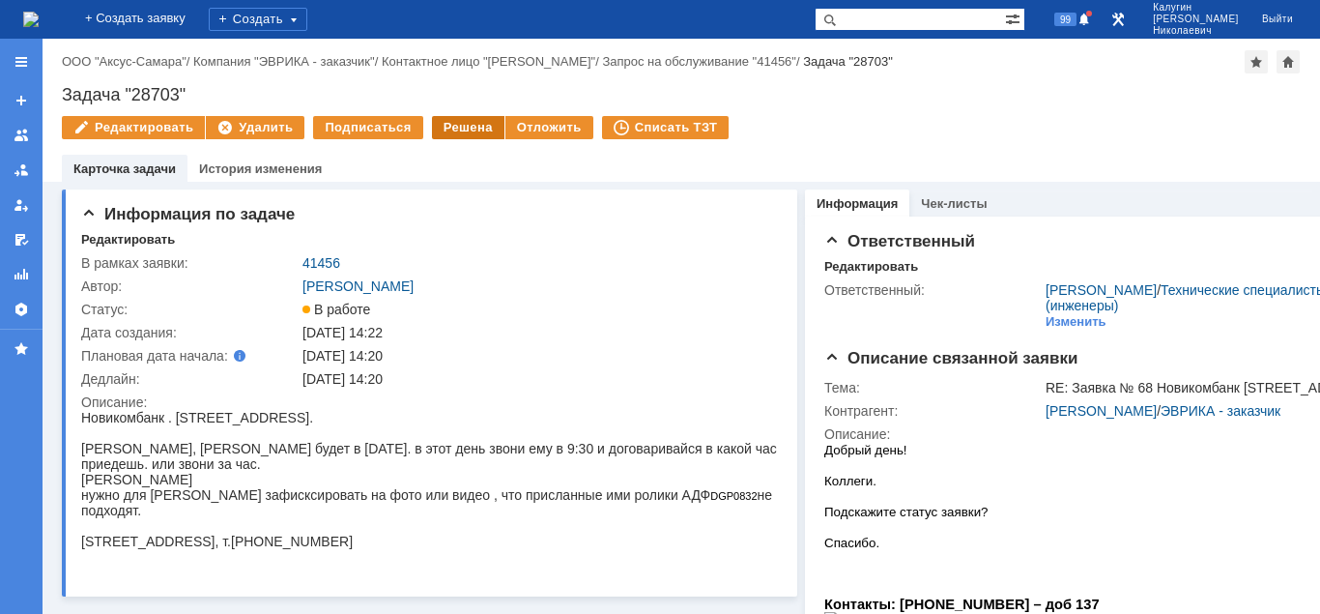
click at [467, 129] on div "Решена" at bounding box center [468, 127] width 72 height 23
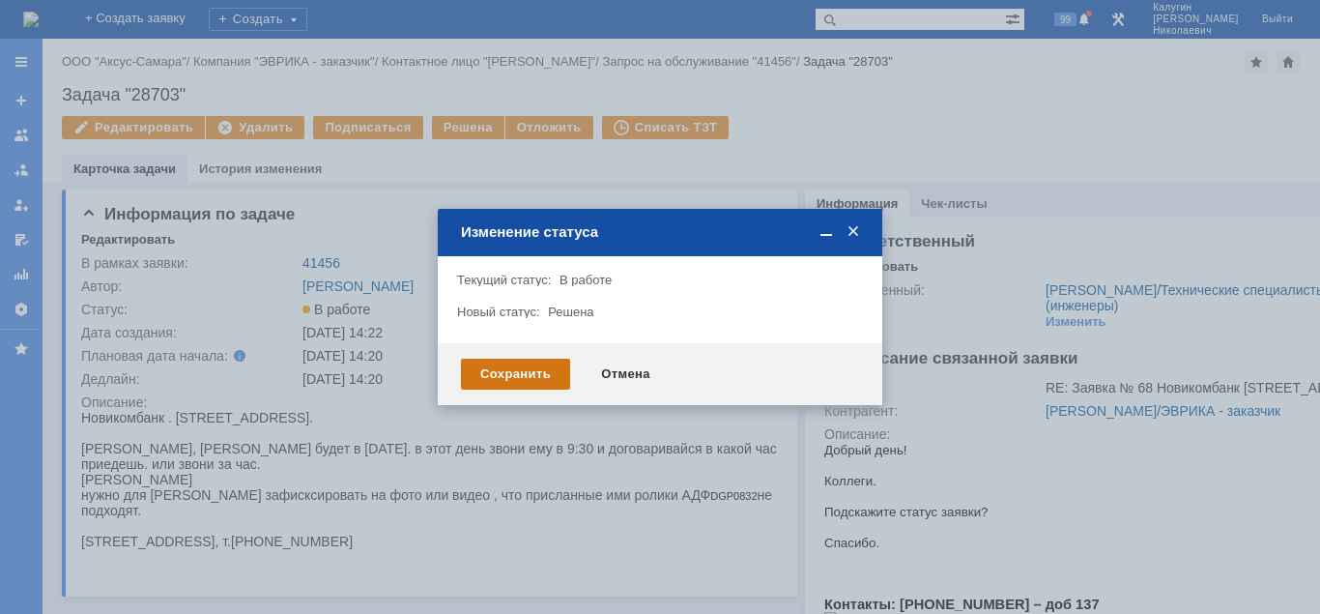
click at [500, 378] on div "Сохранить" at bounding box center [515, 373] width 109 height 31
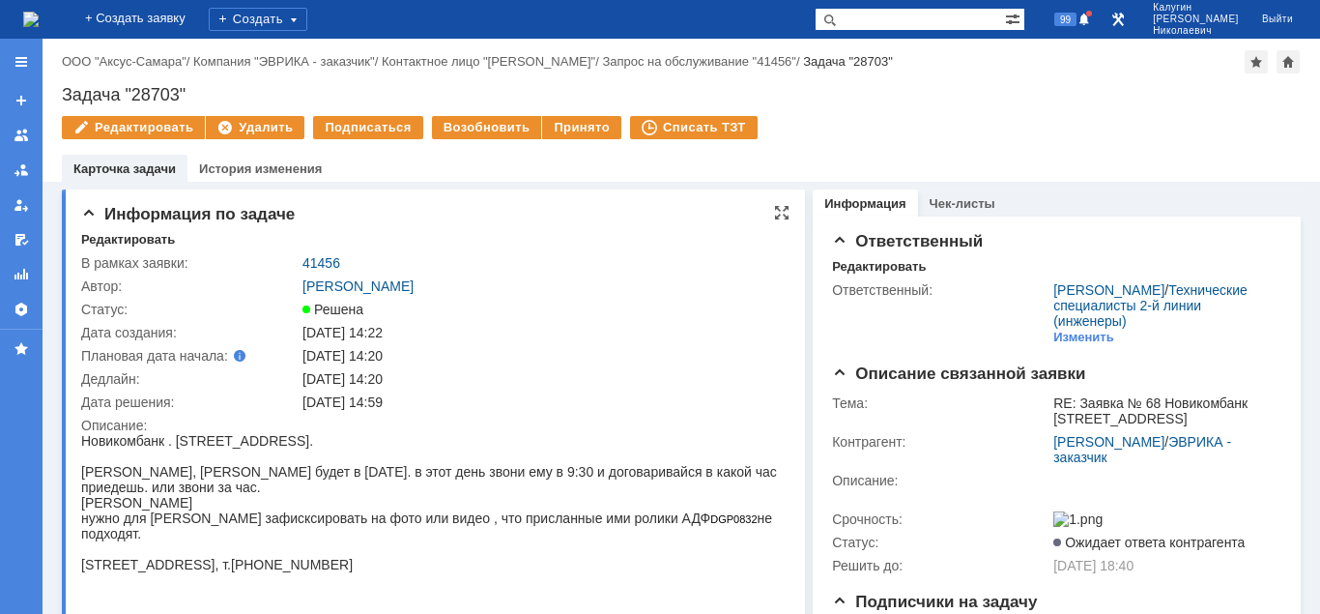
click at [325, 253] on td "41456" at bounding box center [541, 262] width 484 height 23
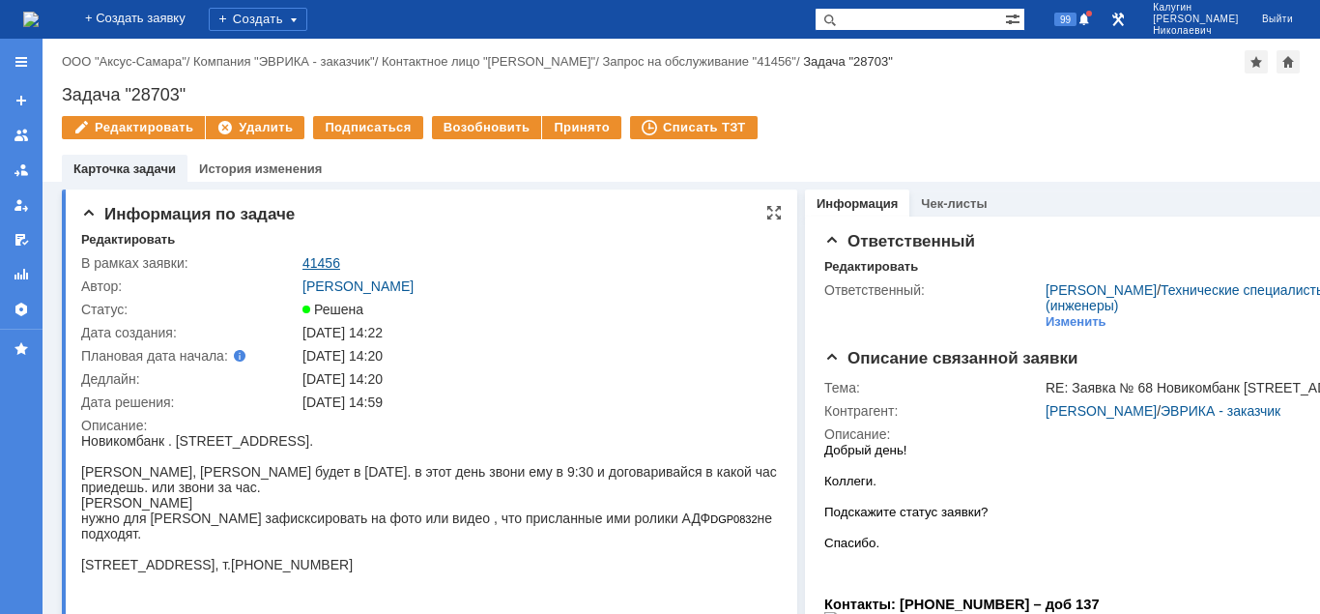
click at [324, 259] on link "41456" at bounding box center [321, 262] width 38 height 15
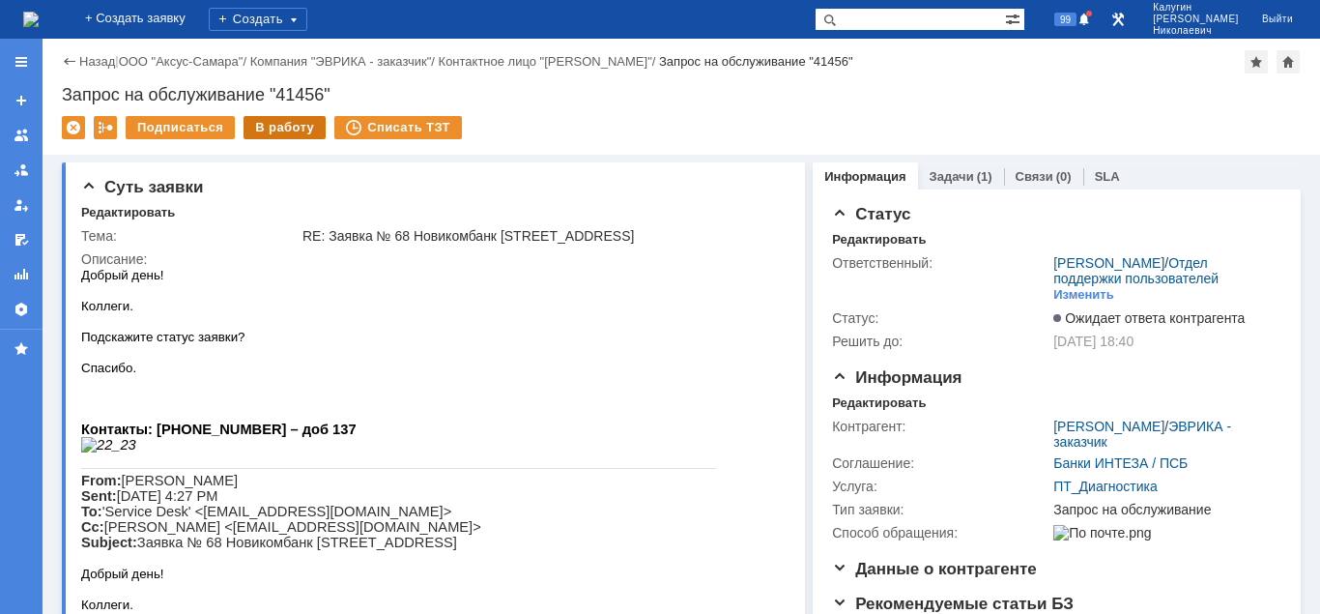
click at [284, 126] on div "В работу" at bounding box center [284, 127] width 82 height 23
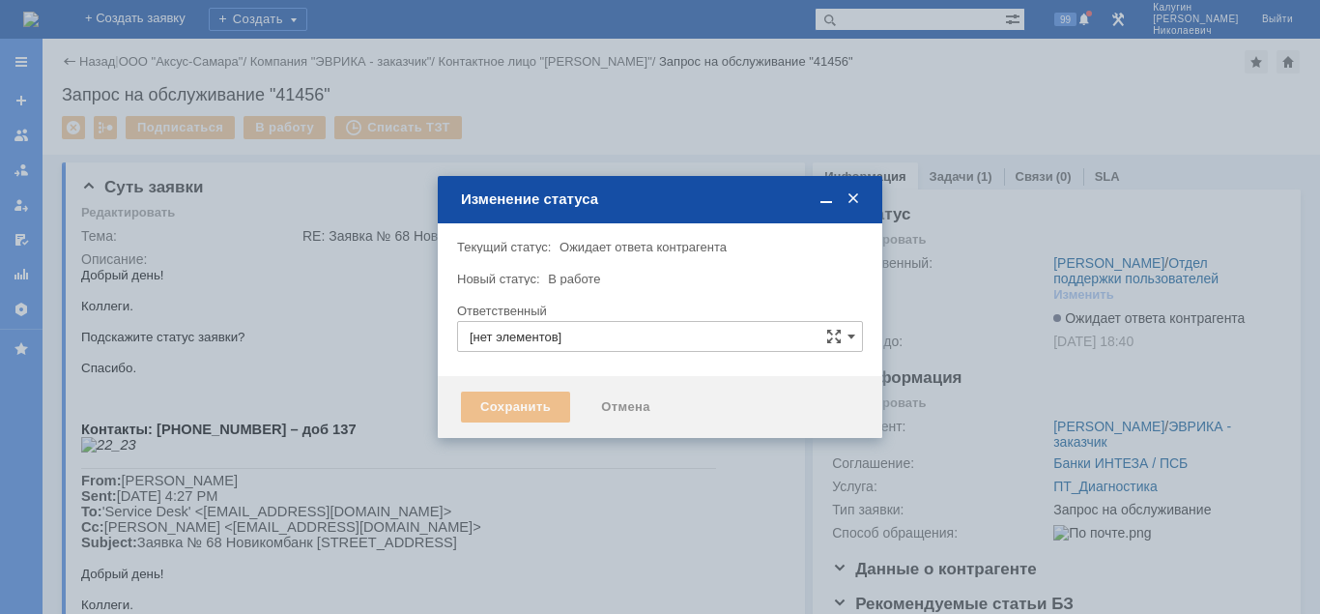
type input "[PERSON_NAME]"
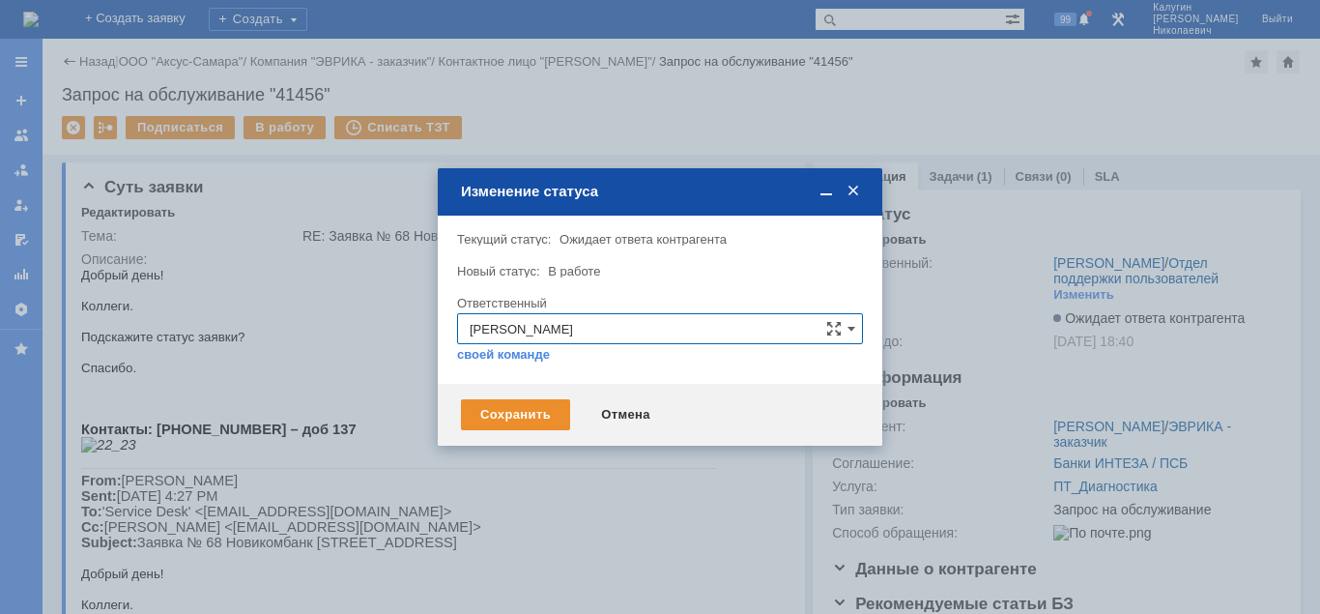
click at [508, 398] on div "Сохранить Отмена" at bounding box center [660, 415] width 444 height 62
click at [504, 409] on div "Сохранить" at bounding box center [515, 414] width 109 height 31
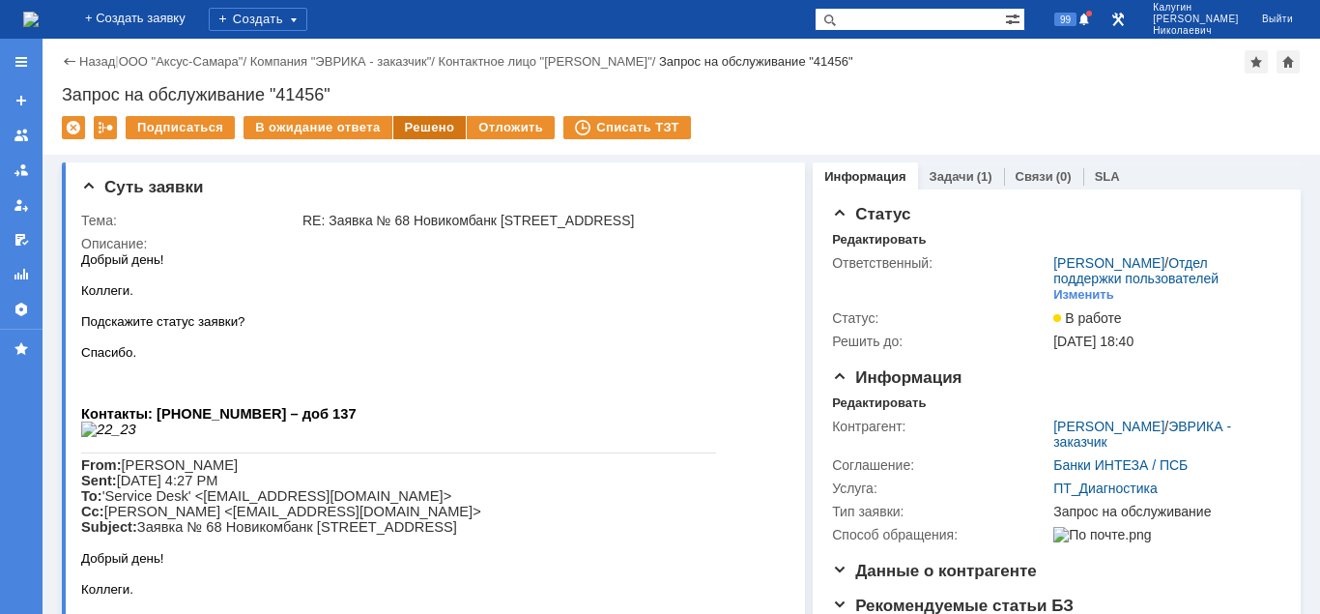
click at [420, 132] on div "Решено" at bounding box center [429, 127] width 73 height 23
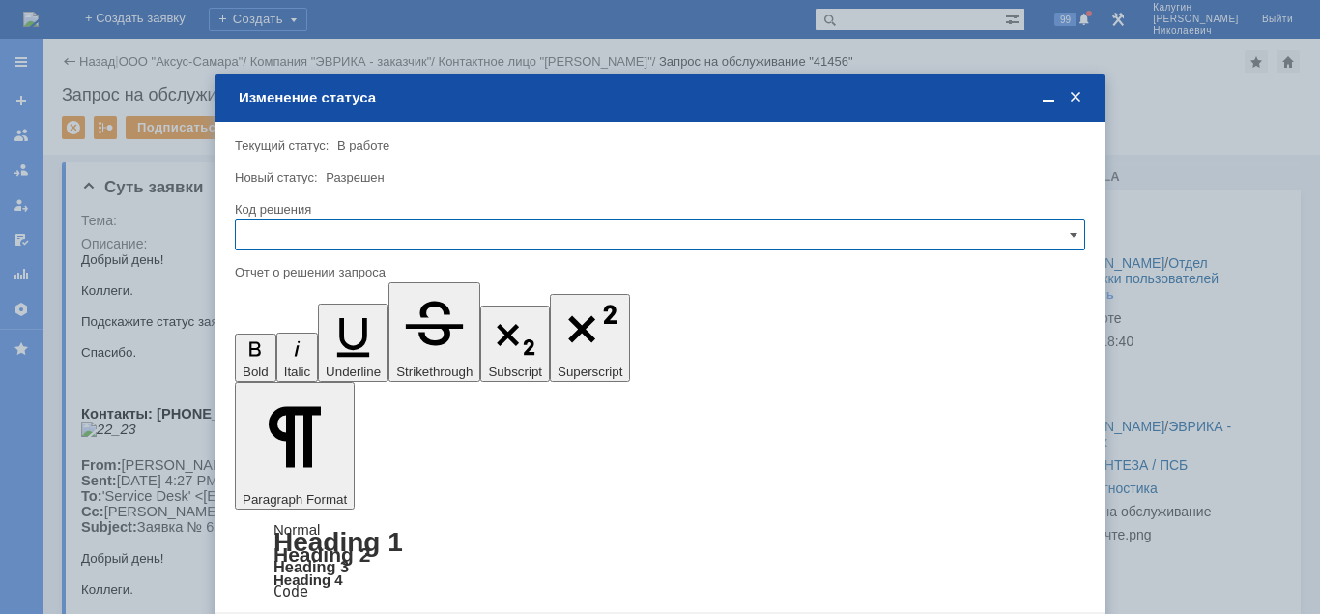
click at [339, 246] on input "text" at bounding box center [660, 234] width 850 height 31
click at [282, 365] on span "Решено" at bounding box center [659, 365] width 825 height 15
type input "Решено"
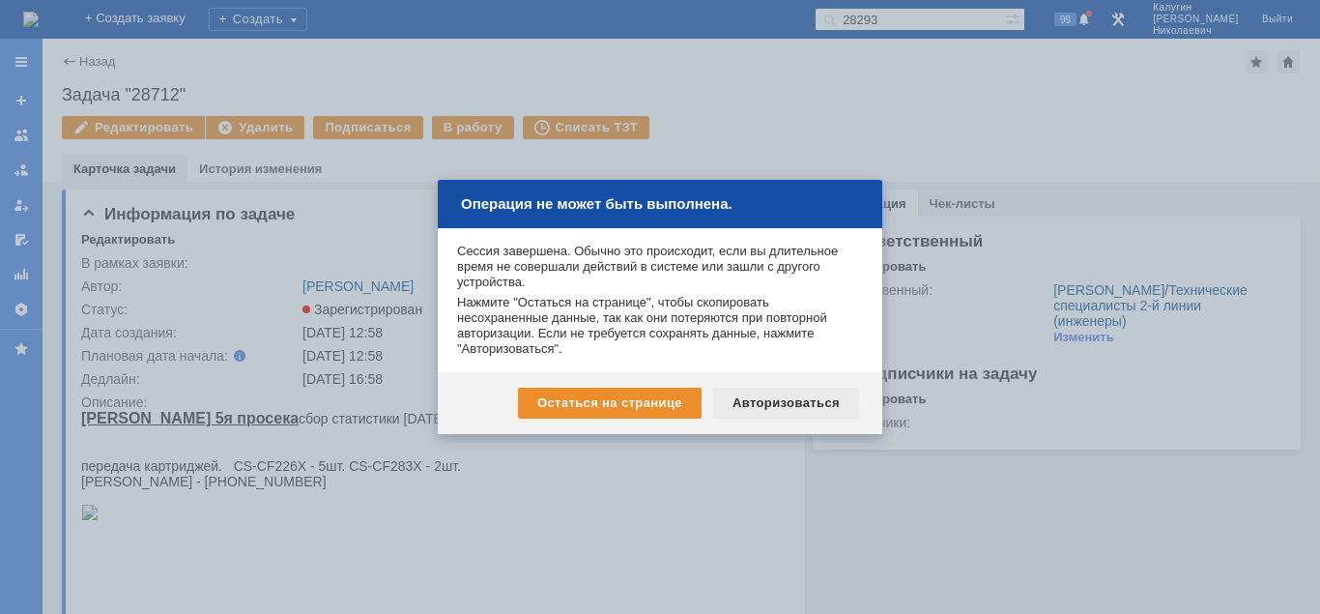
click at [827, 399] on div "Авторизоваться" at bounding box center [786, 402] width 146 height 31
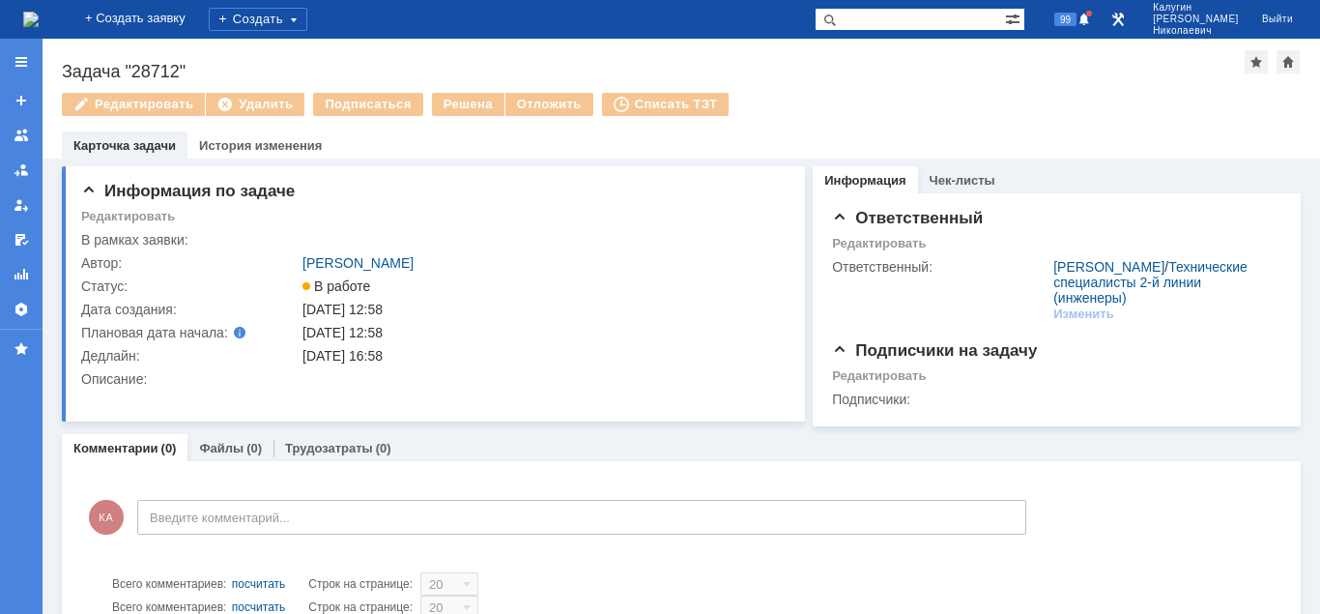
click at [888, 21] on input "text" at bounding box center [910, 19] width 190 height 23
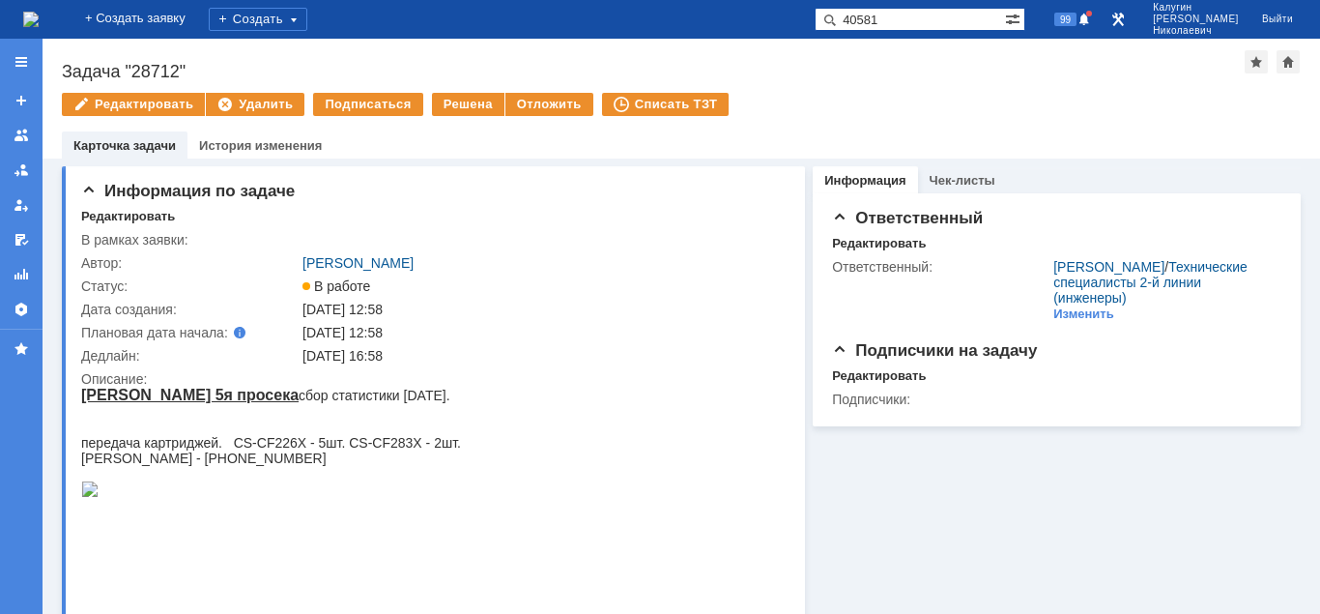
type input "40581"
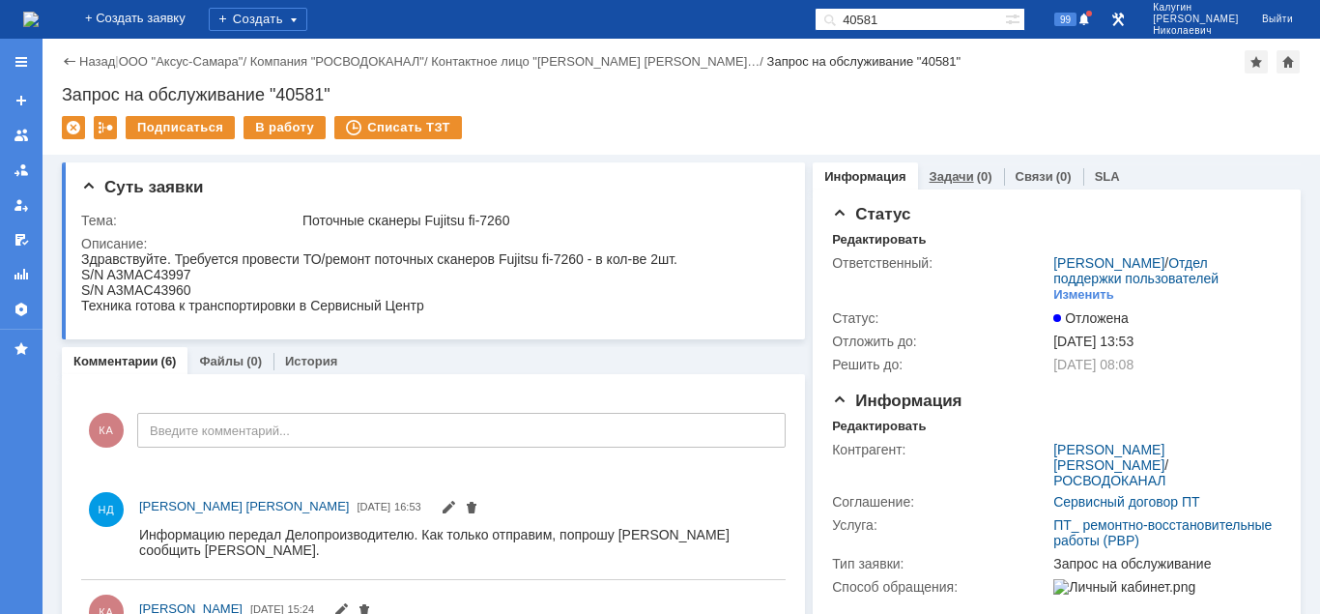
click at [958, 172] on link "Задачи" at bounding box center [951, 176] width 44 height 14
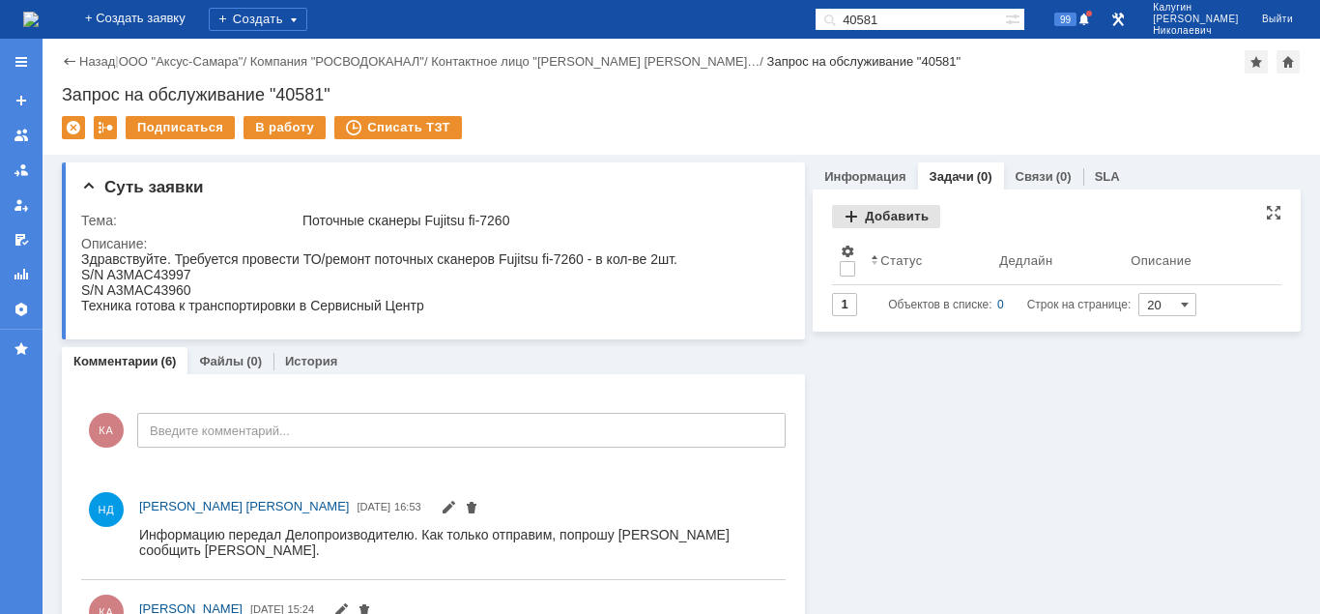
click at [888, 219] on div "Добавить" at bounding box center [886, 216] width 108 height 23
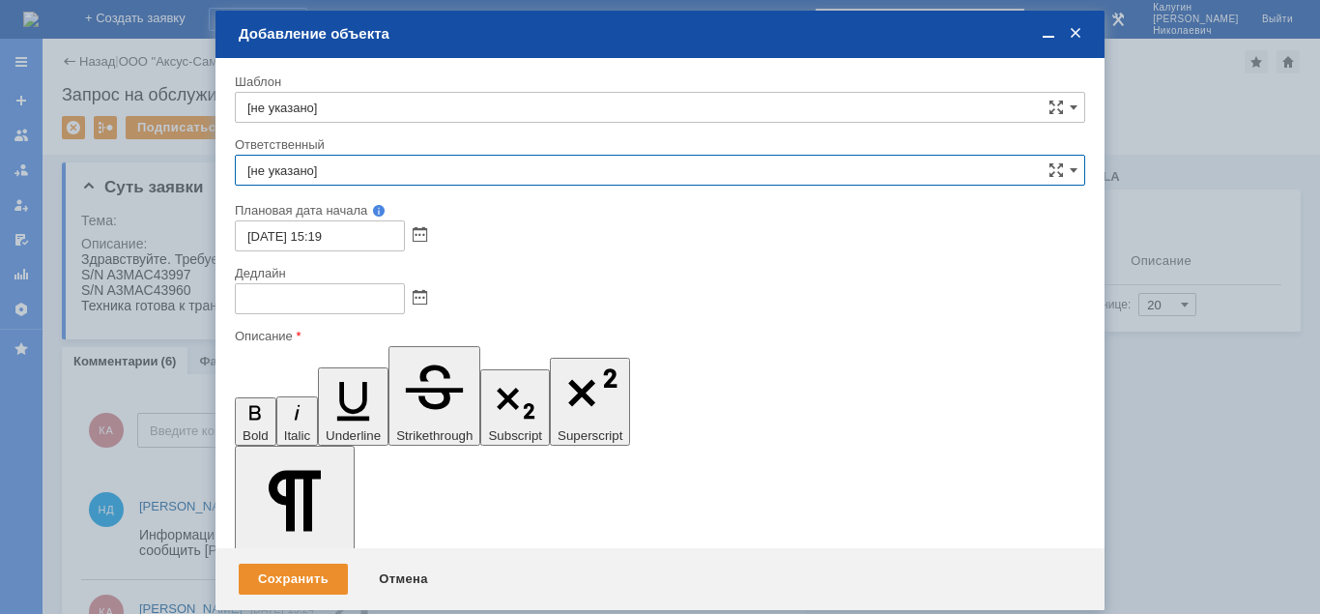
click at [357, 178] on input "[не указано]" at bounding box center [660, 170] width 850 height 31
drag, startPoint x: 348, startPoint y: 307, endPoint x: 380, endPoint y: 325, distance: 36.3
click at [347, 307] on span "[PERSON_NAME]" at bounding box center [659, 310] width 825 height 15
type input "[PERSON_NAME]"
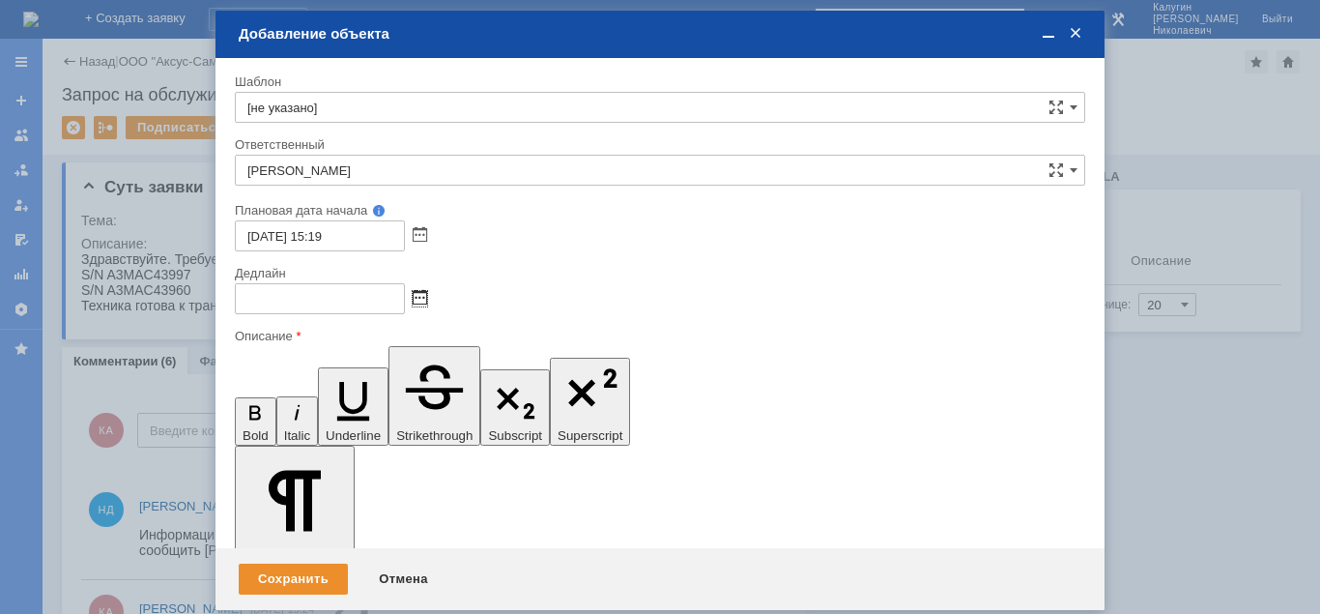
click at [424, 296] on span at bounding box center [420, 298] width 14 height 15
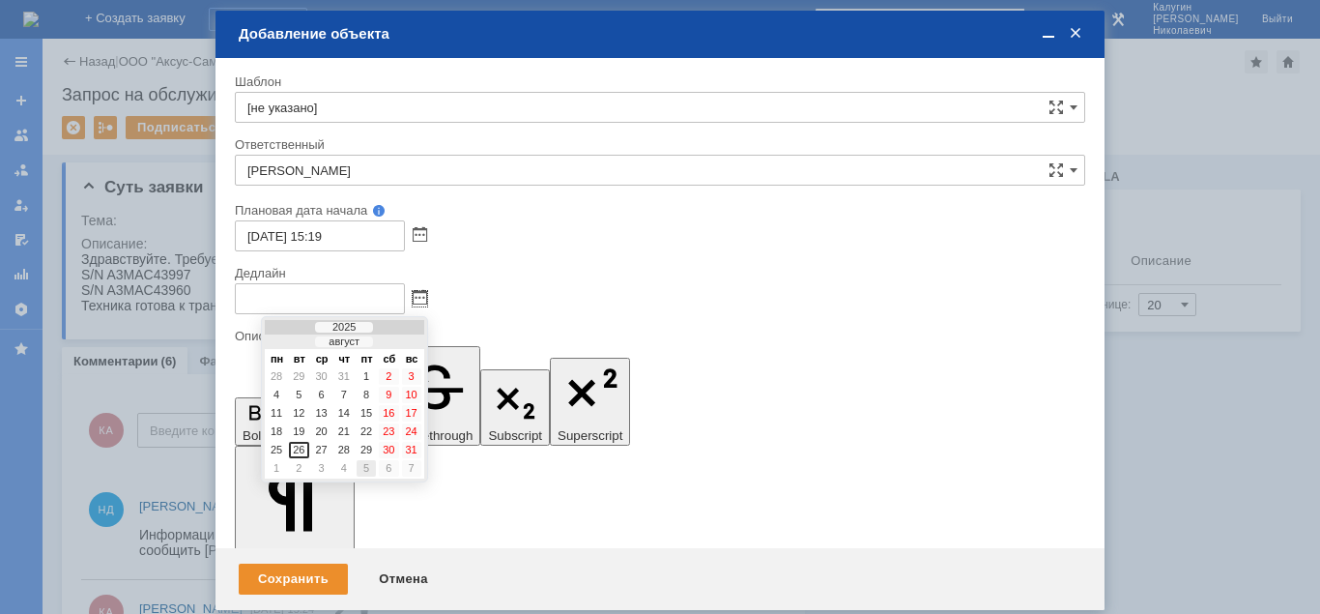
click at [363, 467] on div "5" at bounding box center [366, 468] width 19 height 16
type input "05.09.2025 15:19"
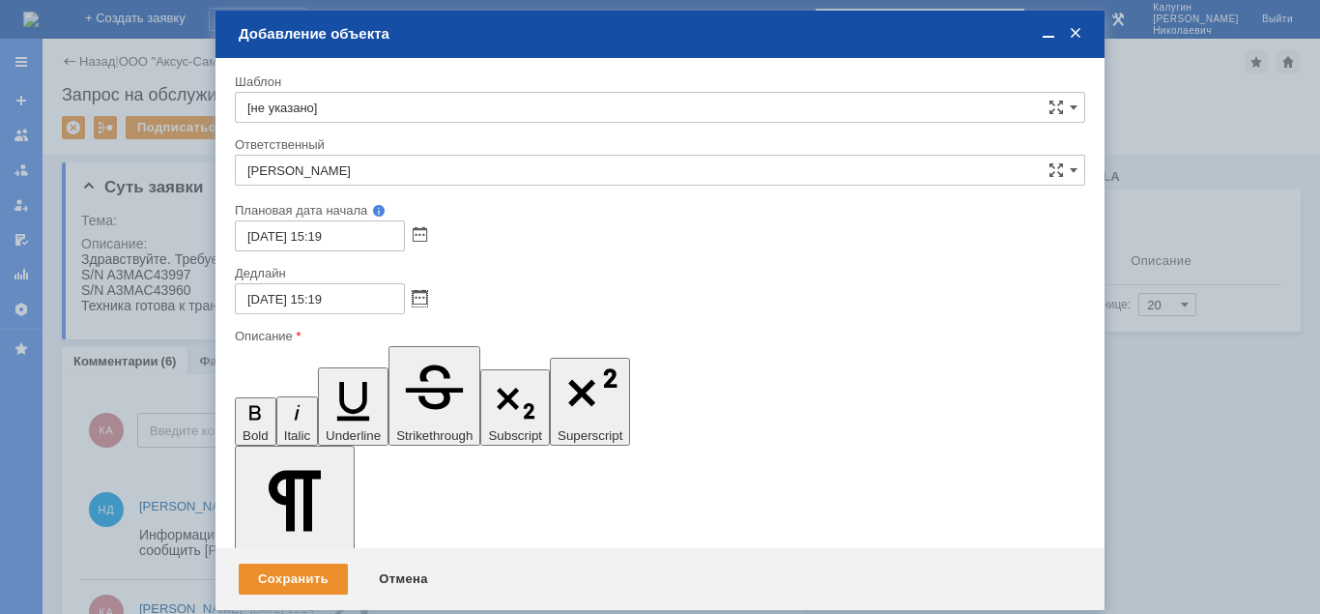
drag, startPoint x: 251, startPoint y: 5199, endPoint x: 252, endPoint y: 5215, distance: 15.5
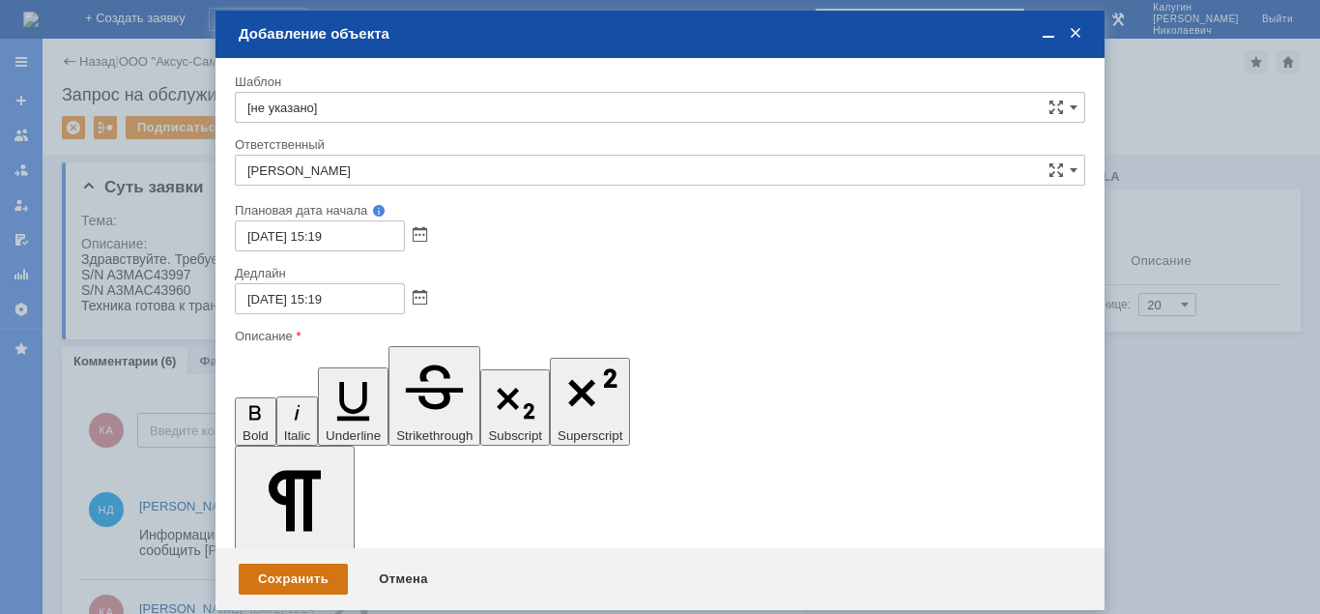
click at [288, 571] on div "Сохранить" at bounding box center [293, 578] width 109 height 31
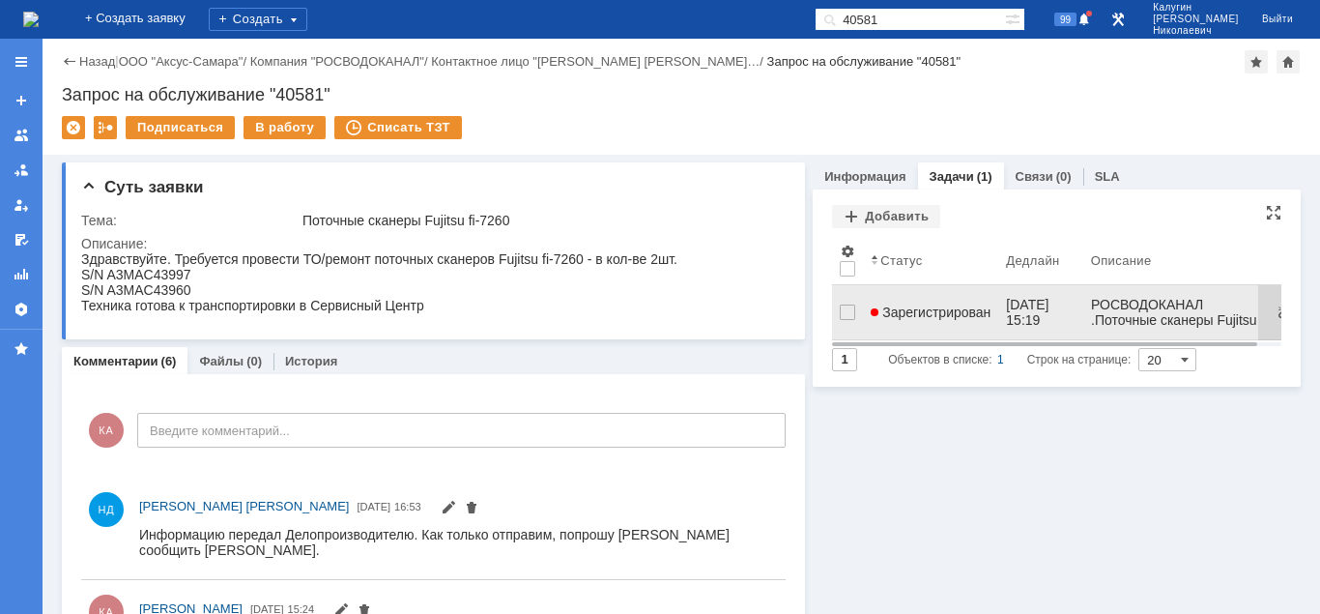
click at [910, 310] on span "Зарегистрирован" at bounding box center [931, 311] width 120 height 15
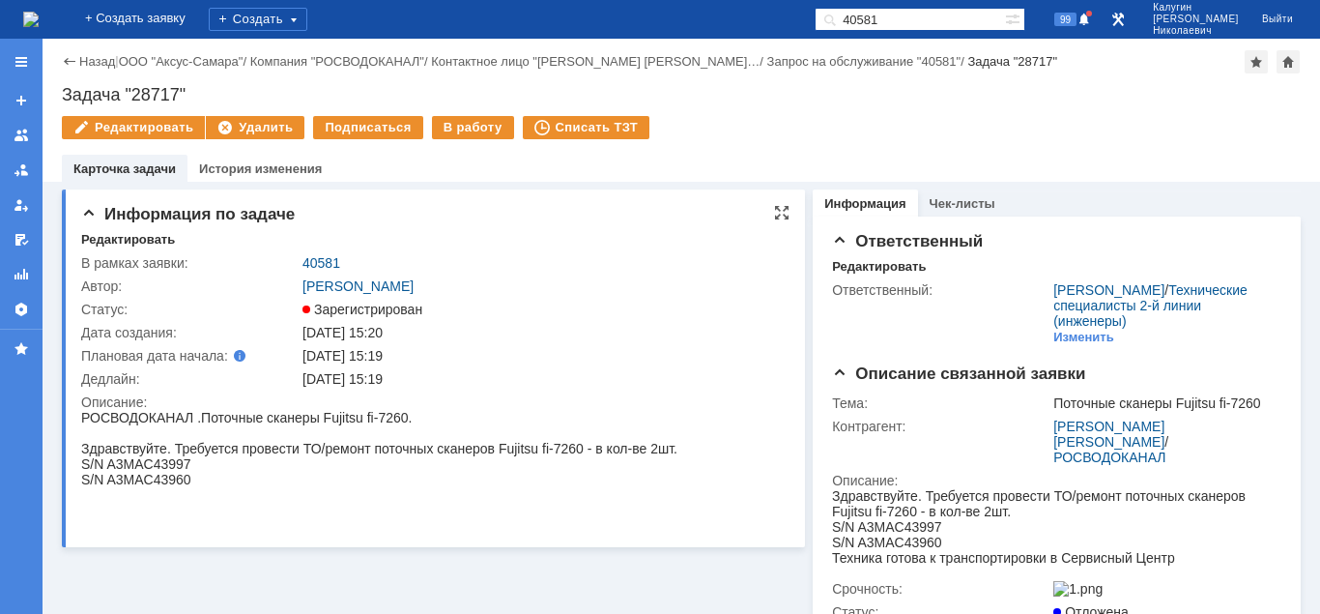
click at [204, 484] on div "S/N A3MAC43960" at bounding box center [379, 479] width 596 height 15
click at [121, 238] on div "Редактировать" at bounding box center [128, 239] width 94 height 15
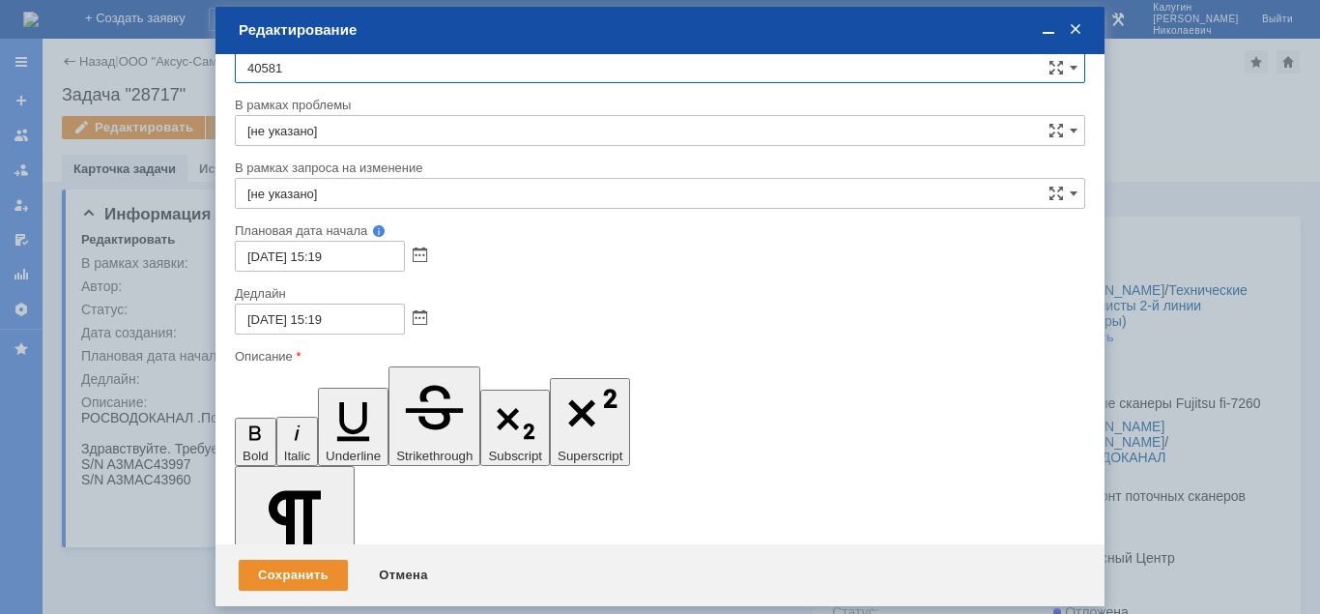
scroll to position [52, 0]
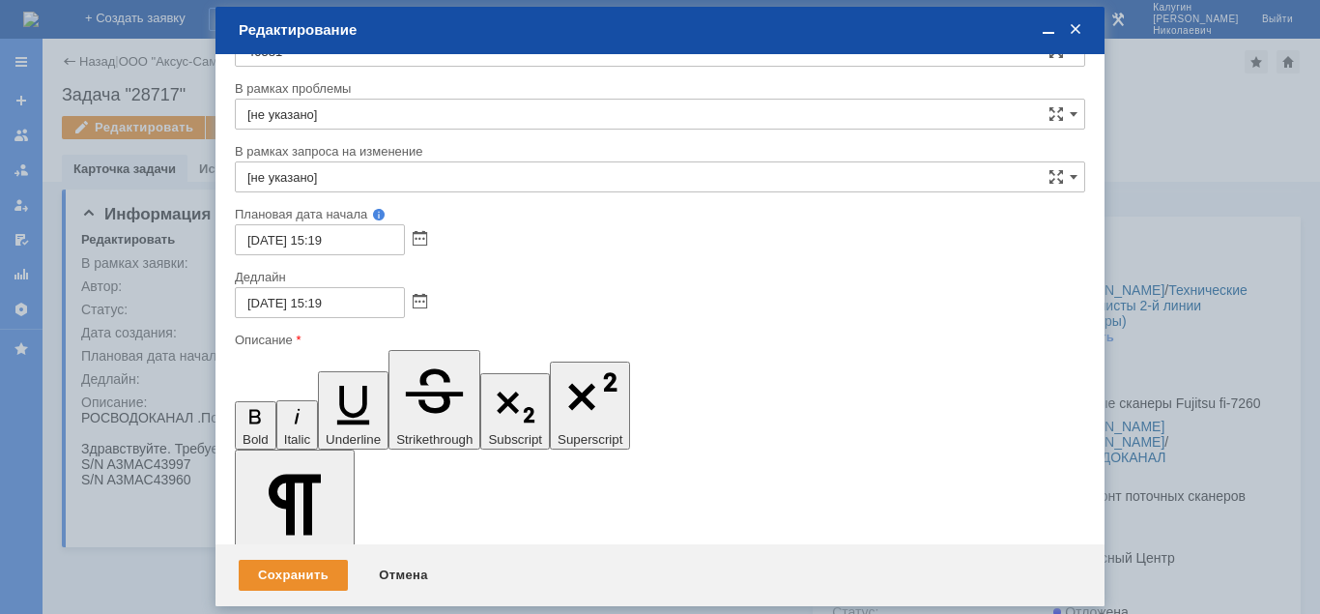
drag, startPoint x: 498, startPoint y: 5233, endPoint x: 477, endPoint y: 5233, distance: 20.3
click at [292, 581] on div "Сохранить" at bounding box center [293, 574] width 109 height 31
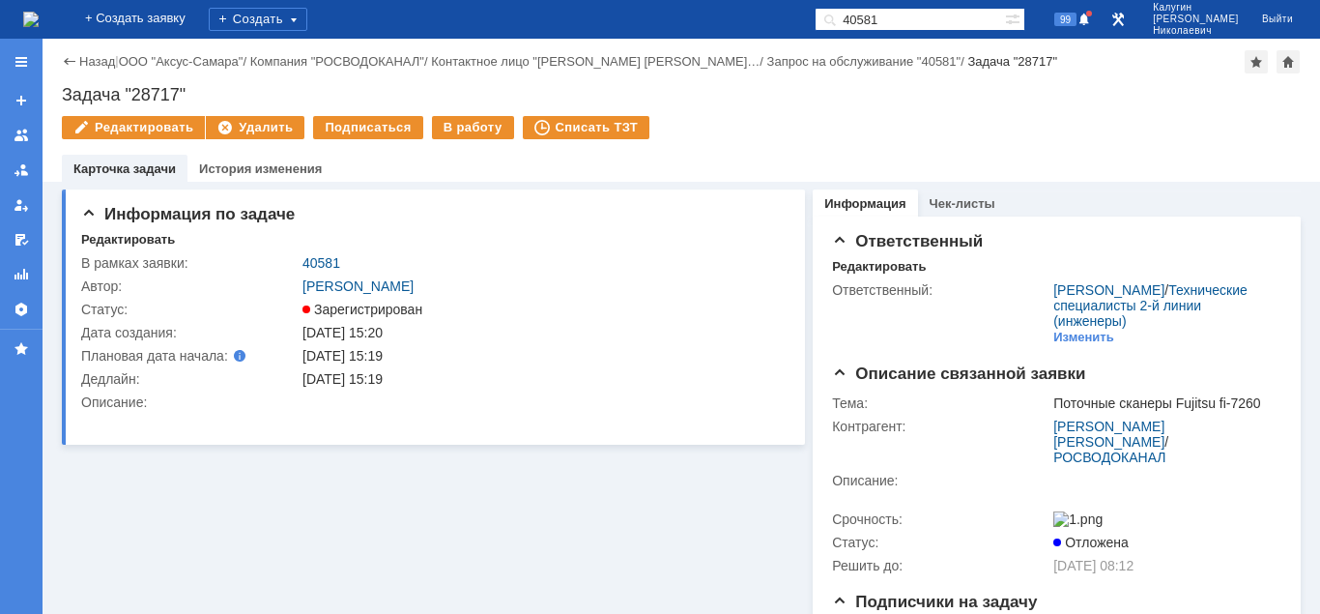
scroll to position [0, 0]
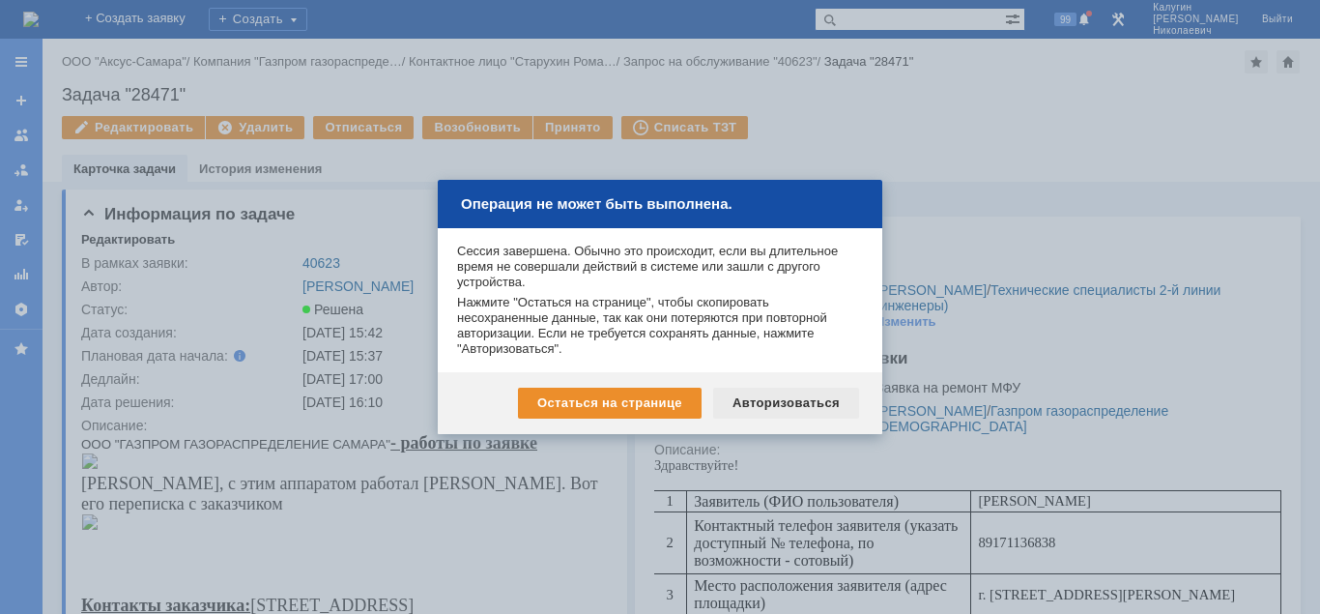
click at [784, 404] on div "Авторизоваться" at bounding box center [786, 402] width 146 height 31
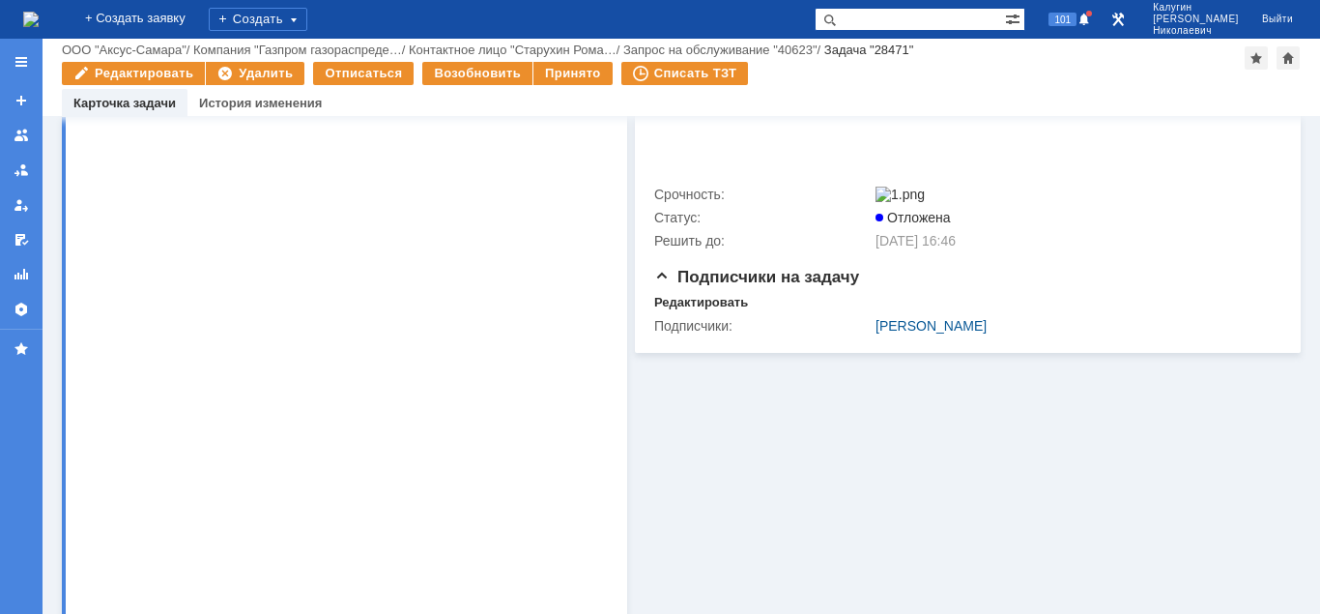
scroll to position [887, 0]
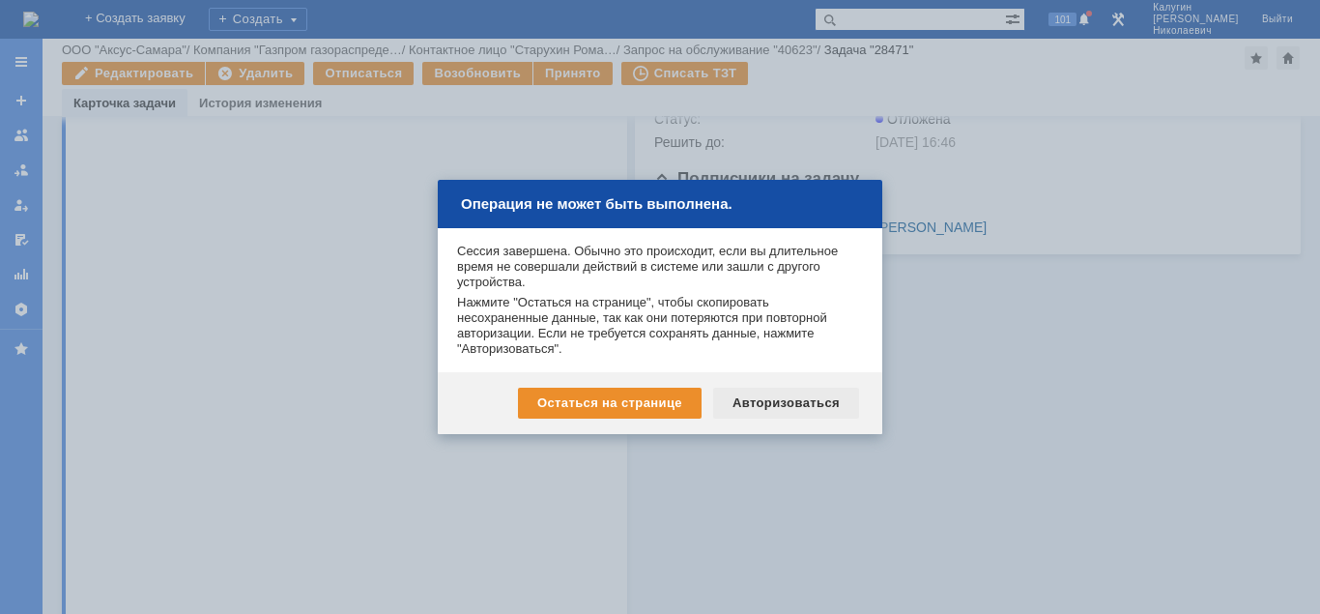
click at [785, 405] on div "Авторизоваться" at bounding box center [786, 402] width 146 height 31
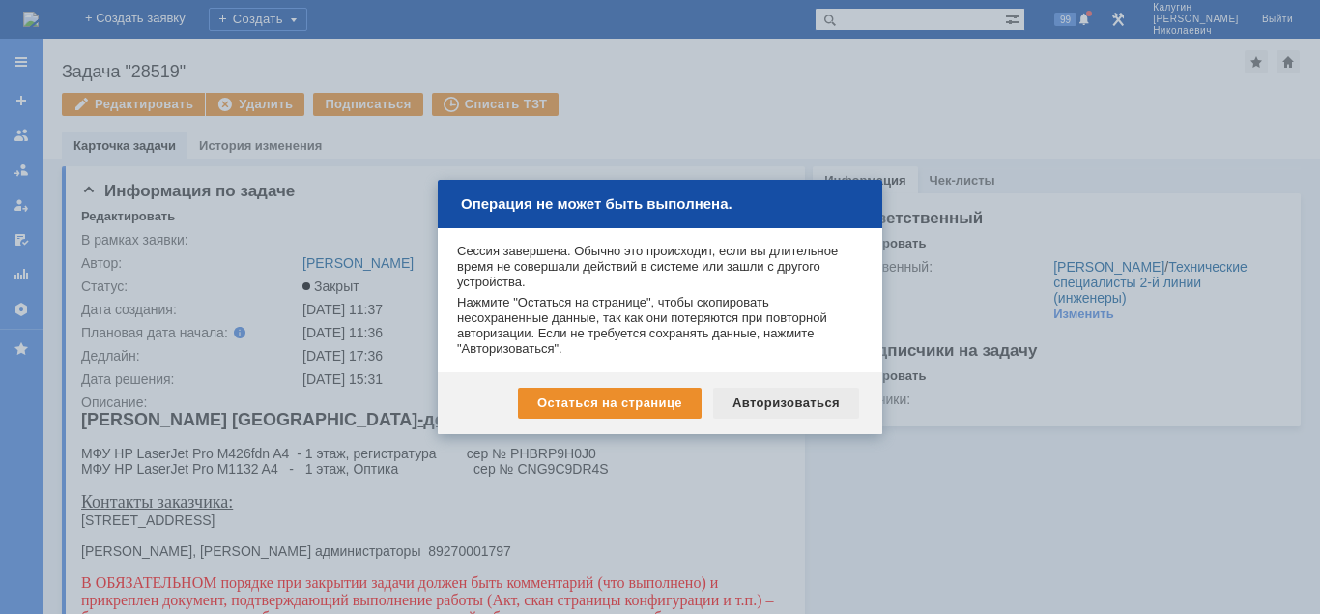
click at [779, 398] on div "Авторизоваться" at bounding box center [786, 402] width 146 height 31
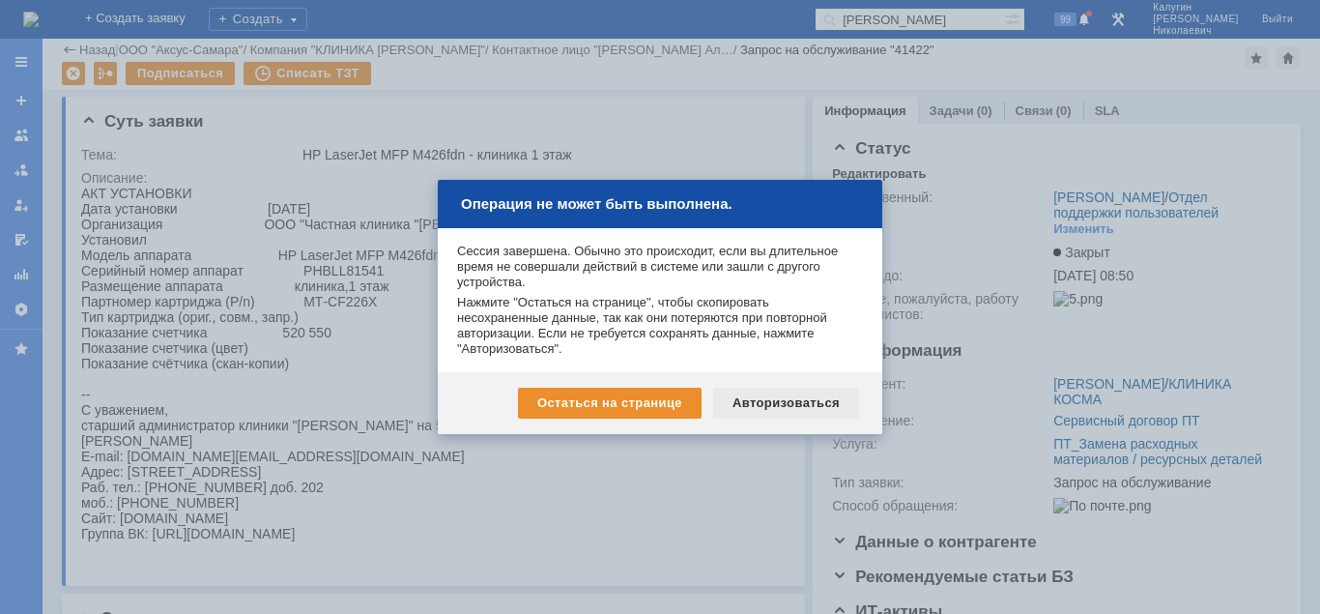
click at [796, 399] on div "Авторизоваться" at bounding box center [786, 402] width 146 height 31
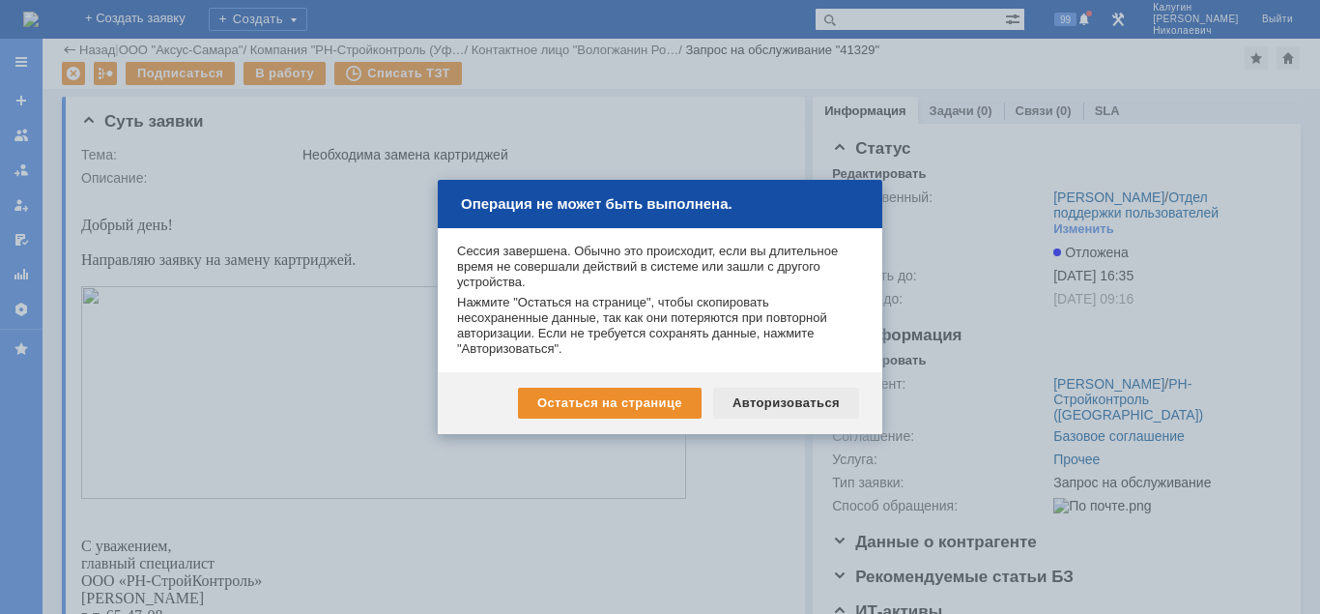
scroll to position [296, 0]
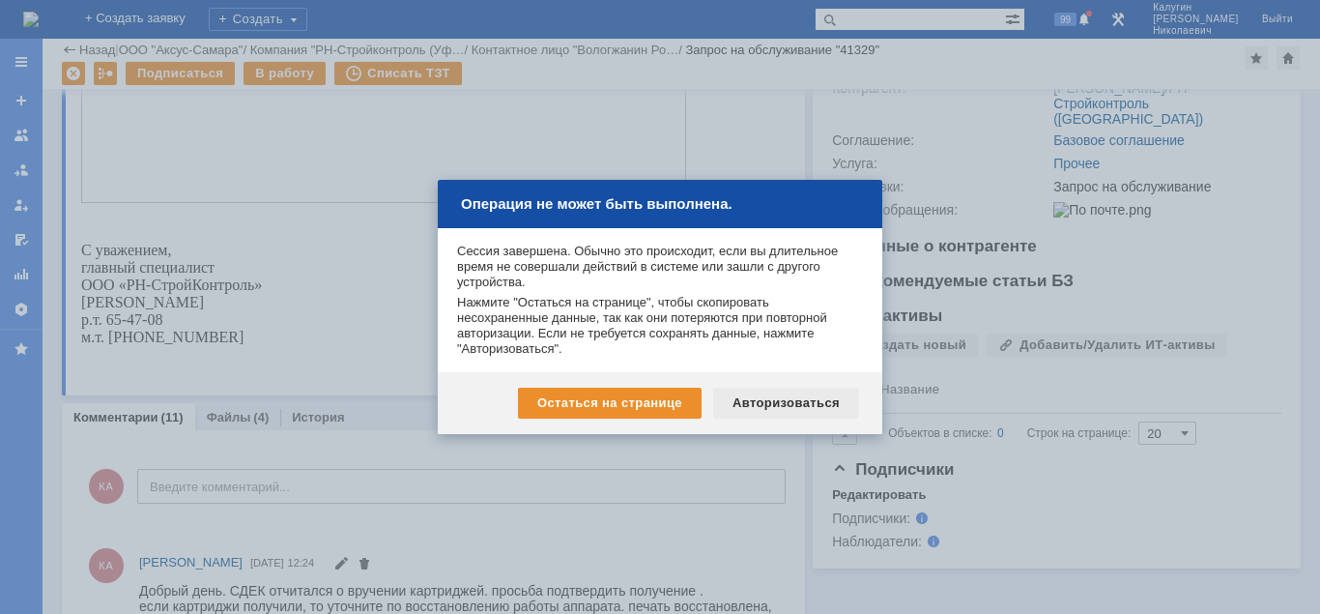
click at [754, 398] on div "Авторизоваться" at bounding box center [786, 402] width 146 height 31
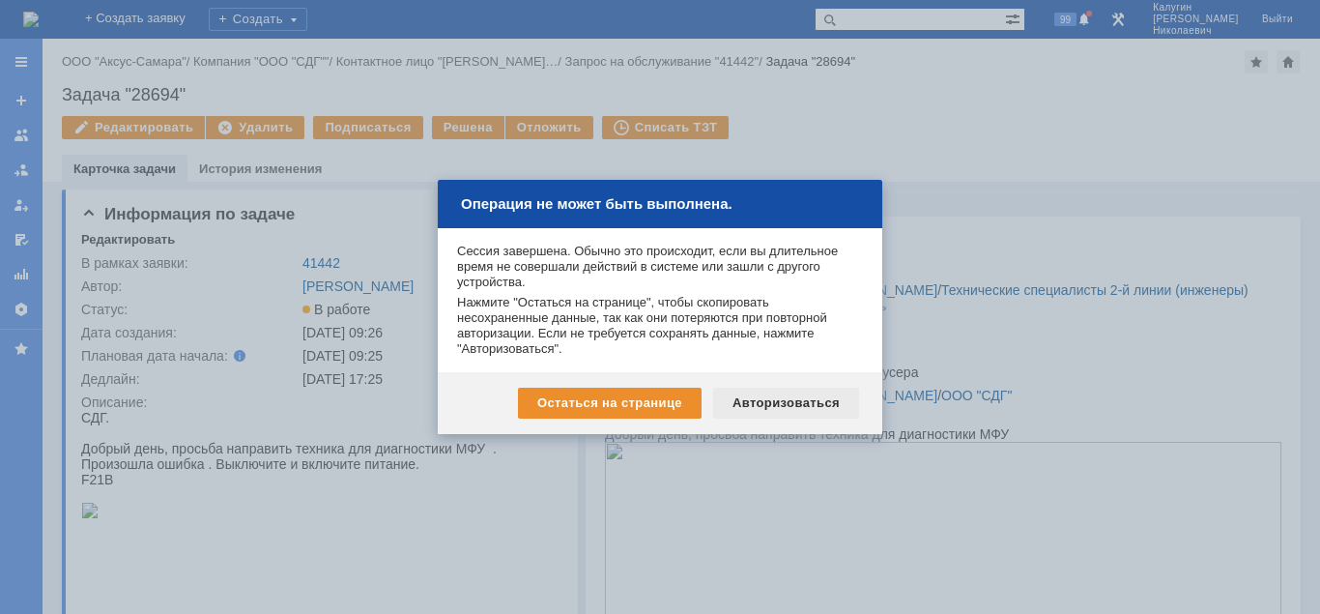
click at [758, 406] on div "Авторизоваться" at bounding box center [786, 402] width 146 height 31
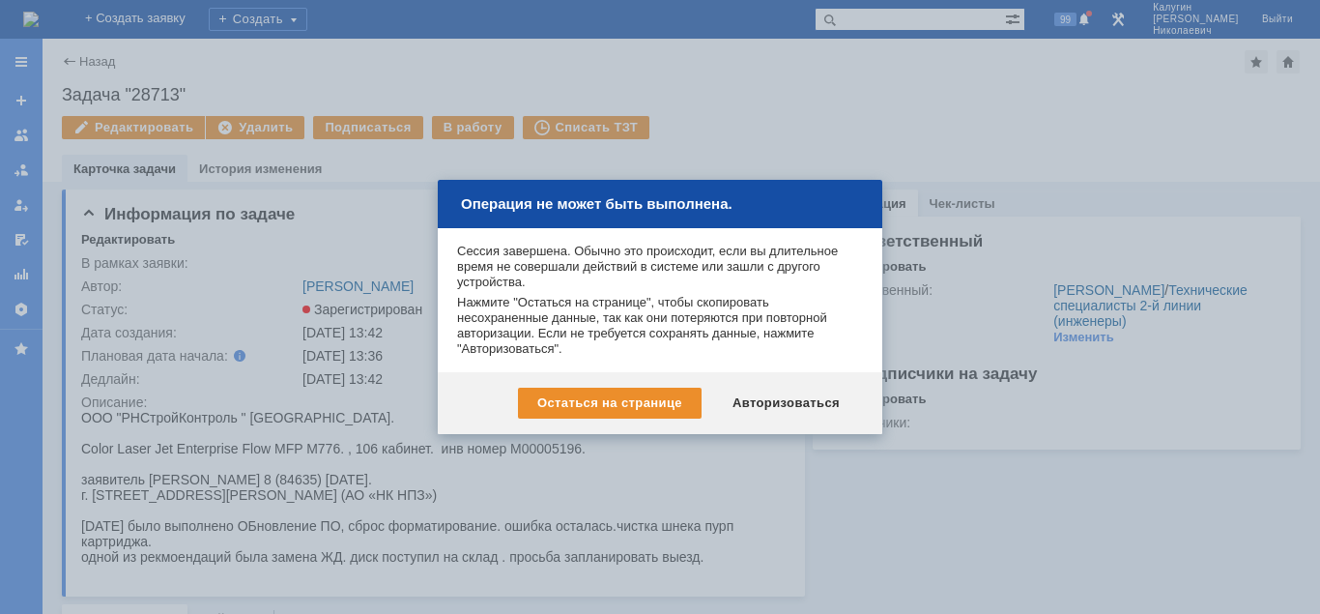
click at [792, 406] on div "Авторизоваться" at bounding box center [786, 402] width 146 height 31
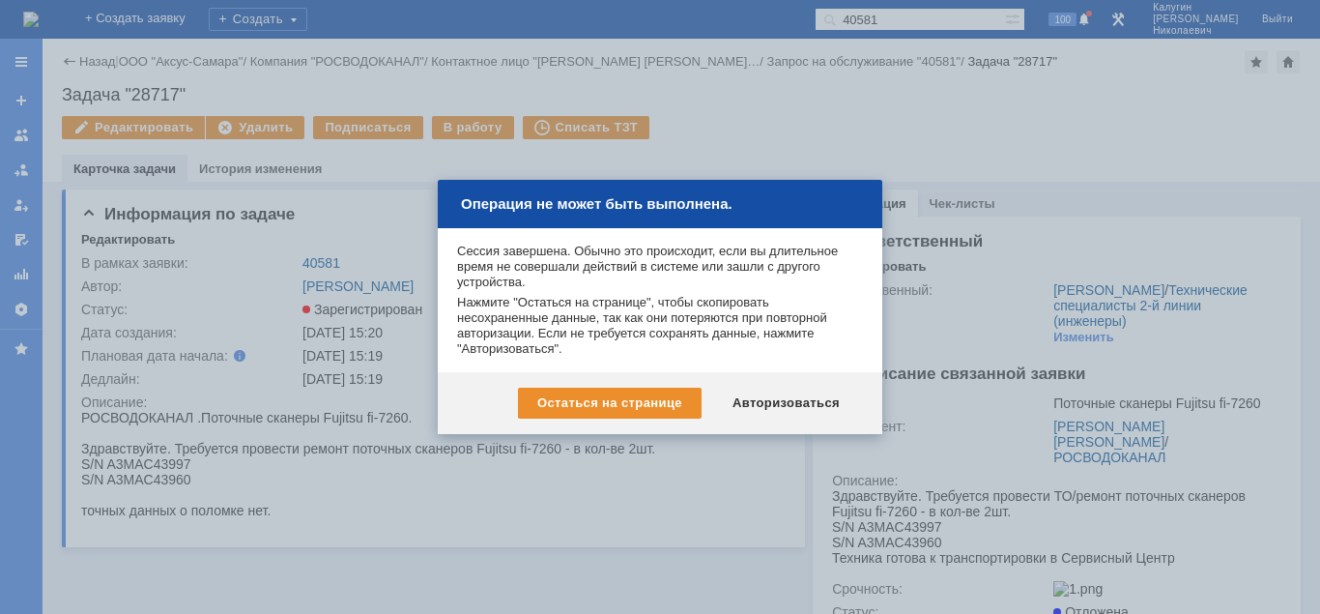
click at [785, 400] on div "Авторизоваться" at bounding box center [786, 402] width 146 height 31
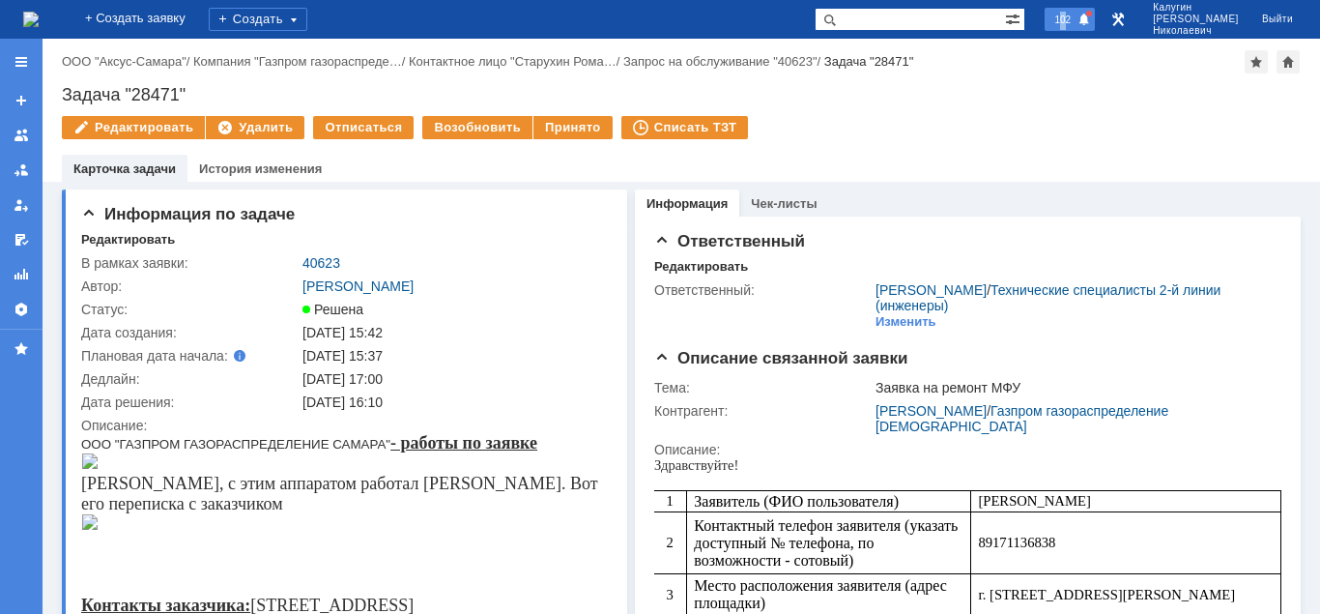
click at [1076, 24] on span "102" at bounding box center [1062, 20] width 28 height 14
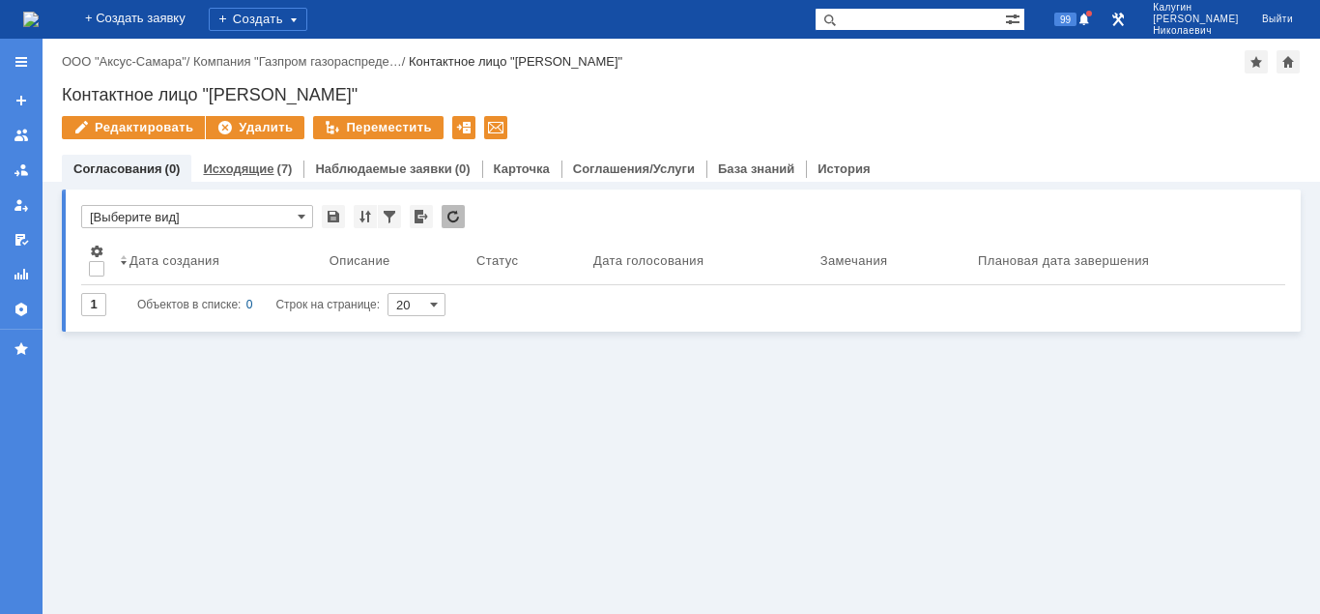
click at [245, 168] on link "Исходящие" at bounding box center [238, 168] width 71 height 14
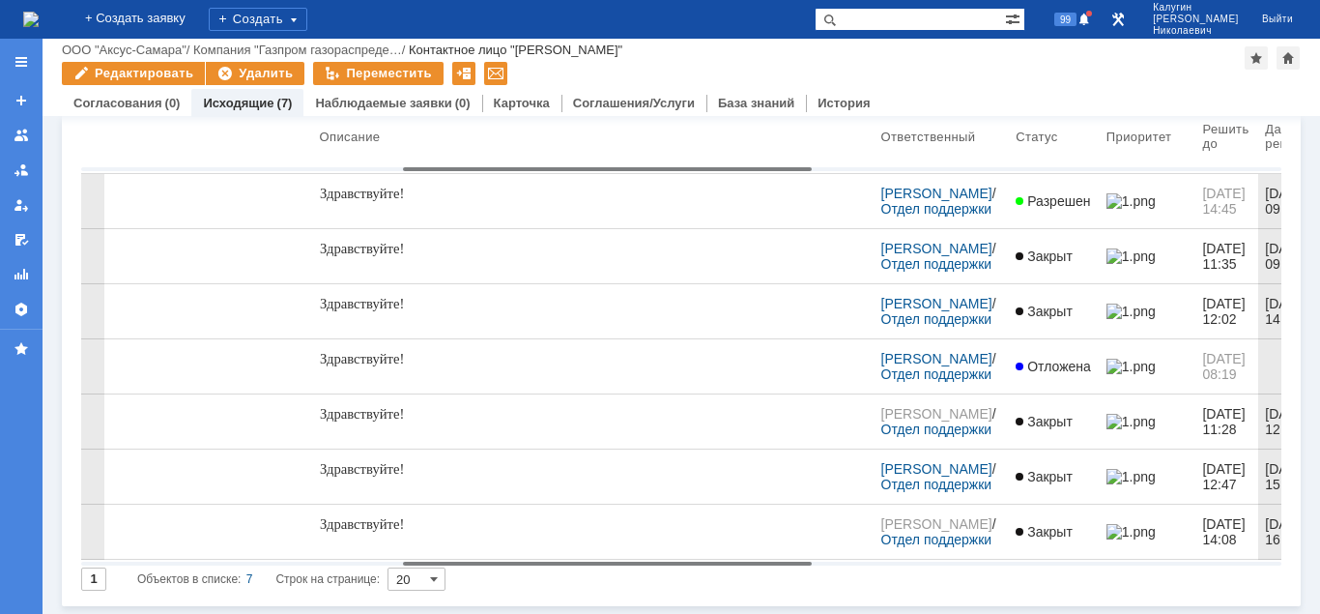
drag, startPoint x: 292, startPoint y: 558, endPoint x: 631, endPoint y: 561, distance: 339.2
click at [615, 574] on body "Идет загрузка, пожалуйста, подождите. На домашнюю + Создать заявку Создать 99 К…" at bounding box center [660, 307] width 1320 height 614
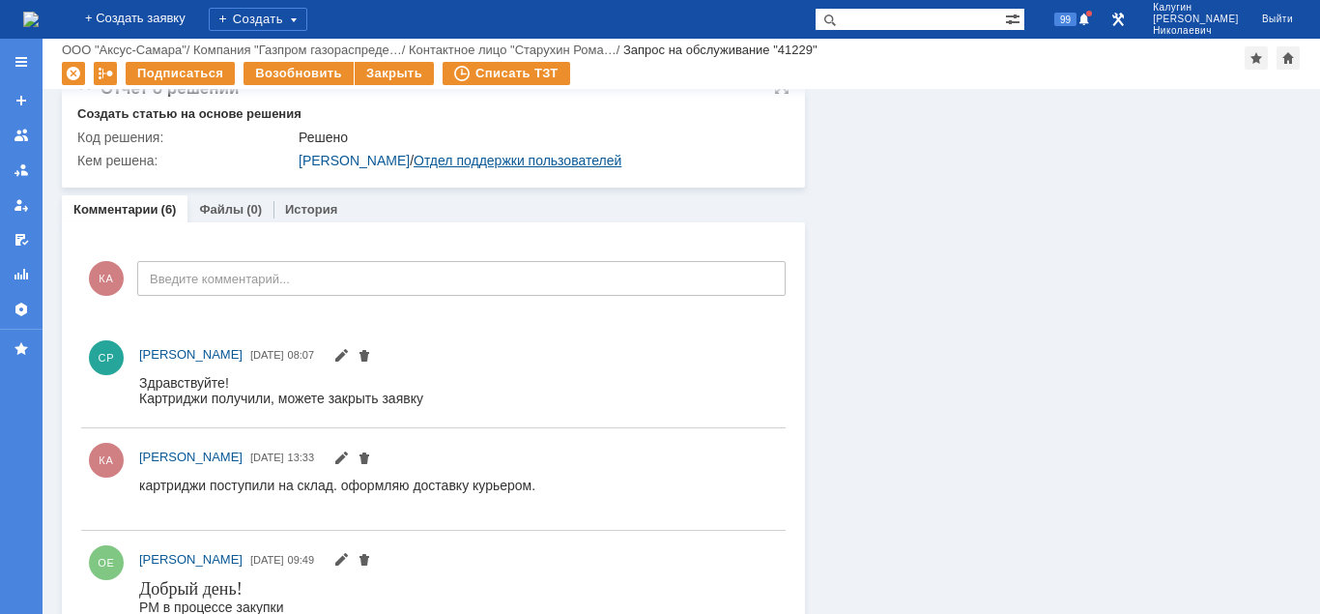
scroll to position [887, 0]
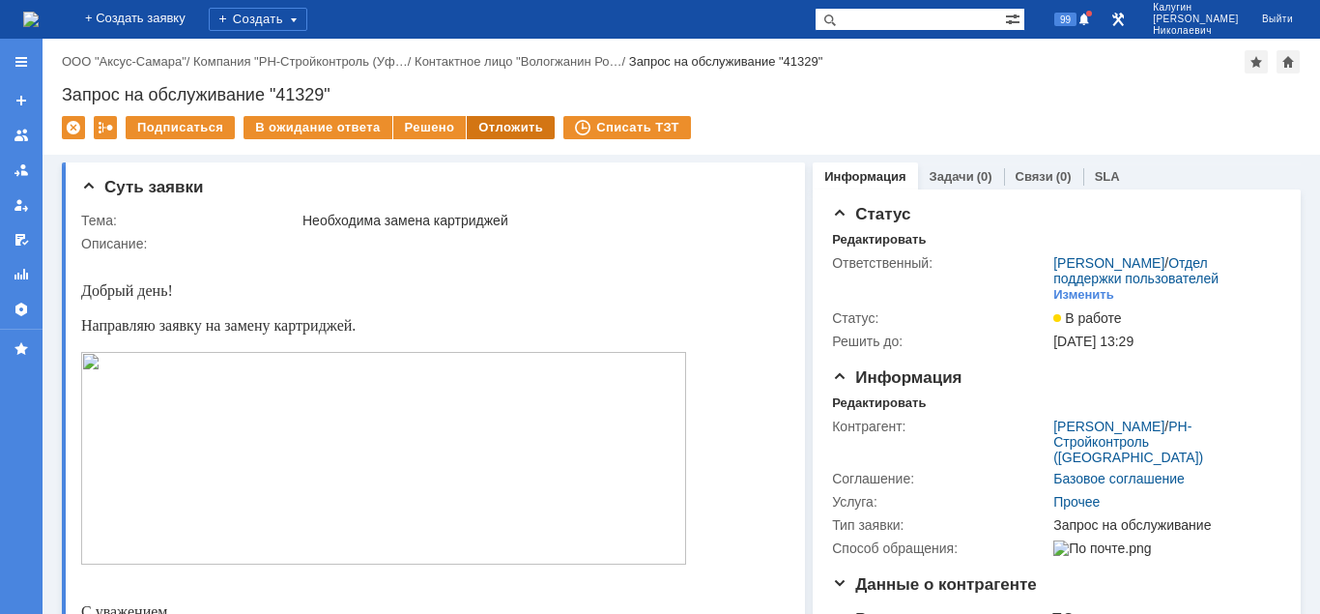
click at [530, 129] on div "Отложить" at bounding box center [511, 127] width 88 height 23
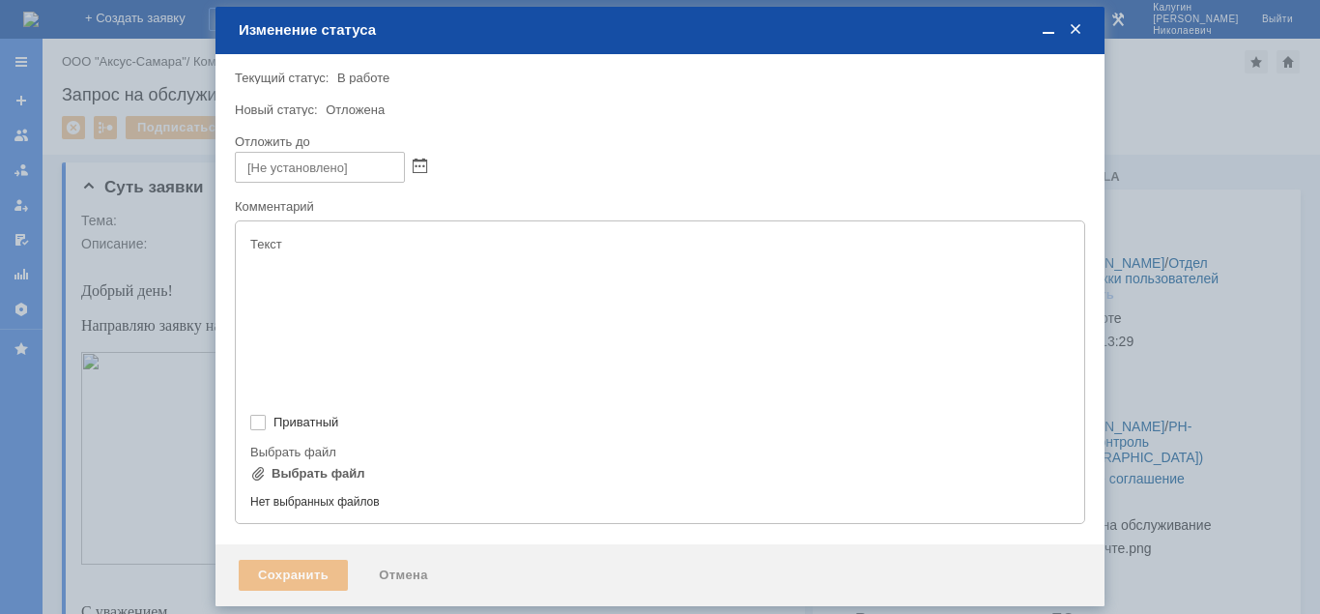
type input "[не указано]"
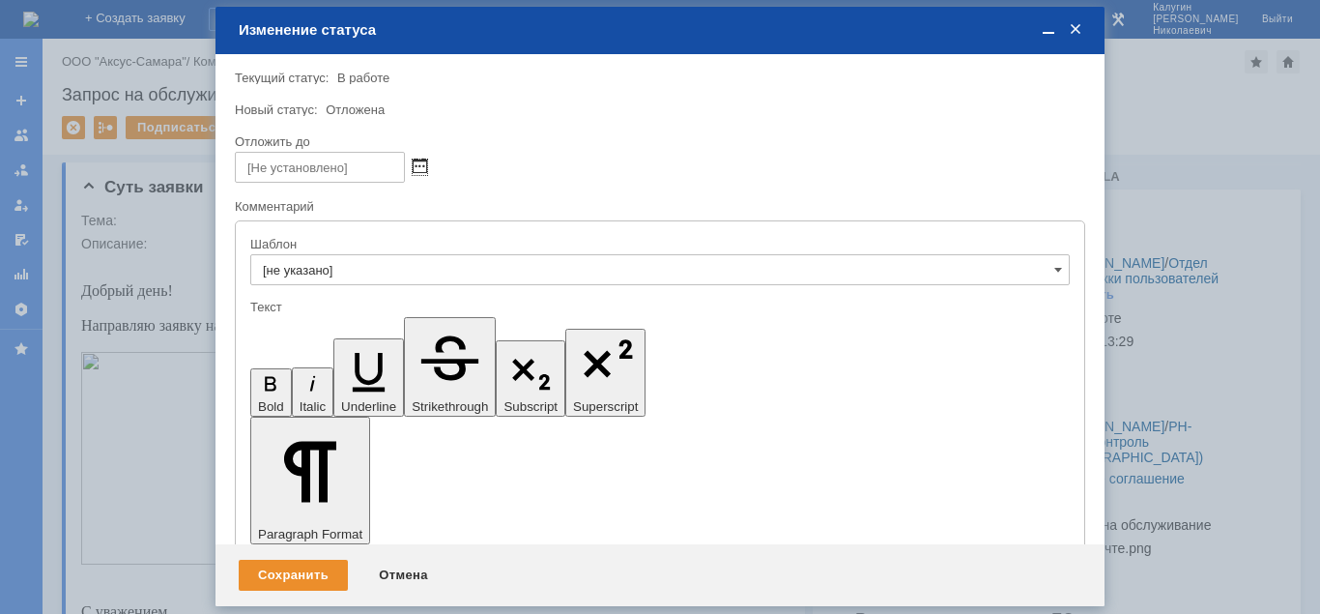
click at [416, 163] on span at bounding box center [420, 166] width 14 height 15
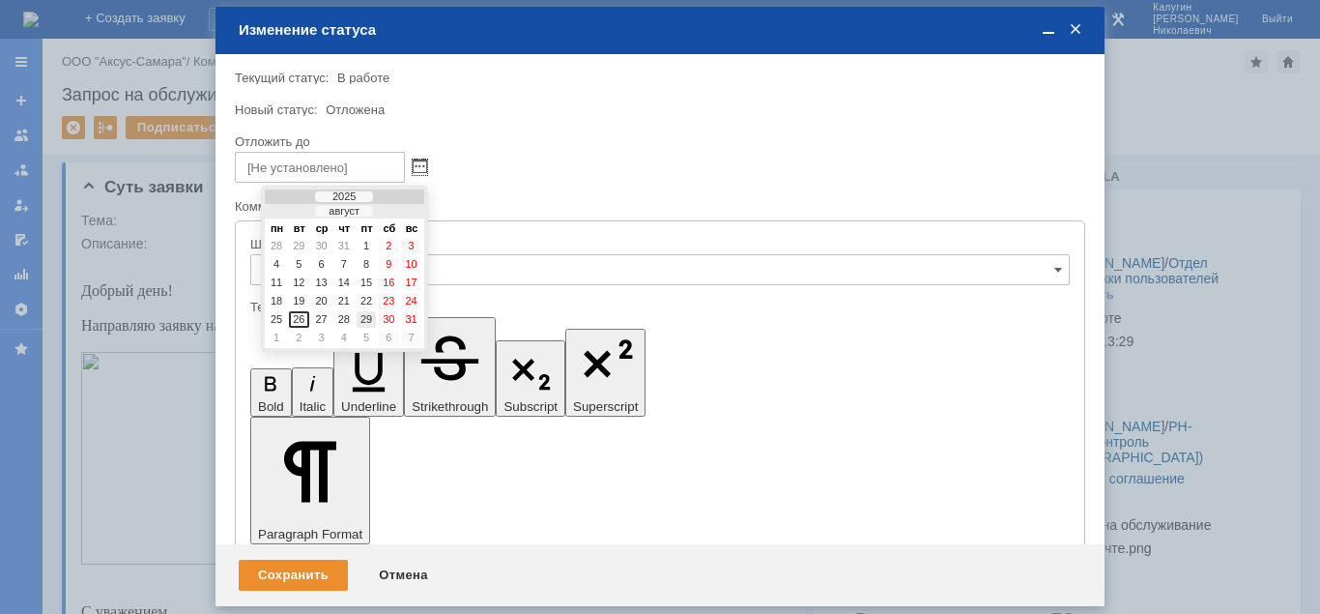
click at [368, 317] on div "29" at bounding box center [366, 319] width 19 height 16
type input "[DATE] 16:39"
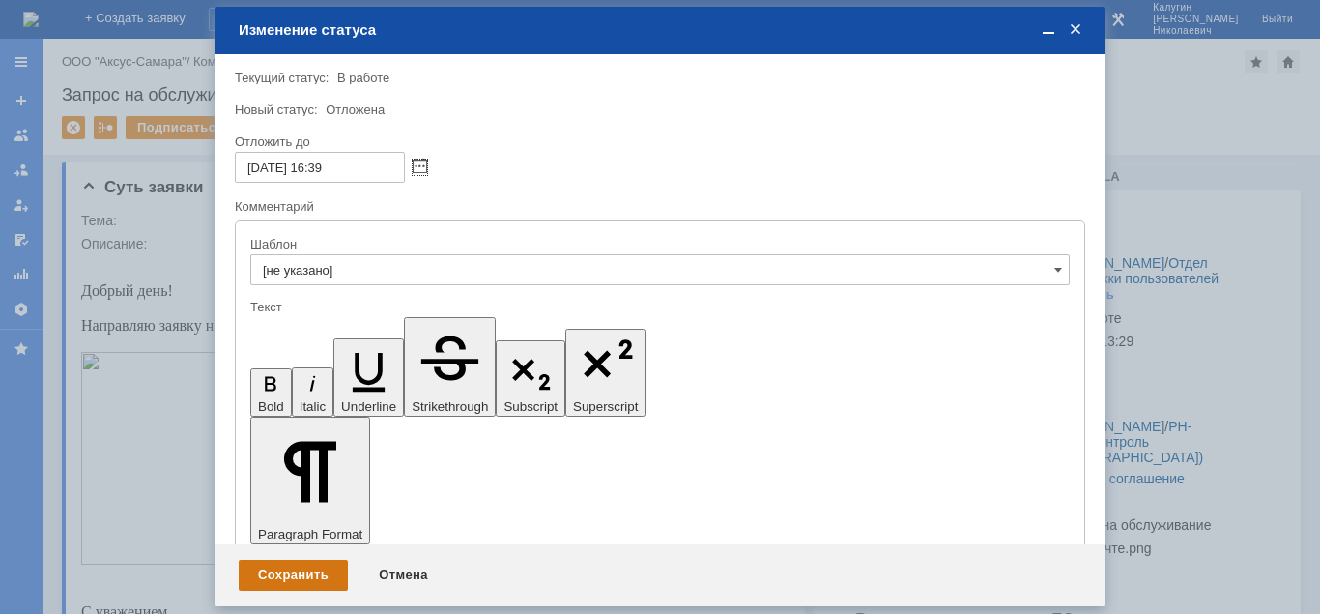
click at [261, 571] on div "Сохранить" at bounding box center [293, 574] width 109 height 31
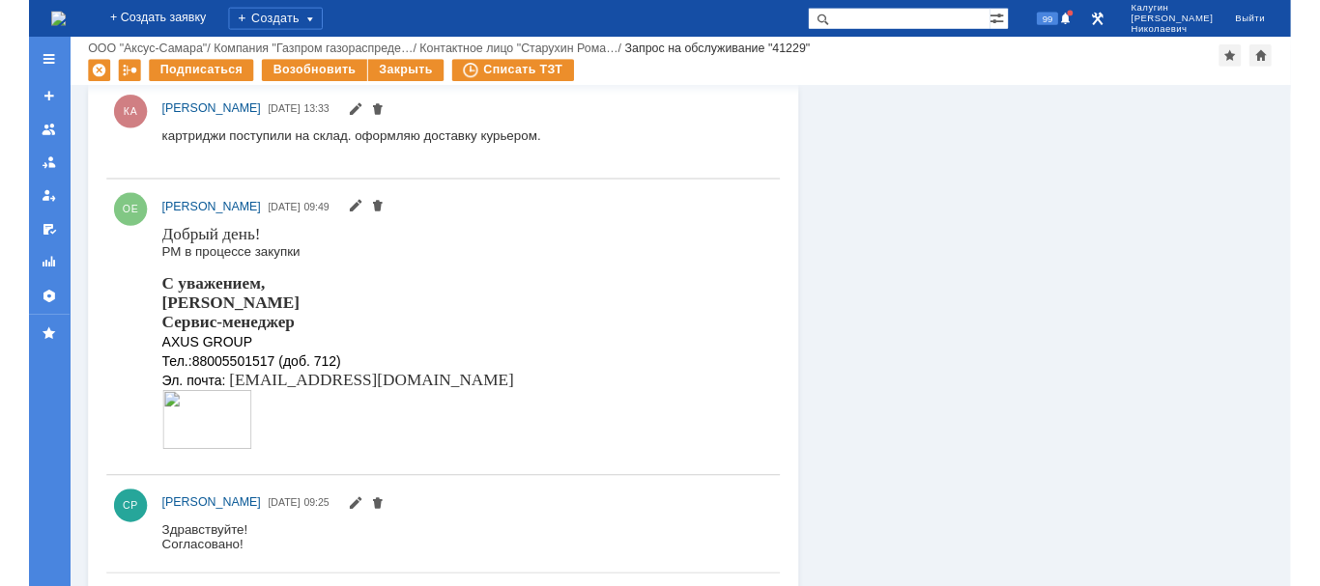
scroll to position [1478, 0]
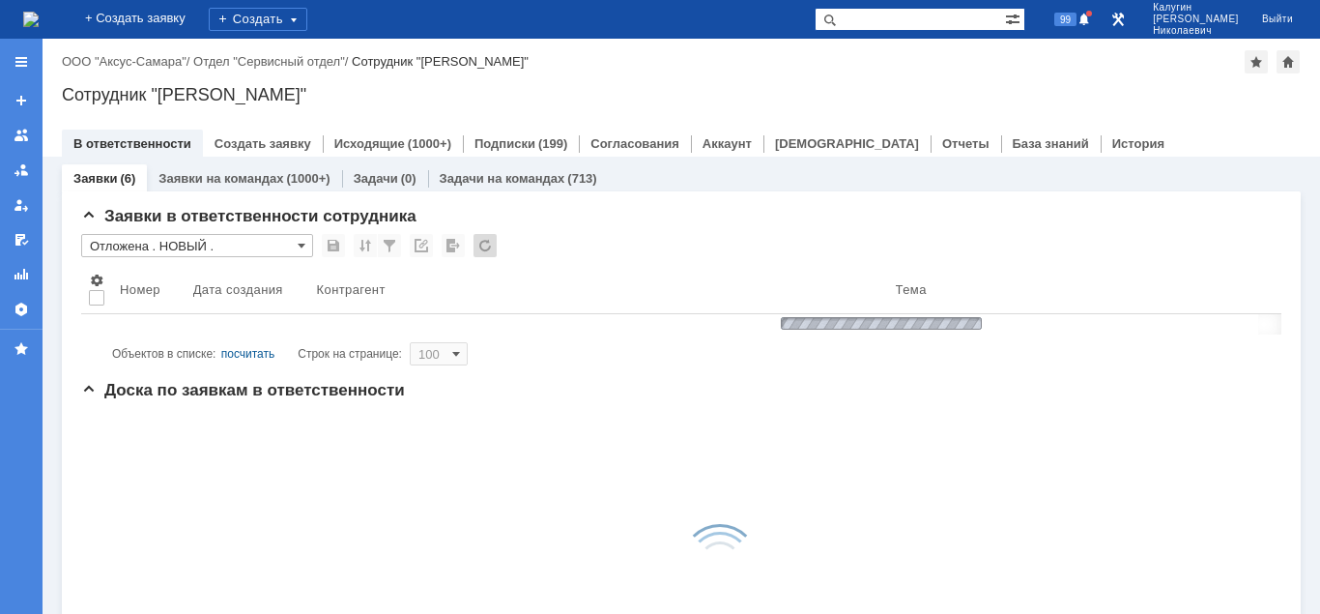
drag, startPoint x: 887, startPoint y: 23, endPoint x: 875, endPoint y: 22, distance: 11.6
click at [887, 22] on input "text" at bounding box center [910, 19] width 190 height 23
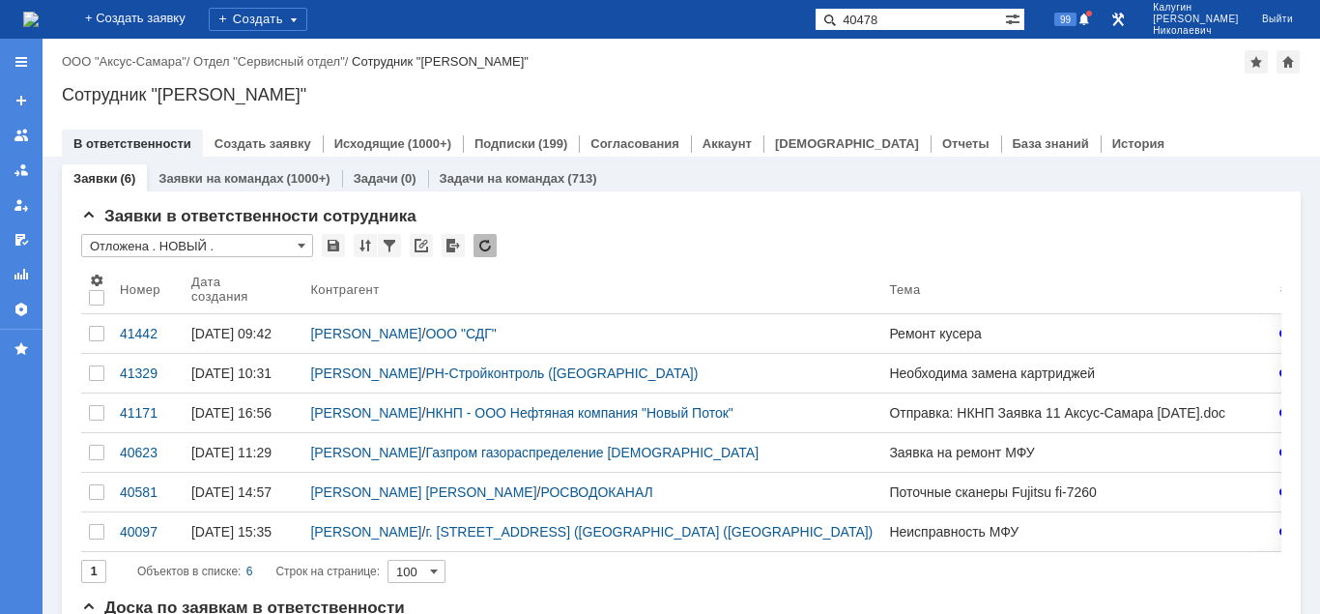
type input "40478"
click at [838, 17] on span at bounding box center [826, 19] width 23 height 23
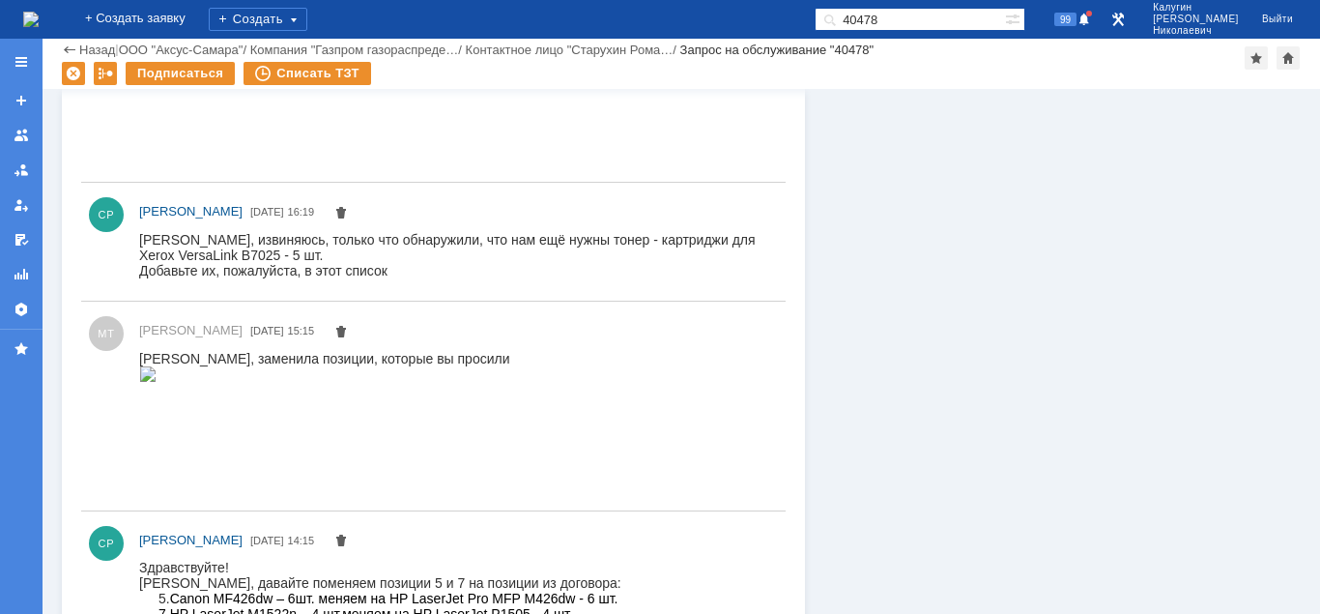
scroll to position [2062, 0]
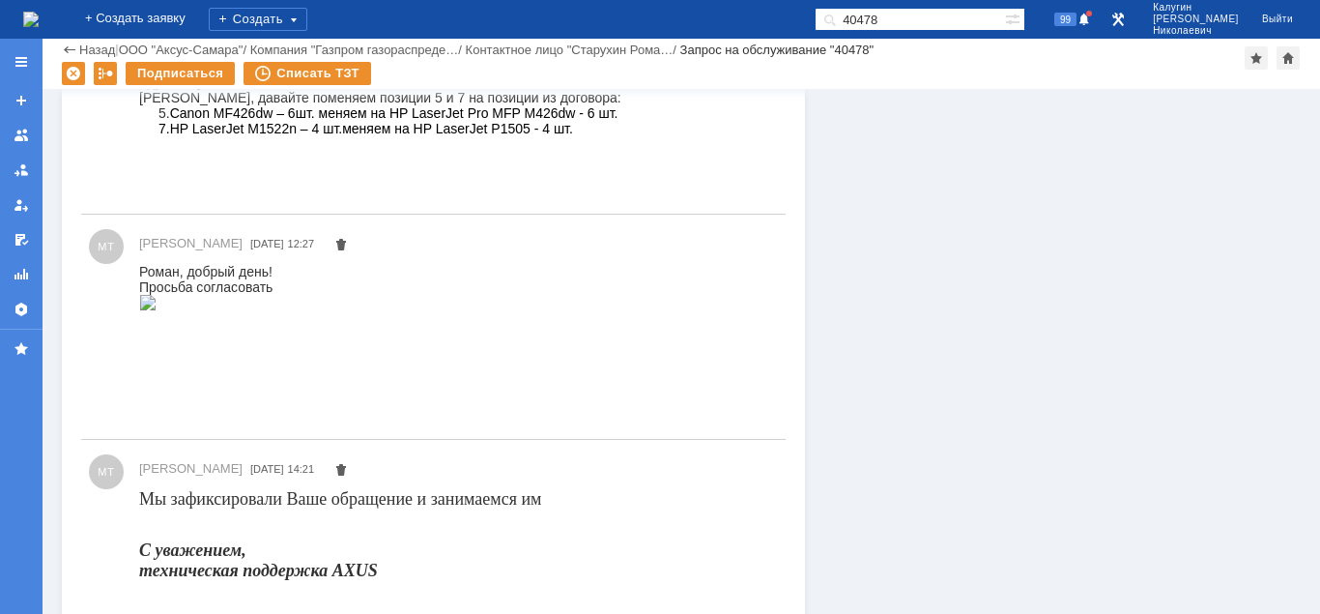
click at [157, 310] on img at bounding box center [147, 302] width 17 height 15
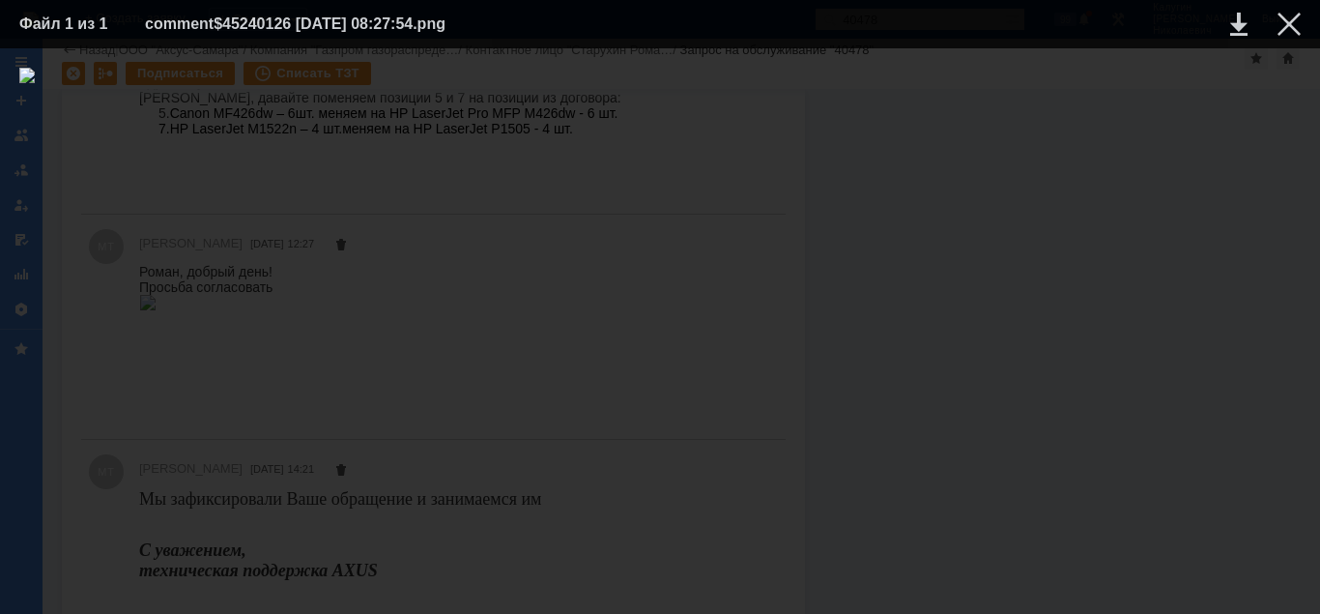
click at [807, 525] on div at bounding box center [659, 331] width 1281 height 527
click at [1286, 29] on div at bounding box center [1288, 24] width 23 height 23
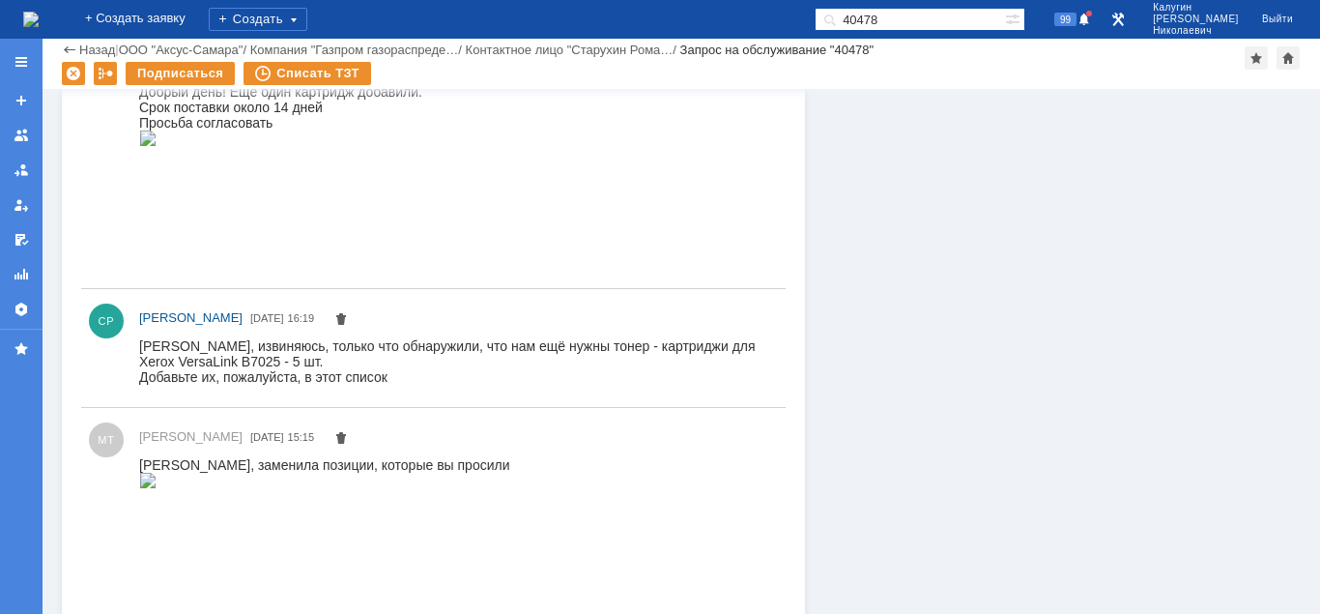
scroll to position [1372, 0]
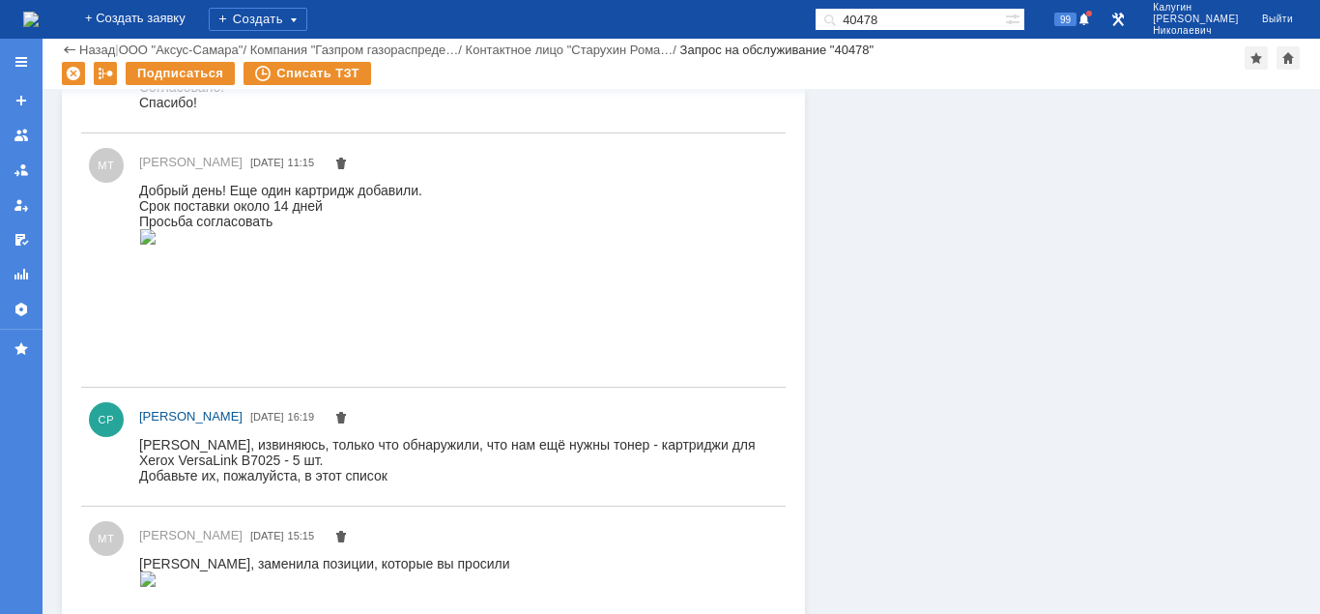
click at [157, 243] on img at bounding box center [147, 235] width 17 height 15
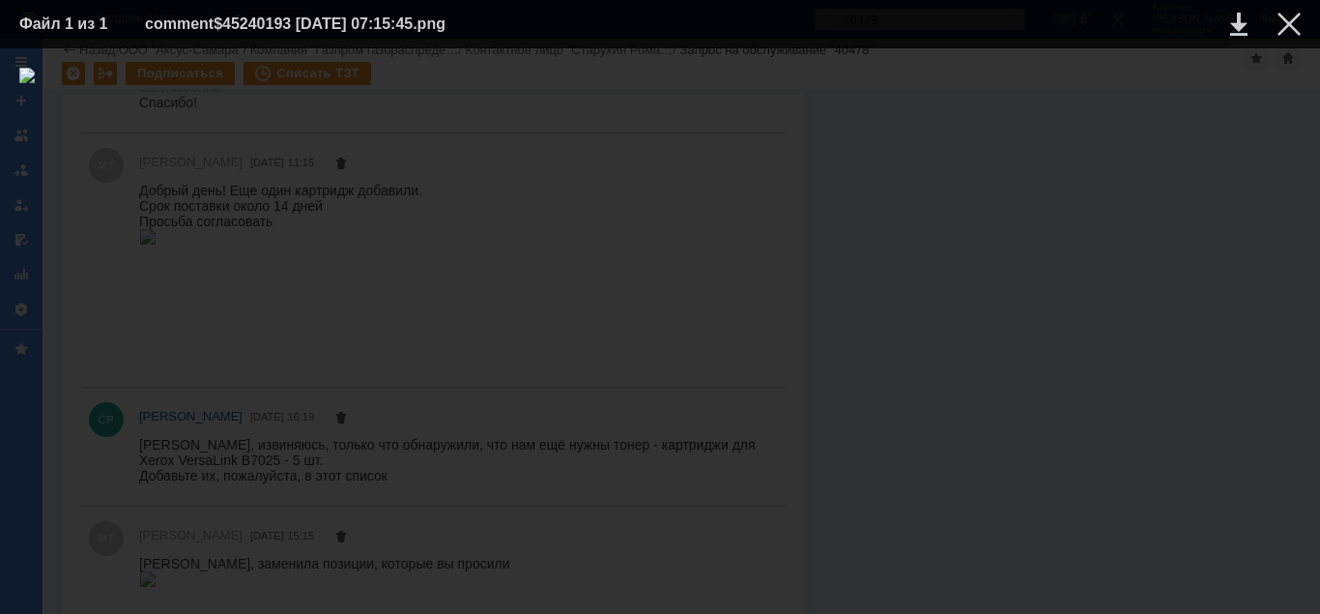
click at [590, 500] on div at bounding box center [659, 331] width 1281 height 527
drag, startPoint x: 1288, startPoint y: 25, endPoint x: 1251, endPoint y: 62, distance: 51.9
click at [1286, 28] on div at bounding box center [1288, 24] width 23 height 23
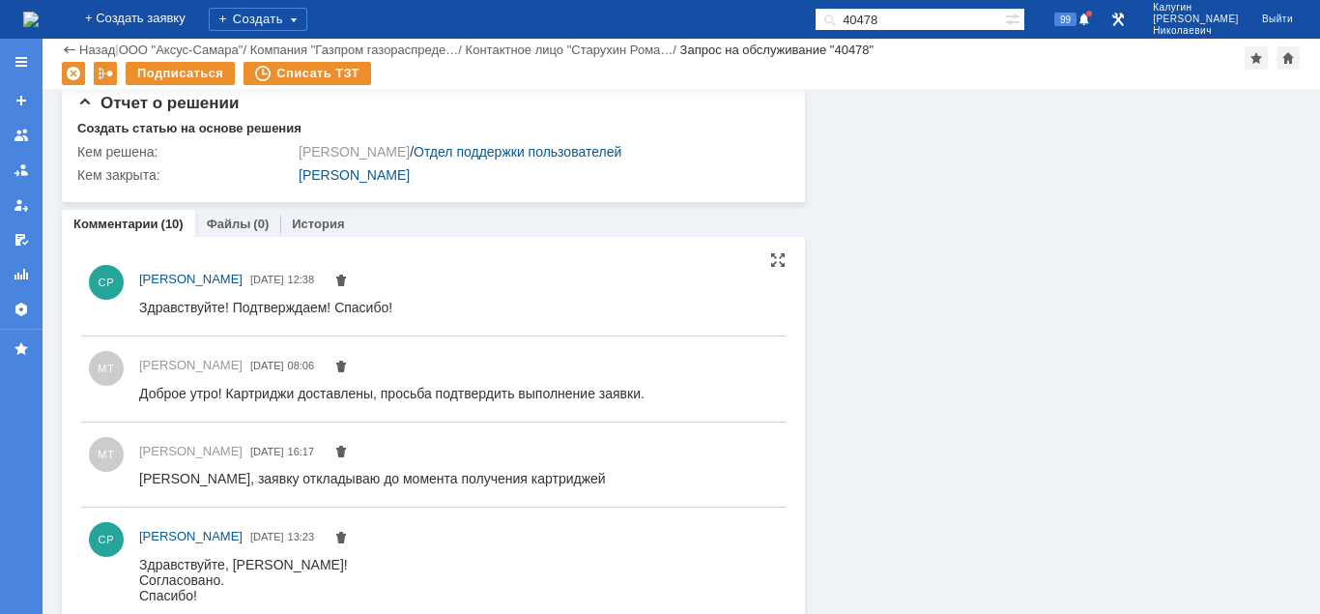
scroll to position [1273, 0]
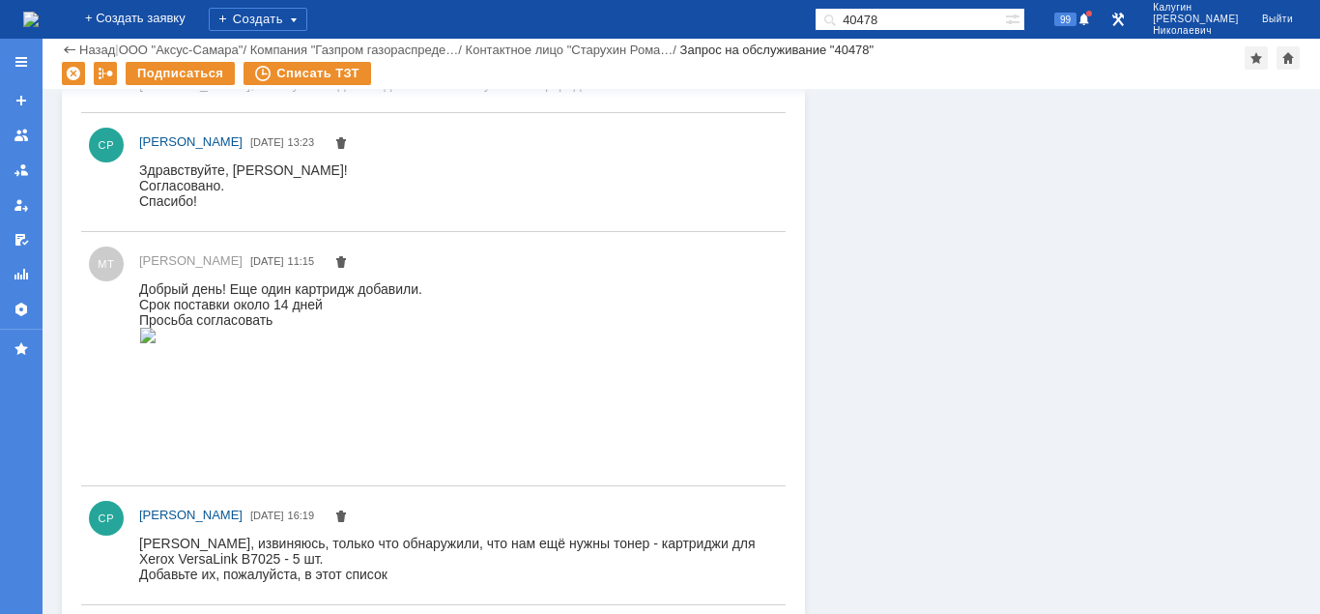
click at [157, 342] on img at bounding box center [147, 334] width 17 height 15
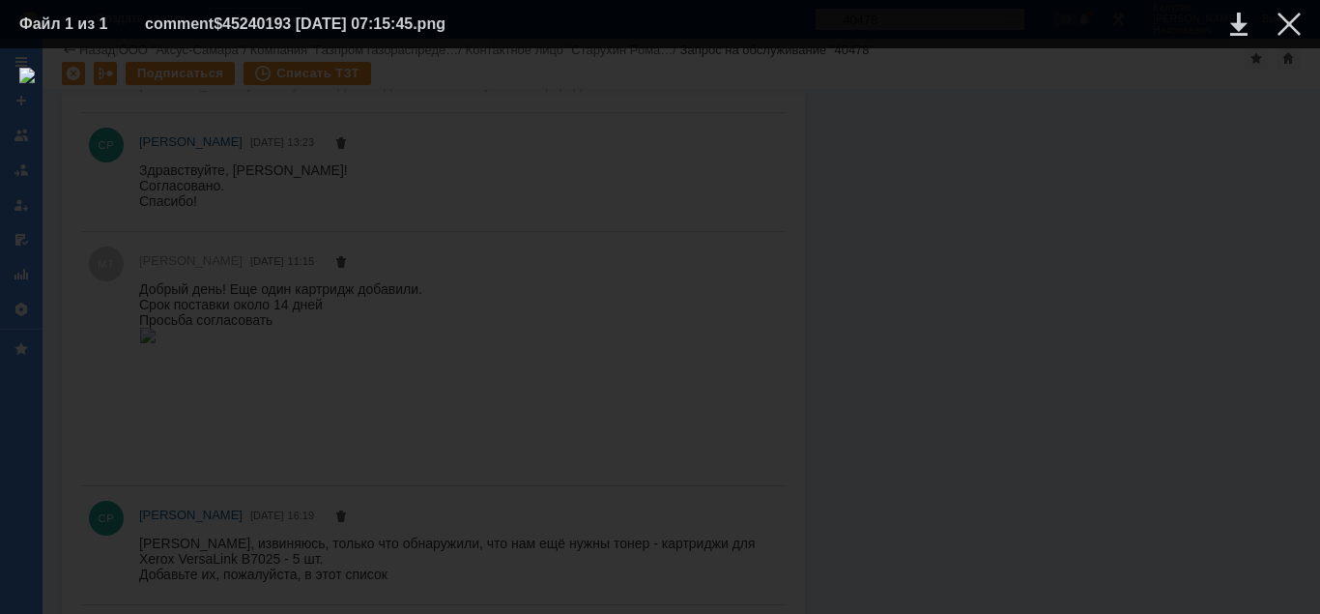
click at [645, 506] on div at bounding box center [659, 331] width 1281 height 527
drag, startPoint x: 1294, startPoint y: 22, endPoint x: 1248, endPoint y: 61, distance: 59.6
click at [1293, 22] on div at bounding box center [1288, 24] width 23 height 23
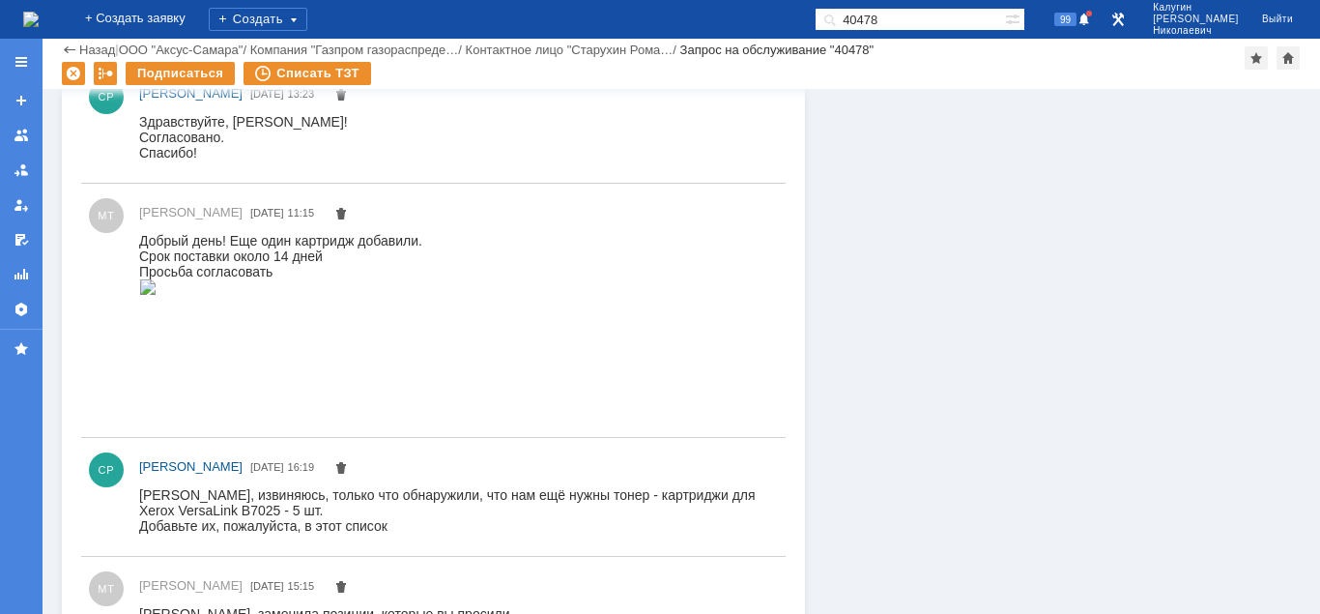
scroll to position [1372, 0]
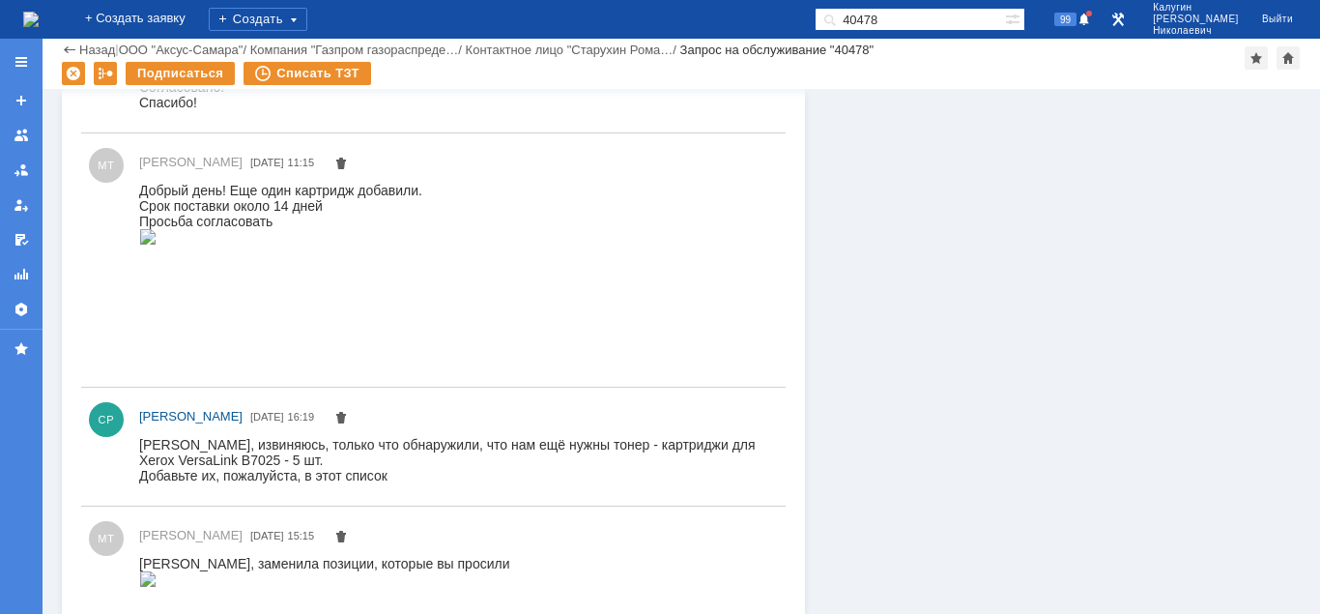
click at [157, 243] on img at bounding box center [147, 235] width 17 height 15
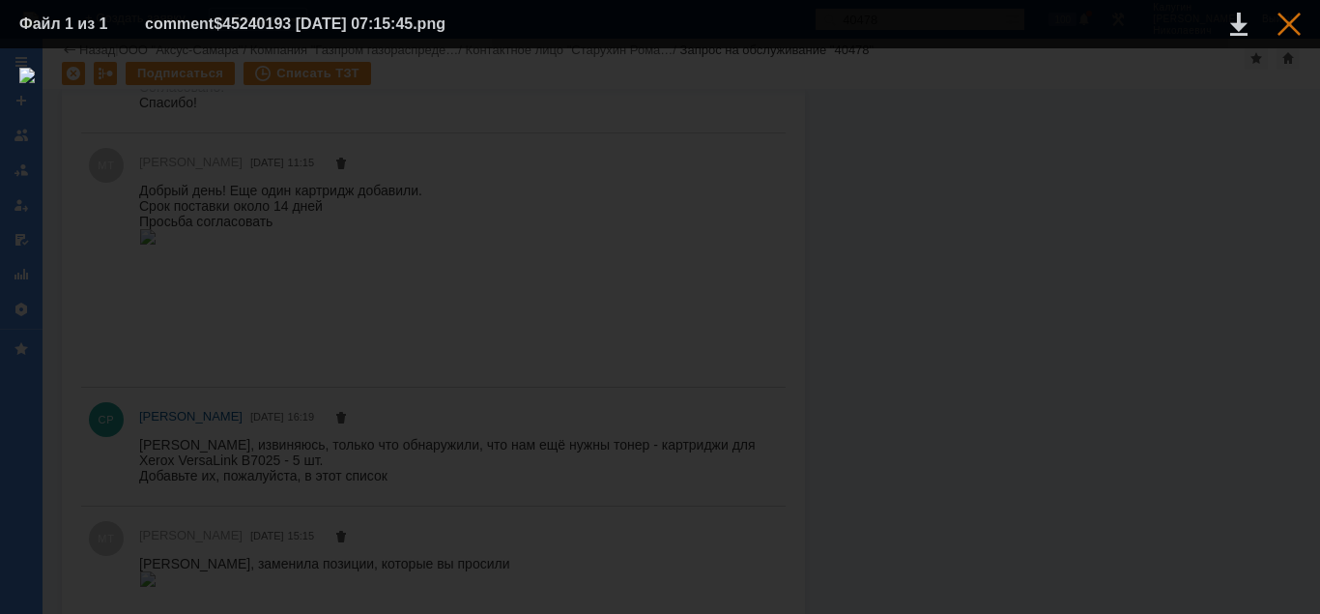
click at [1288, 21] on div at bounding box center [1288, 24] width 23 height 23
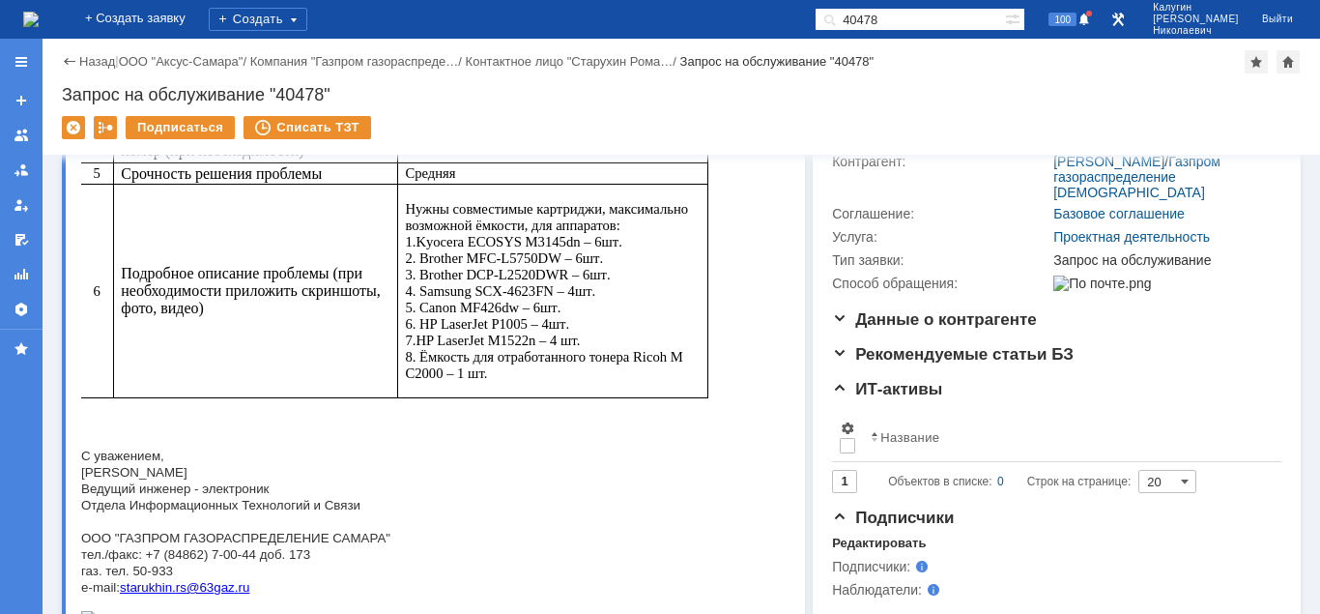
scroll to position [0, 0]
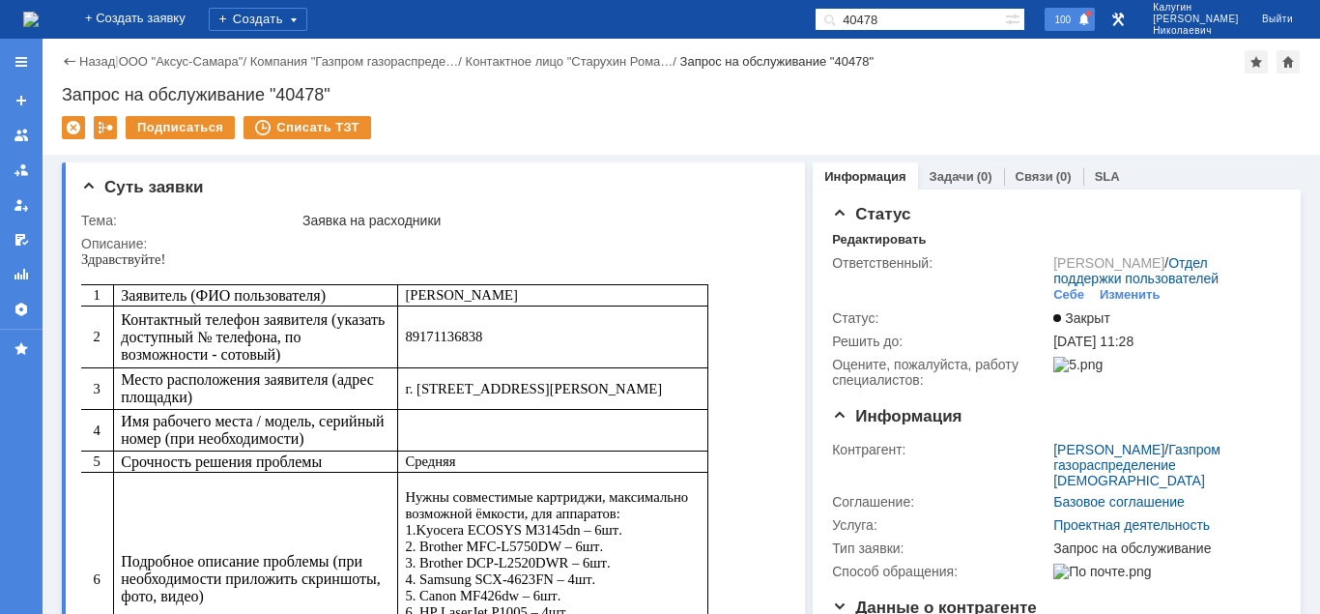
click at [1076, 19] on span "100" at bounding box center [1062, 20] width 28 height 14
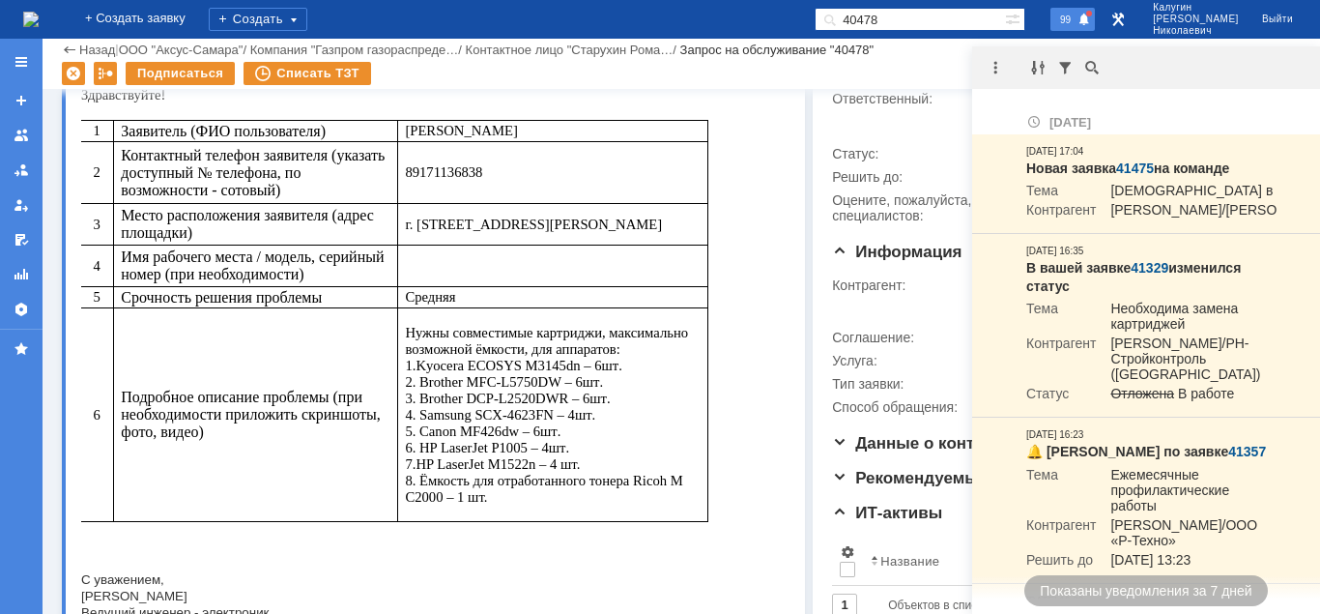
scroll to position [690, 0]
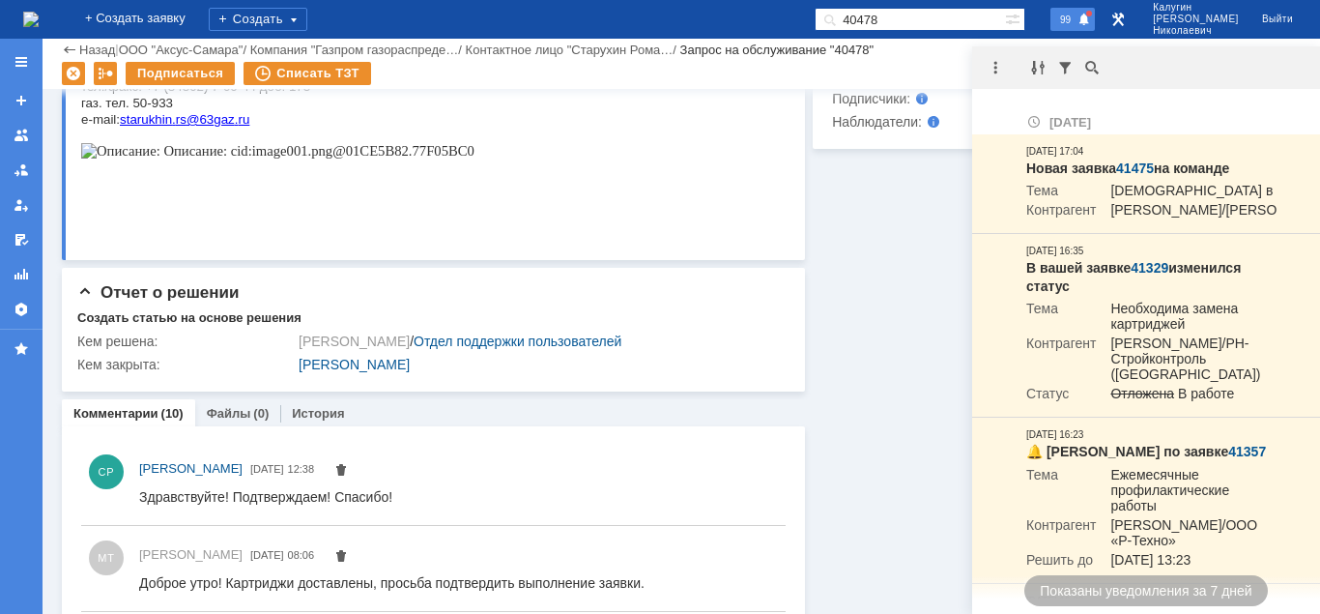
click at [1095, 18] on div "99" at bounding box center [1072, 19] width 44 height 23
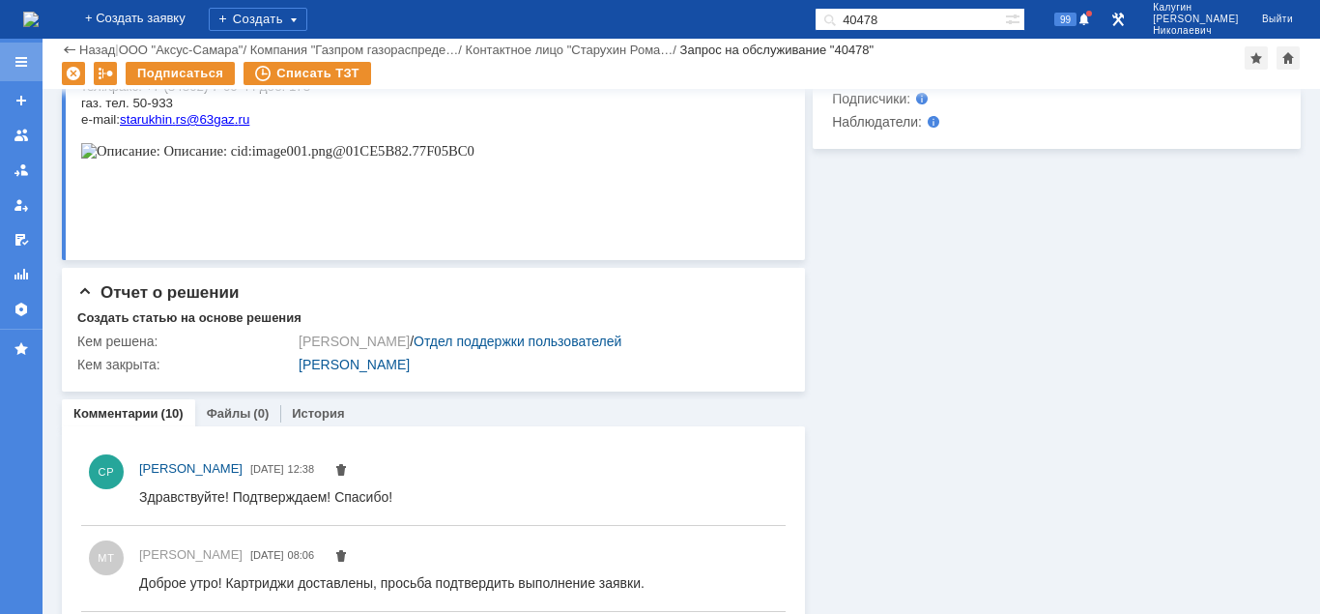
click at [12, 58] on div at bounding box center [21, 62] width 43 height 39
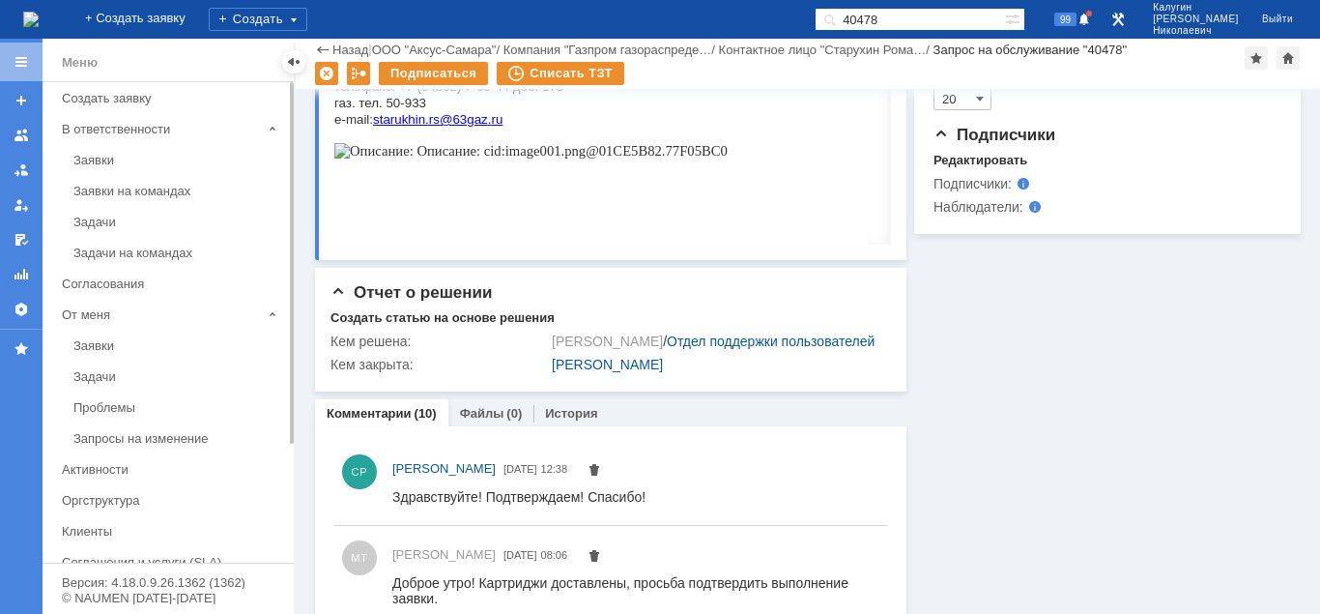
click at [93, 157] on div "Заявки" at bounding box center [177, 160] width 209 height 14
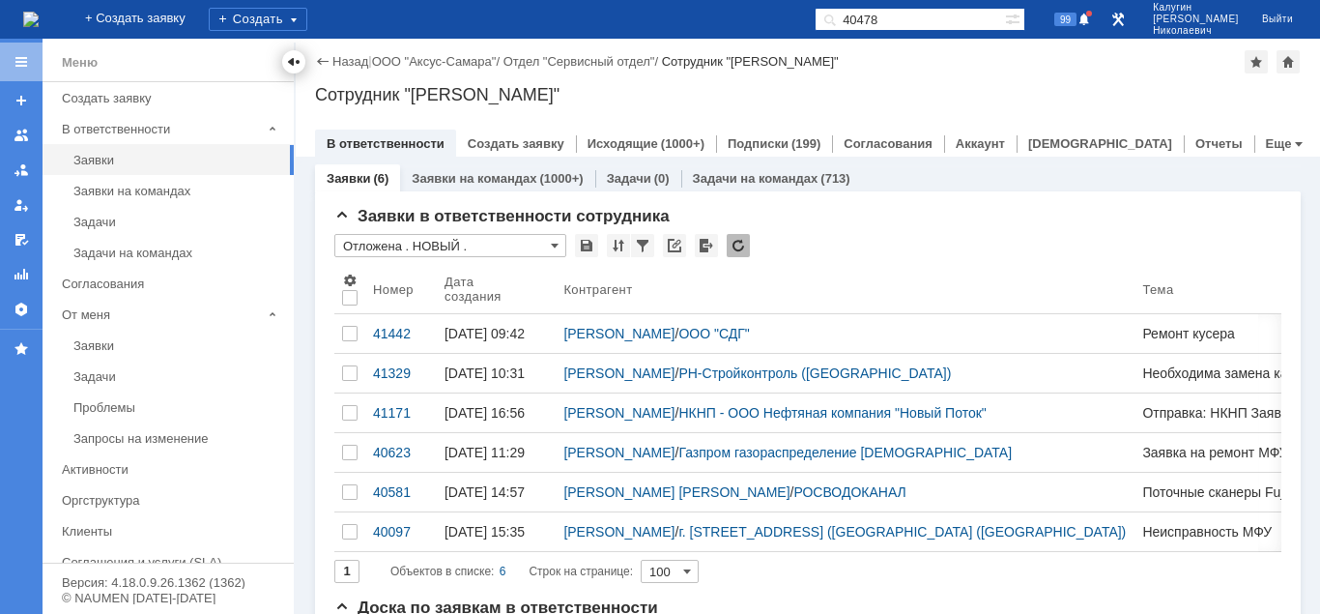
click at [289, 61] on div at bounding box center [293, 61] width 15 height 15
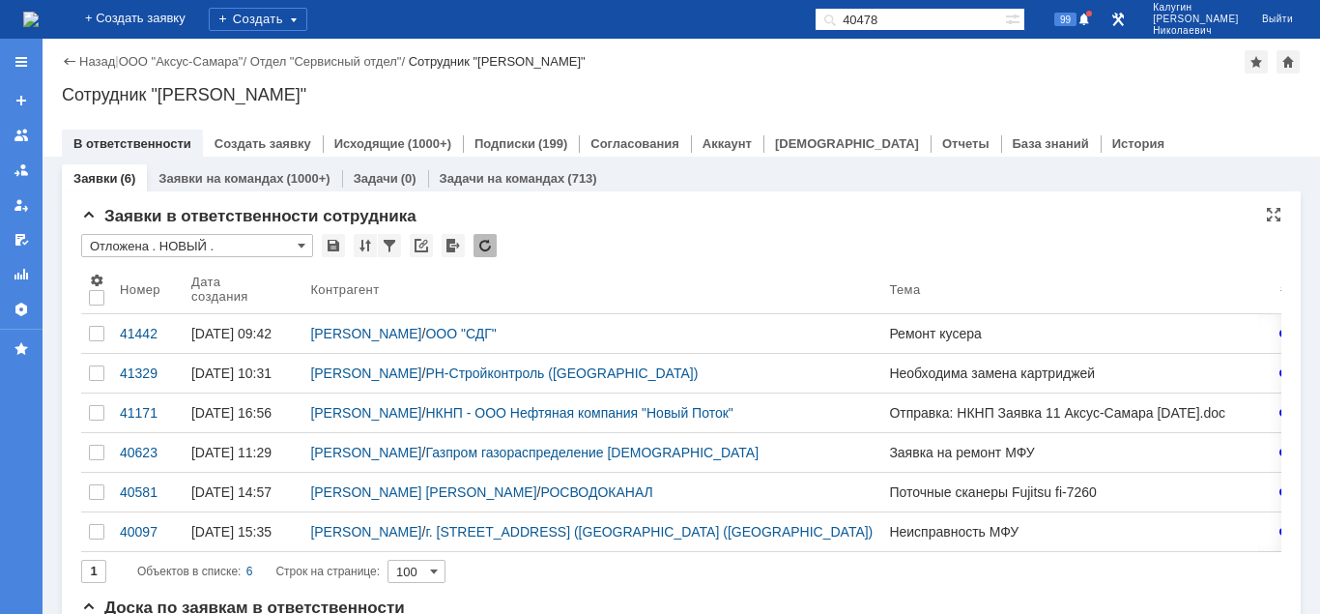
click at [155, 242] on input "Отложена . НОВЫЙ ." at bounding box center [197, 245] width 232 height 23
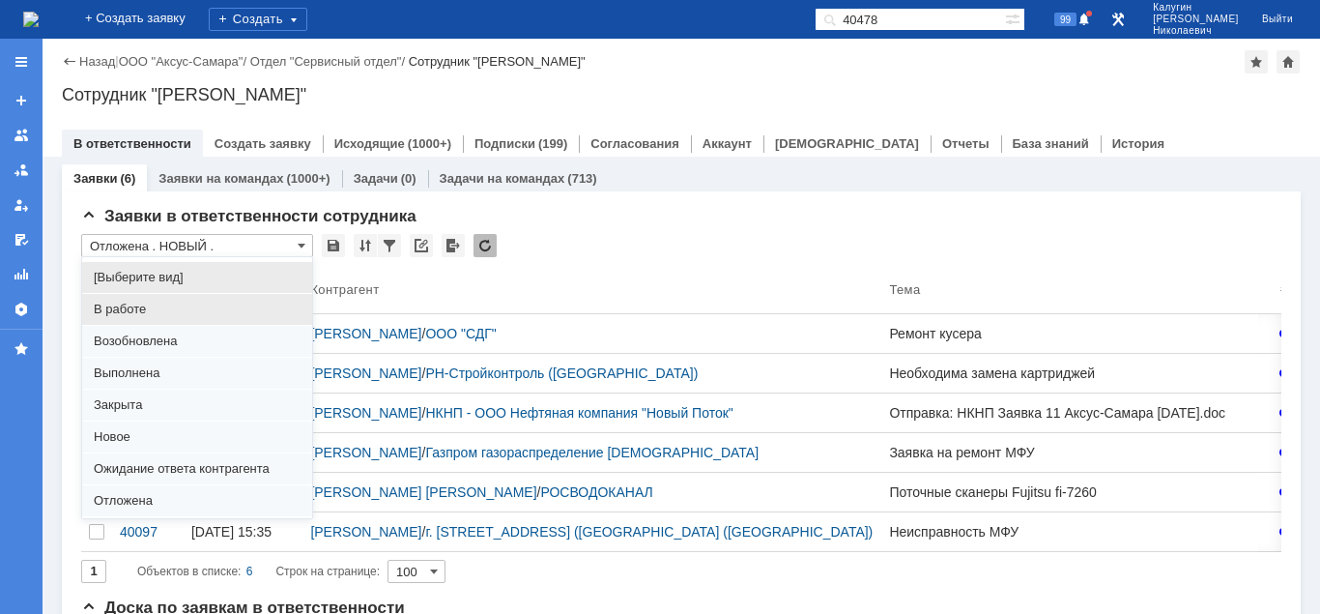
click at [128, 310] on span "В работе" at bounding box center [197, 308] width 207 height 15
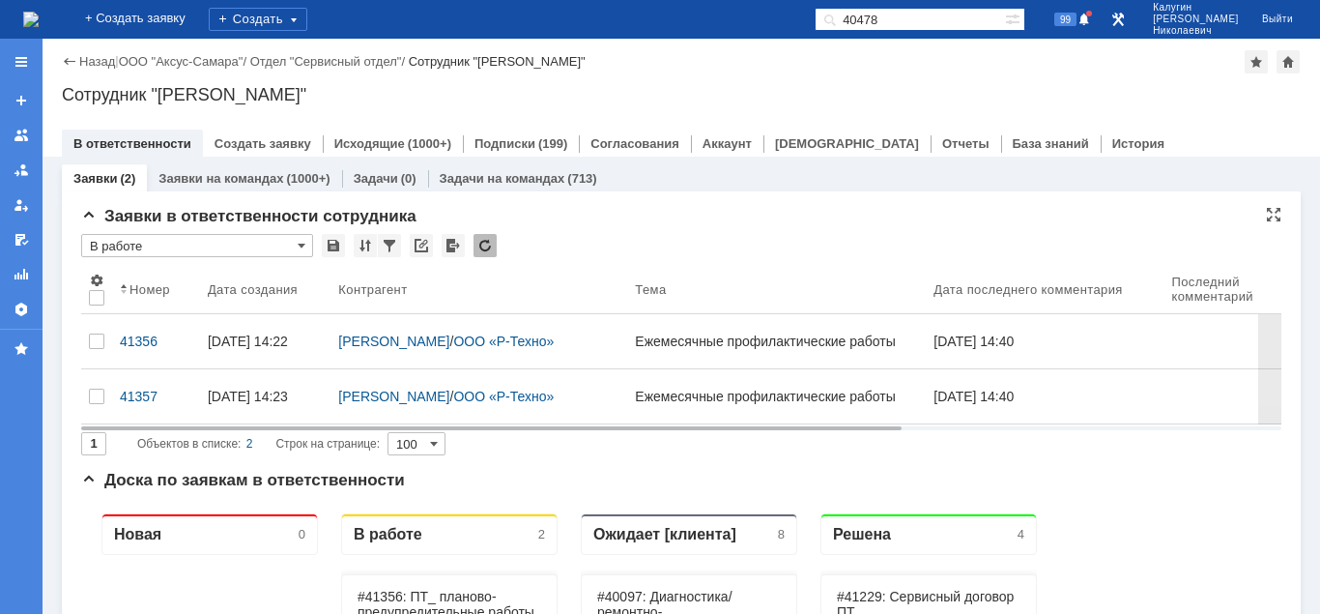
type input "В работе"
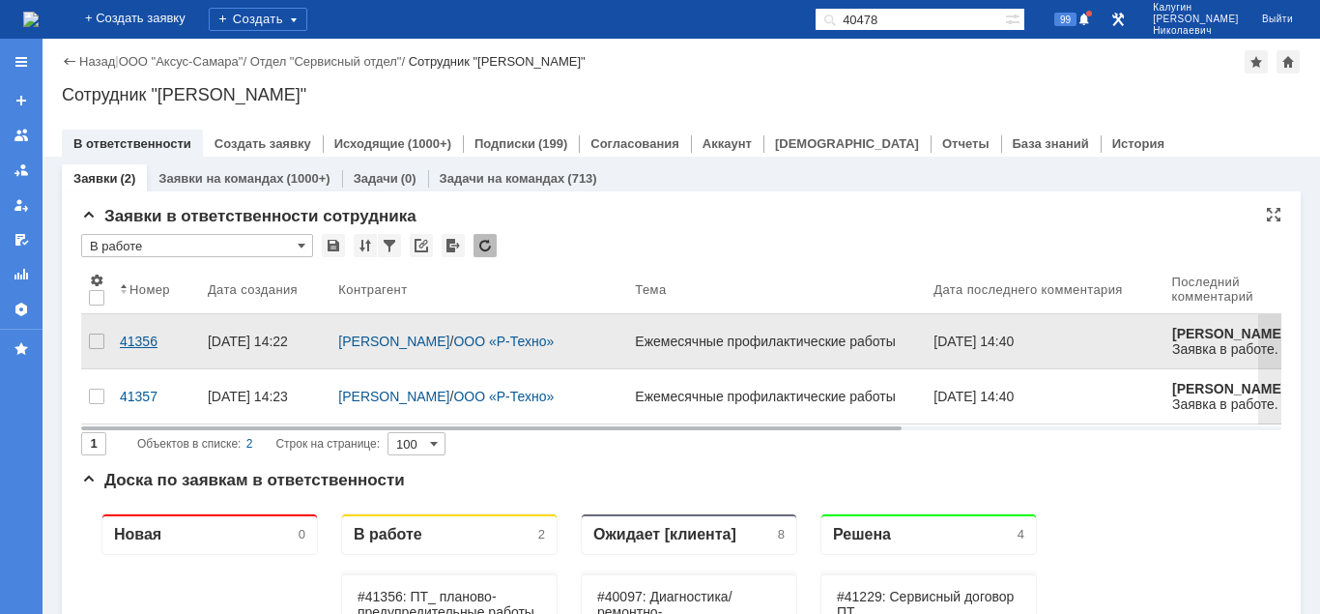
click at [134, 333] on div "41356" at bounding box center [156, 340] width 72 height 15
